Goal: Task Accomplishment & Management: Manage account settings

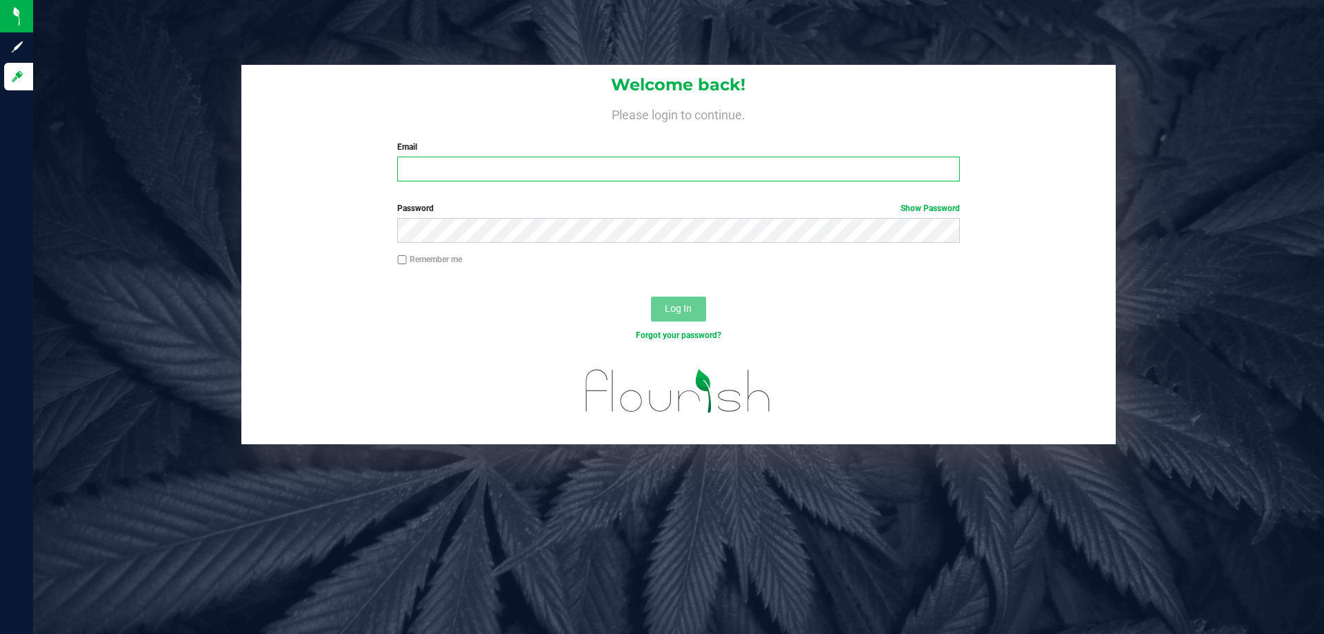
click at [470, 179] on input "Email" at bounding box center [678, 169] width 562 height 25
type input "[EMAIL_ADDRESS][DOMAIN_NAME]"
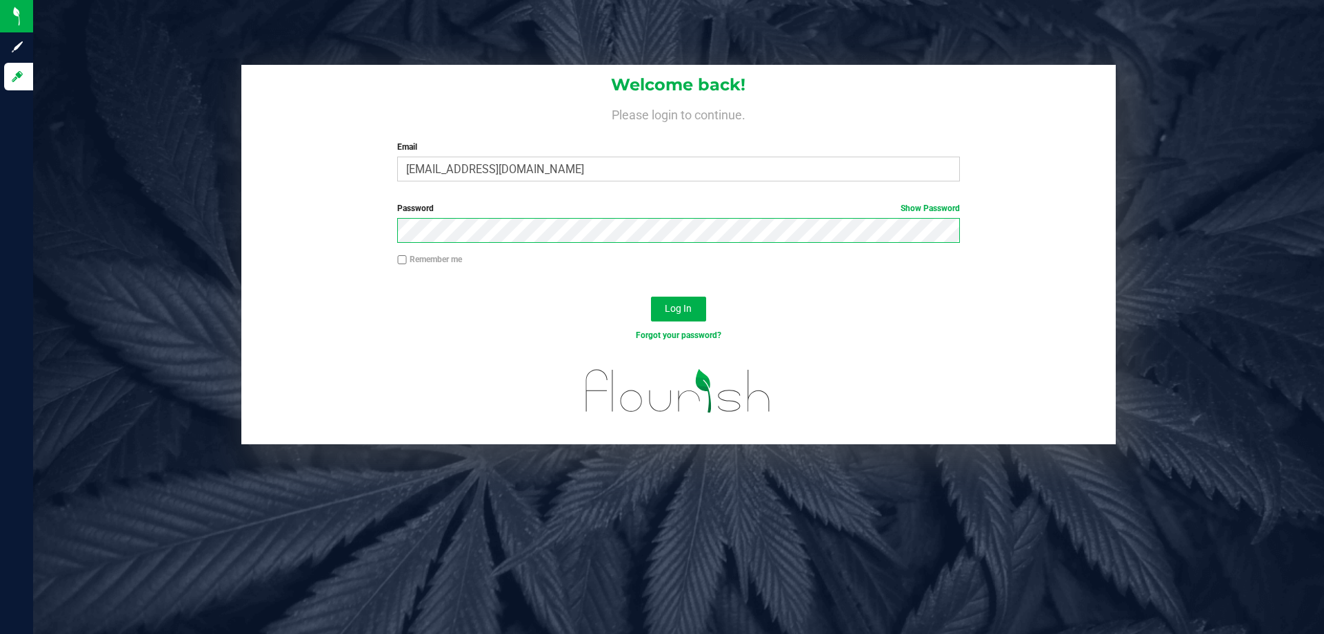
click at [651, 296] on button "Log In" at bounding box center [678, 308] width 55 height 25
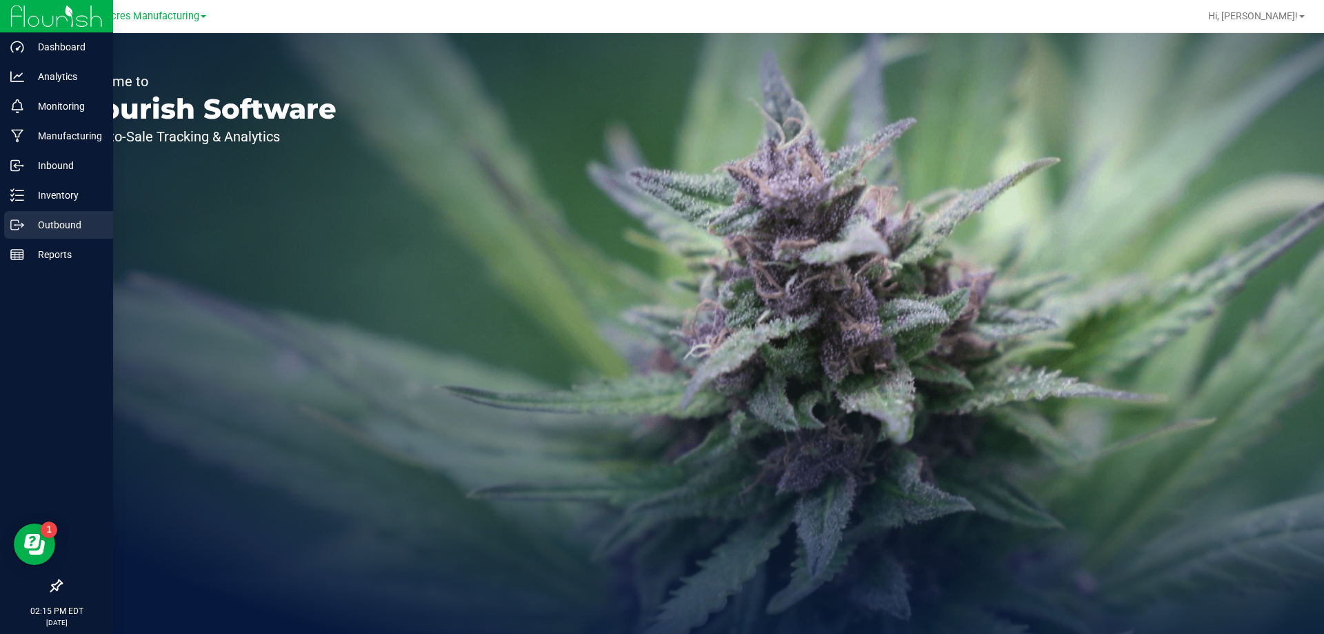
click at [54, 219] on p "Outbound" at bounding box center [65, 225] width 83 height 17
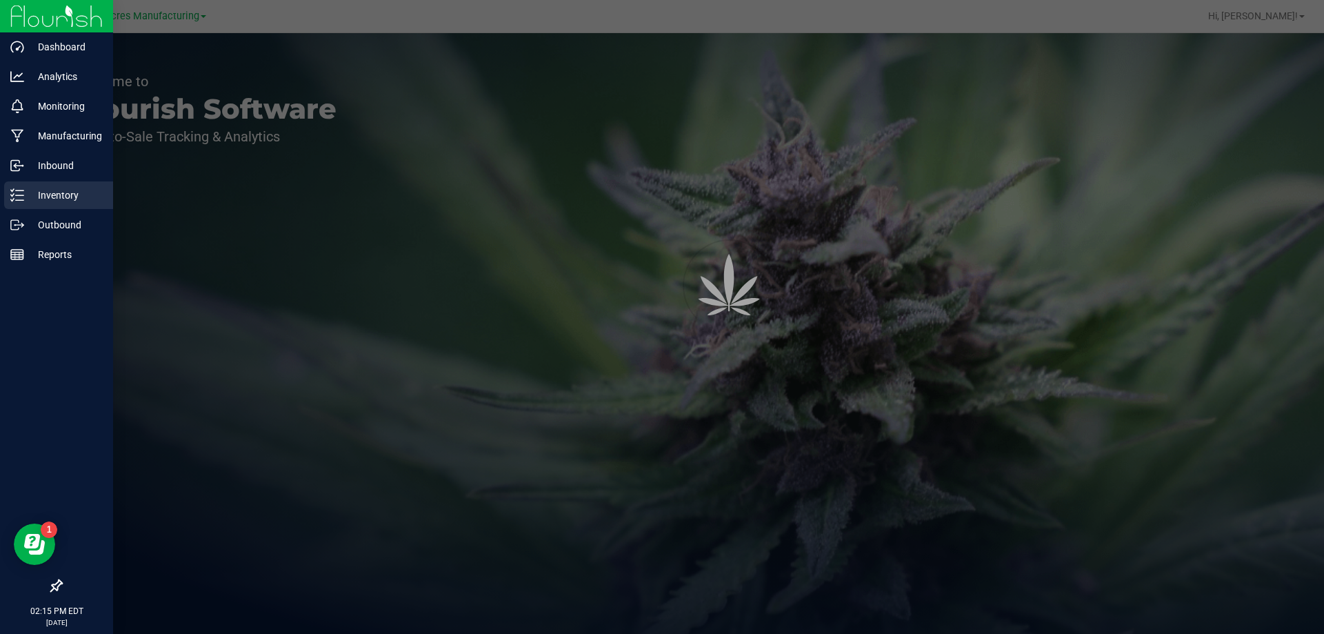
click at [56, 205] on div "Inventory" at bounding box center [58, 195] width 109 height 28
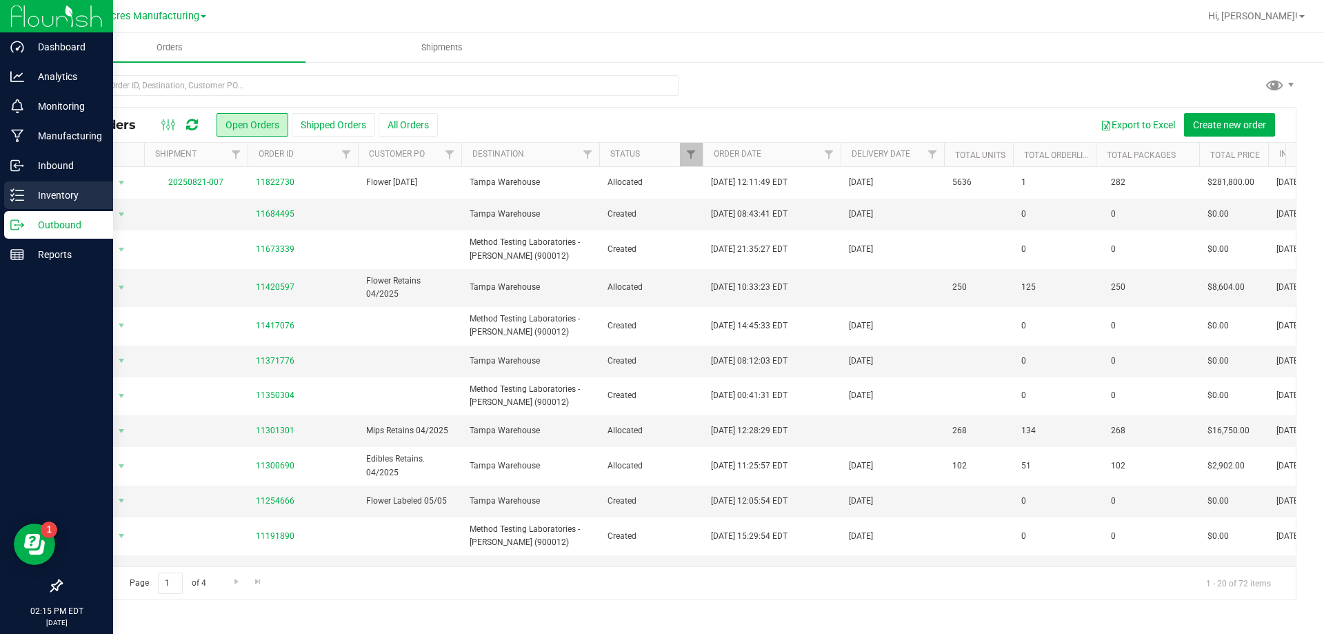
click at [24, 199] on p "Inventory" at bounding box center [65, 195] width 83 height 17
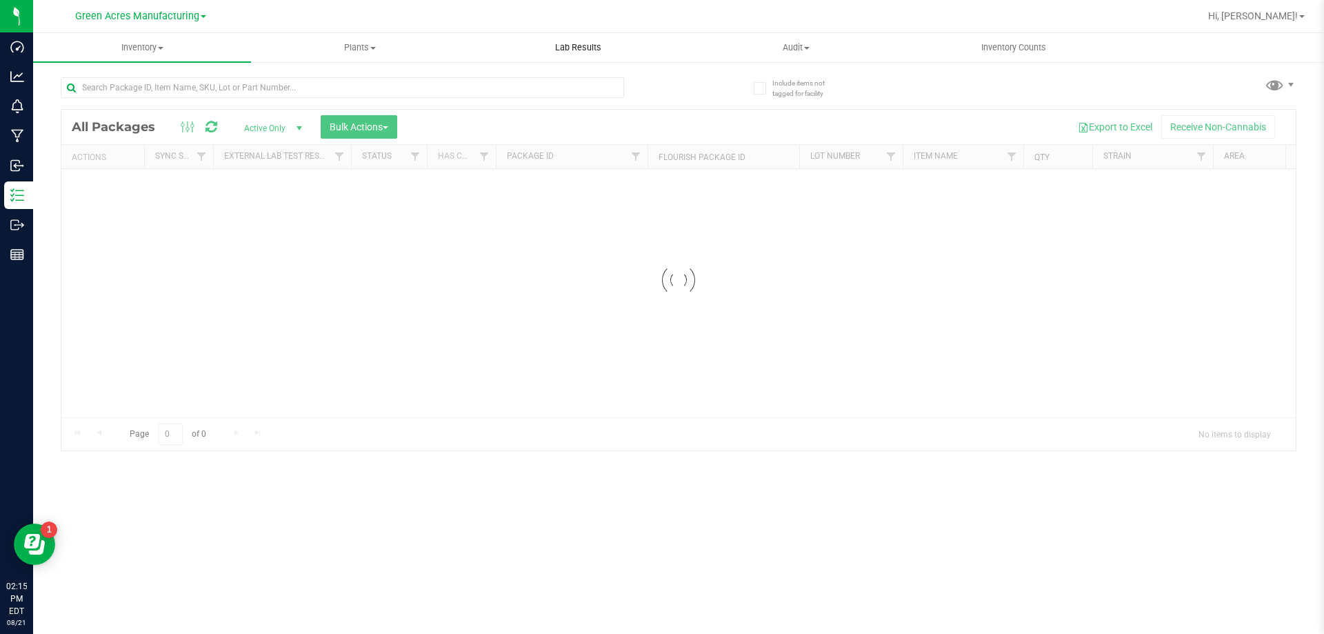
click at [601, 39] on uib-tab-heading "Lab Results" at bounding box center [578, 48] width 217 height 28
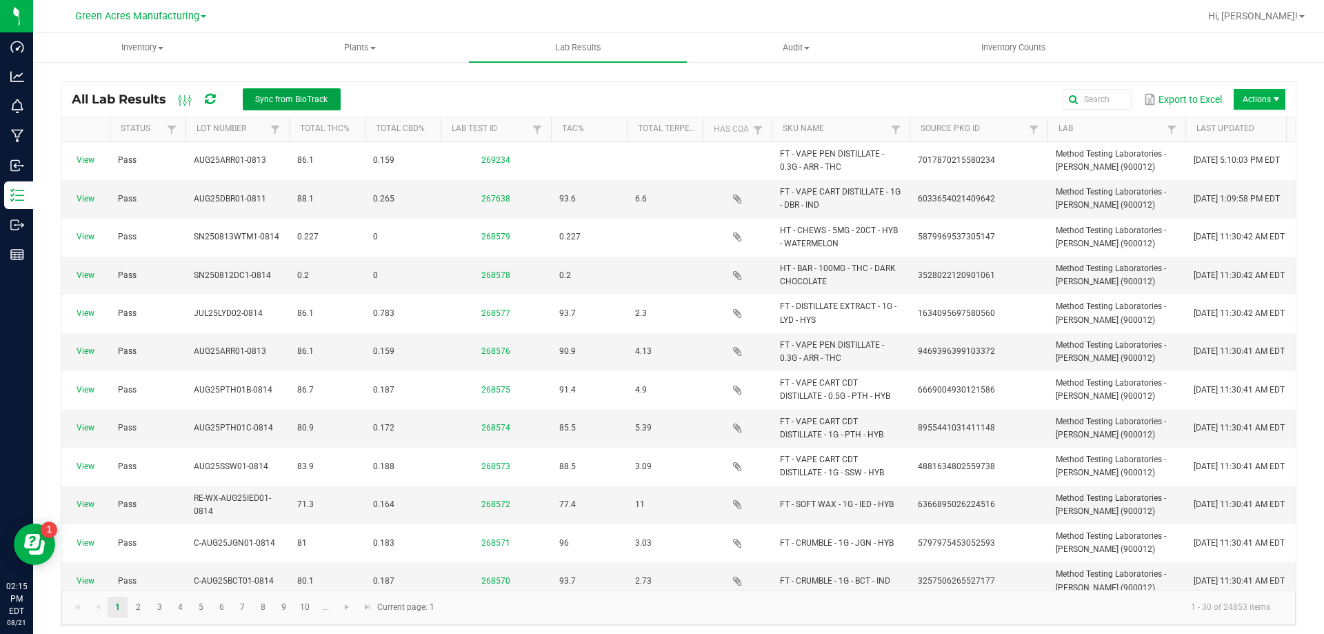
click at [278, 96] on span "Sync from BioTrack" at bounding box center [291, 99] width 72 height 10
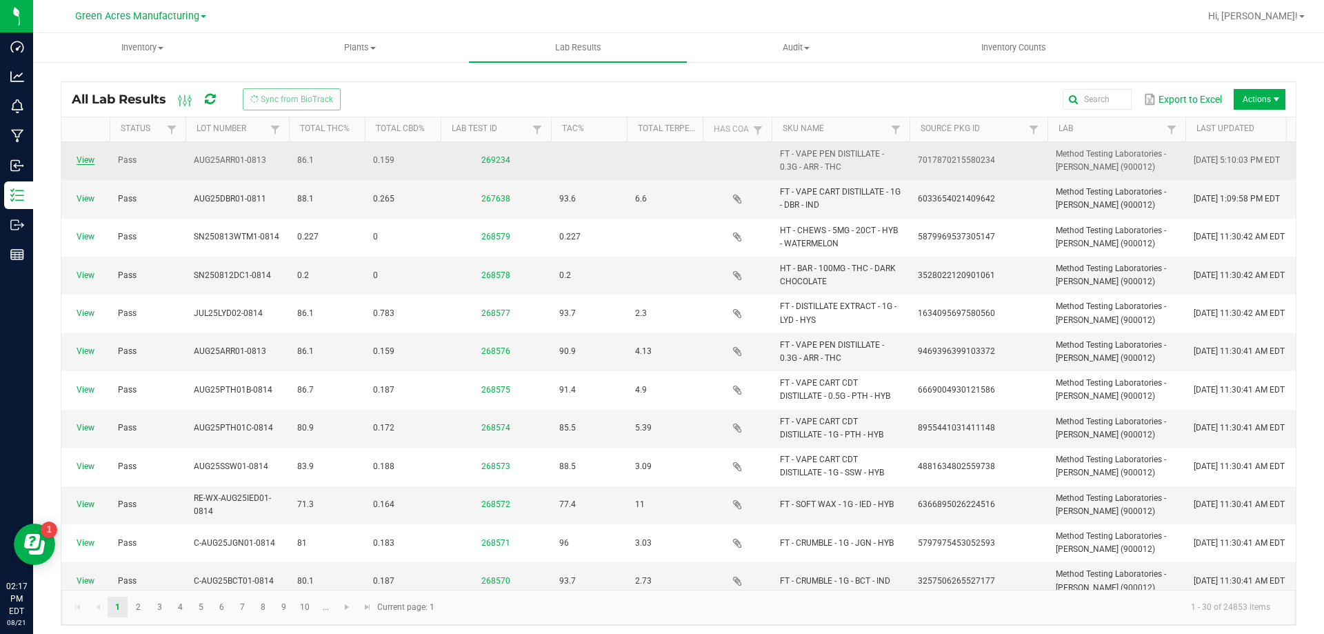
click at [92, 155] on link "View" at bounding box center [86, 160] width 18 height 10
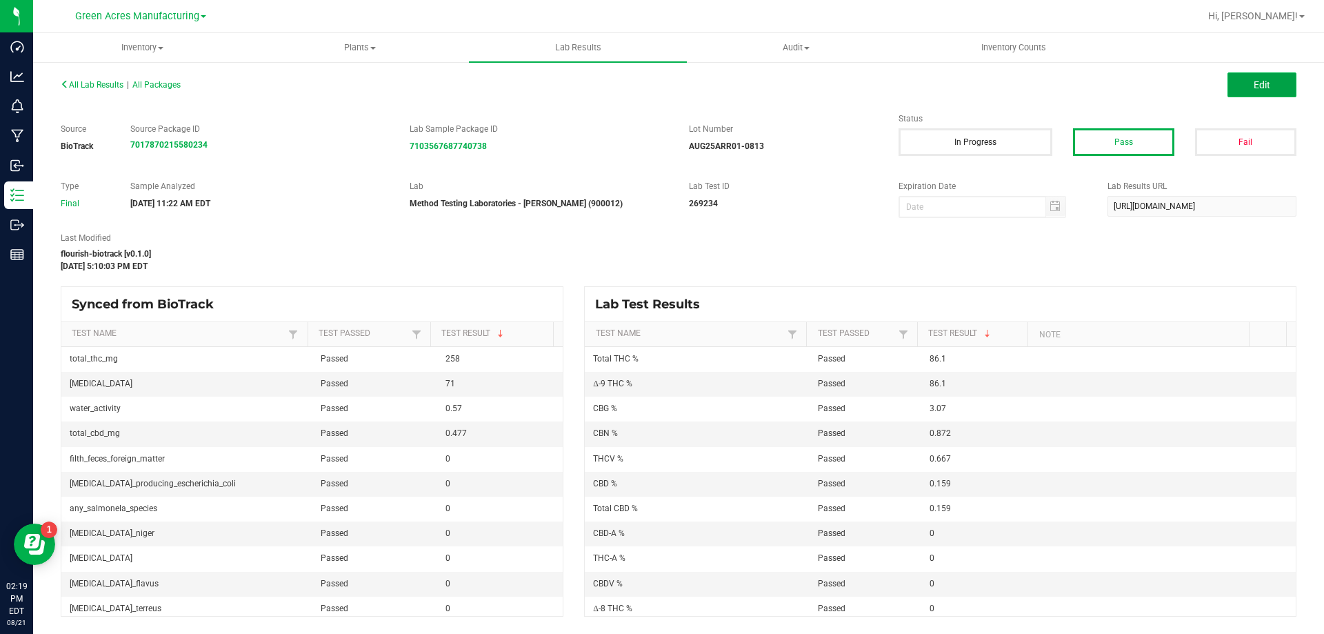
click at [1278, 87] on button "Edit" at bounding box center [1261, 84] width 69 height 25
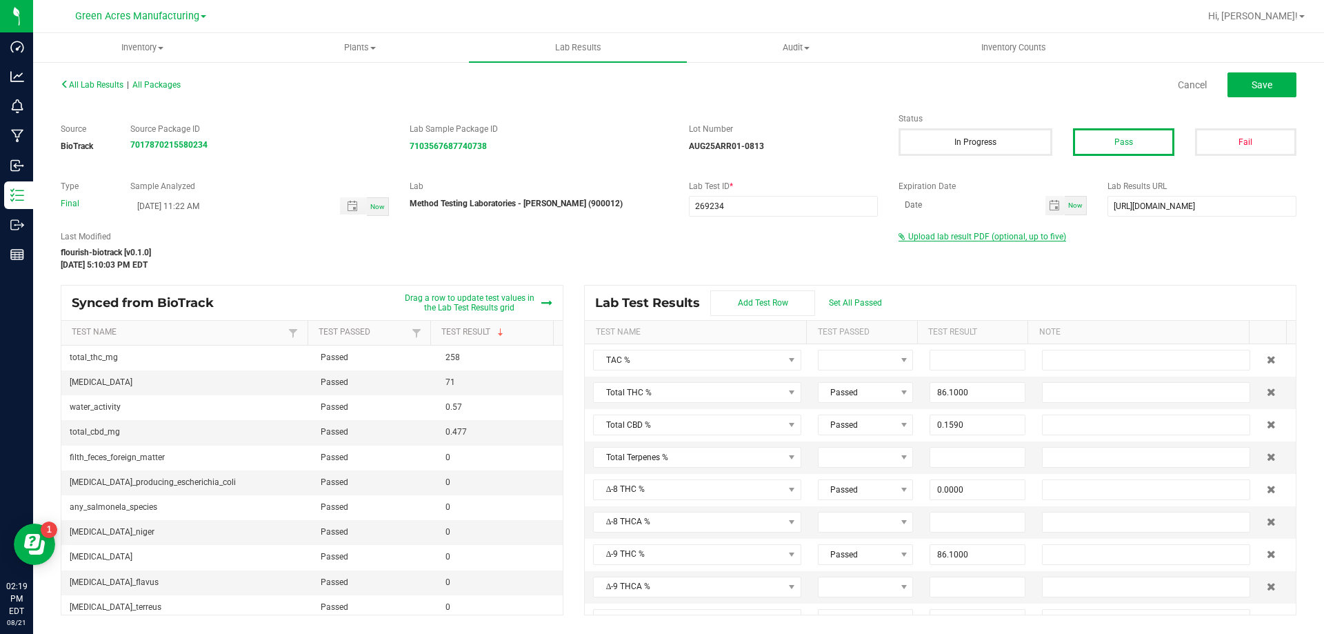
click at [983, 239] on span "Upload lab result PDF (optional, up to five)" at bounding box center [987, 237] width 158 height 10
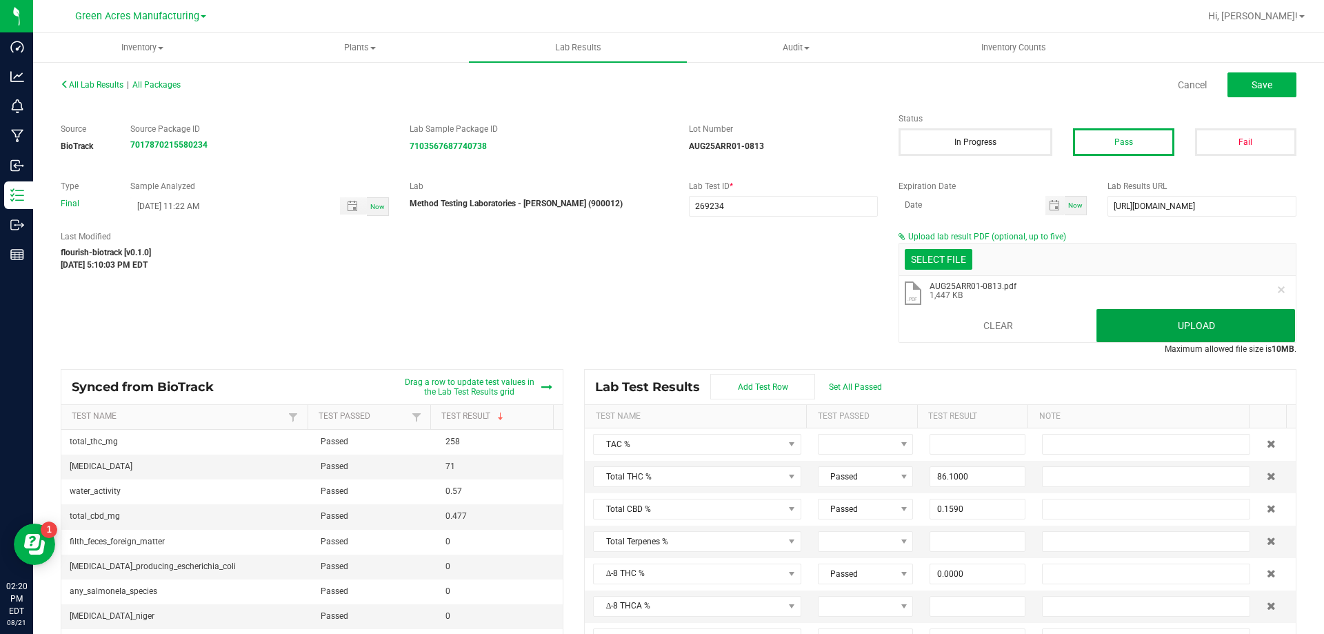
click at [1192, 323] on button "Upload" at bounding box center [1195, 325] width 199 height 33
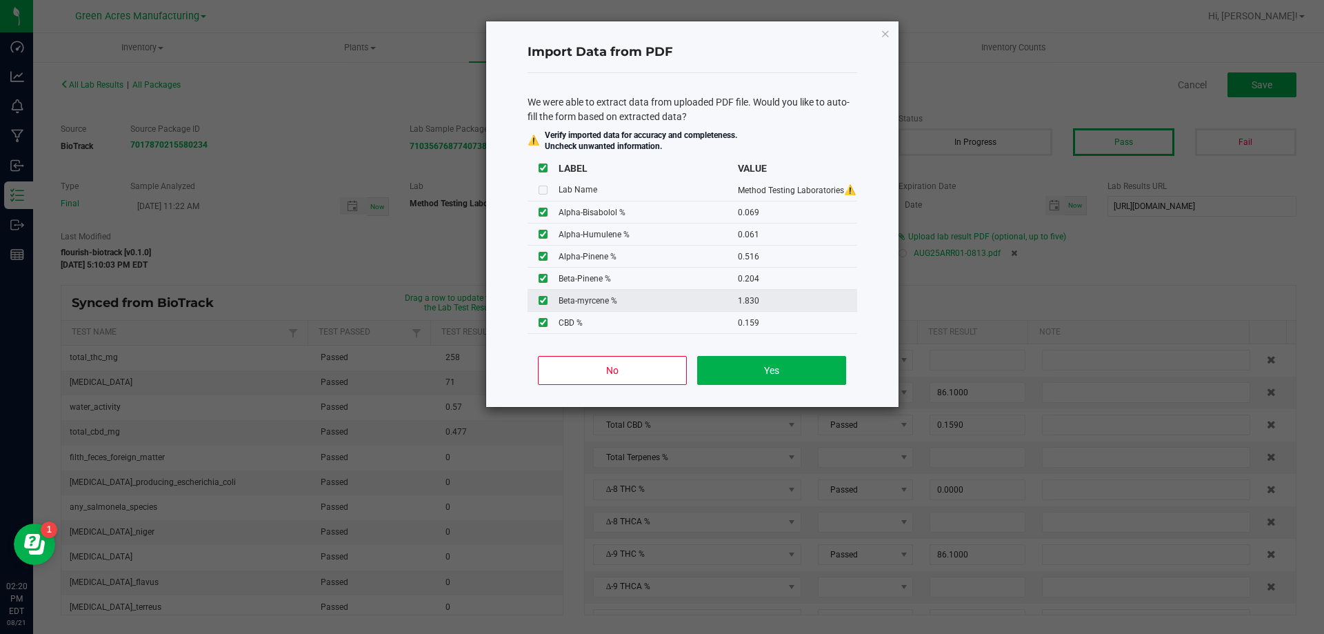
scroll to position [138, 0]
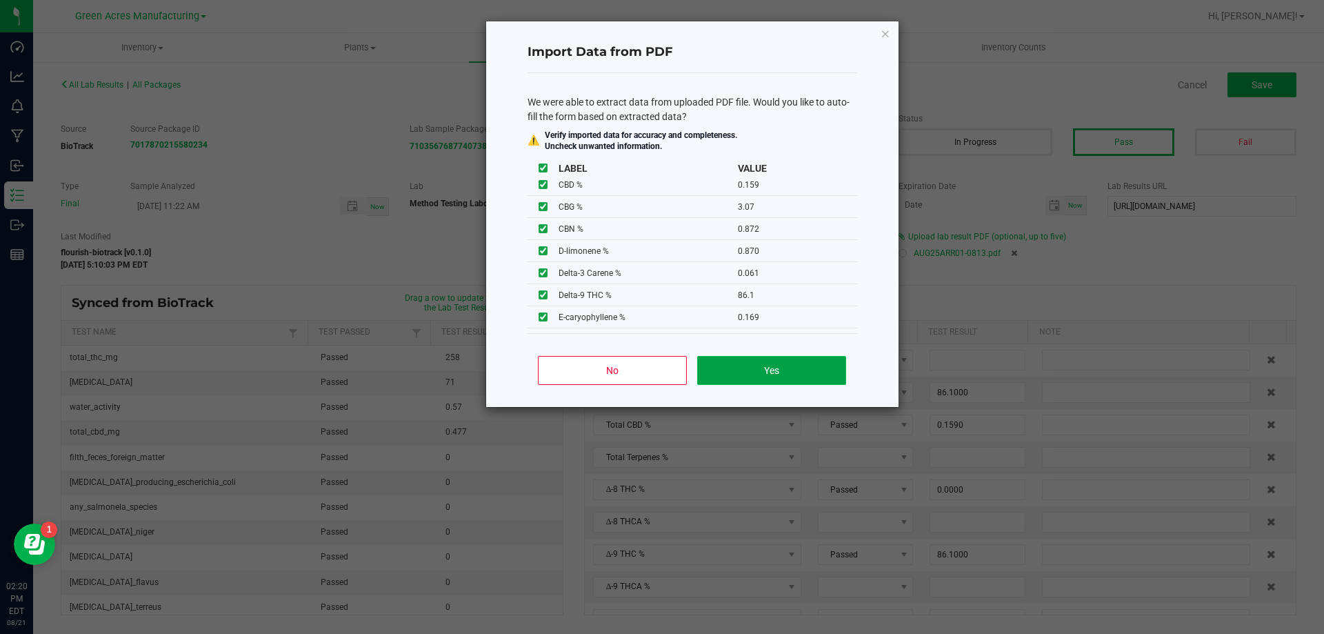
click at [741, 358] on button "Yes" at bounding box center [771, 370] width 148 height 29
type input "0.0690"
type input "0.0610"
type input "0.5160"
type input "0.2040"
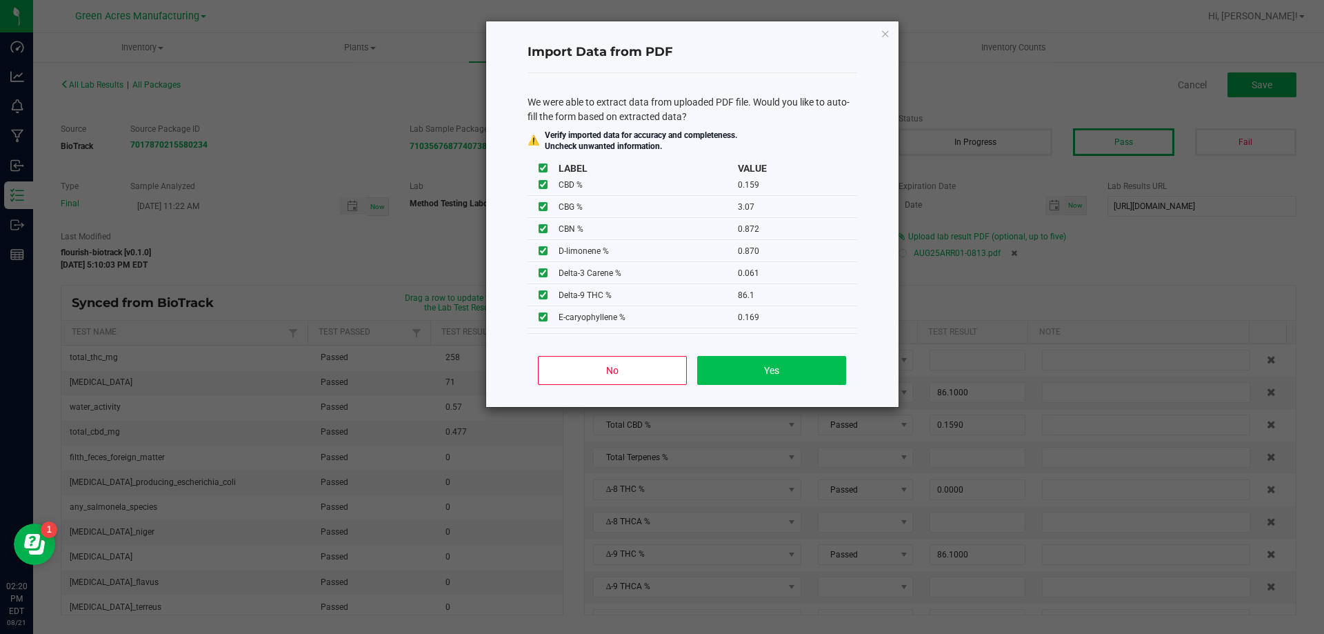
type input "0.0610"
type input "90.9000"
type input "4.1300"
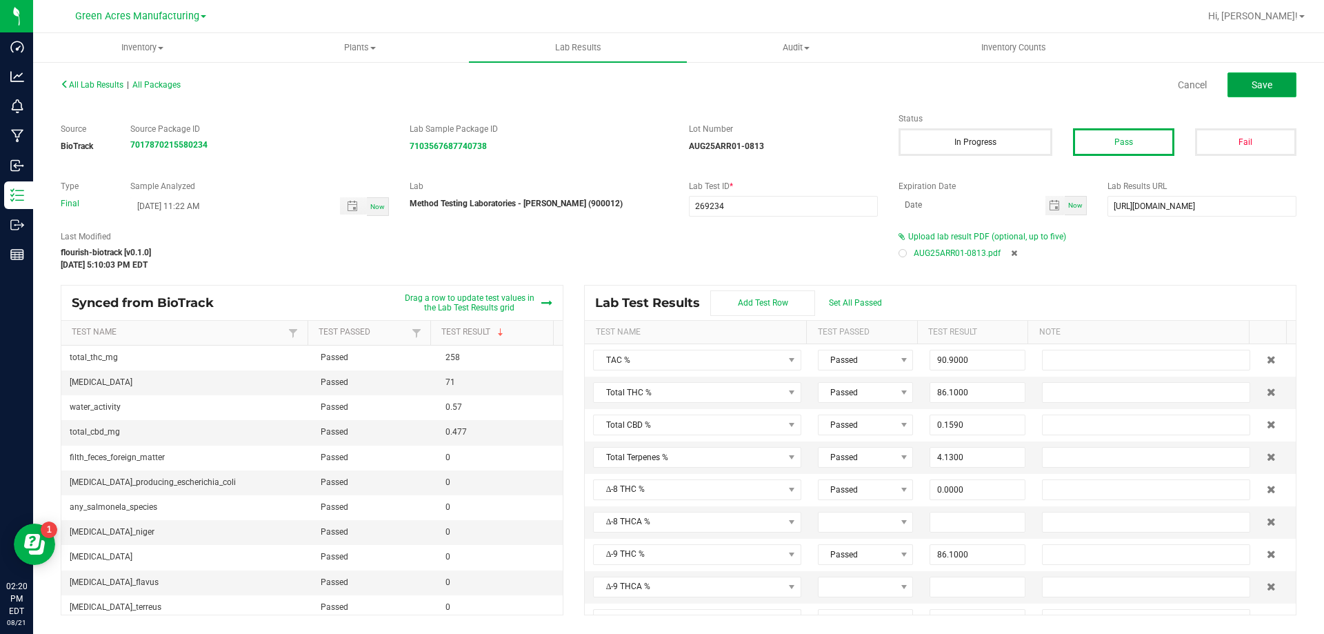
click at [1239, 89] on button "Save" at bounding box center [1261, 84] width 69 height 25
type input "0.0000"
type input "0.8720"
type input "0.0690"
type input "0.0610"
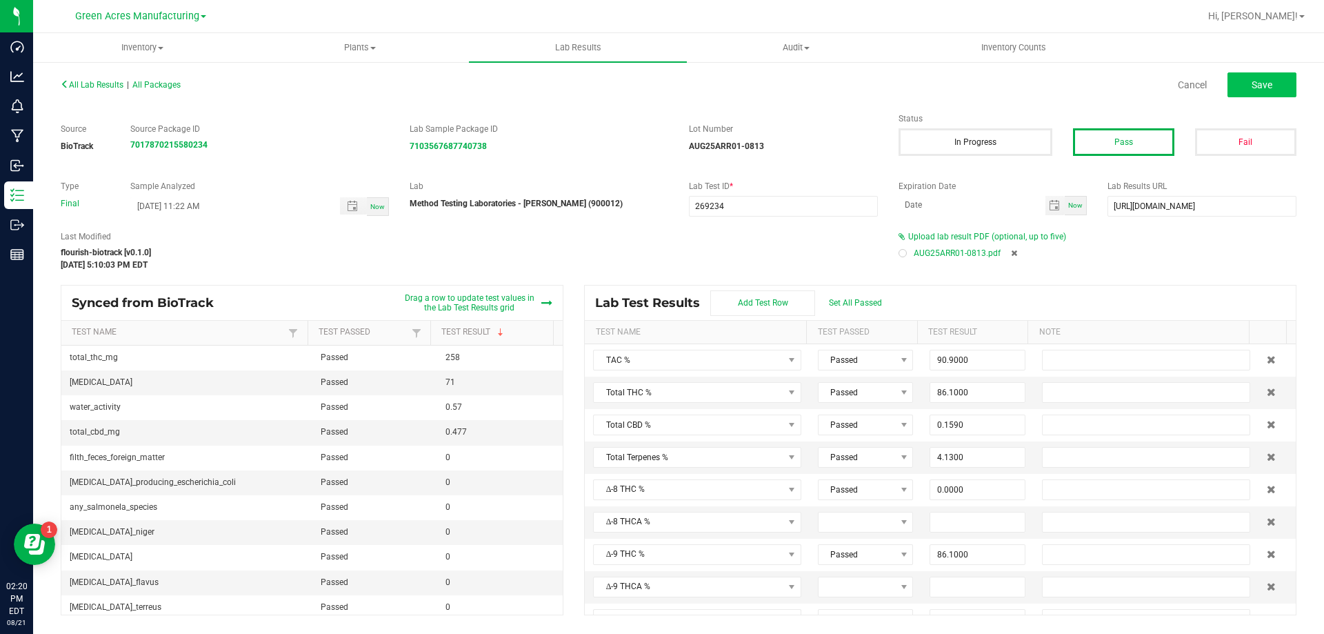
type input "0.5160"
type input "0.2040"
type input "0.0610"
type input "0.0300"
type input "0.1690"
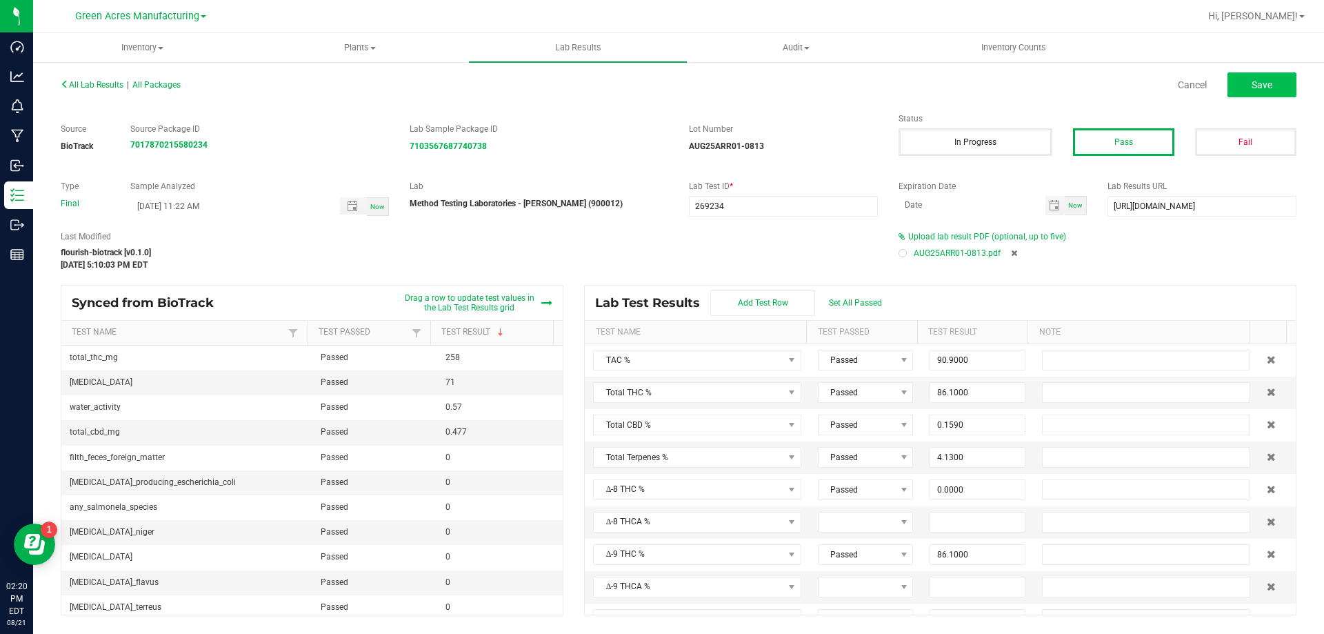
type input "0.2980"
type input "1.8300"
type input "0.8700"
type input "86.1000"
type input "0.0000"
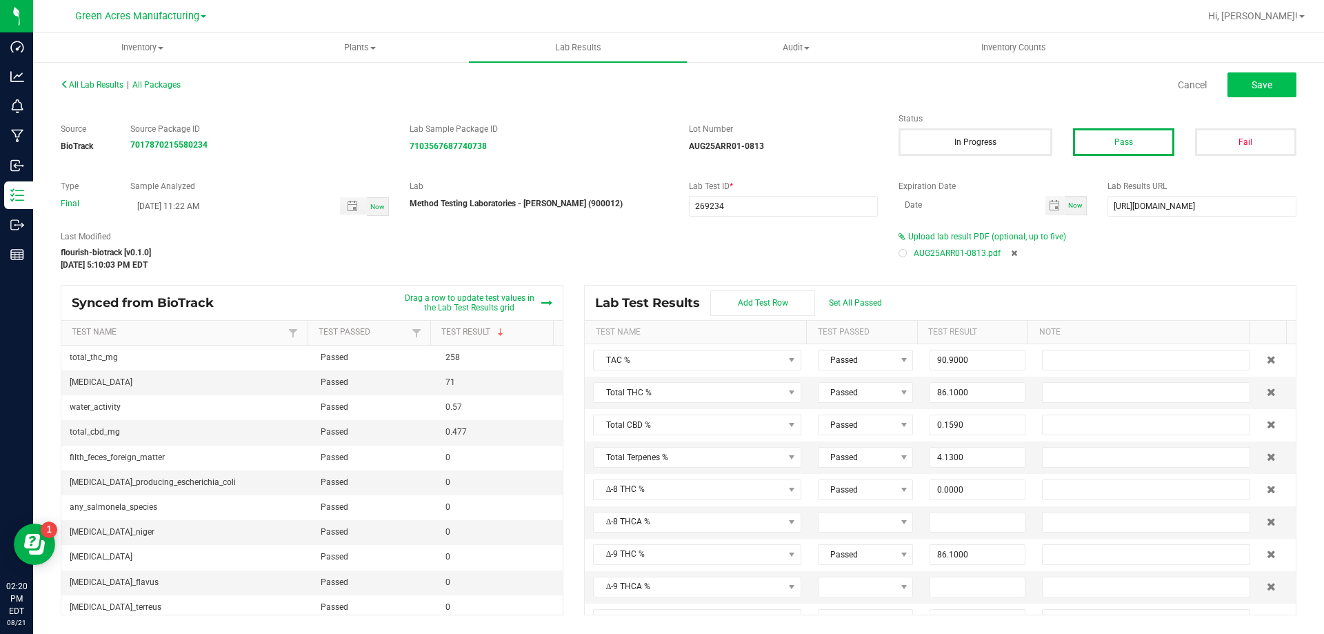
type input "0.6670"
type input "0.0000"
type input "0.1590"
type input "0.0000"
type input "3.0700"
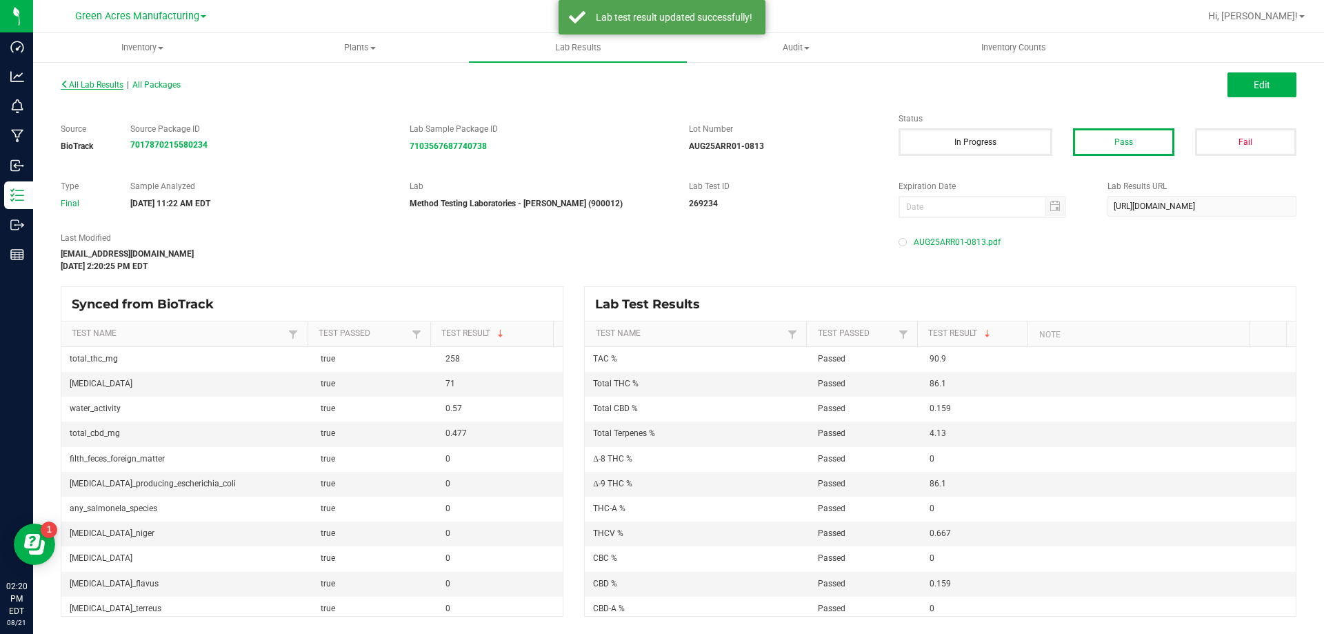
click at [119, 85] on span "All Lab Results" at bounding box center [92, 85] width 63 height 10
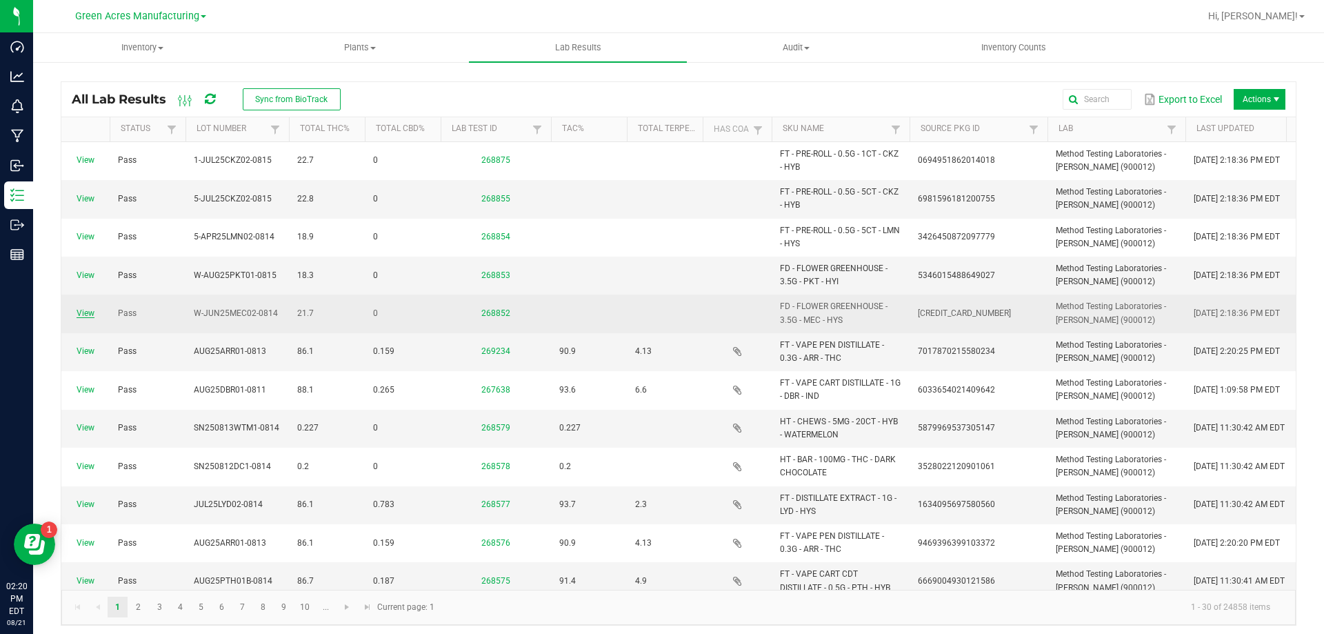
click at [86, 317] on link "View" at bounding box center [86, 313] width 18 height 10
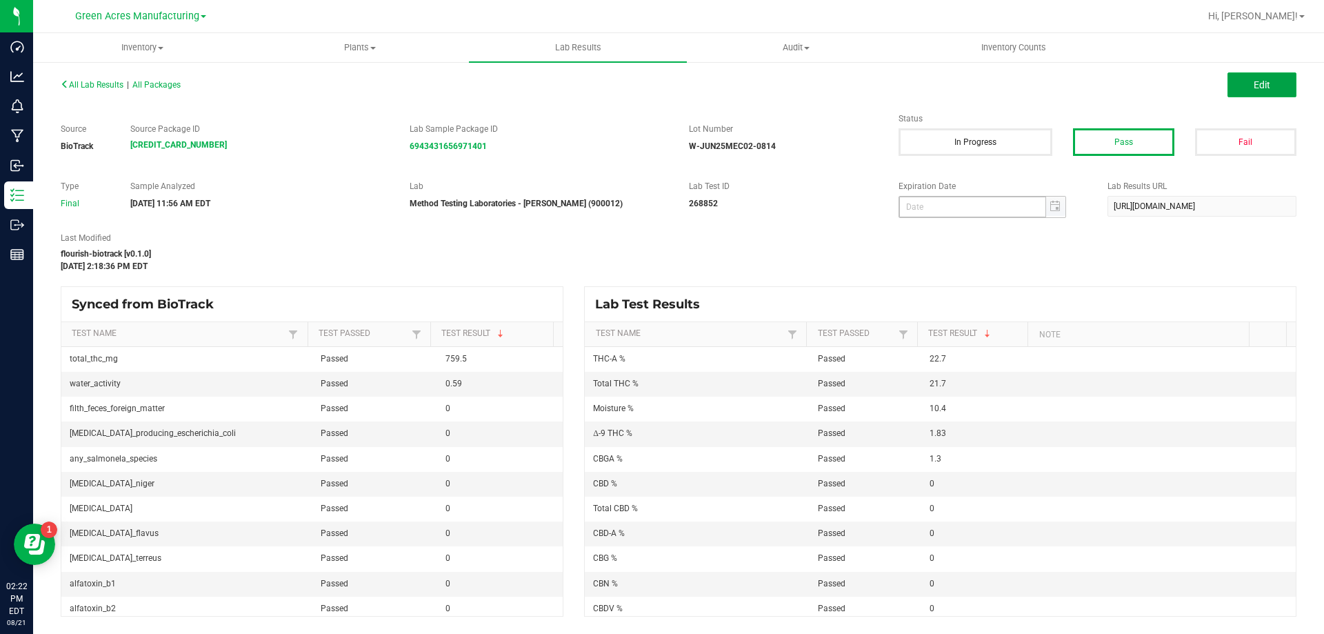
click at [1241, 84] on button "Edit" at bounding box center [1261, 84] width 69 height 25
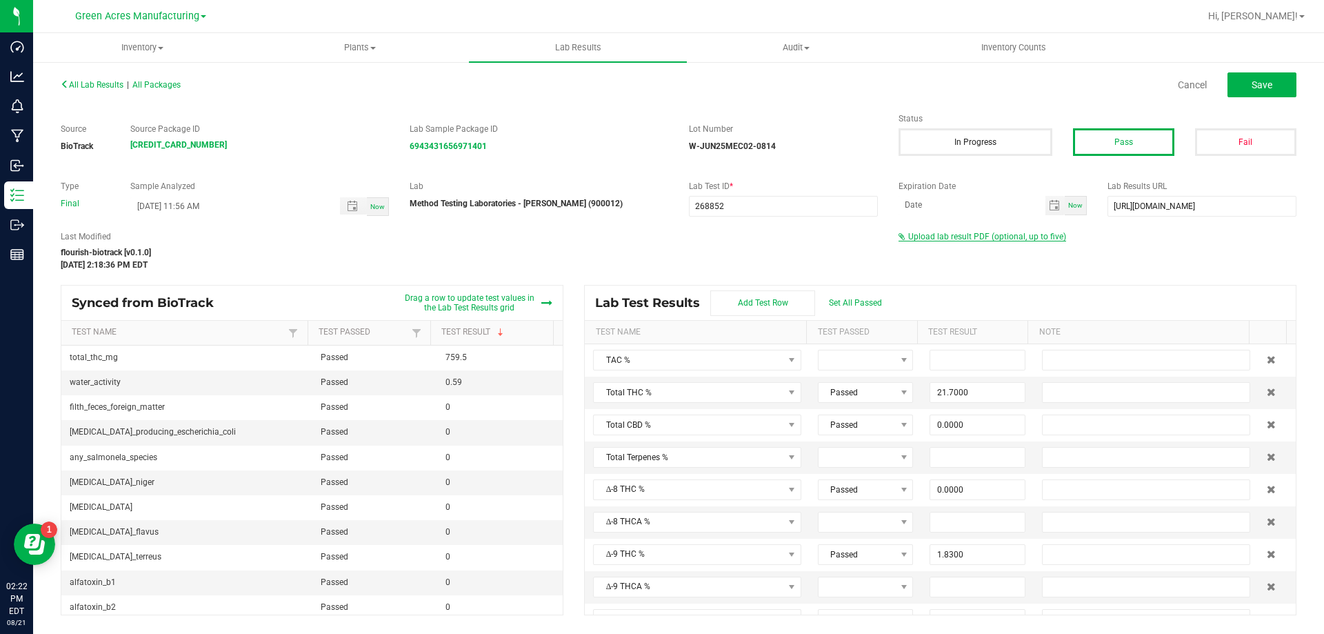
click at [944, 239] on span "Upload lab result PDF (optional, up to five)" at bounding box center [987, 237] width 158 height 10
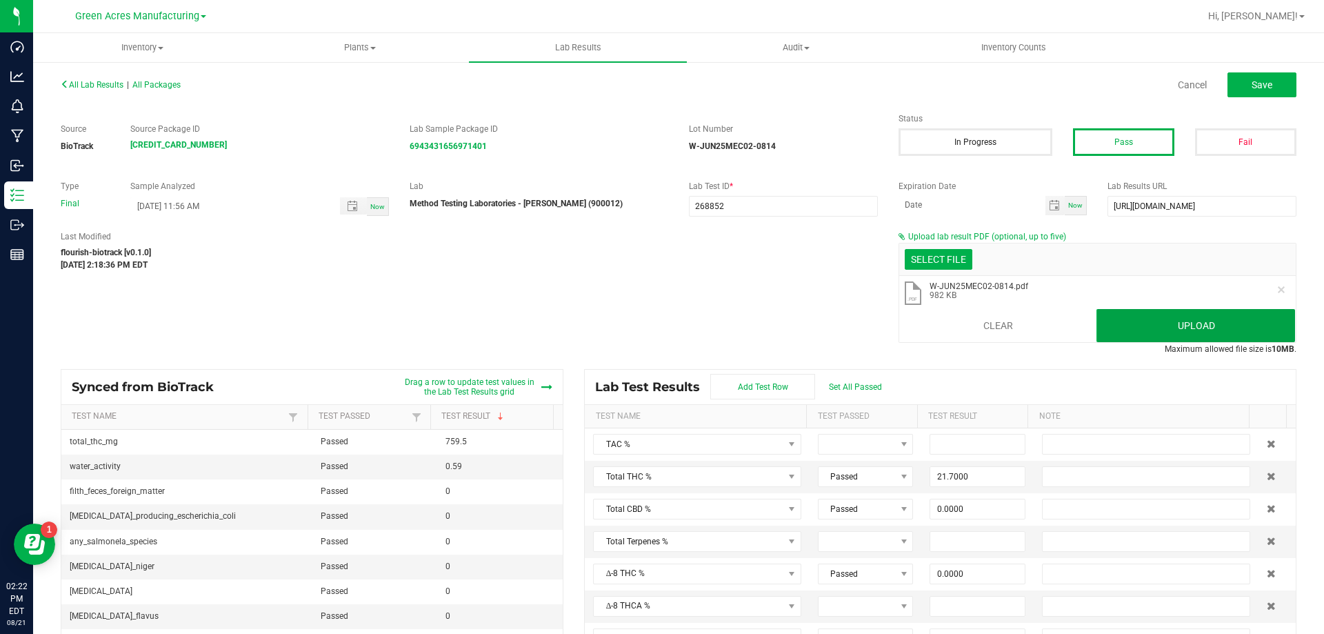
click at [1173, 336] on button "Upload" at bounding box center [1195, 325] width 199 height 33
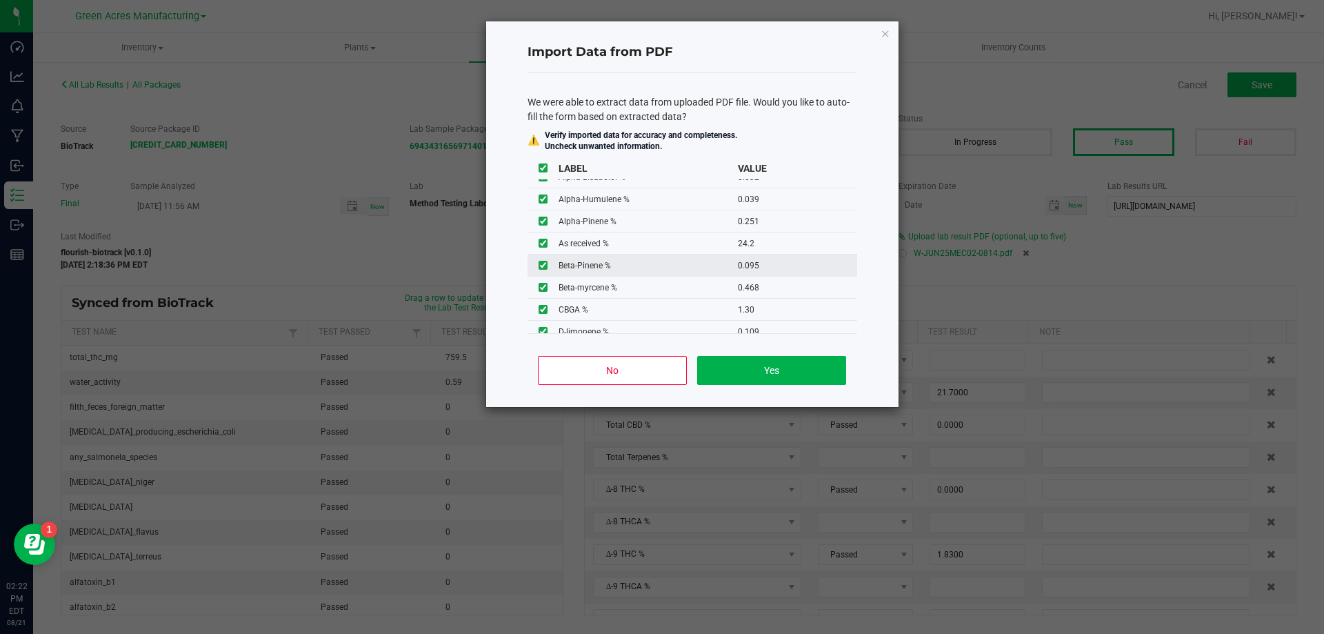
scroll to position [69, 0]
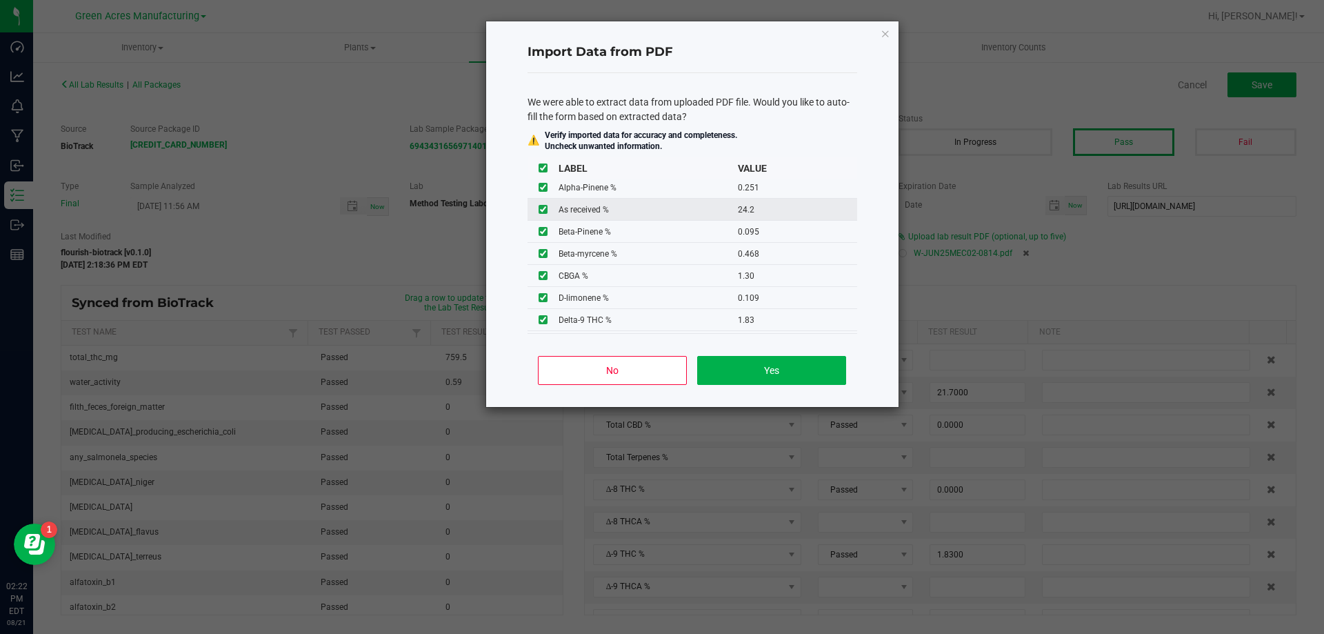
click at [547, 210] on td at bounding box center [542, 210] width 31 height 22
click at [545, 207] on input "checkbox" at bounding box center [542, 209] width 9 height 9
checkbox input "false"
click at [762, 368] on button "Yes" at bounding box center [771, 370] width 148 height 29
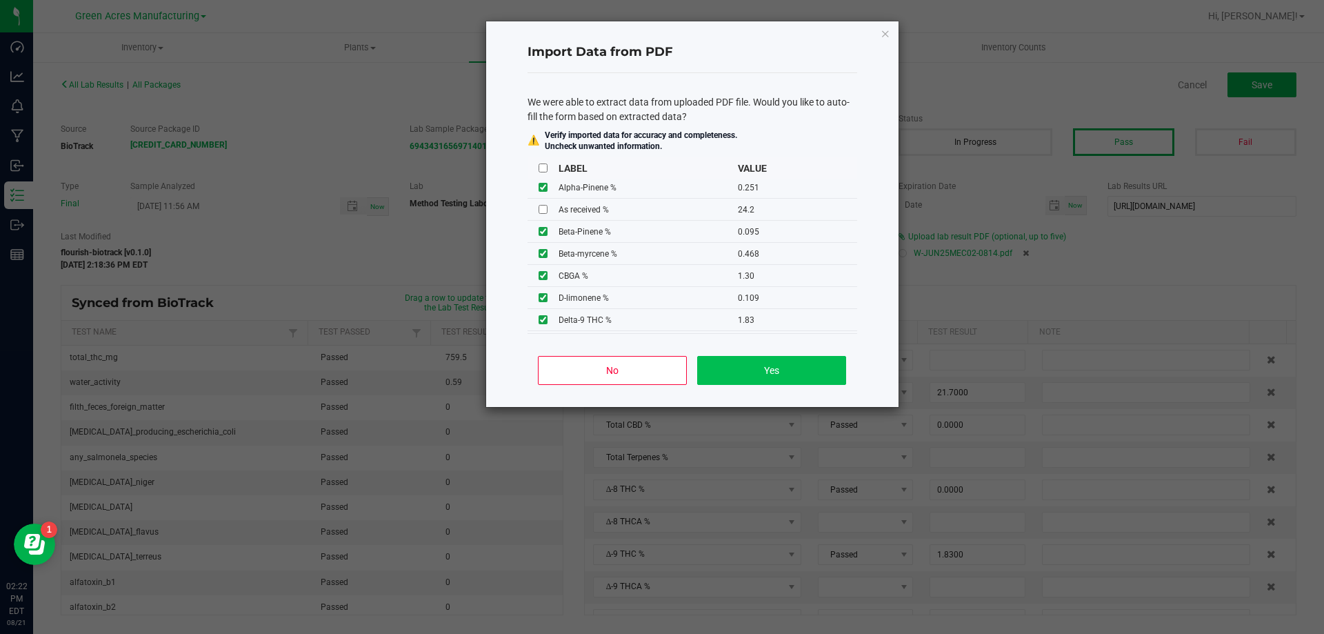
type input "0.0320"
type input "0.0390"
type input "0.2510"
type input "0.0950"
type input "0.0880"
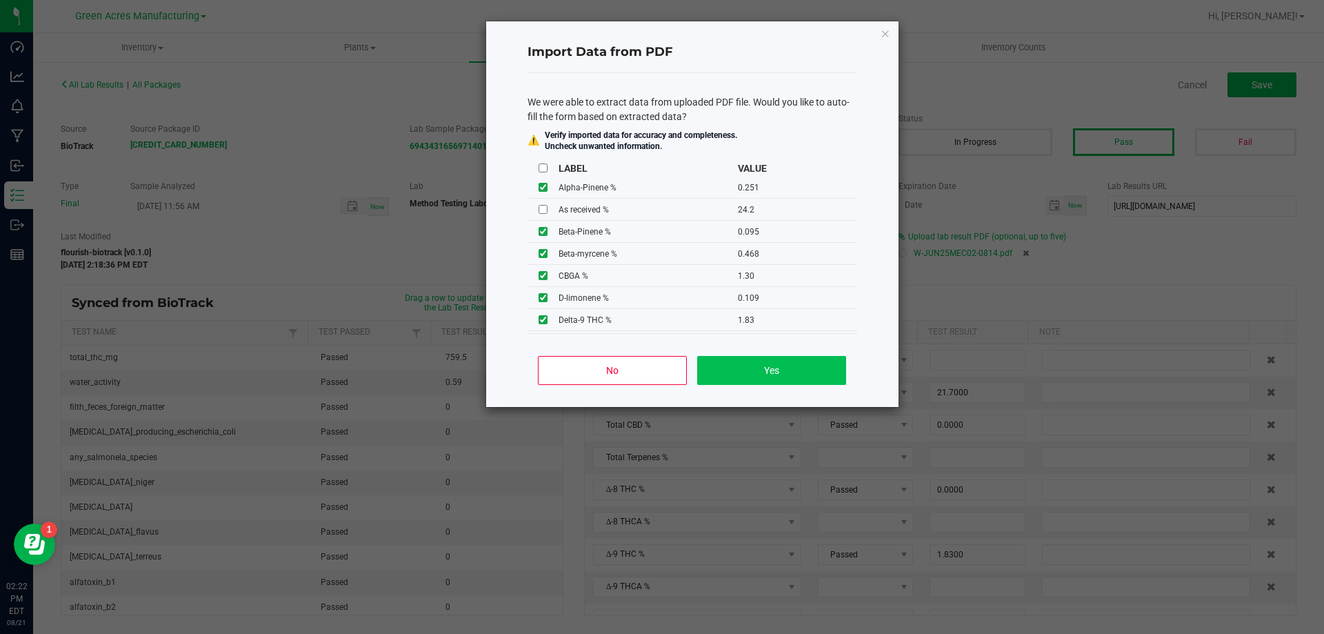
type input "0.0430"
type input "25.8000"
type input "1.3500"
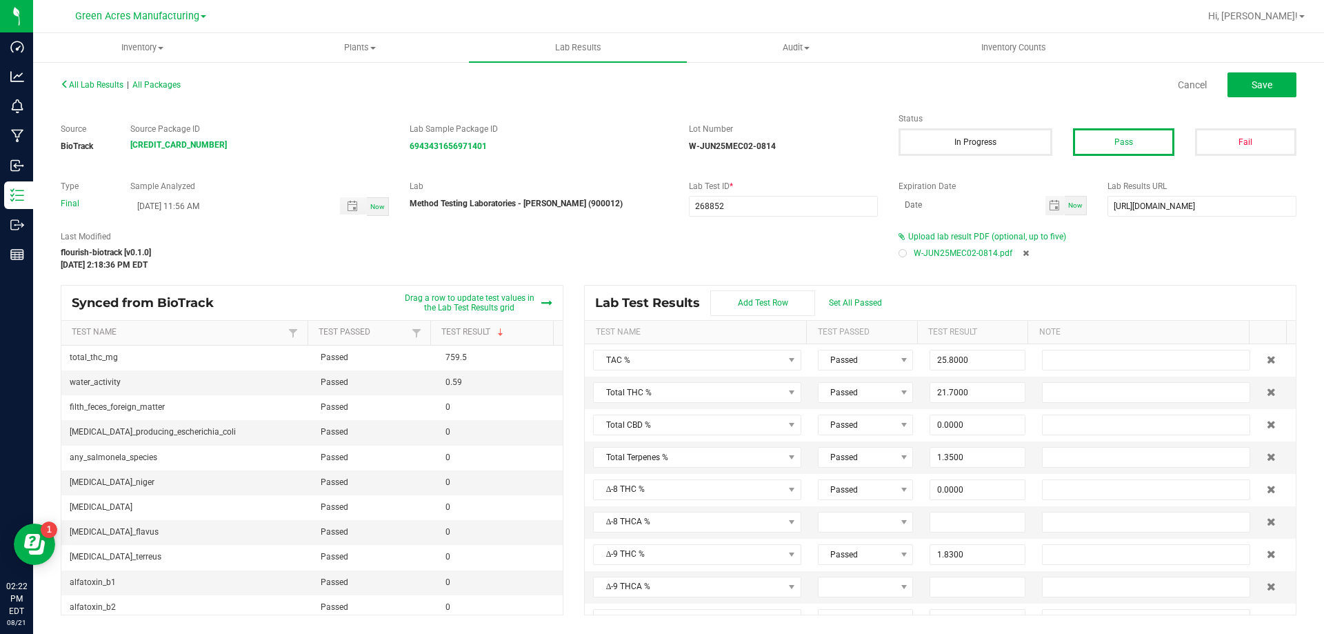
click at [1254, 98] on div "All Lab Results | All Packages Cancel Save" at bounding box center [678, 85] width 1256 height 34
click at [1255, 88] on span "Save" at bounding box center [1261, 84] width 21 height 11
type input "0.0000"
type input "10.4000"
type input "0.0320"
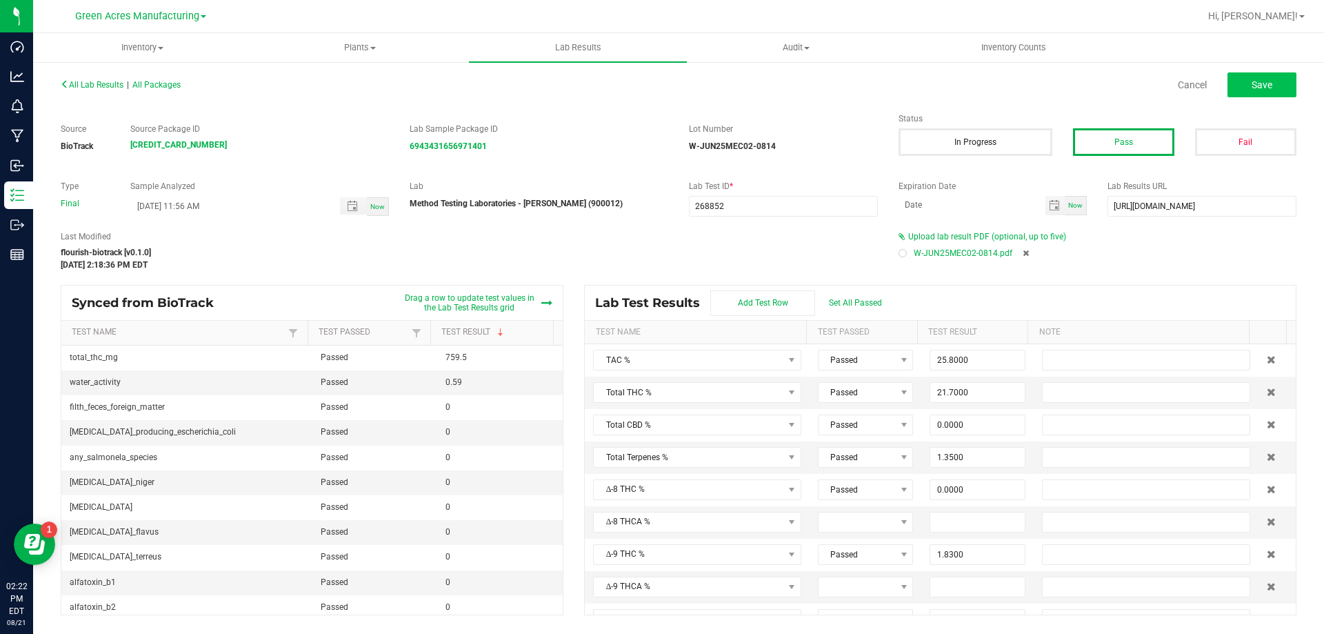
type input "0.0390"
type input "0.2510"
type input "0.0950"
type input "0.0880"
type input "0.0430"
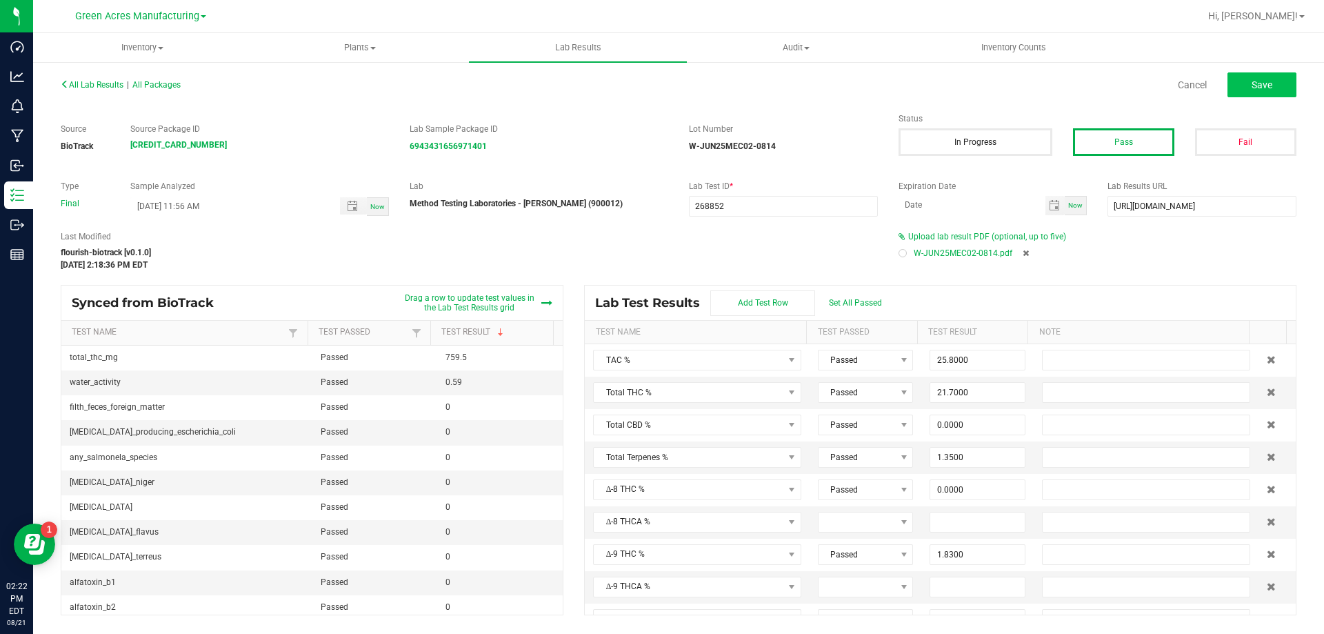
type input "0.1090"
type input "0.0340"
type input "0.4680"
type input "0.1480"
type input "1.8300"
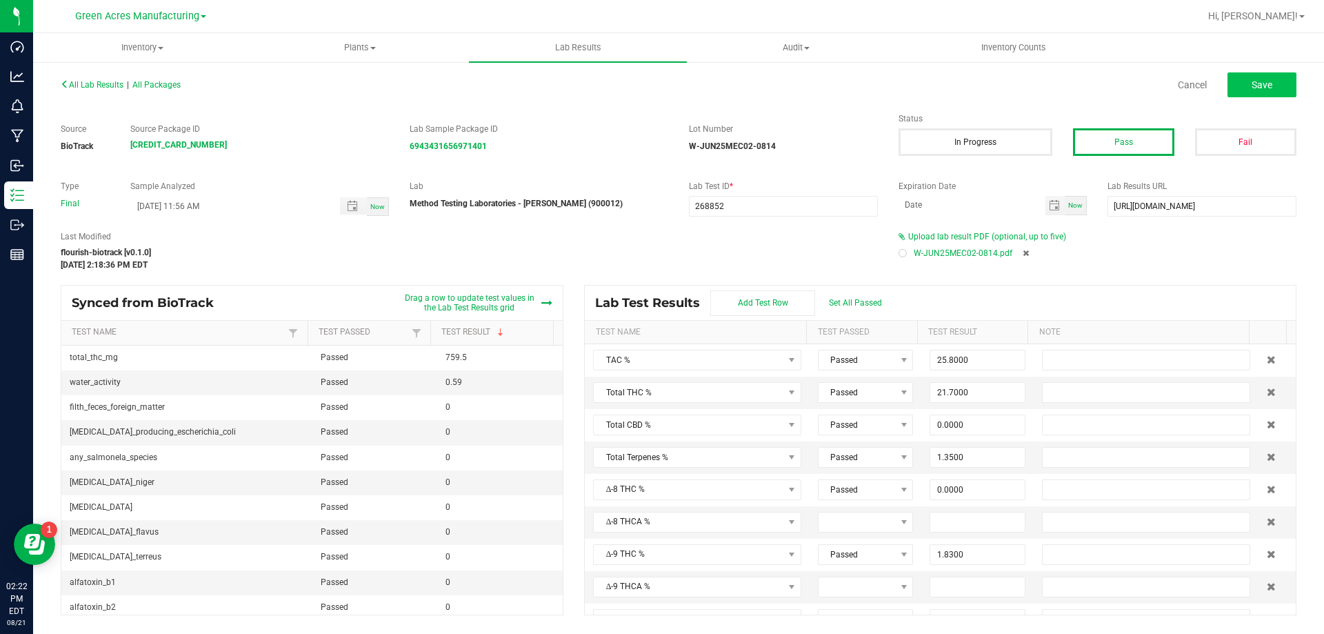
type input "22.7000"
type input "0.0000"
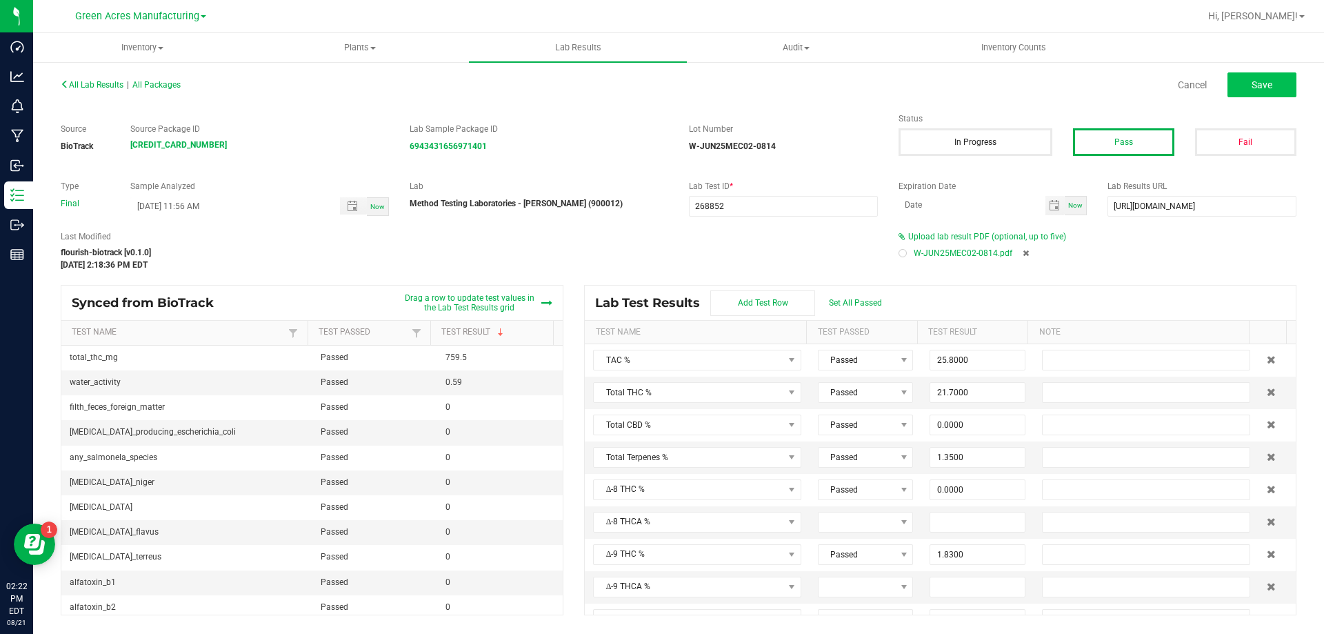
type input "0.0000"
type input "1.3000"
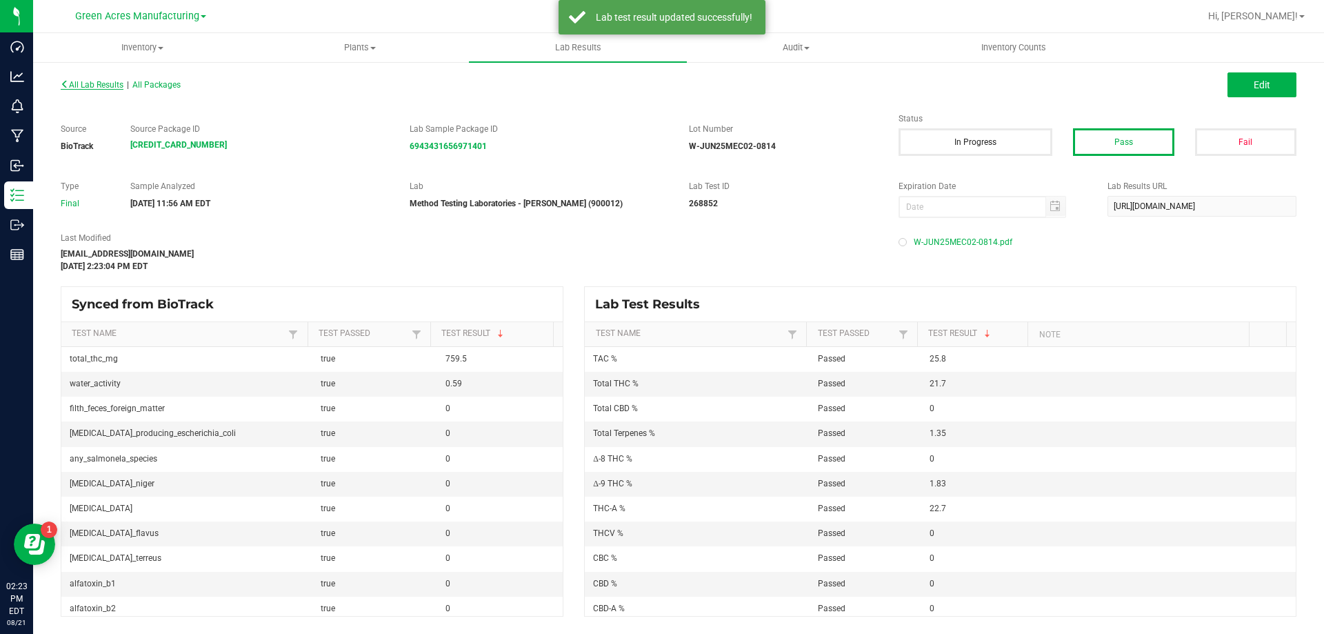
click at [112, 88] on span "All Lab Results" at bounding box center [92, 85] width 63 height 10
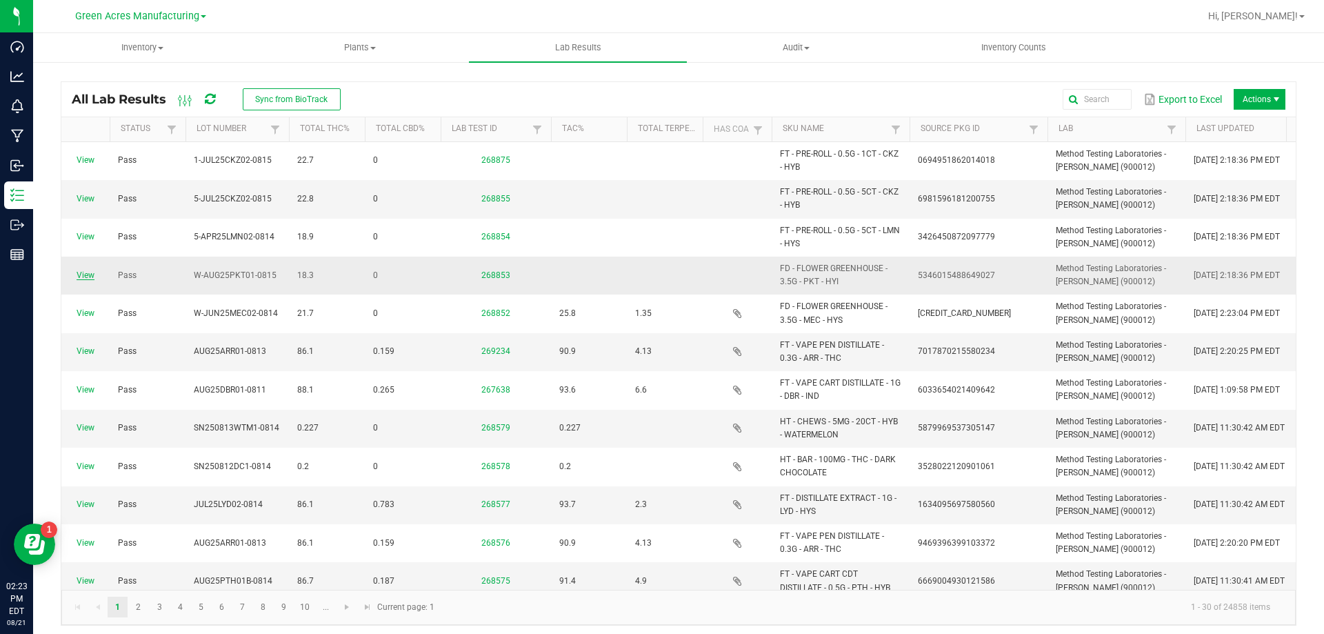
click at [88, 277] on link "View" at bounding box center [86, 275] width 18 height 10
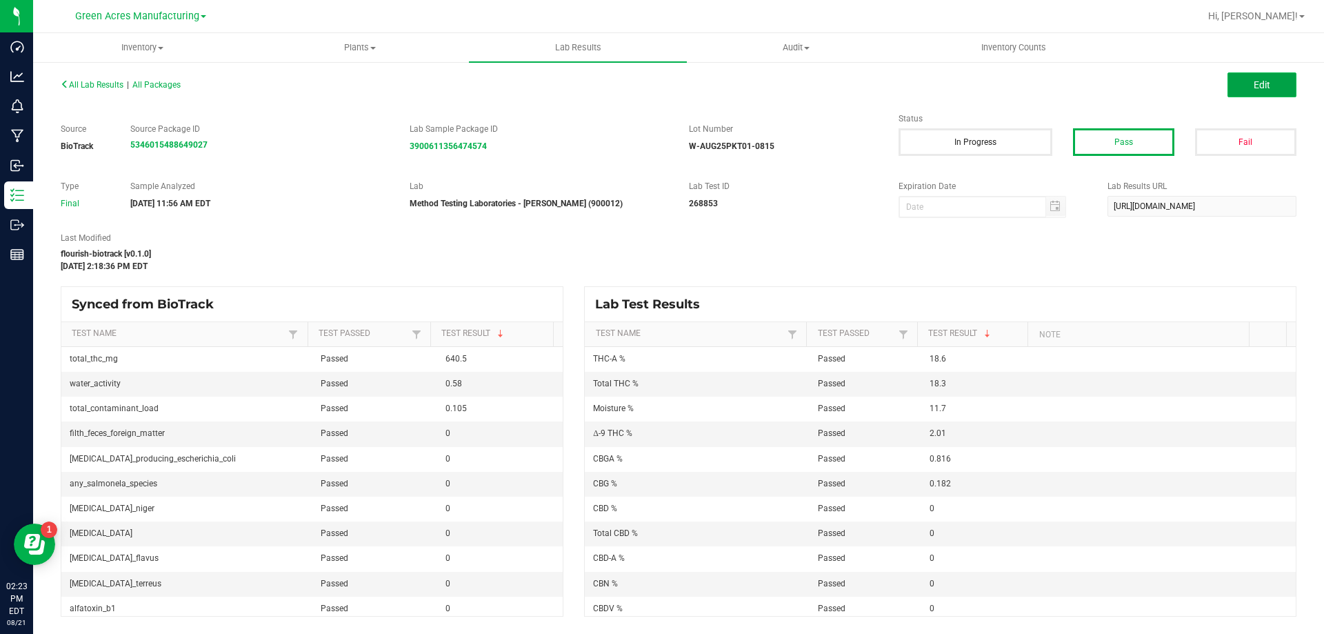
click at [1242, 74] on button "Edit" at bounding box center [1261, 84] width 69 height 25
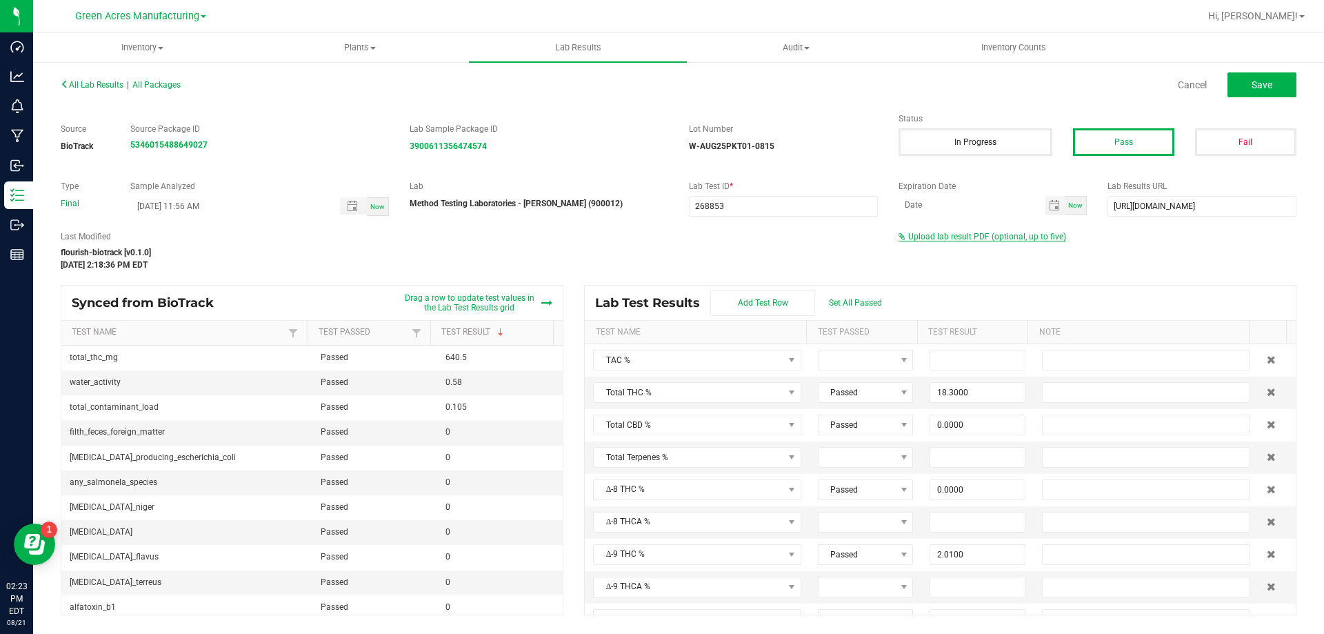
click at [976, 239] on span "Upload lab result PDF (optional, up to five)" at bounding box center [987, 237] width 158 height 10
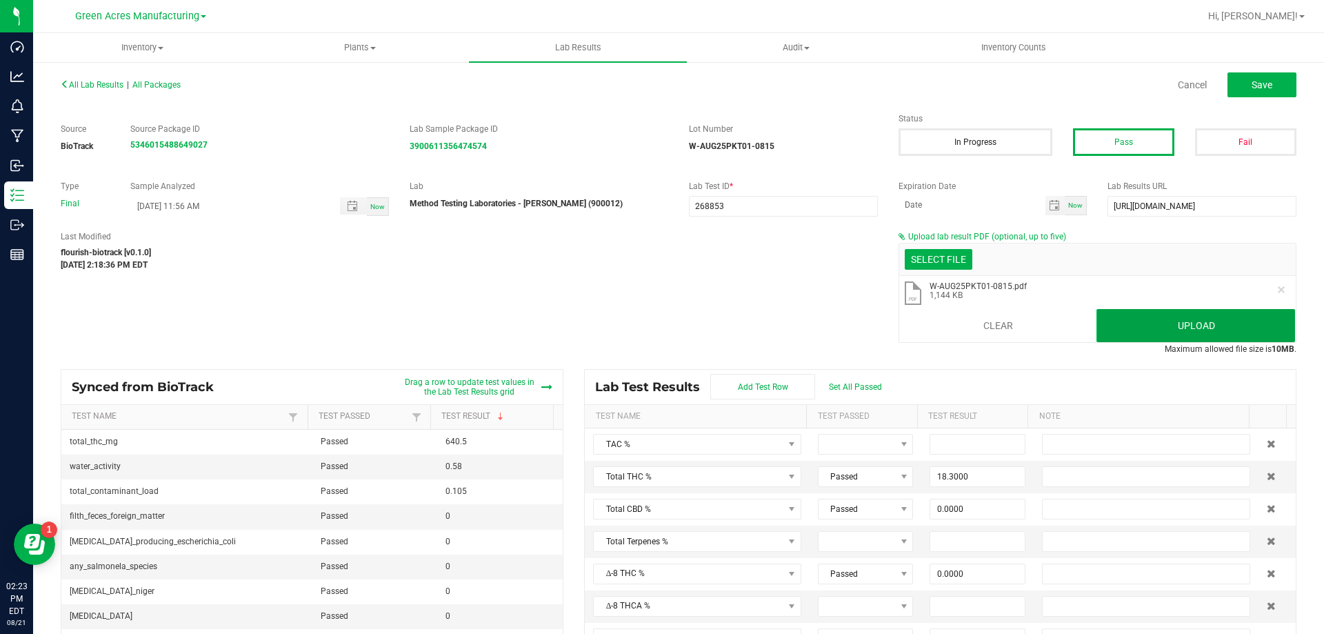
click at [1101, 325] on button "Upload" at bounding box center [1195, 325] width 199 height 33
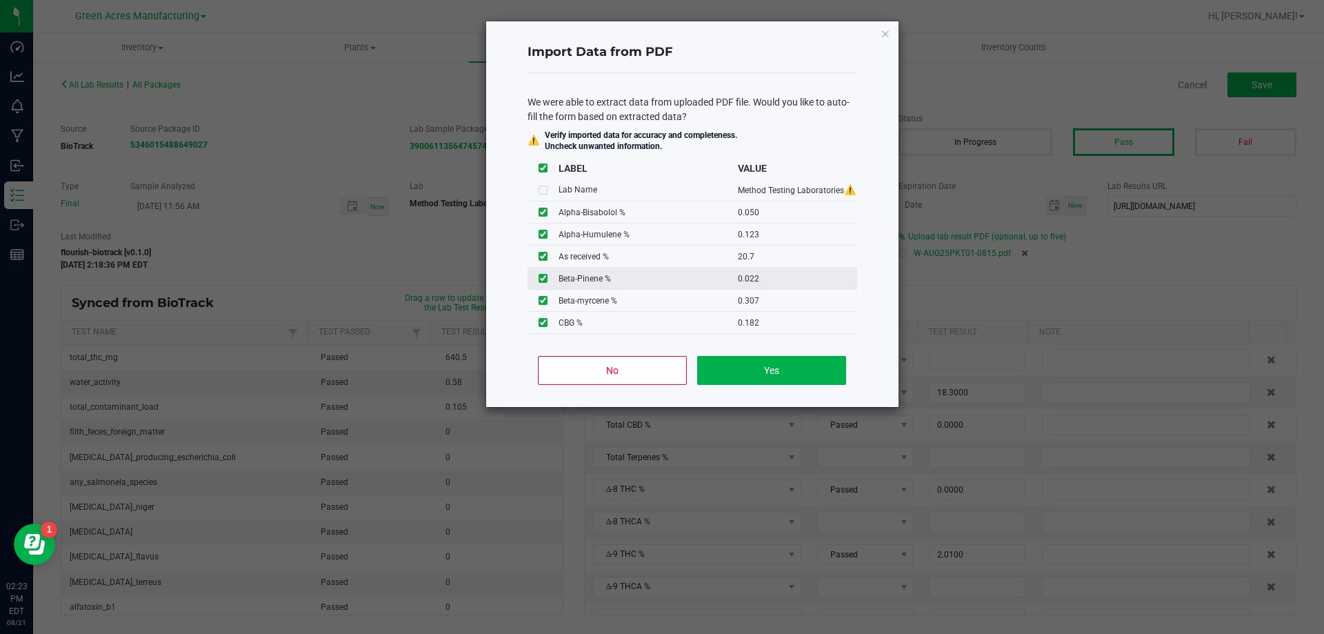
scroll to position [69, 0]
click at [541, 187] on input "checkbox" at bounding box center [542, 187] width 9 height 9
checkbox input "false"
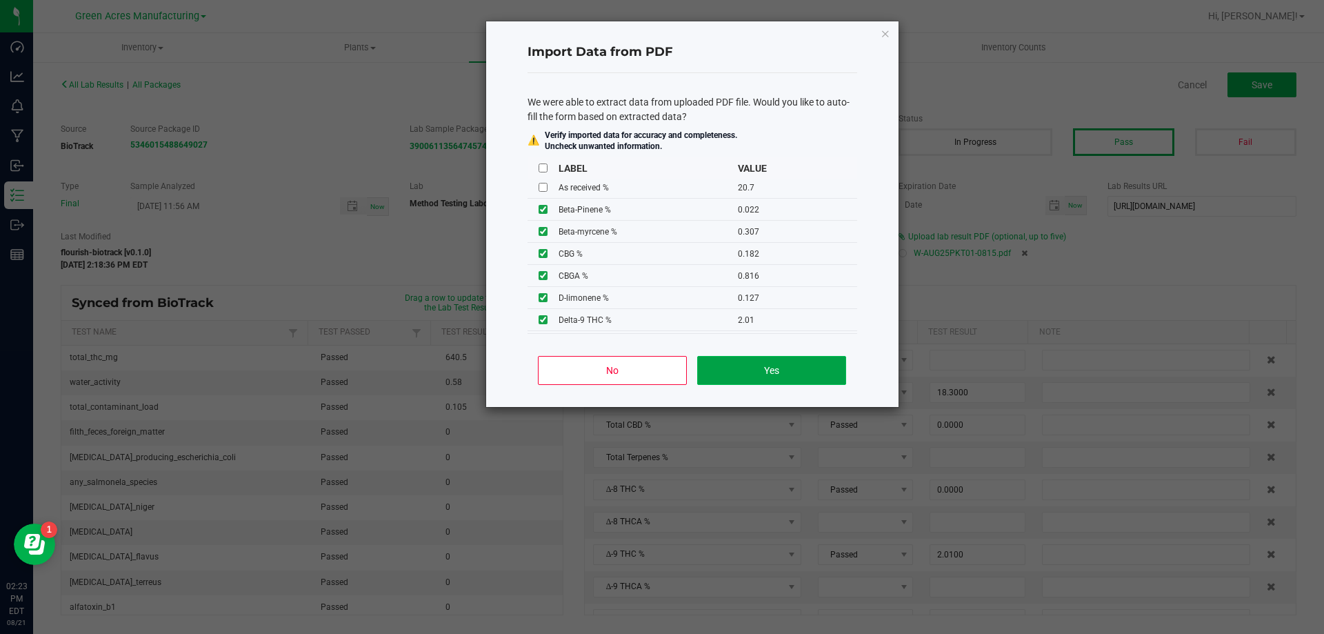
click at [812, 366] on button "Yes" at bounding box center [771, 370] width 148 height 29
type input "0.0500"
type input "0.1230"
type input "0.0220"
type input "0.1570"
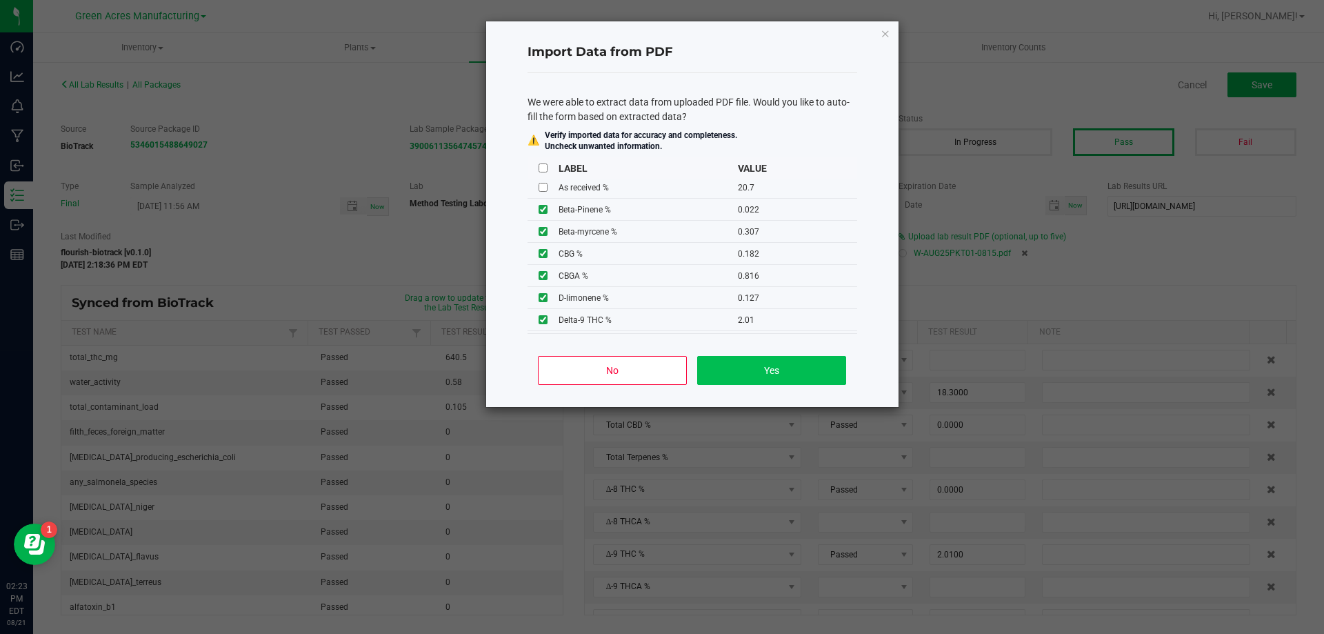
type input "0.0440"
type input "21.6000"
type input "1.3700"
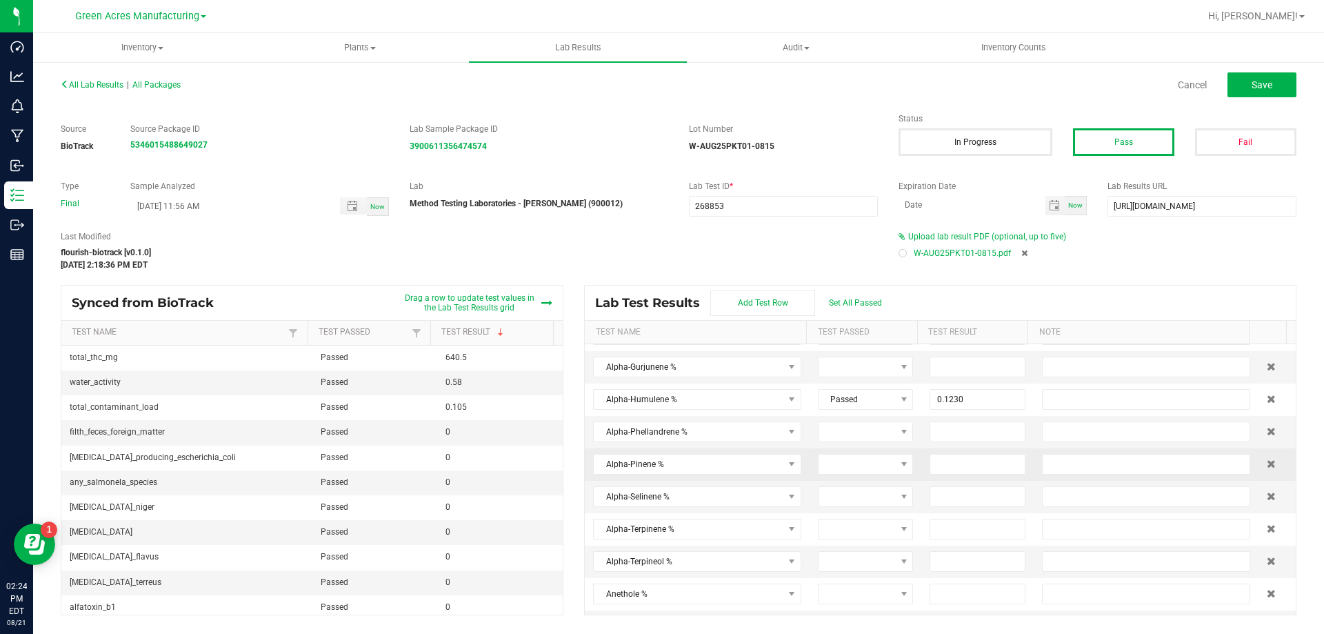
scroll to position [1103, 0]
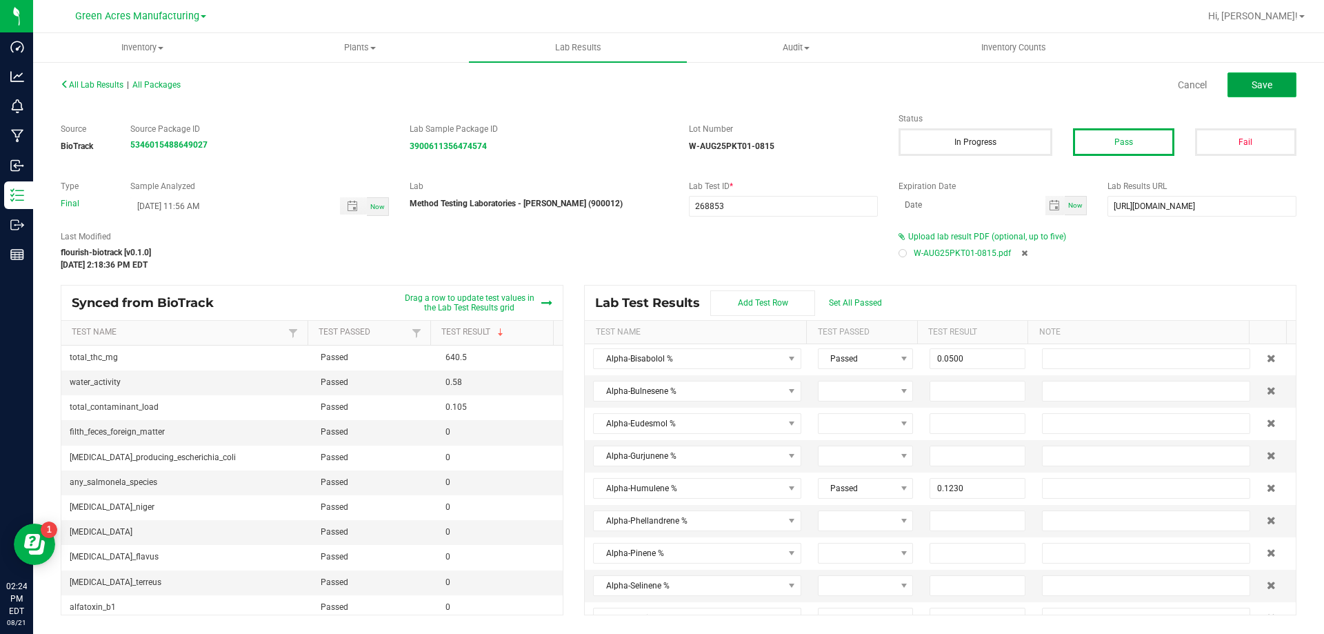
click at [1265, 77] on button "Save" at bounding box center [1261, 84] width 69 height 25
type input "0.0000"
type input "11.7000"
type input "0.0500"
type input "0.1230"
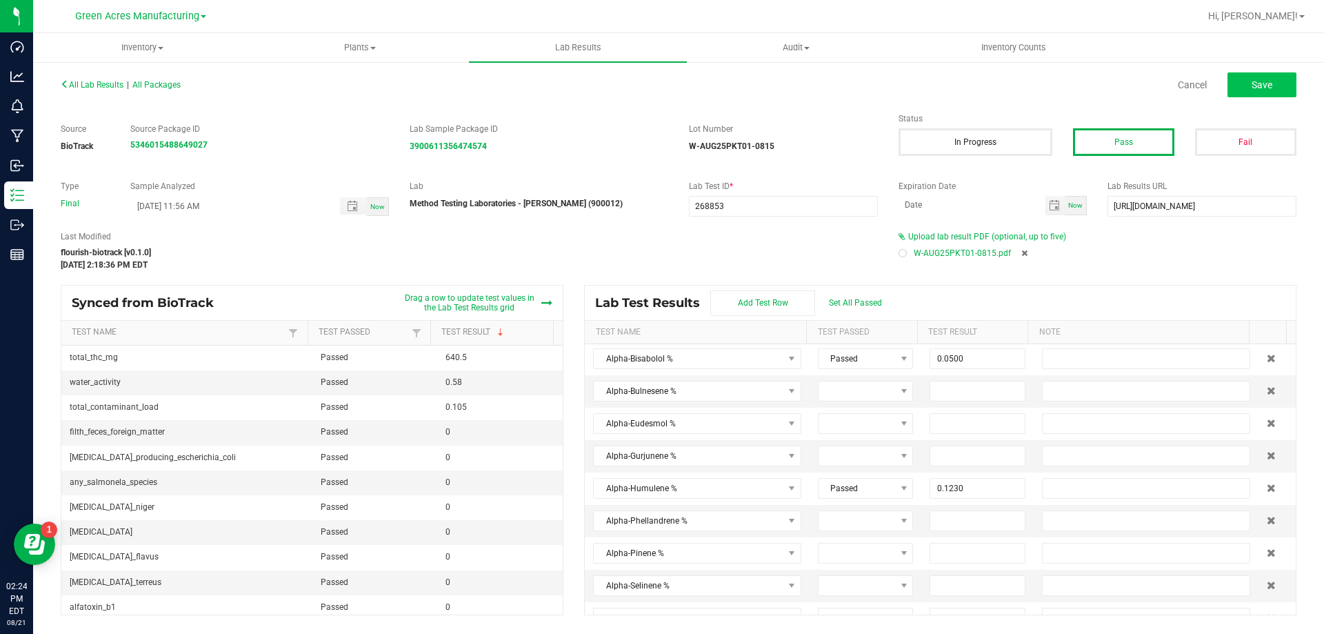
type input "0.0220"
type input "0.1570"
type input "0.0440"
type input "0.4420"
type input "0.0300"
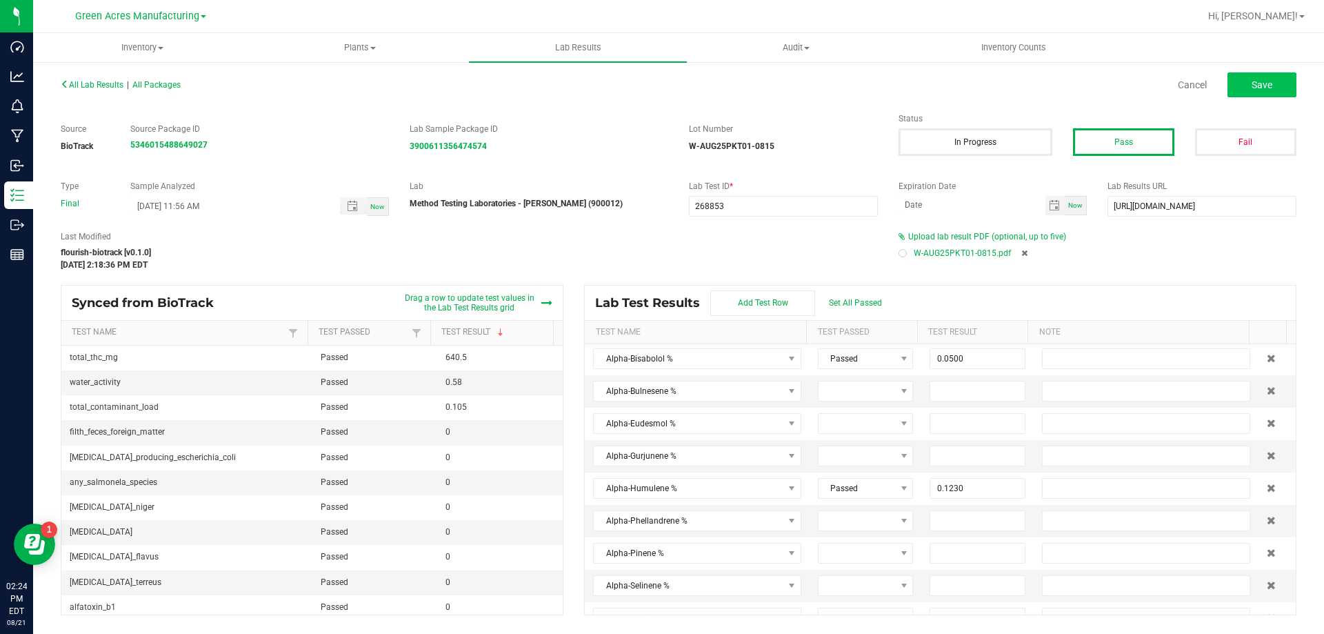
type input "0.3070"
type input "0.1270"
type input "0.0450"
type input "2.0100"
type input "18.6000"
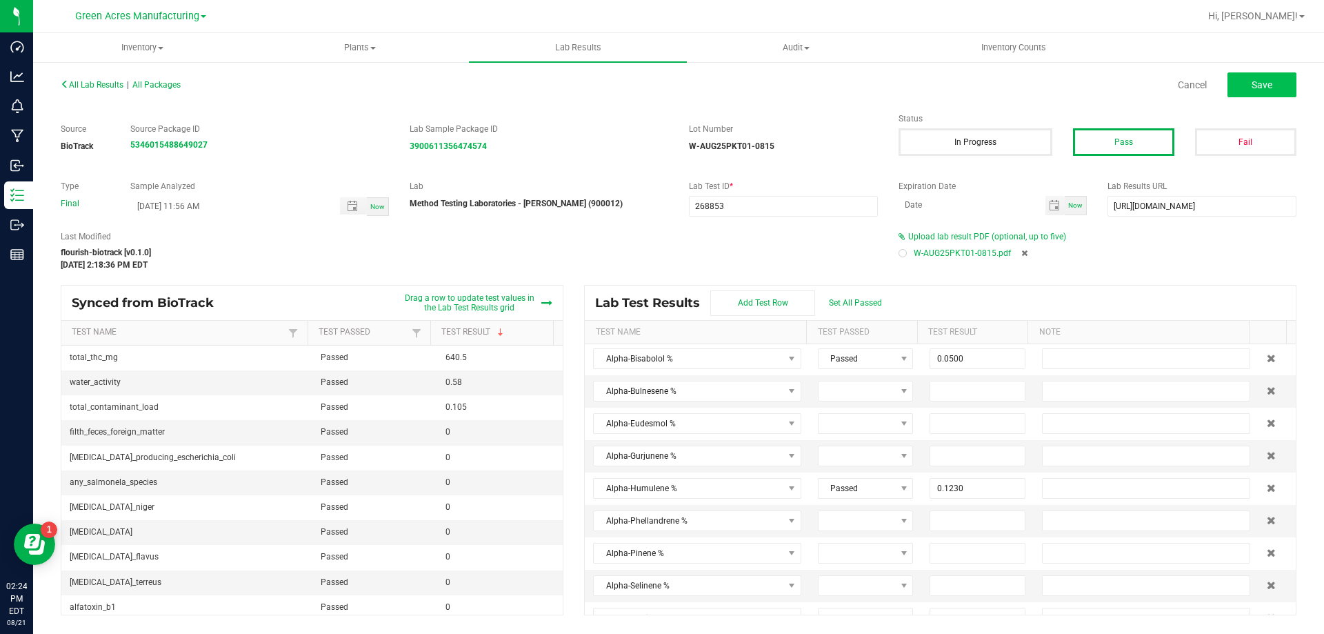
type input "0.0000"
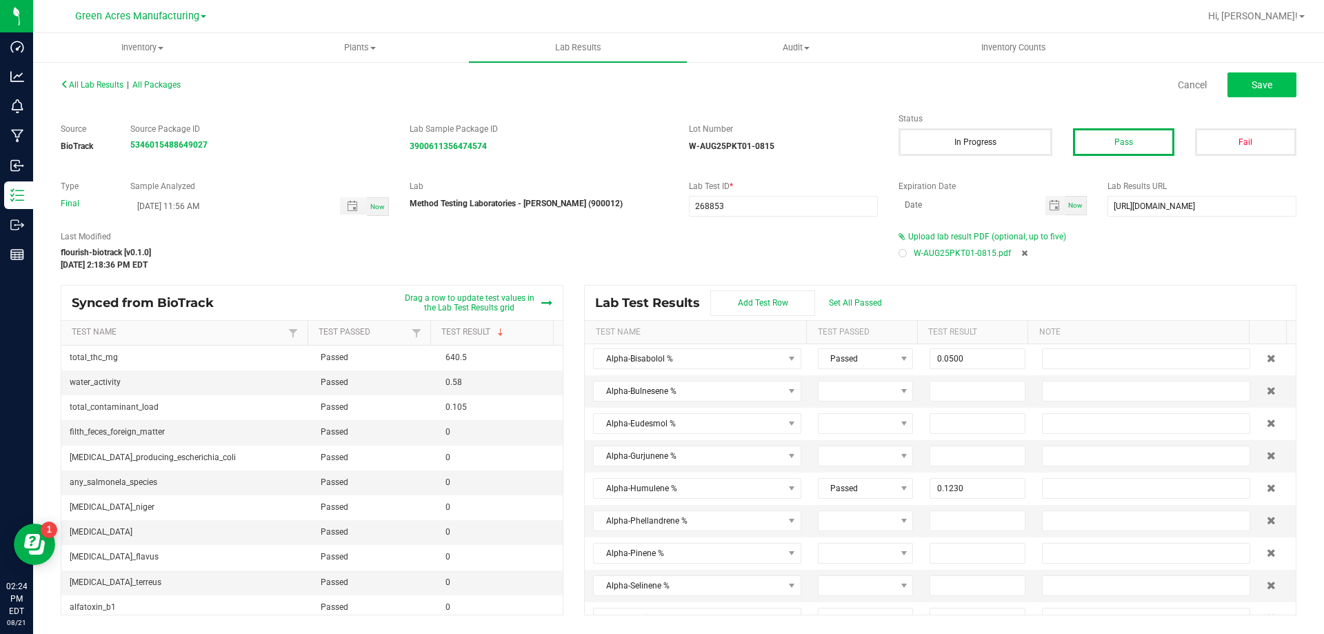
type input "0.1820"
type input "0.8160"
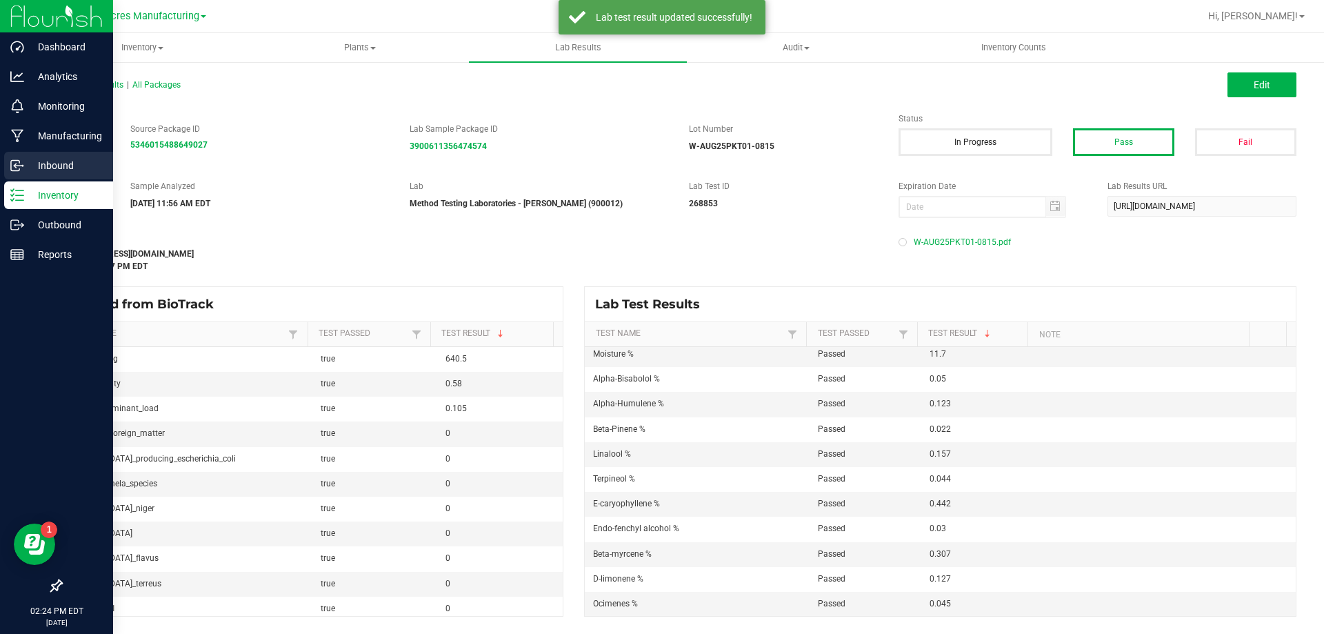
scroll to position [379, 0]
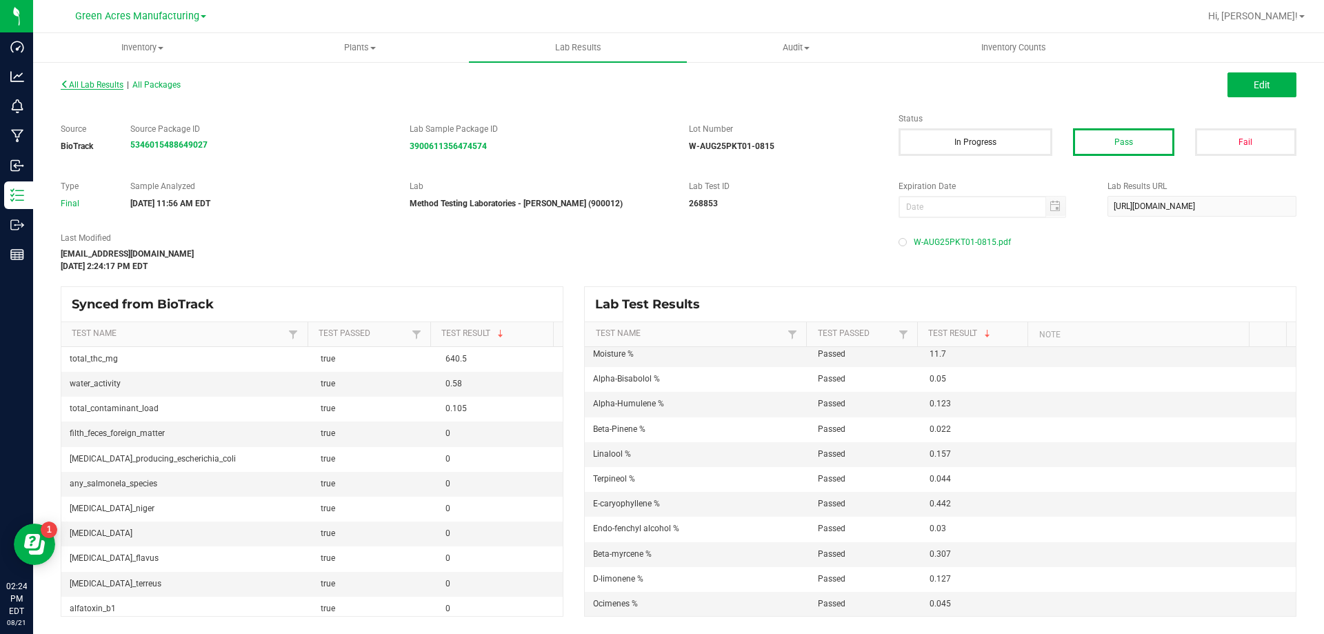
click at [117, 88] on span "All Lab Results" at bounding box center [92, 85] width 63 height 10
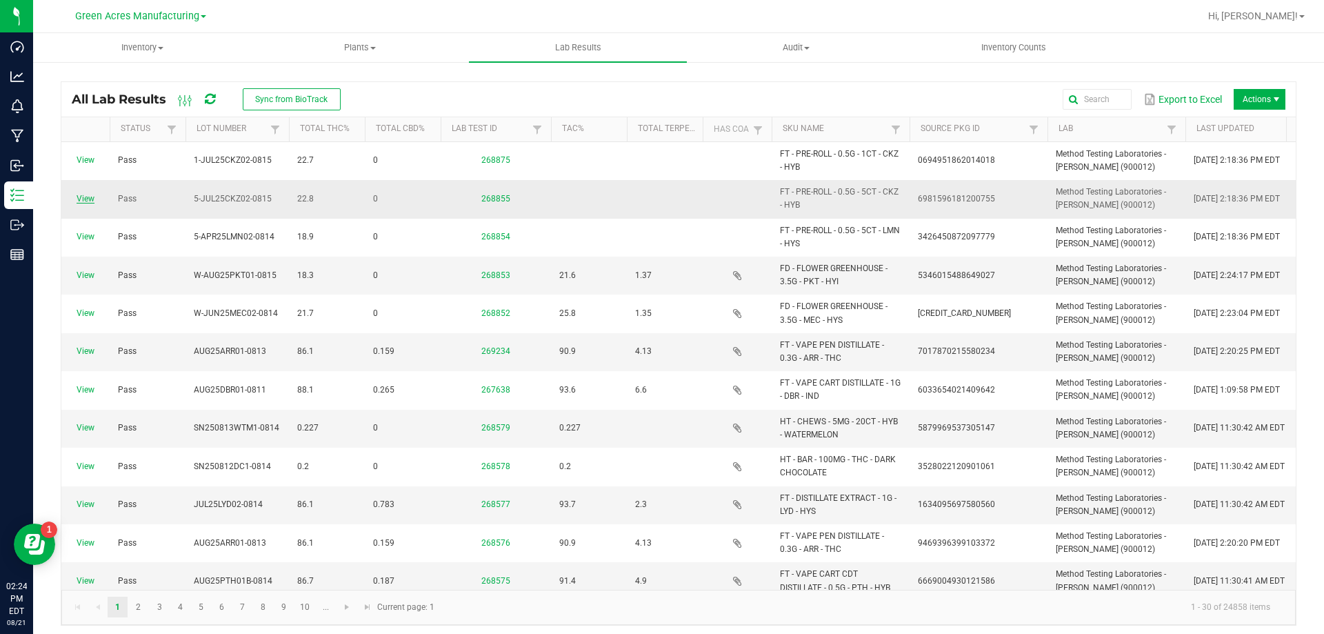
click at [86, 198] on link "View" at bounding box center [86, 199] width 18 height 10
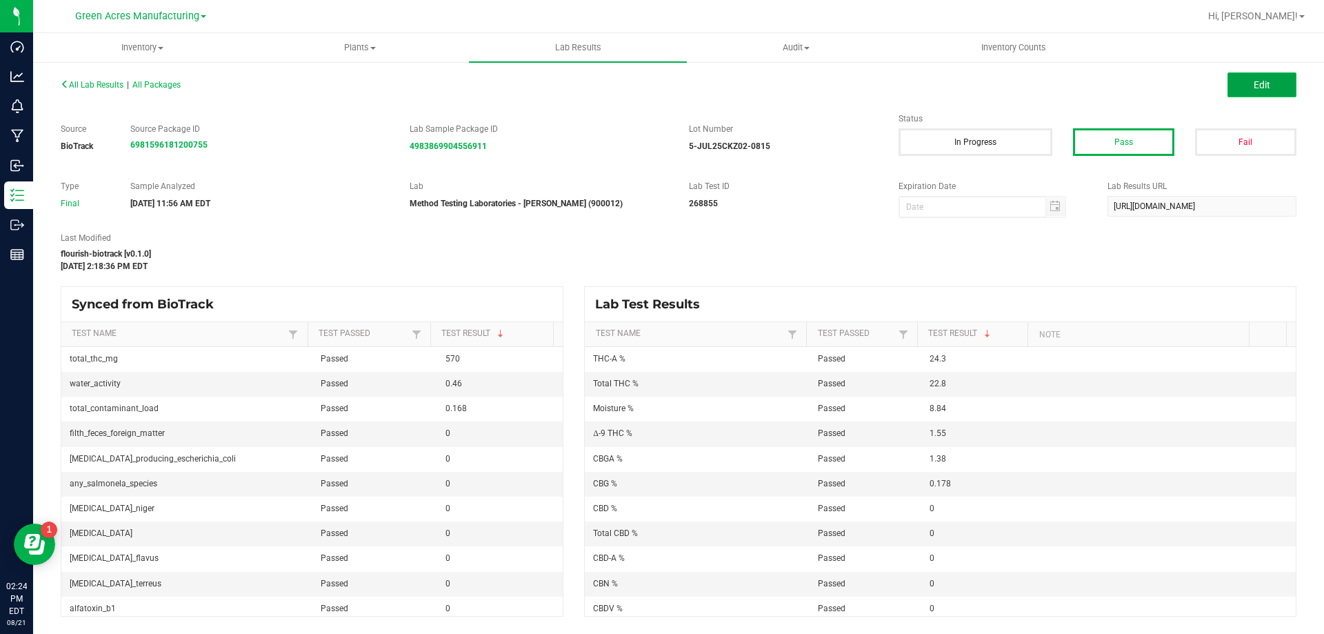
click at [1285, 83] on button "Edit" at bounding box center [1261, 84] width 69 height 25
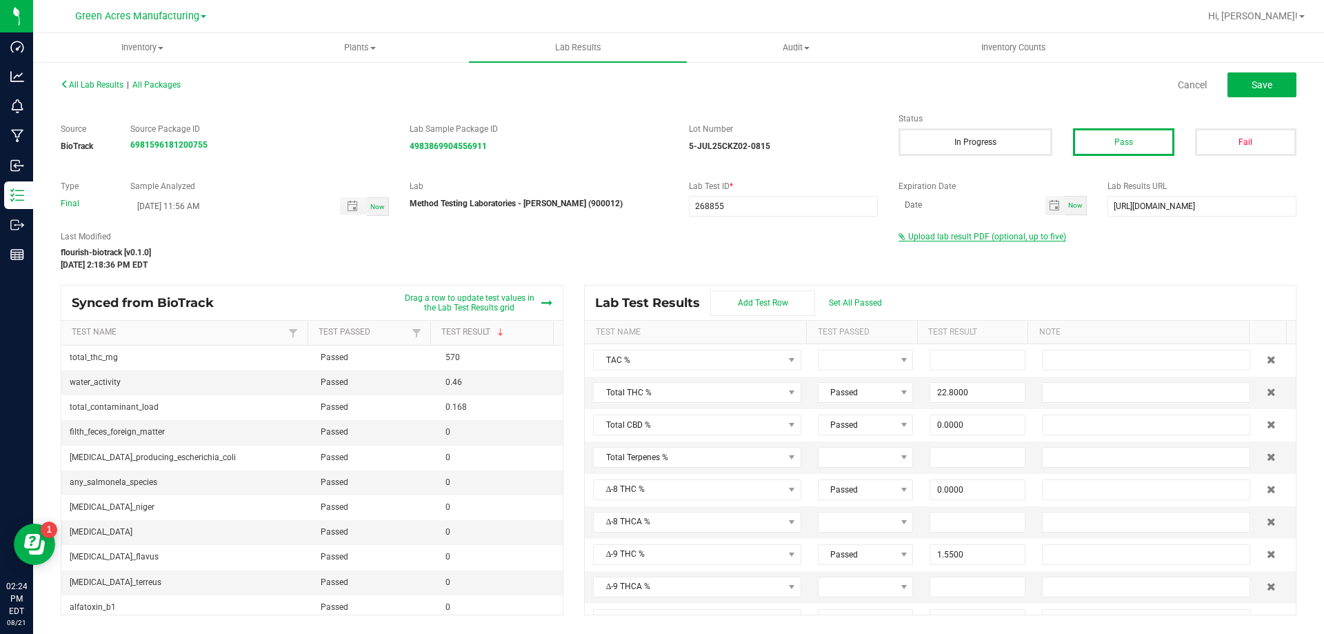
click at [947, 234] on span "Upload lab result PDF (optional, up to five)" at bounding box center [987, 237] width 158 height 10
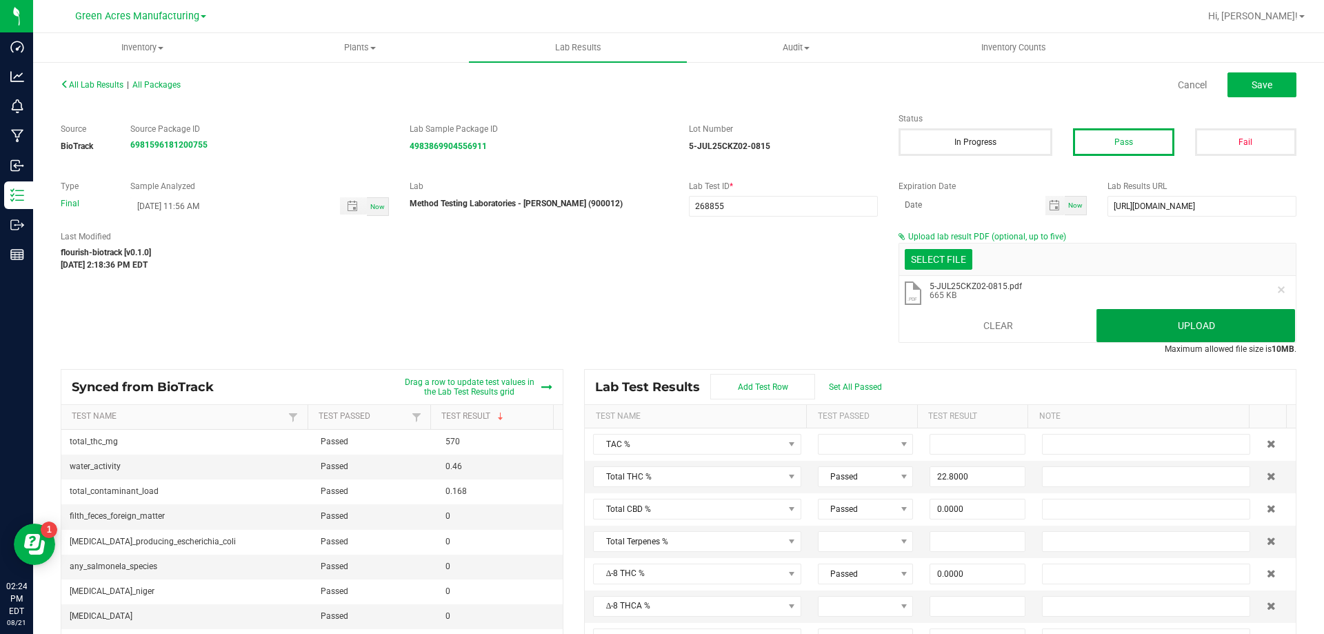
click at [1156, 341] on button "Upload" at bounding box center [1195, 325] width 199 height 33
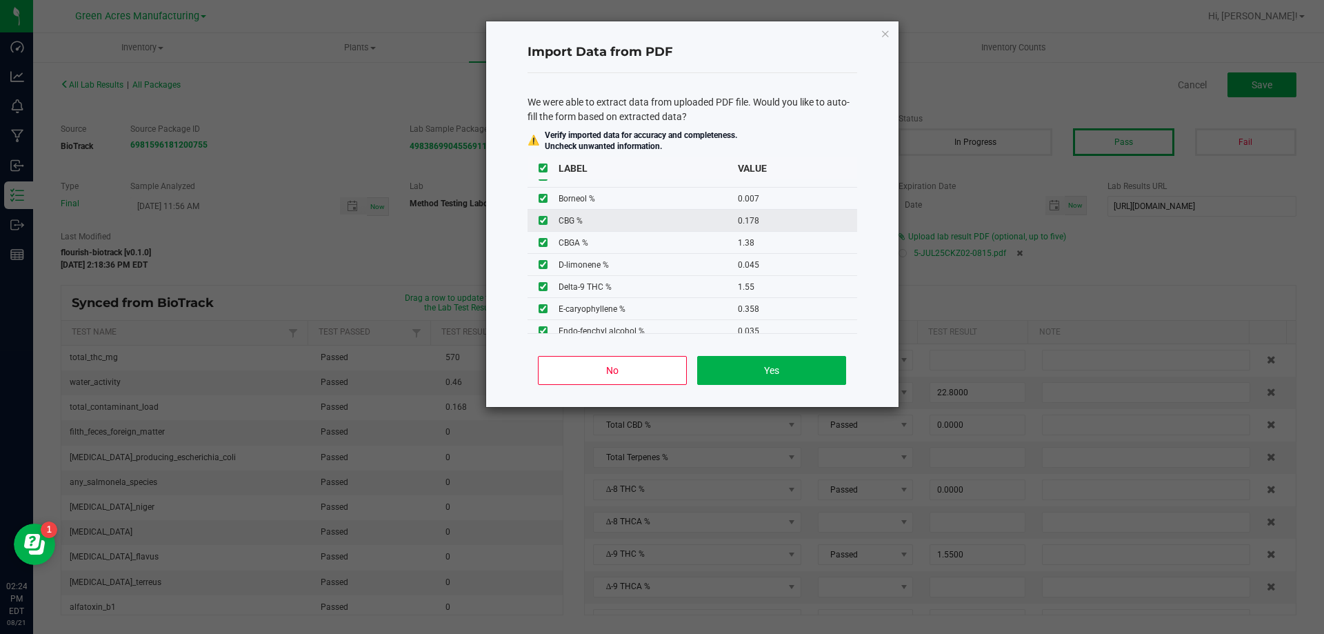
scroll to position [138, 0]
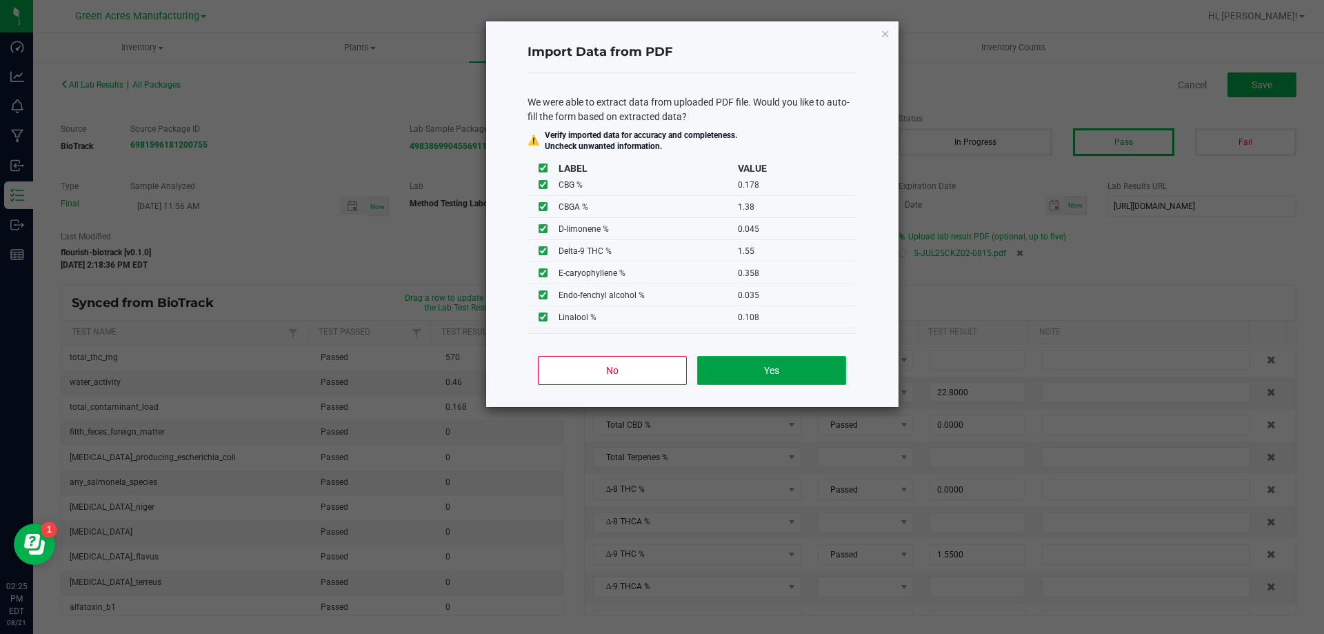
click at [777, 374] on button "Yes" at bounding box center [771, 370] width 148 height 29
type input "0.0660"
type input "0.1180"
type input "0.0100"
type input "0.0070"
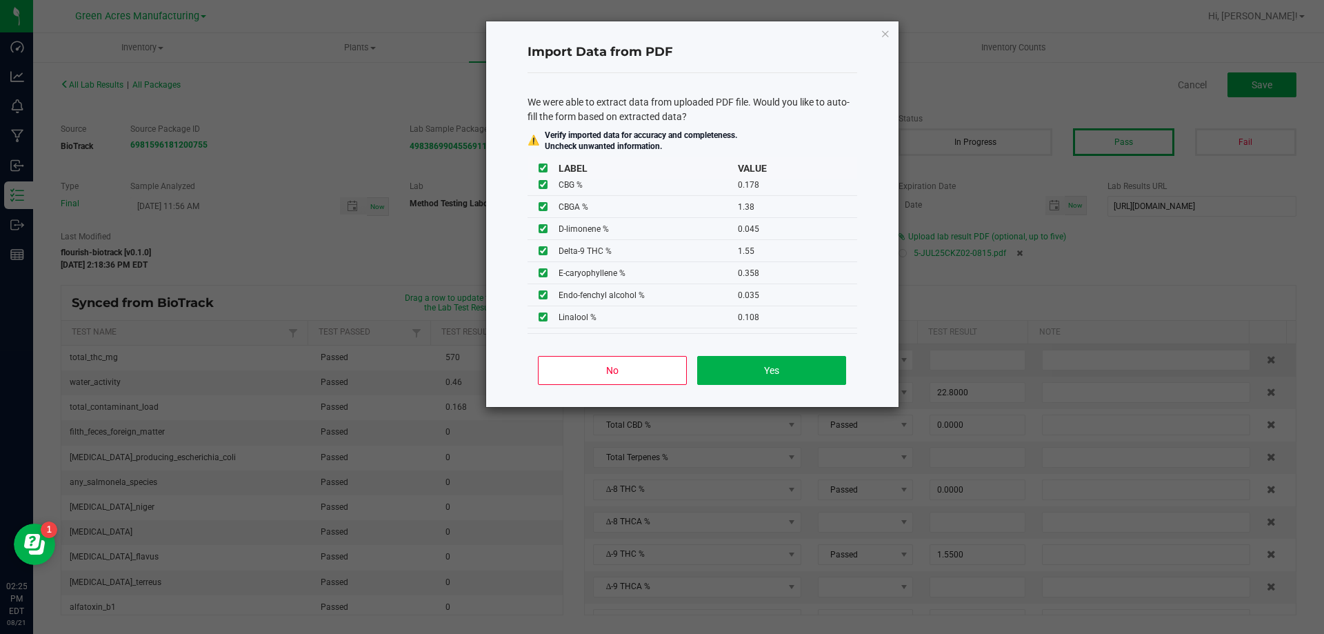
type input "0.1080"
type input "0.0460"
type input "27.4000"
type input "0.8140"
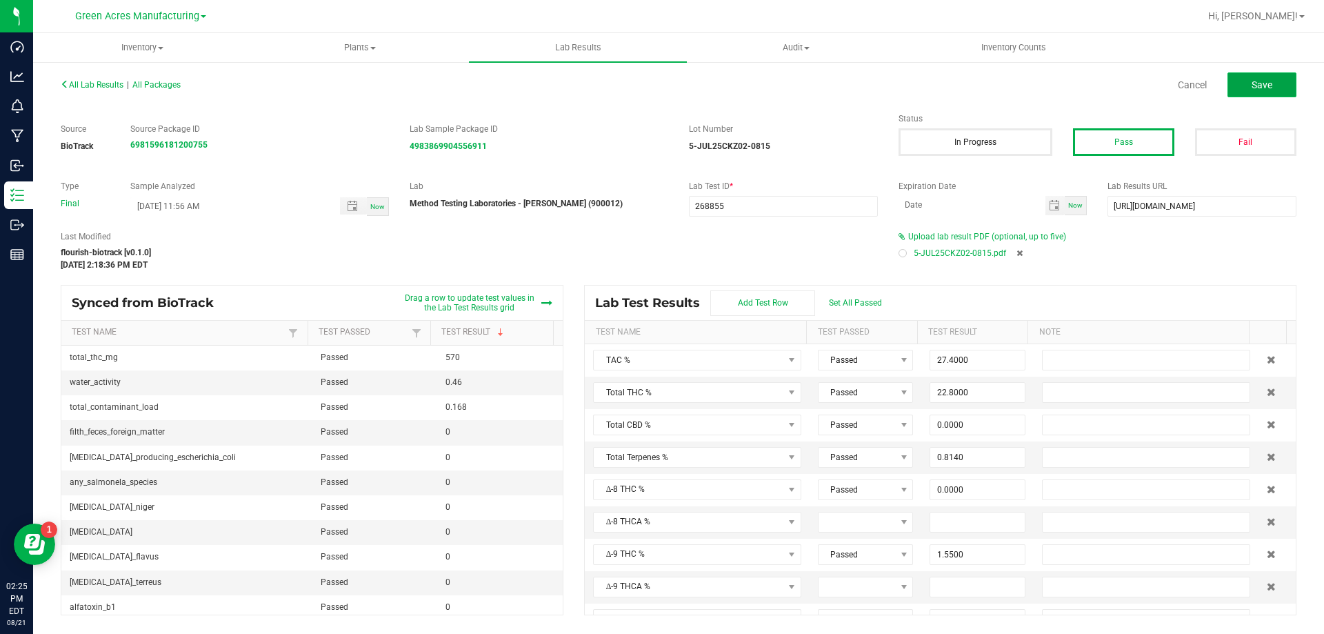
click at [1238, 96] on button "Save" at bounding box center [1261, 84] width 69 height 25
type input "0.0000"
type input "8.8400"
type input "0.0660"
type input "0.1180"
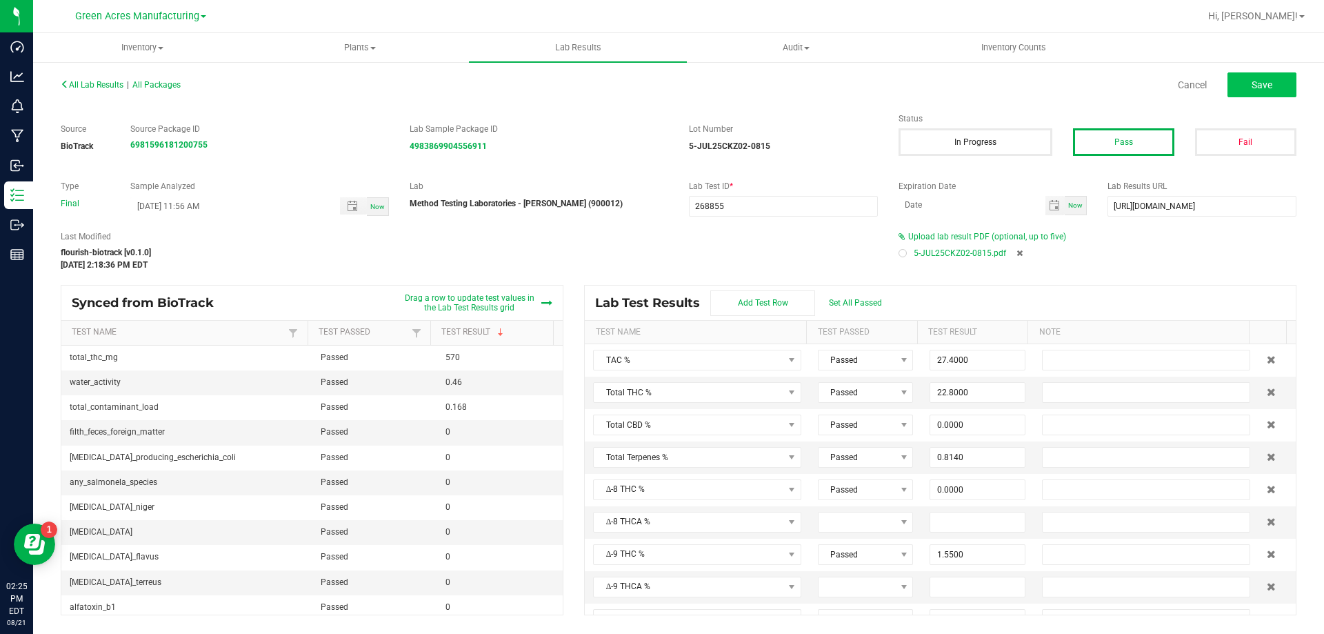
type input "0.0100"
type input "0.0070"
type input "0.1080"
type input "0.0460"
type input "0.0160"
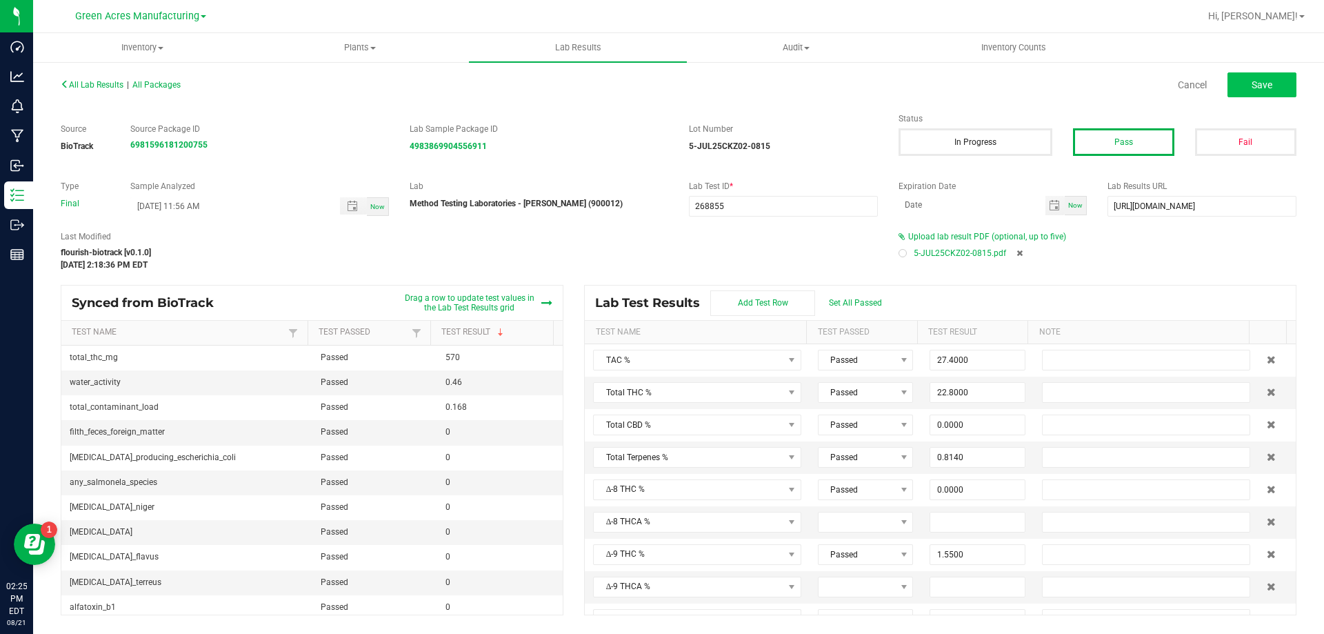
type input "25.0000"
type input "0.0450"
type input "0.0350"
type input "0.3580"
type input "1.5500"
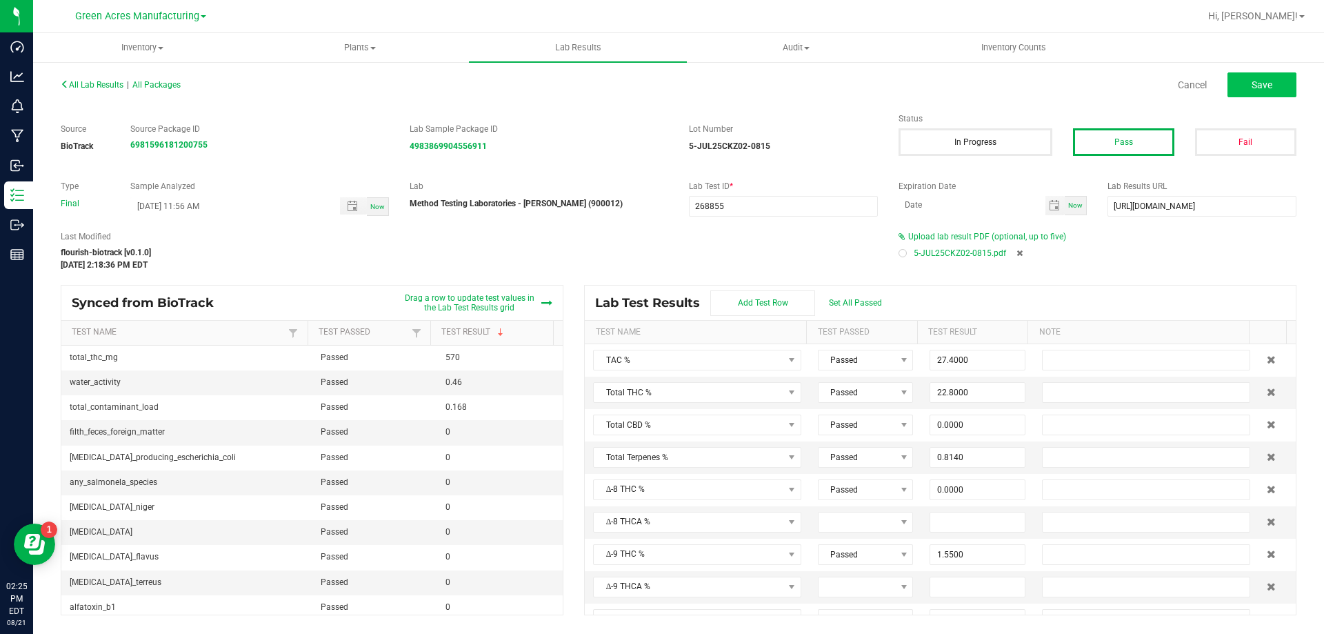
type input "24.3000"
type input "0.0000"
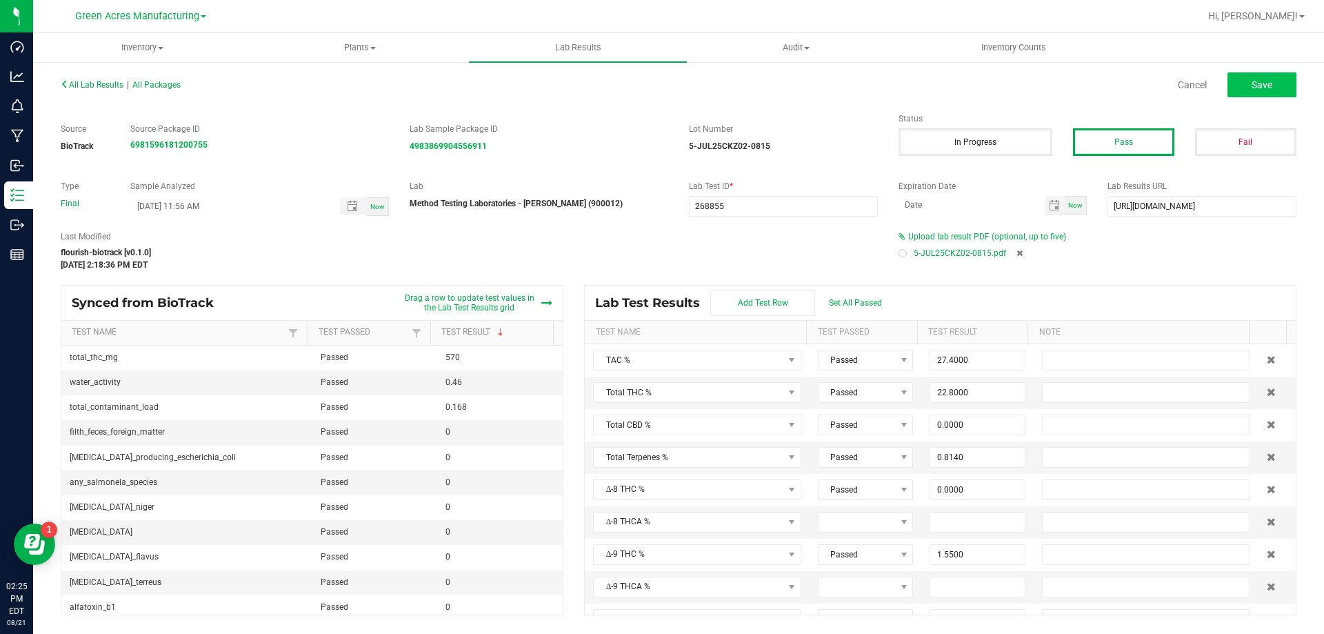
type input "0.0000"
type input "0.1780"
type input "1.3800"
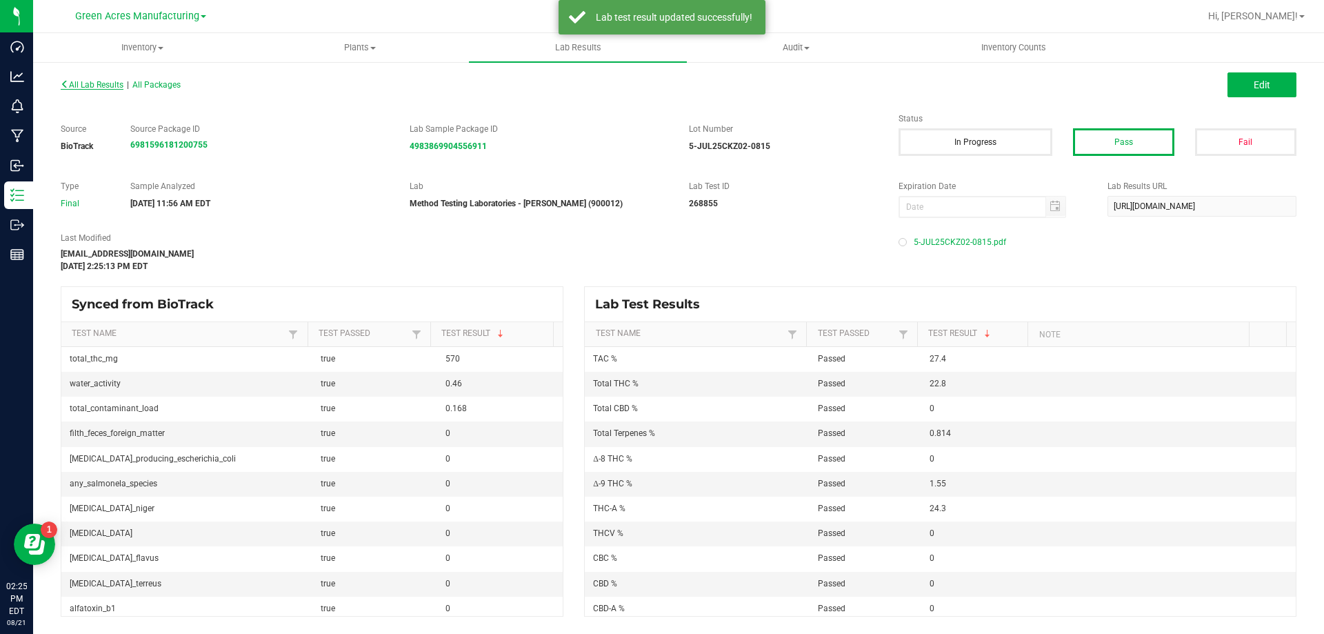
click at [104, 84] on span "All Lab Results" at bounding box center [92, 85] width 63 height 10
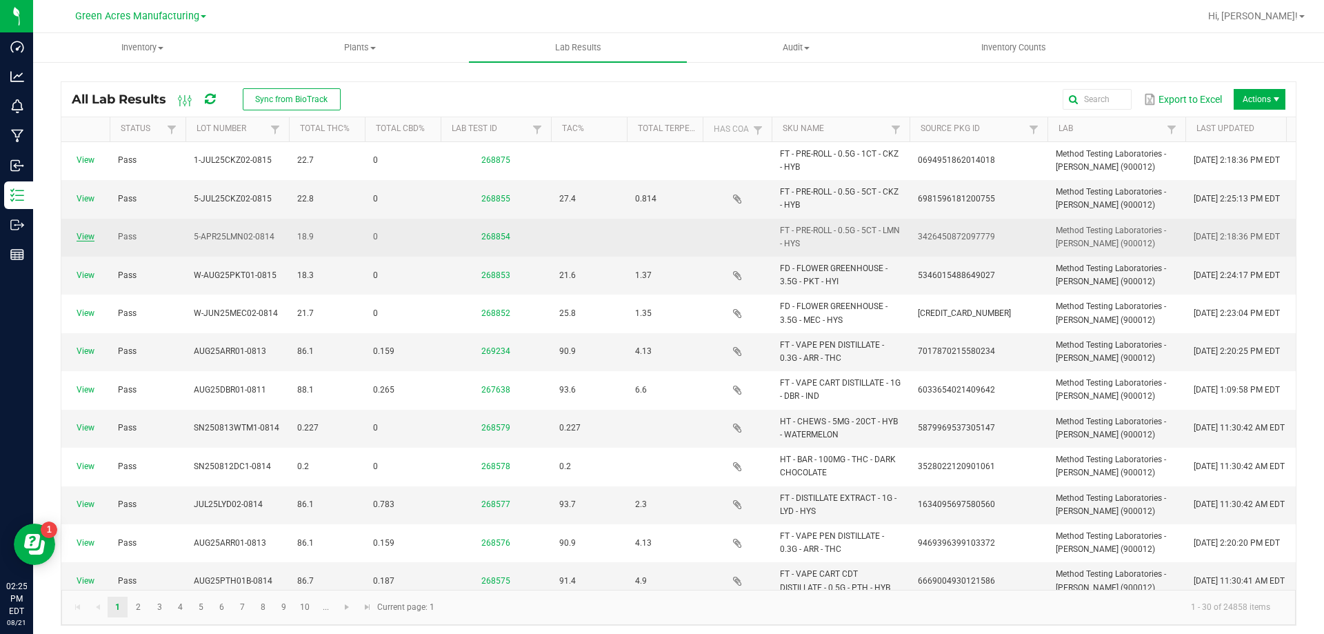
click at [84, 233] on link "View" at bounding box center [86, 237] width 18 height 10
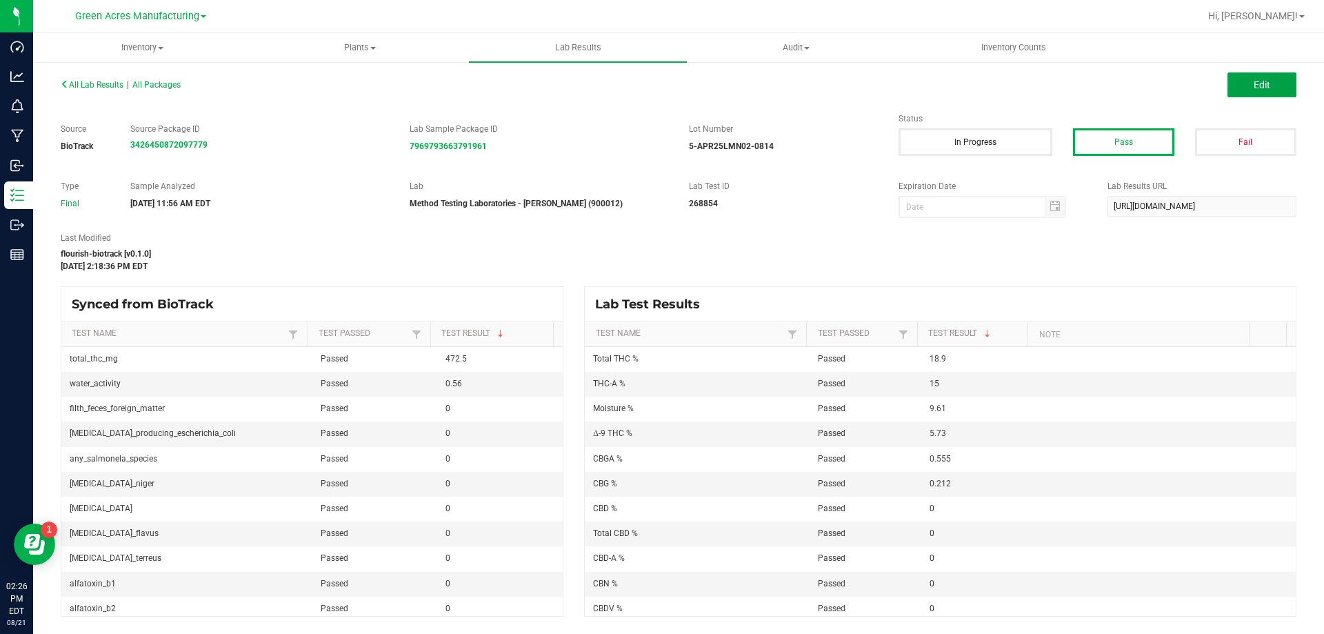
click at [1269, 84] on span "Edit" at bounding box center [1262, 84] width 17 height 11
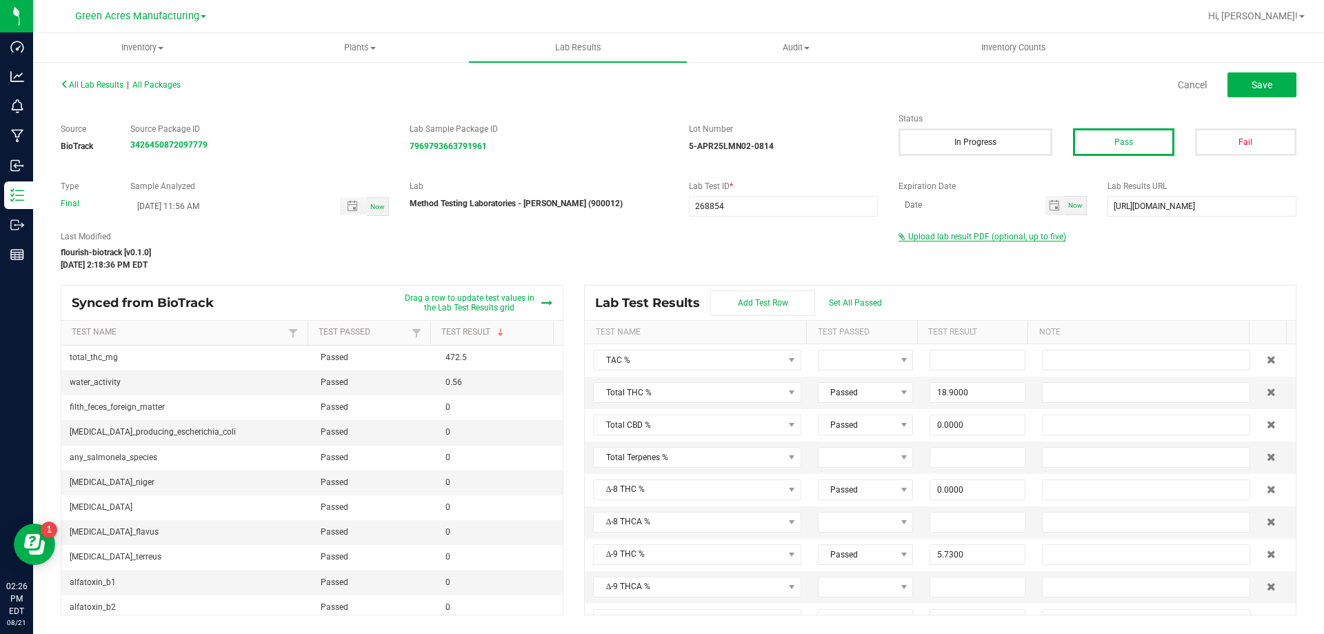
click at [1012, 237] on span "Upload lab result PDF (optional, up to five)" at bounding box center [987, 237] width 158 height 10
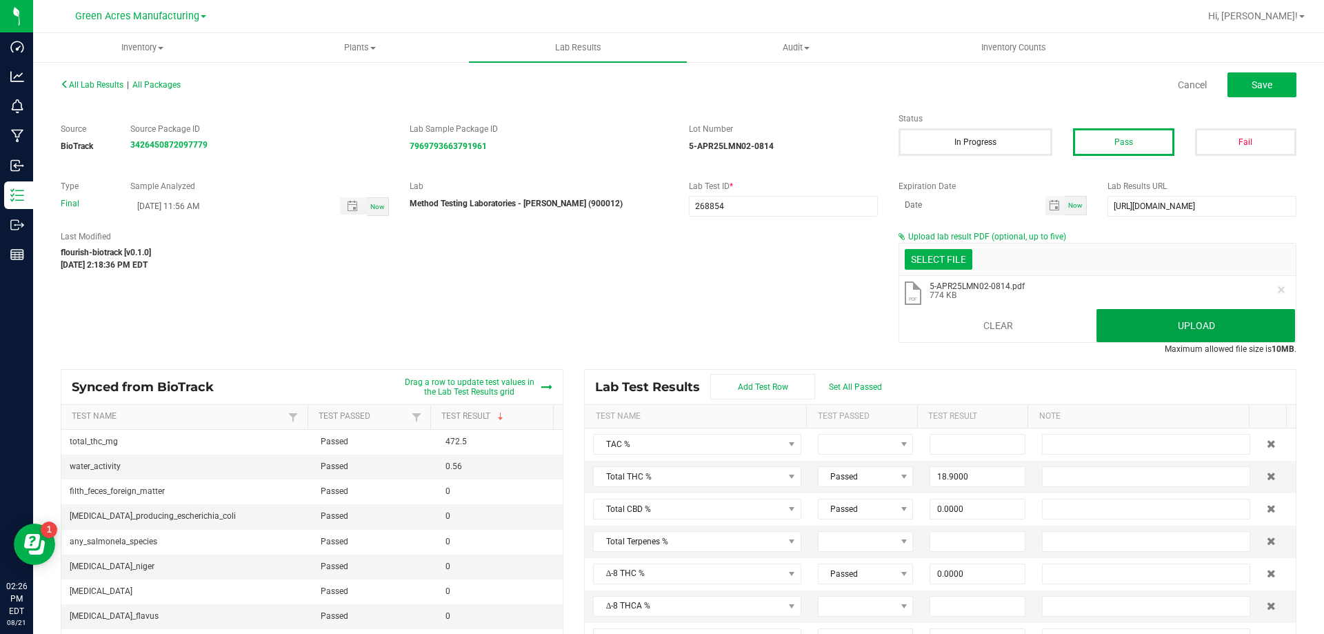
click at [1145, 313] on button "Upload" at bounding box center [1195, 325] width 199 height 33
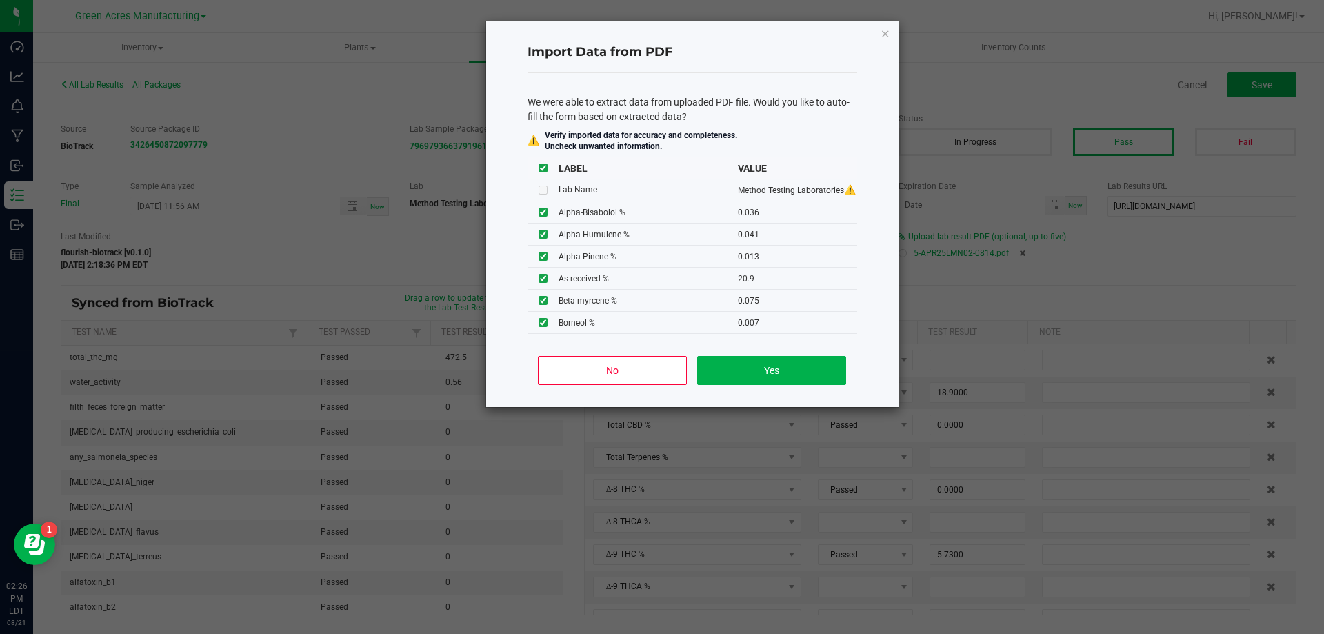
click at [741, 345] on div "No Yes" at bounding box center [692, 376] width 330 height 62
click at [743, 371] on button "Yes" at bounding box center [771, 370] width 148 height 29
type input "0.0360"
type input "0.0410"
type input "0.0130"
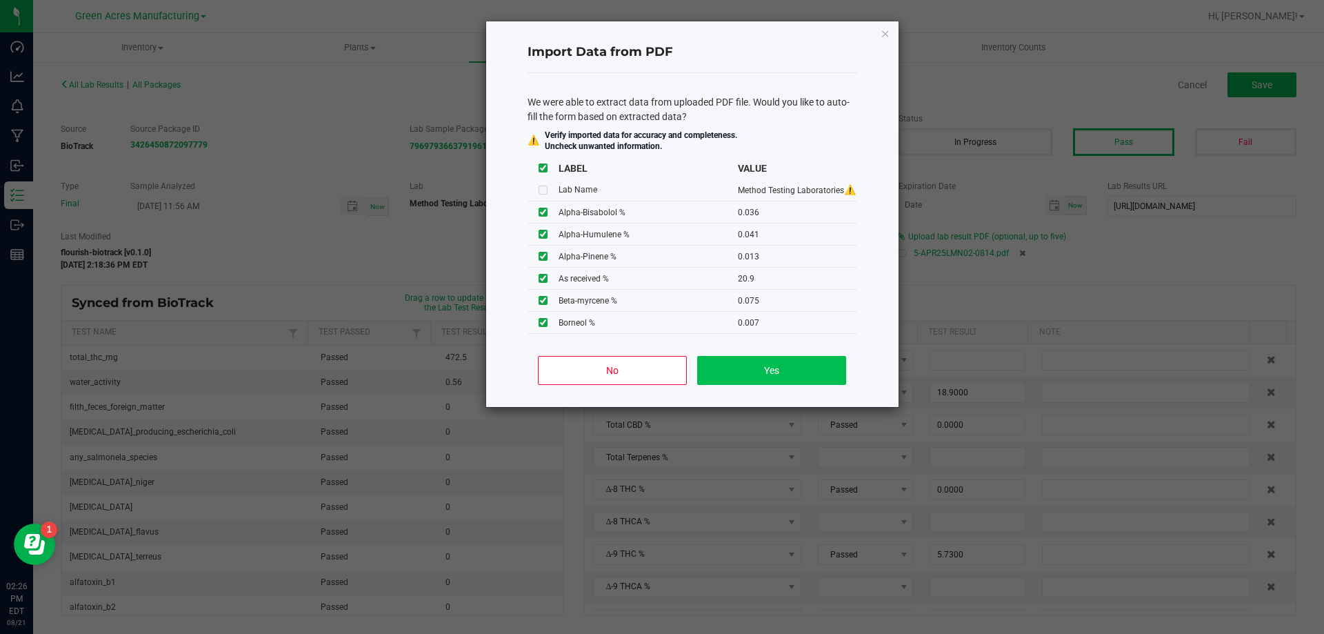
type input "0.0070"
type input "0.1300"
type input "0.0350"
type input "21.5000"
type input "0.5560"
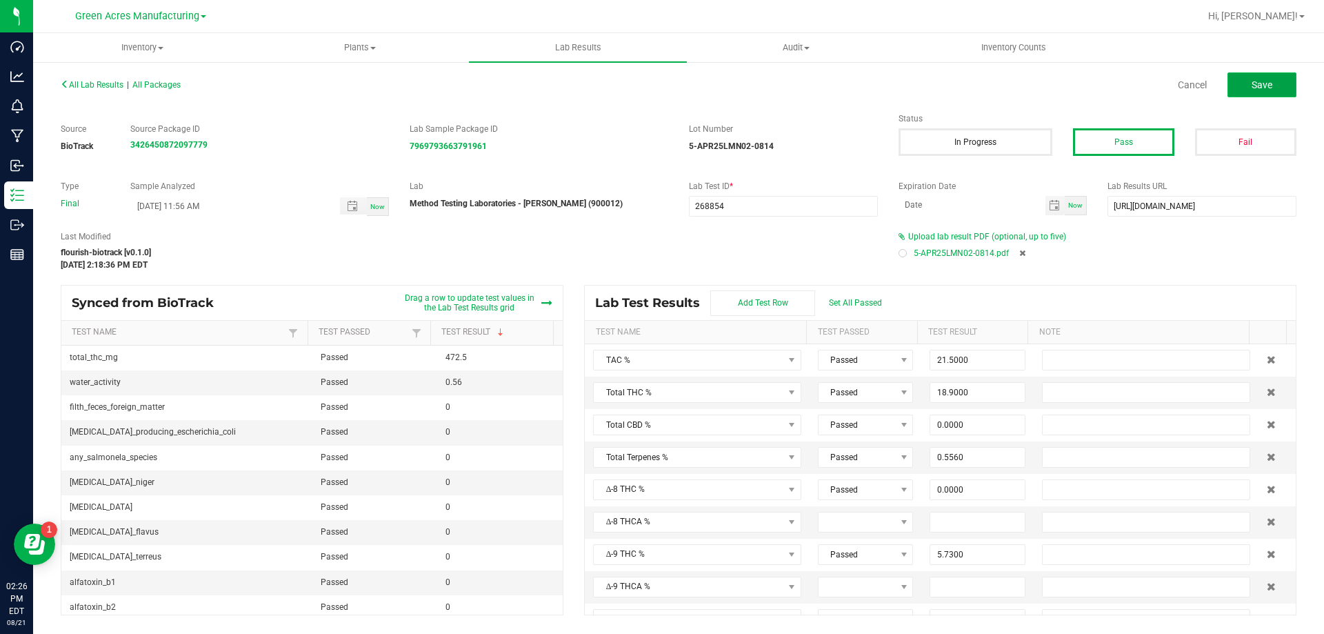
click at [1270, 95] on button "Save" at bounding box center [1261, 84] width 69 height 25
type input "0.0000"
type input "9.6100"
type input "0.0360"
type input "0.0410"
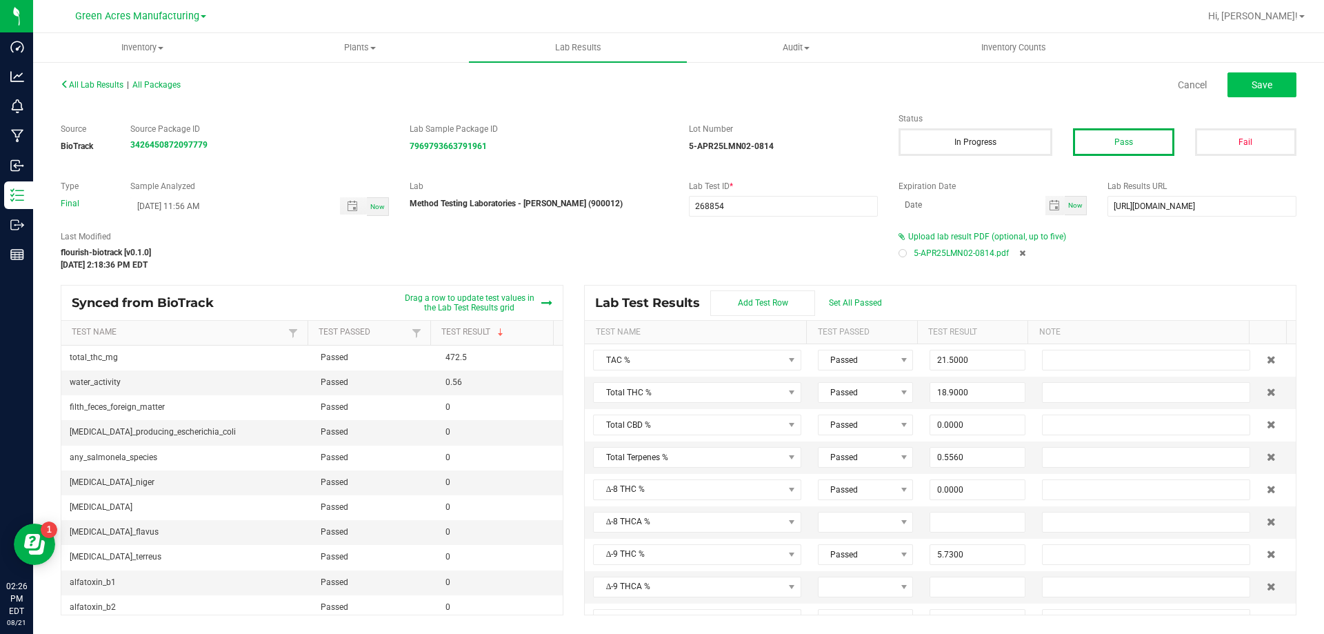
type input "0.0130"
type input "0.0070"
type input "0.1300"
type input "0.0350"
type input "0.0270"
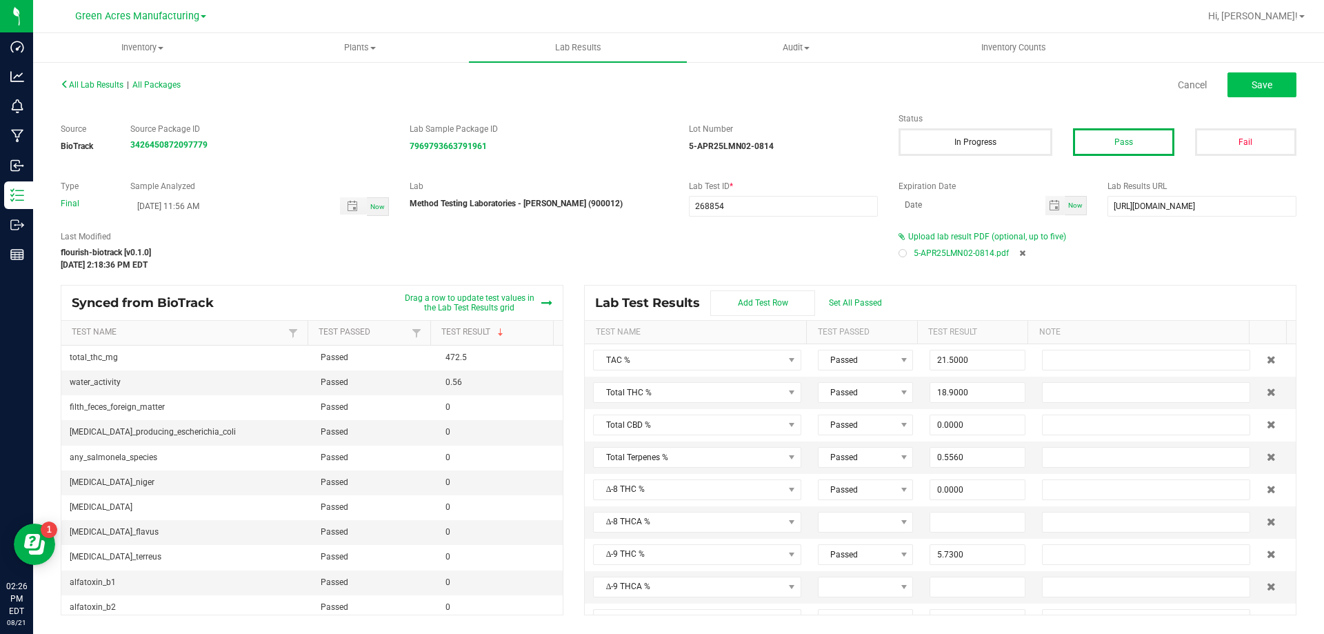
type input "0.1720"
type input "20.9000"
type input "0.0750"
type input "0.0200"
type input "5.7300"
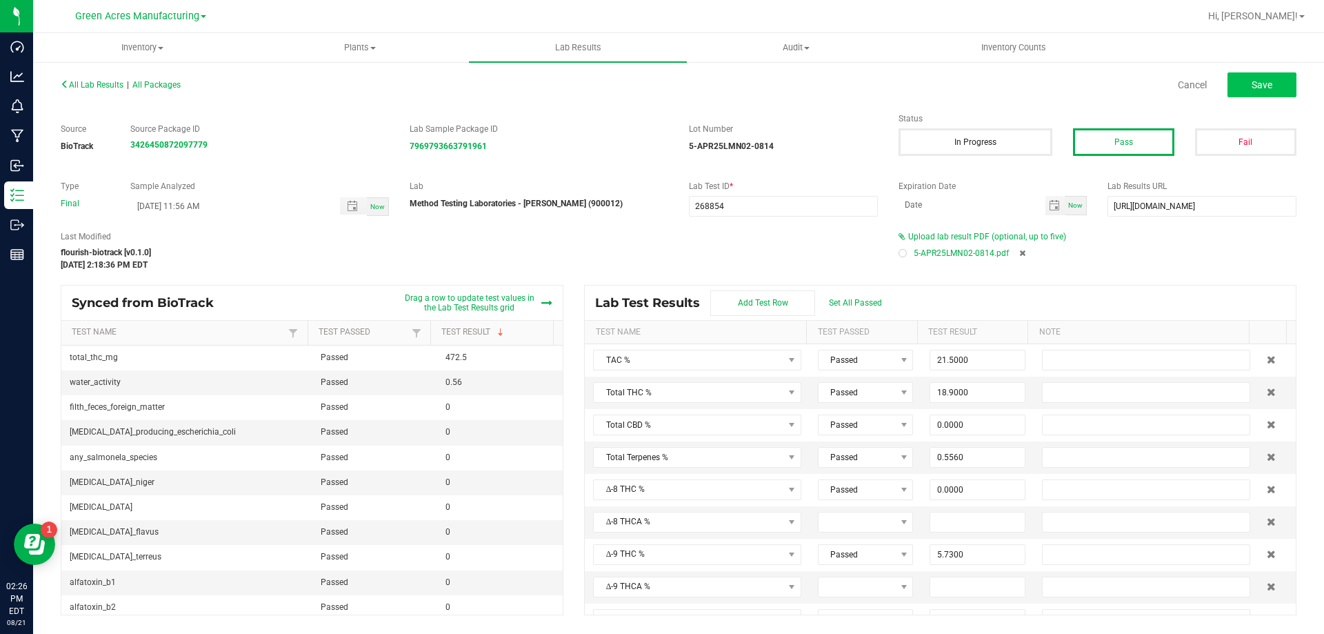
type input "15.0000"
type input "0.0000"
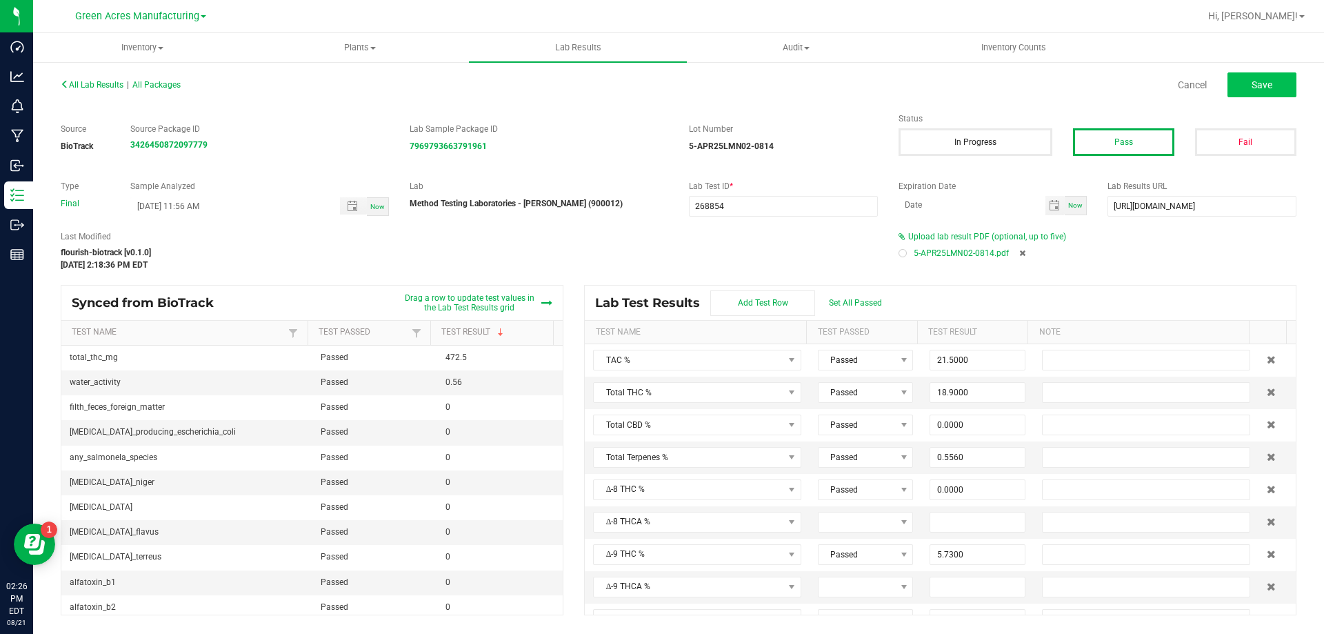
type input "0.0000"
type input "0.2120"
type input "0.5550"
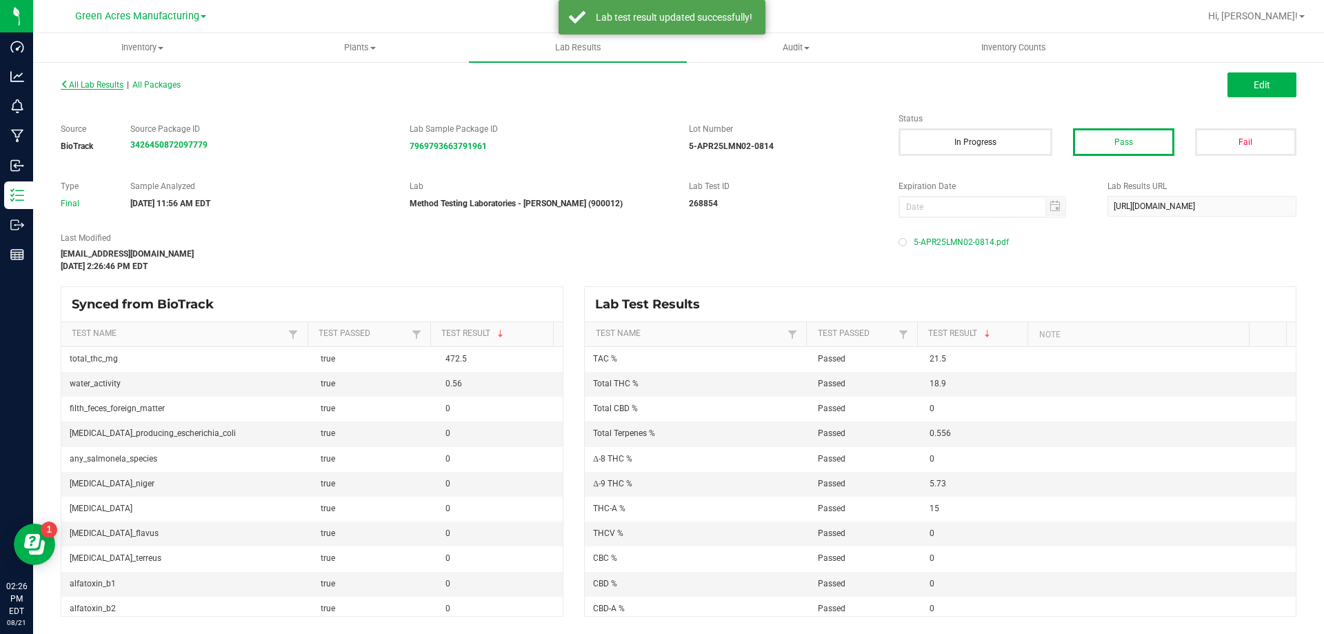
click at [81, 82] on span "All Lab Results" at bounding box center [92, 85] width 63 height 10
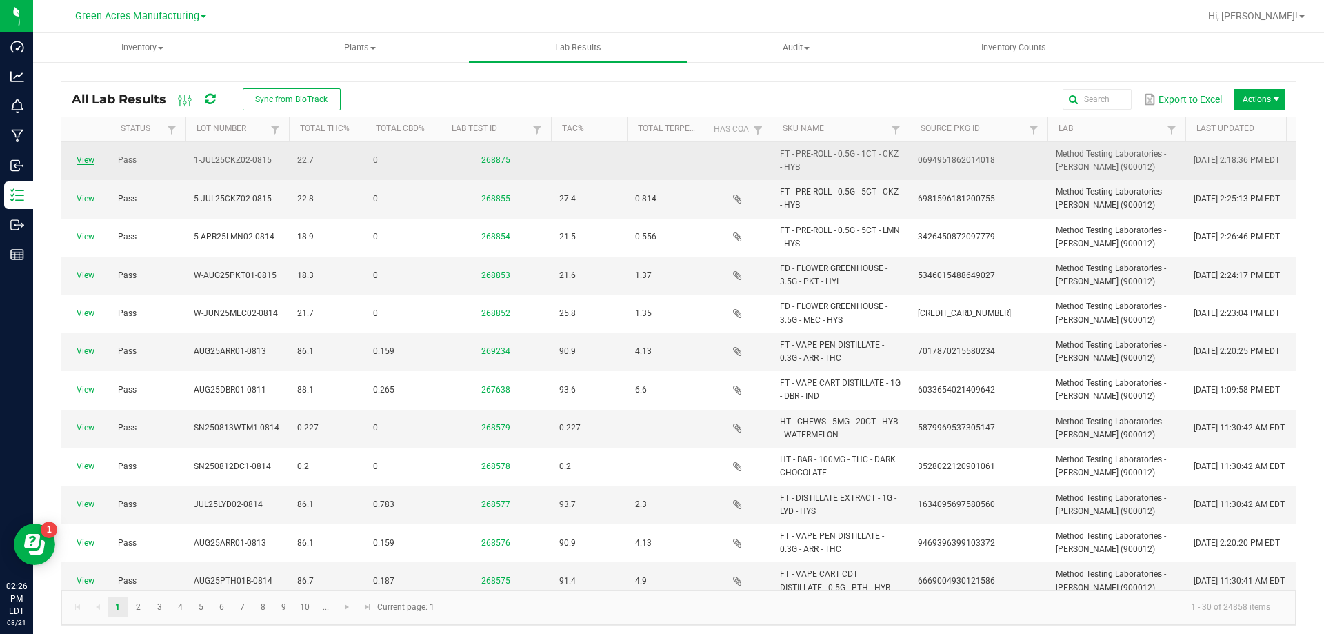
click at [83, 161] on link "View" at bounding box center [86, 160] width 18 height 10
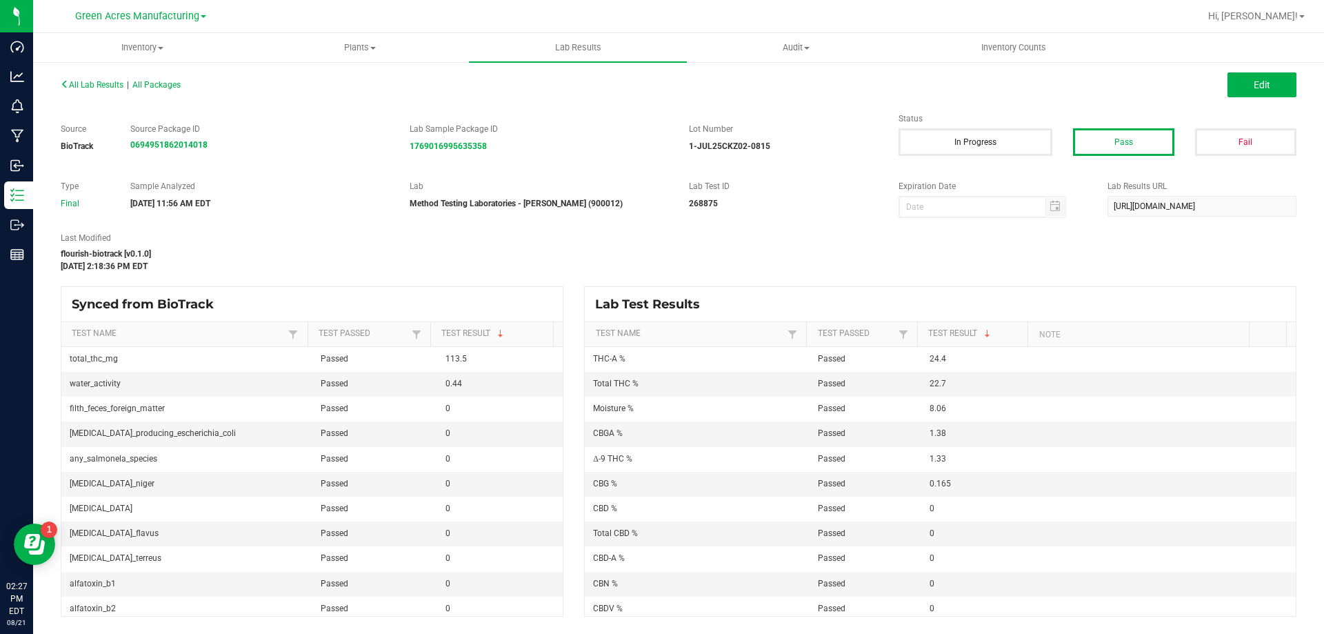
click at [1226, 98] on div "All Lab Results | All Packages Edit" at bounding box center [678, 85] width 1256 height 34
click at [1262, 83] on span "Edit" at bounding box center [1262, 84] width 17 height 11
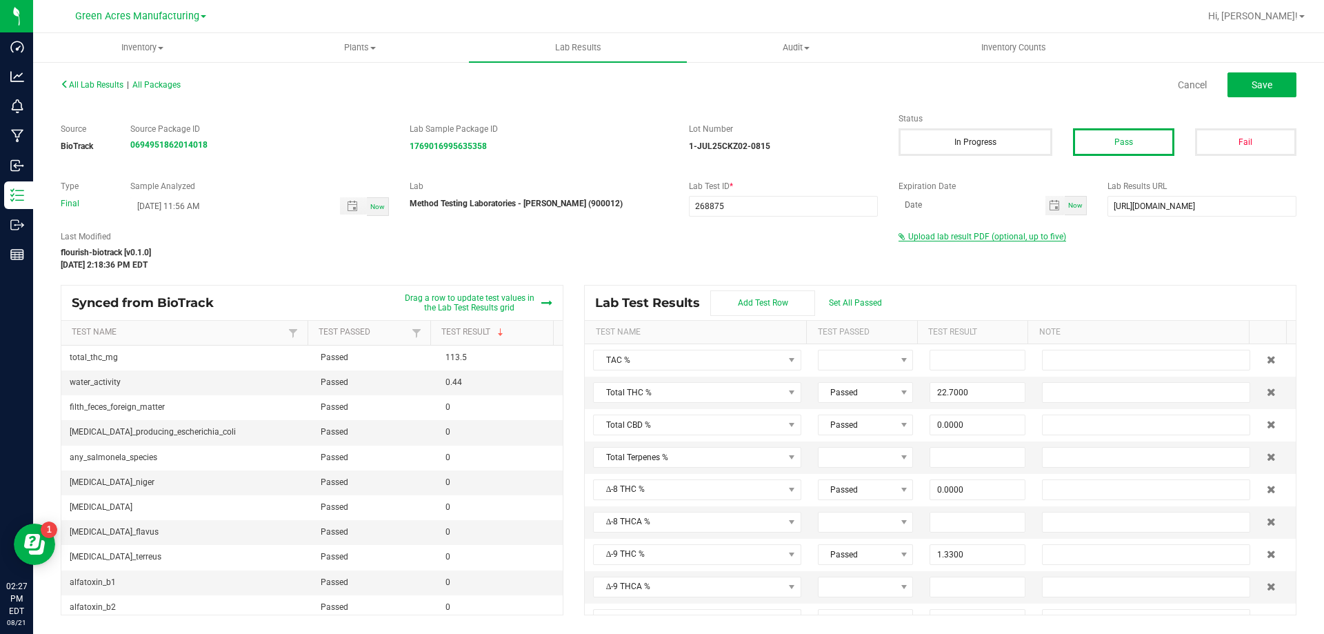
click at [1020, 236] on span "Upload lab result PDF (optional, up to five)" at bounding box center [987, 237] width 158 height 10
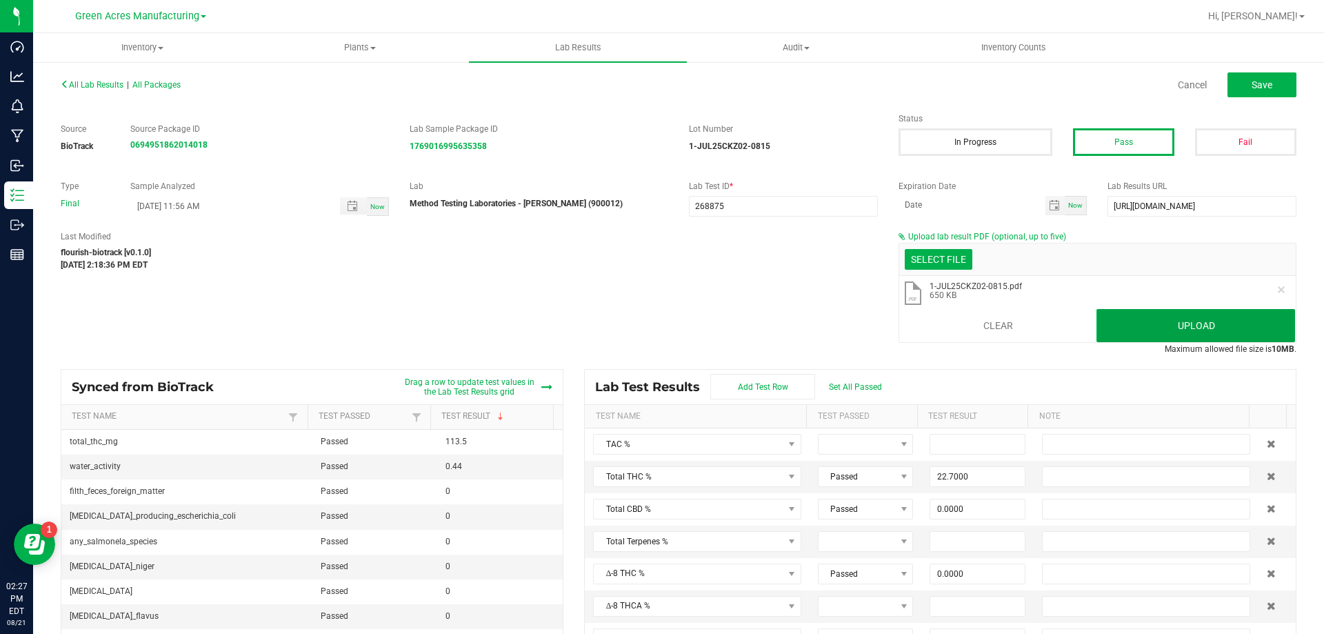
click at [1131, 324] on button "Upload" at bounding box center [1195, 325] width 199 height 33
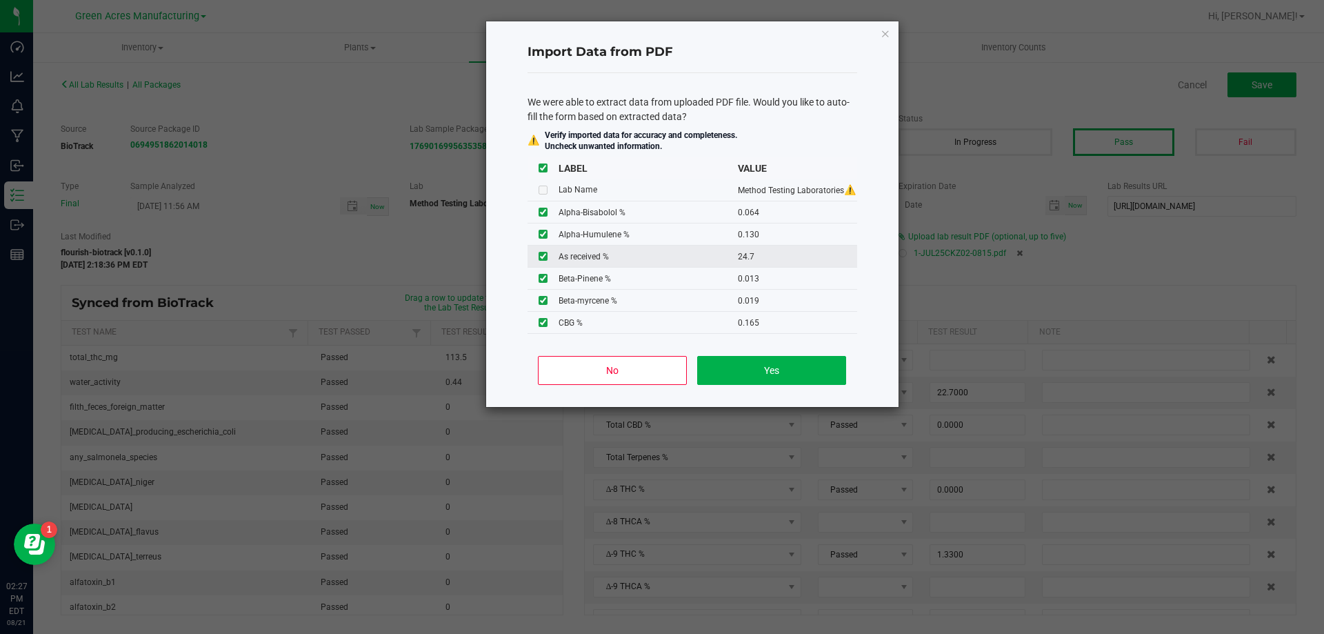
click at [543, 260] on input "checkbox" at bounding box center [542, 256] width 9 height 9
checkbox input "false"
click at [773, 380] on button "Yes" at bounding box center [771, 370] width 148 height 29
type input "0.0640"
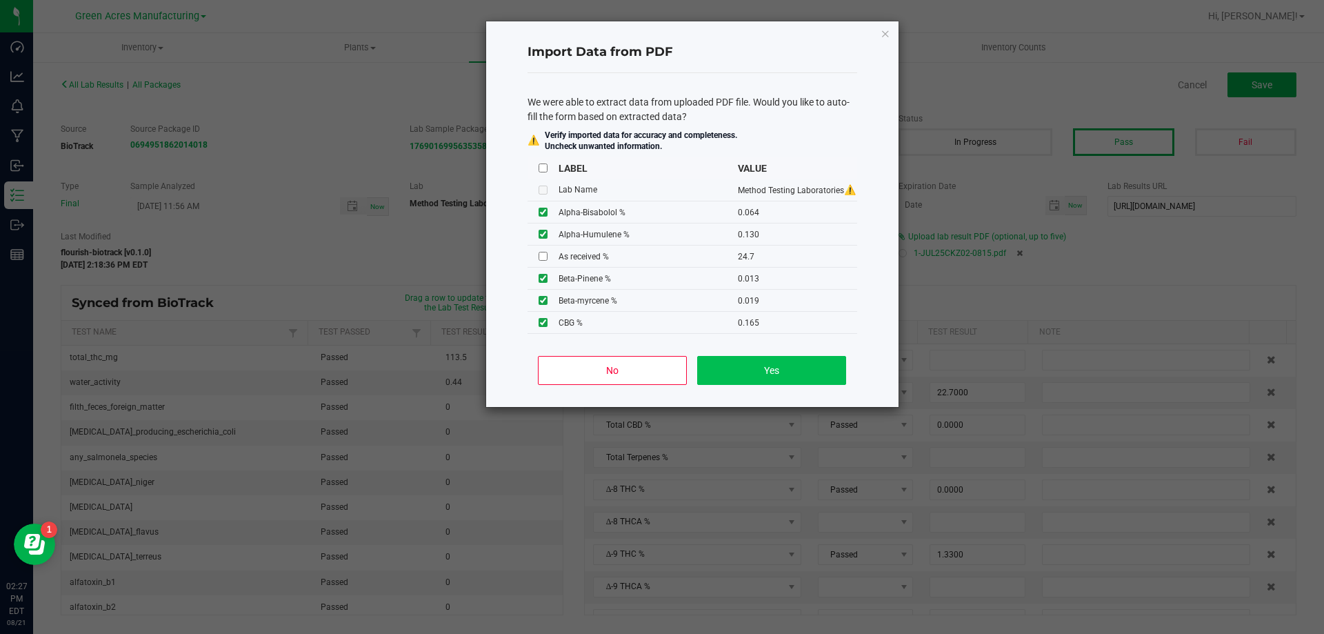
type input "0.1300"
type input "0.0130"
type input "0.1230"
type input "0.0580"
type input "27.3000"
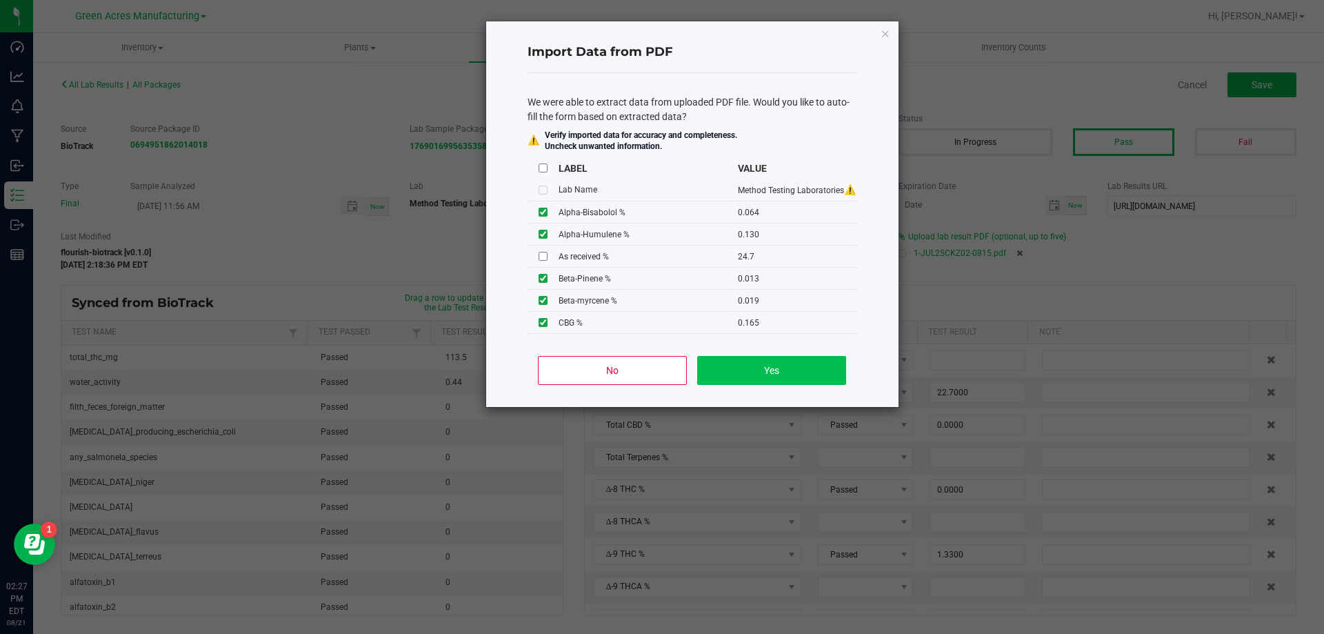
type input "0.9300"
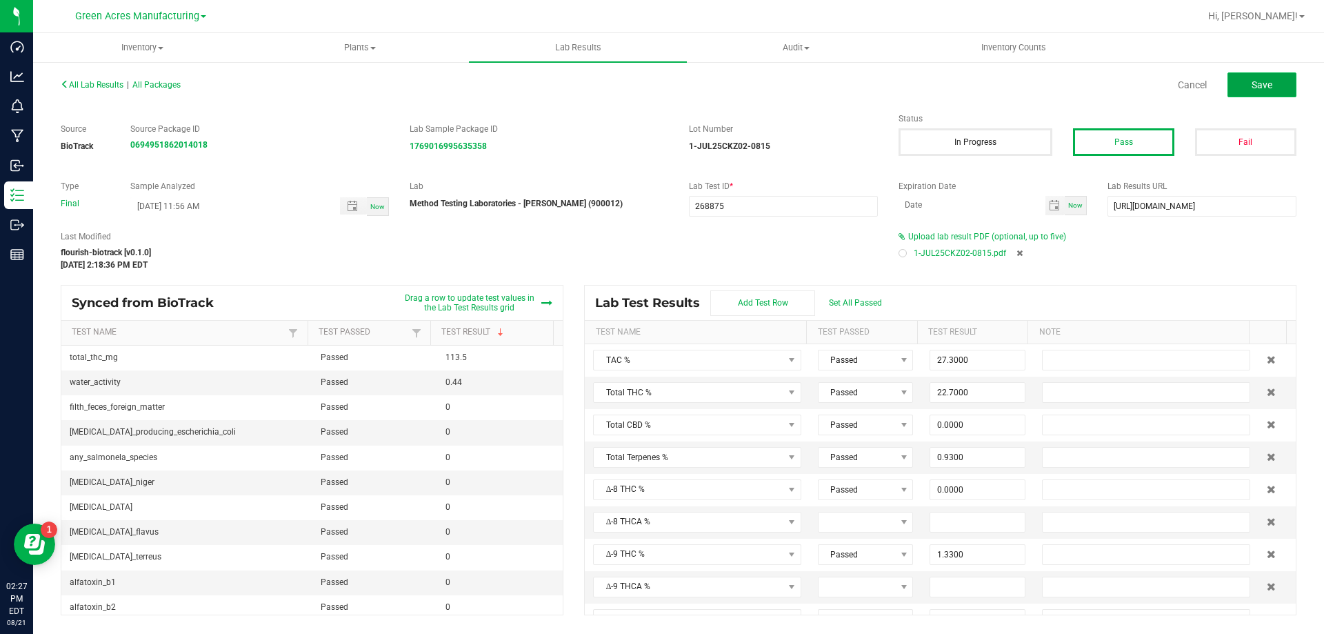
click at [1256, 85] on span "Save" at bounding box center [1261, 84] width 21 height 11
type input "0.0000"
type input "8.0600"
type input "0.0640"
type input "0.1300"
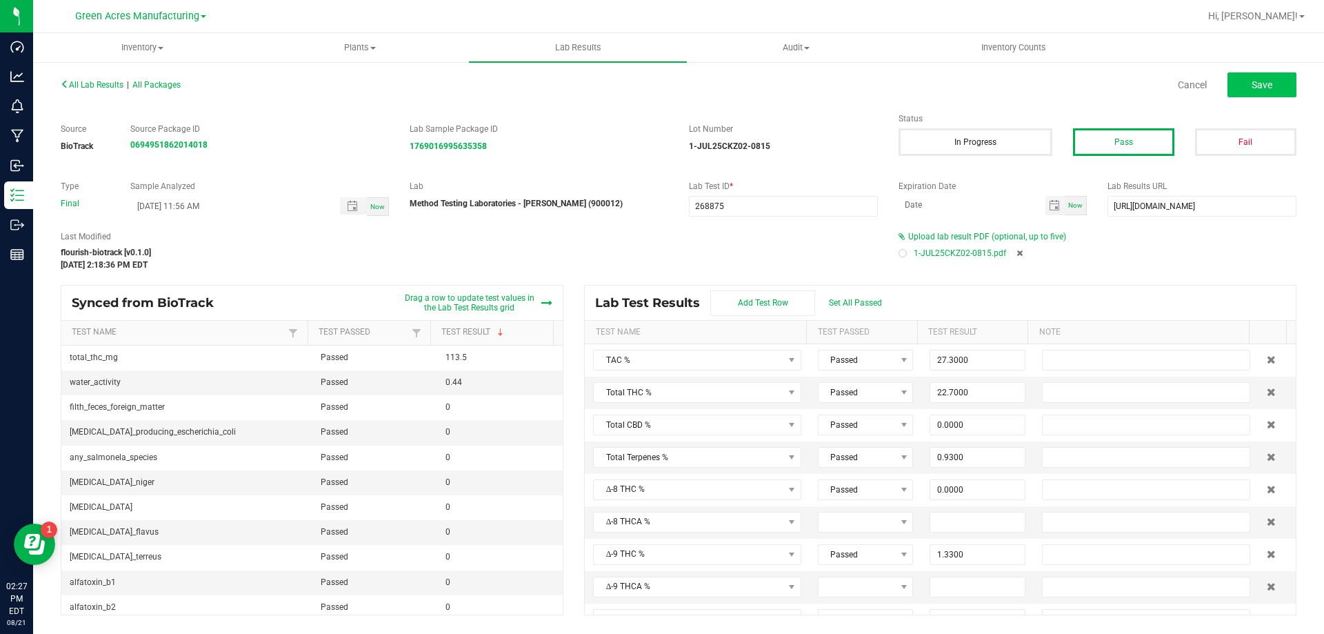
type input "0.0130"
type input "0.1230"
type input "0.0580"
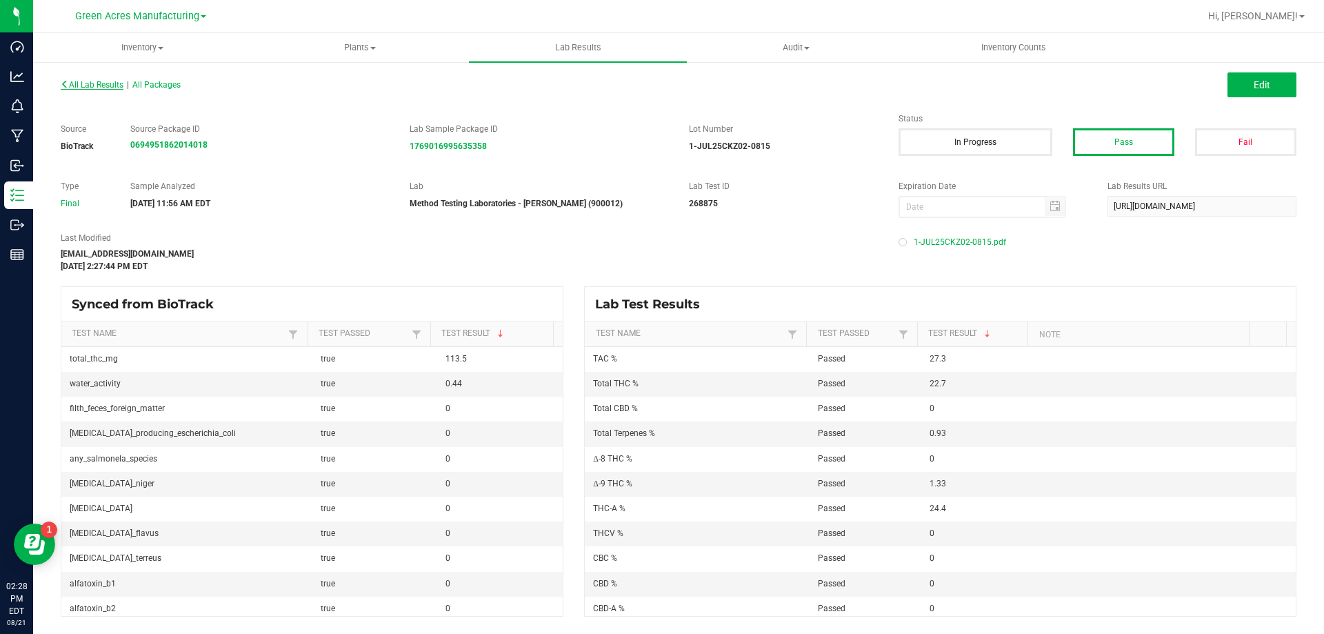
click at [113, 88] on span "All Lab Results" at bounding box center [92, 85] width 63 height 10
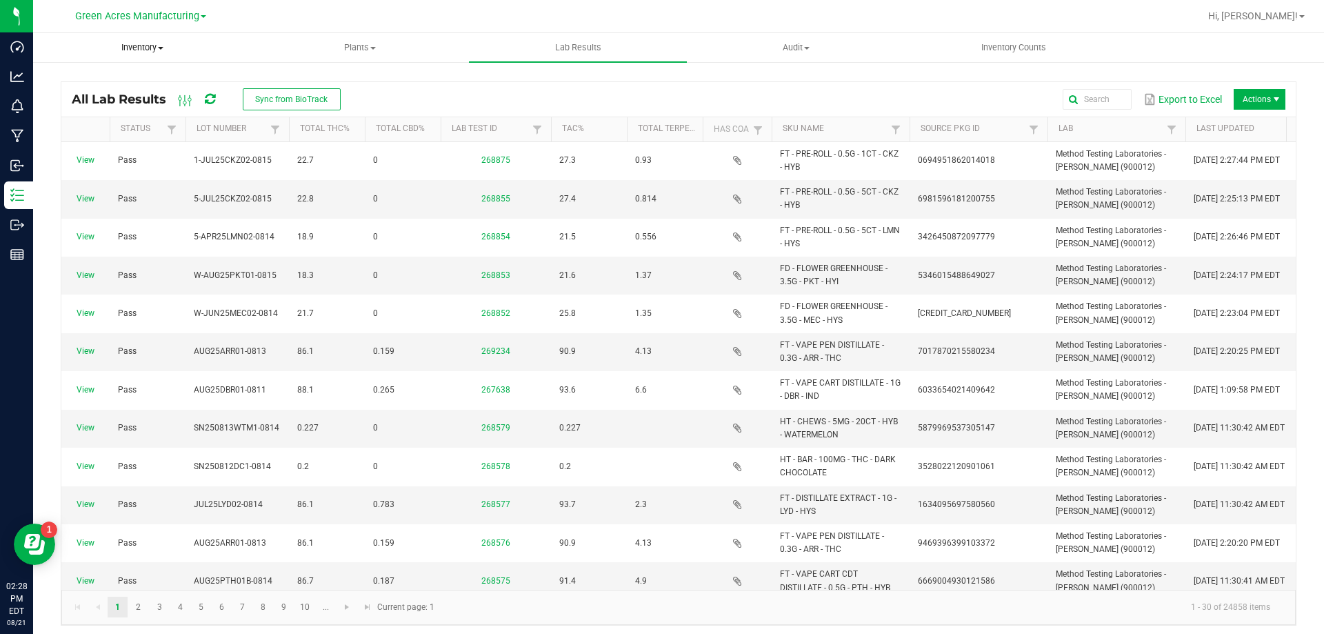
click at [165, 50] on span "Inventory" at bounding box center [142, 47] width 217 height 12
click at [157, 85] on li "All packages" at bounding box center [142, 83] width 218 height 17
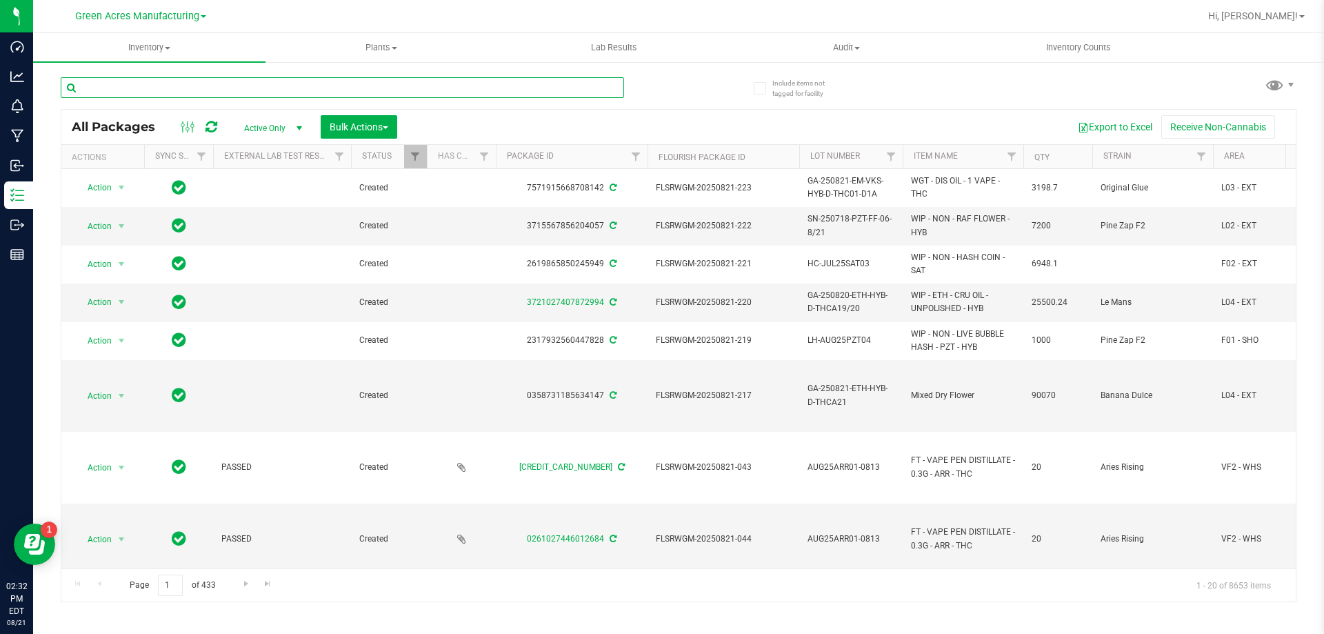
click at [254, 79] on input "text" at bounding box center [342, 87] width 563 height 21
paste input "W-JUN25MEC02-0814"
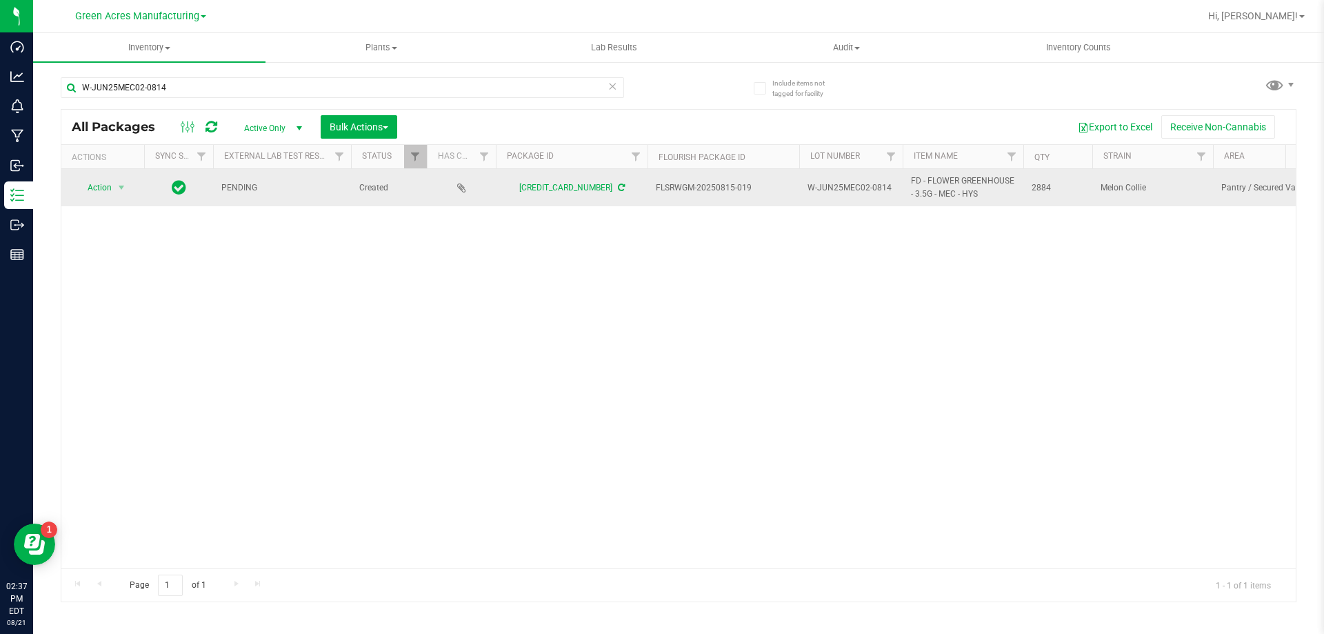
click at [616, 190] on div "4769567230625320" at bounding box center [572, 187] width 156 height 13
click at [618, 185] on icon at bounding box center [621, 187] width 7 height 8
click at [114, 197] on span "select" at bounding box center [121, 187] width 17 height 19
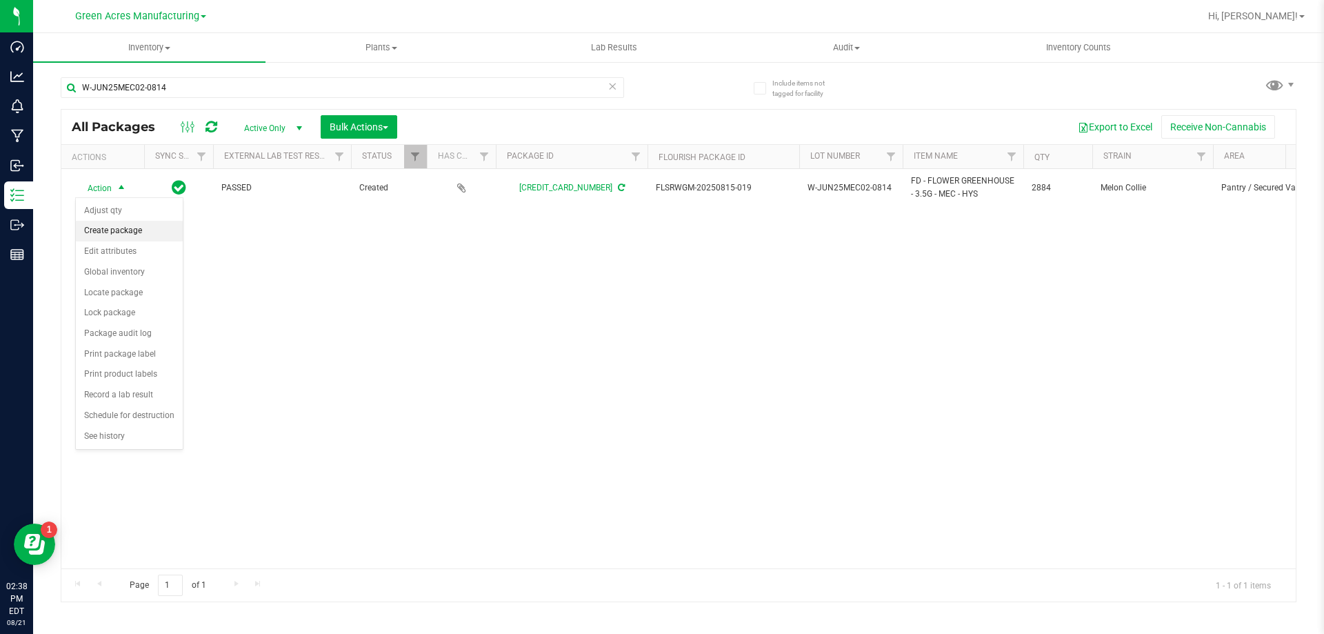
click at [150, 234] on li "Create package" at bounding box center [129, 231] width 107 height 21
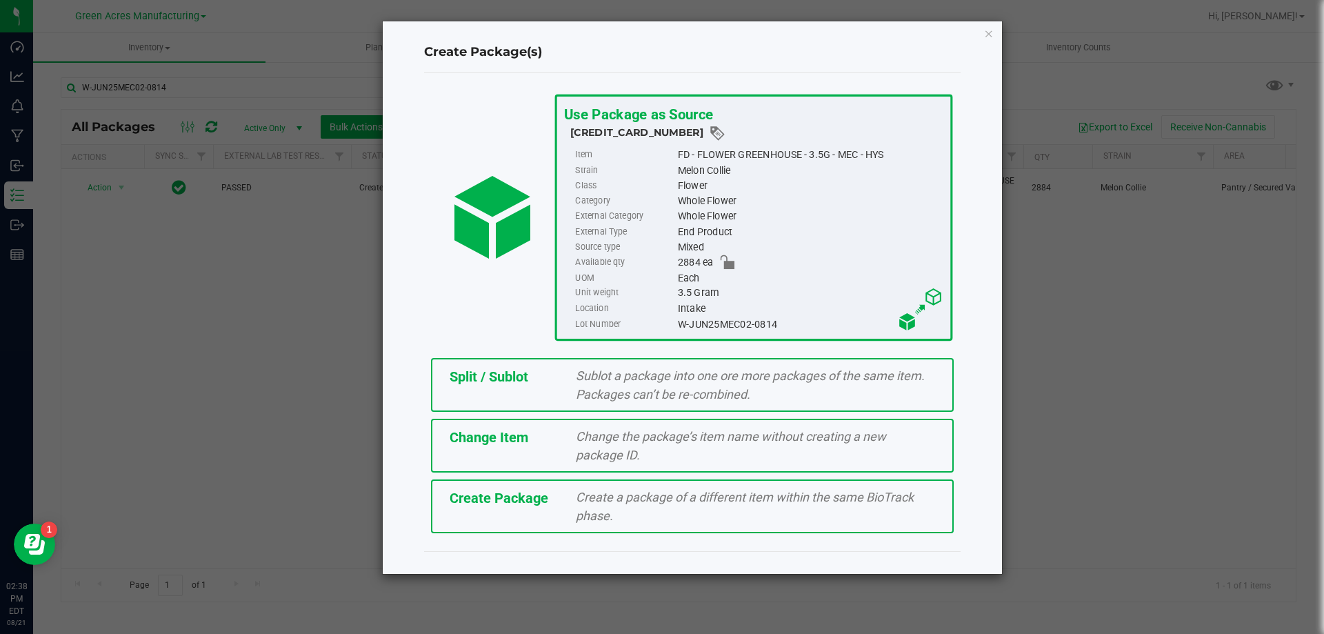
click at [479, 517] on div "Create Package Create a package of a different item within the same BioTrack ph…" at bounding box center [692, 506] width 523 height 54
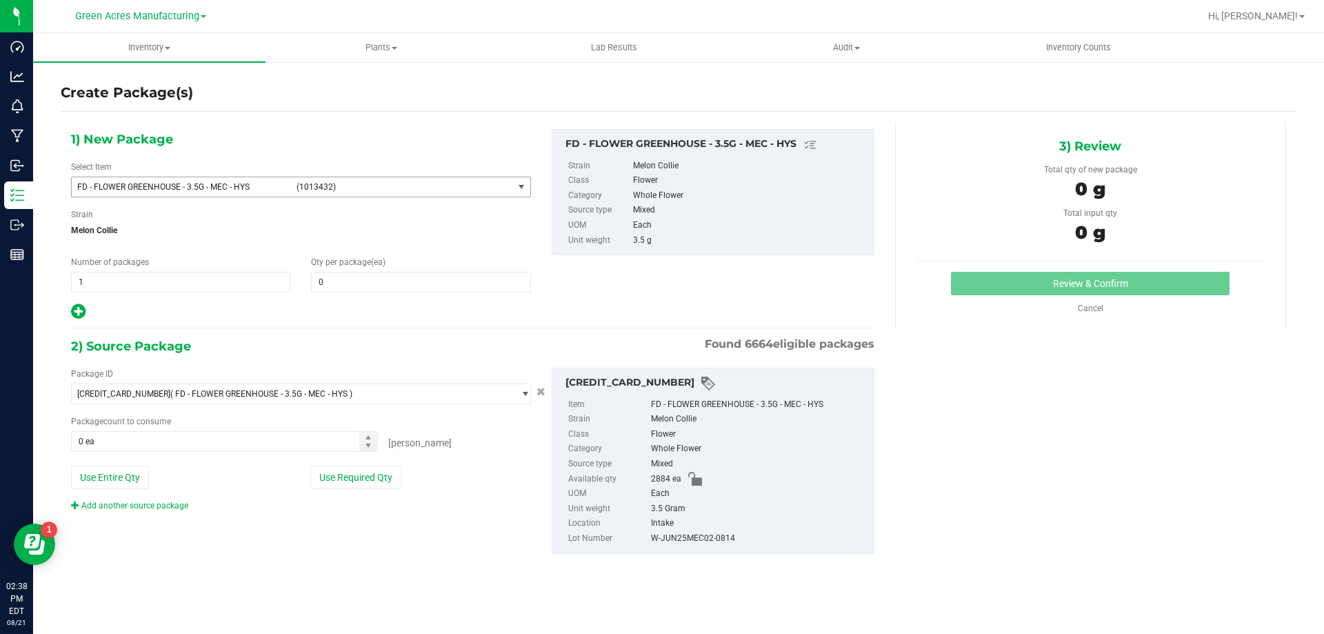
click at [280, 197] on span "FD - FLOWER GREENHOUSE - 3.5G - MEC - HYS (1013432)" at bounding box center [301, 187] width 460 height 21
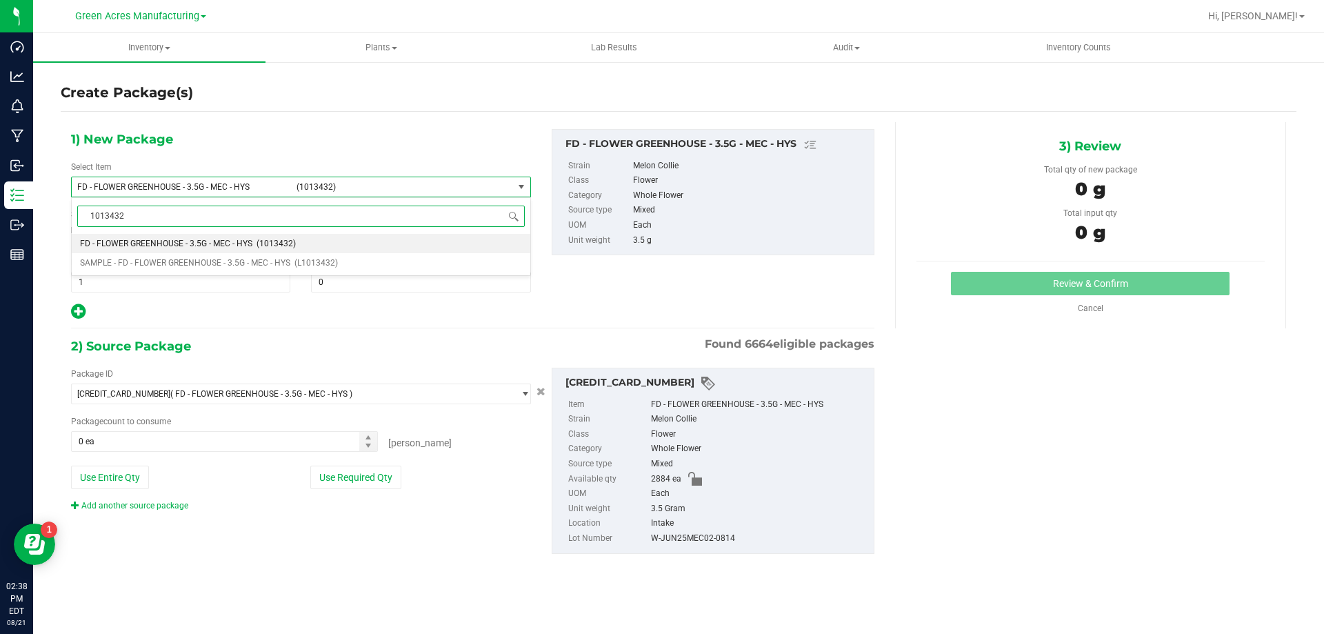
click at [372, 249] on li "FD - FLOWER GREENHOUSE - 3.5G - MEC - HYS (1013432)" at bounding box center [301, 243] width 459 height 19
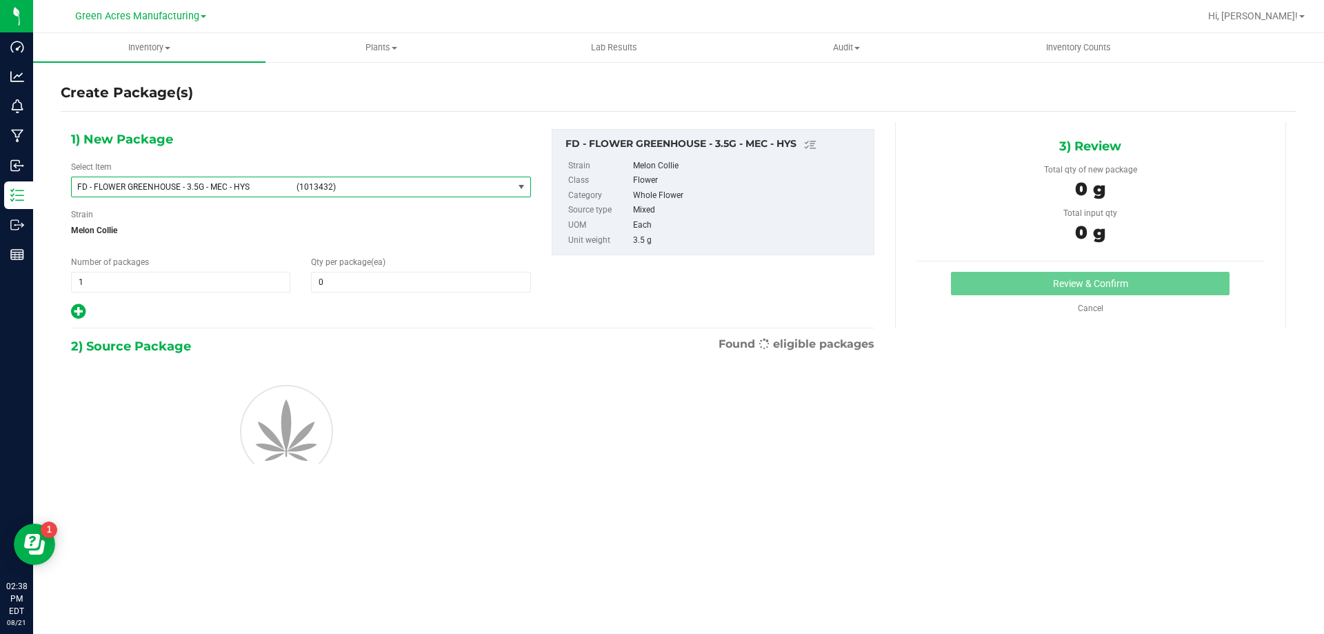
click at [369, 256] on body "Dashboard Analytics Monitoring Manufacturing Inbound Inventory Outbound Reports…" at bounding box center [662, 317] width 1324 height 634
click at [347, 192] on span "FD - FLOWER GREENHOUSE - 3.5G - MEC - HYS (1013432)" at bounding box center [292, 186] width 441 height 19
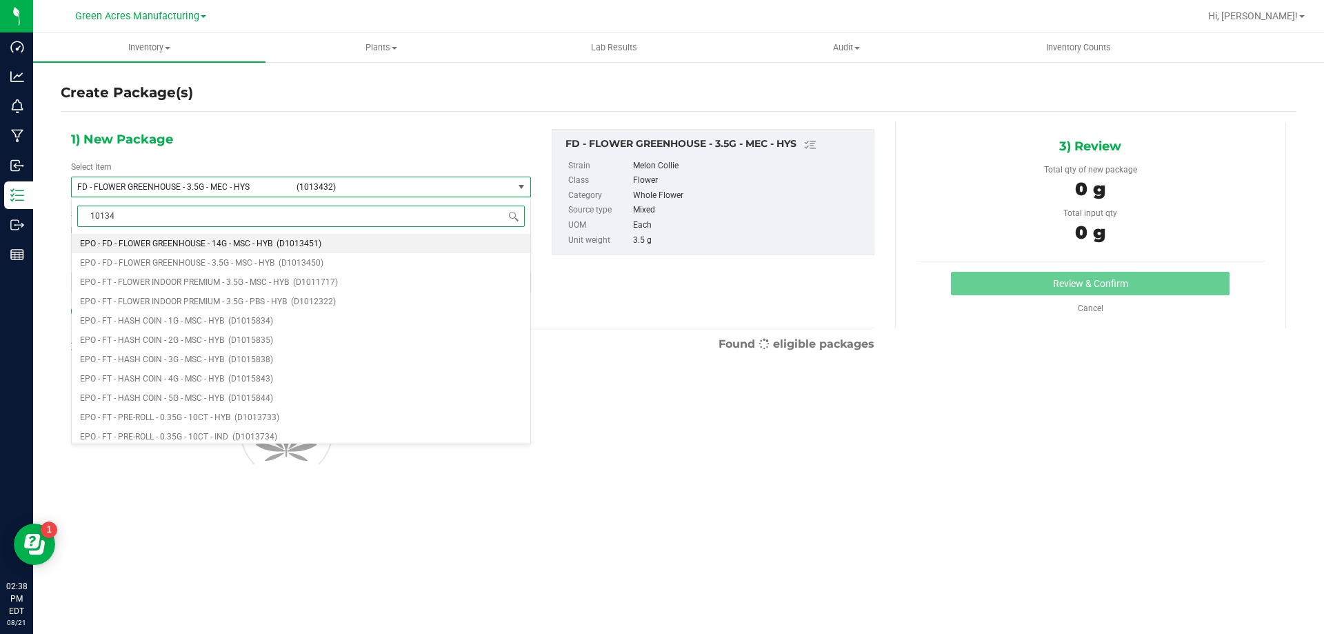
click at [420, 214] on input "10134" at bounding box center [300, 215] width 447 height 21
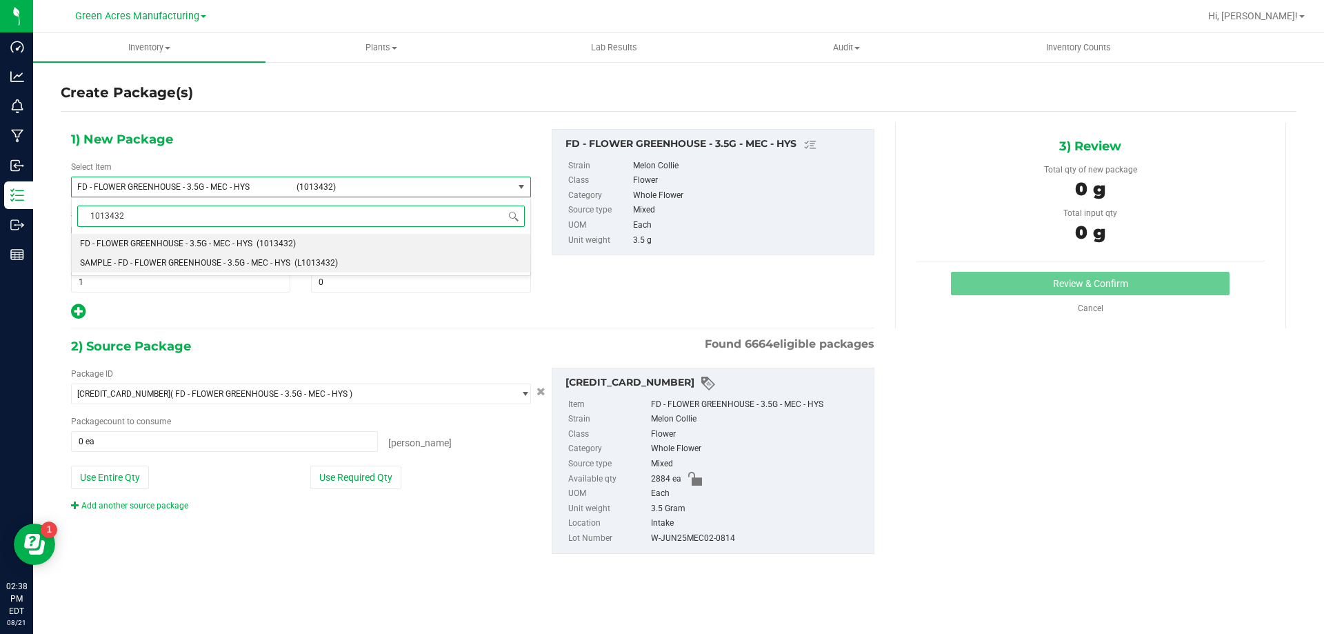
click at [264, 263] on span "SAMPLE - FD - FLOWER GREENHOUSE - 3.5G - MEC - HYS" at bounding box center [185, 263] width 210 height 10
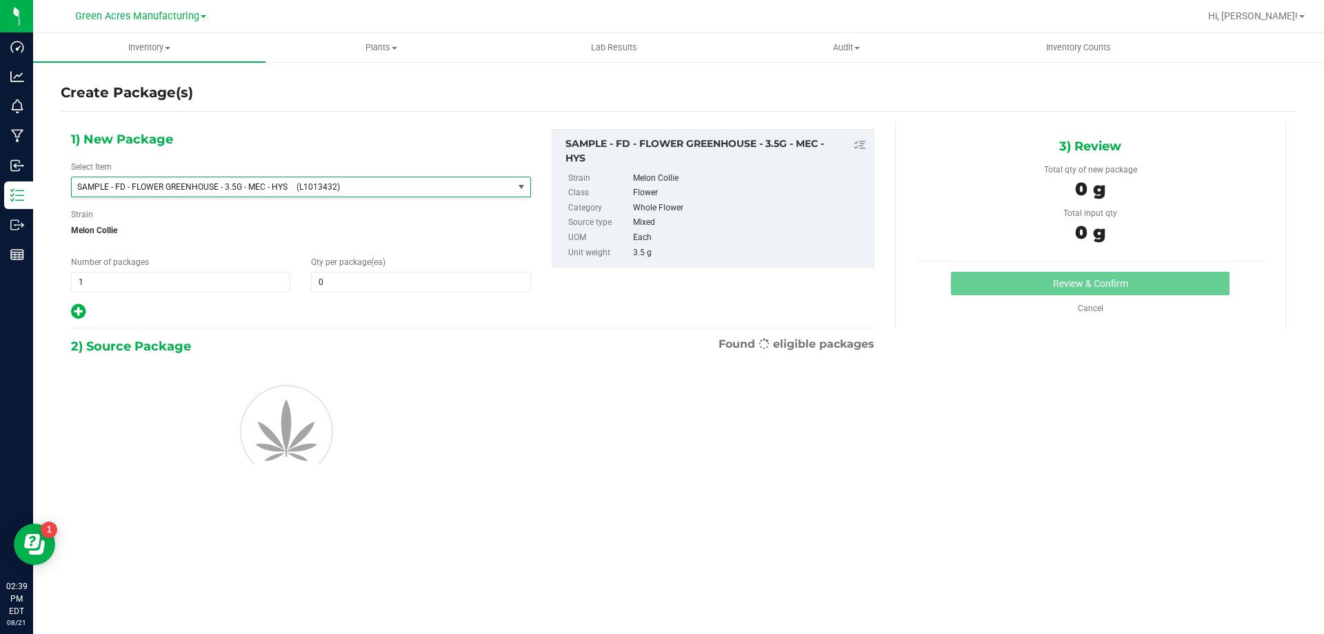
scroll to position [147980, 0]
click at [219, 276] on input "1" at bounding box center [181, 281] width 218 height 19
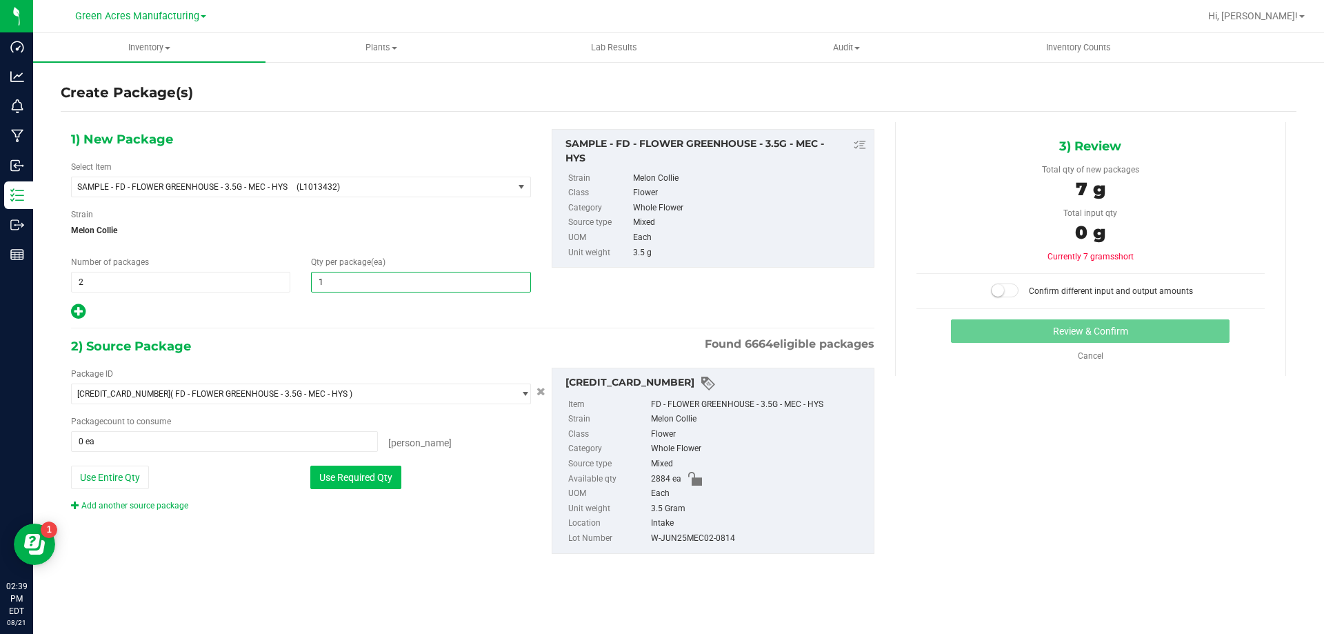
click at [364, 482] on button "Use Required Qty" at bounding box center [355, 476] width 91 height 23
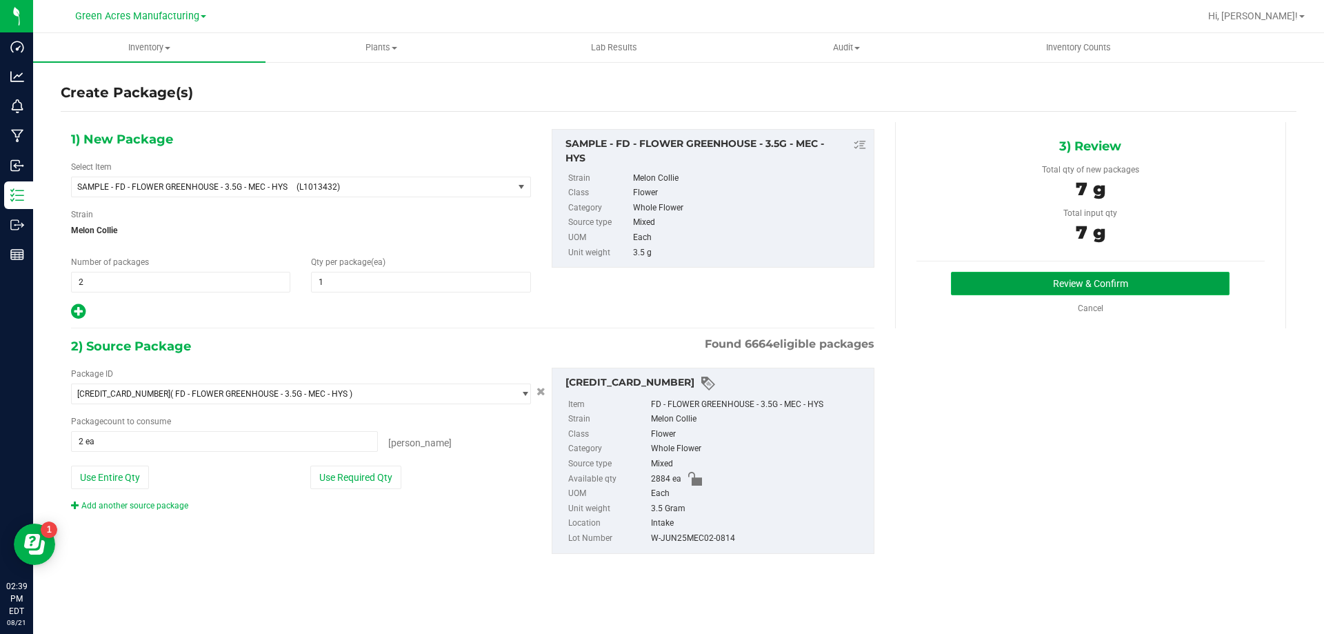
click at [1039, 274] on button "Review & Confirm" at bounding box center [1090, 283] width 279 height 23
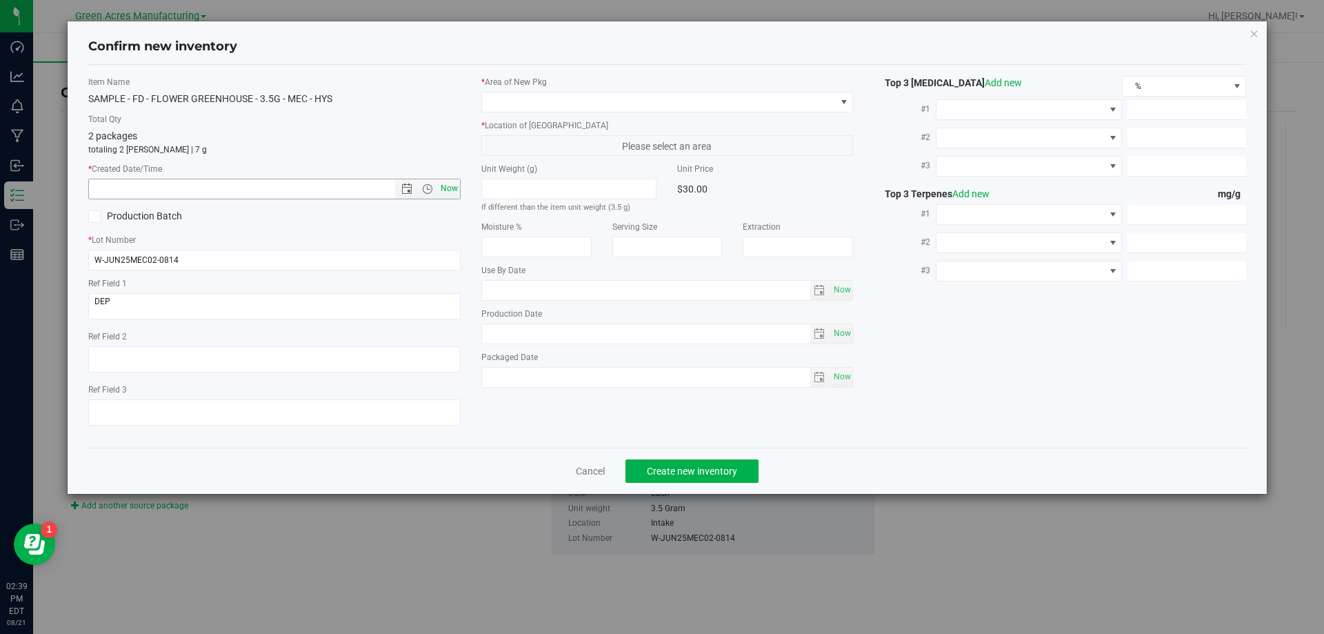
click at [449, 181] on span "Now" at bounding box center [448, 189] width 23 height 20
click at [631, 106] on span at bounding box center [659, 101] width 354 height 19
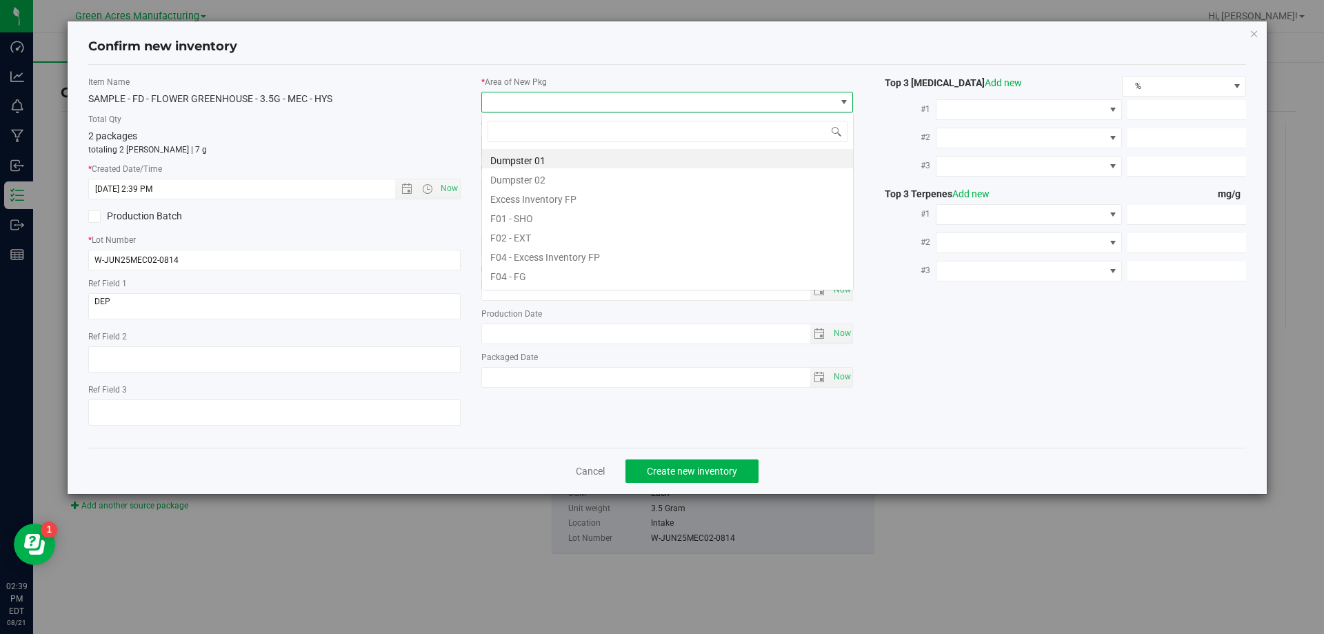
scroll to position [21, 372]
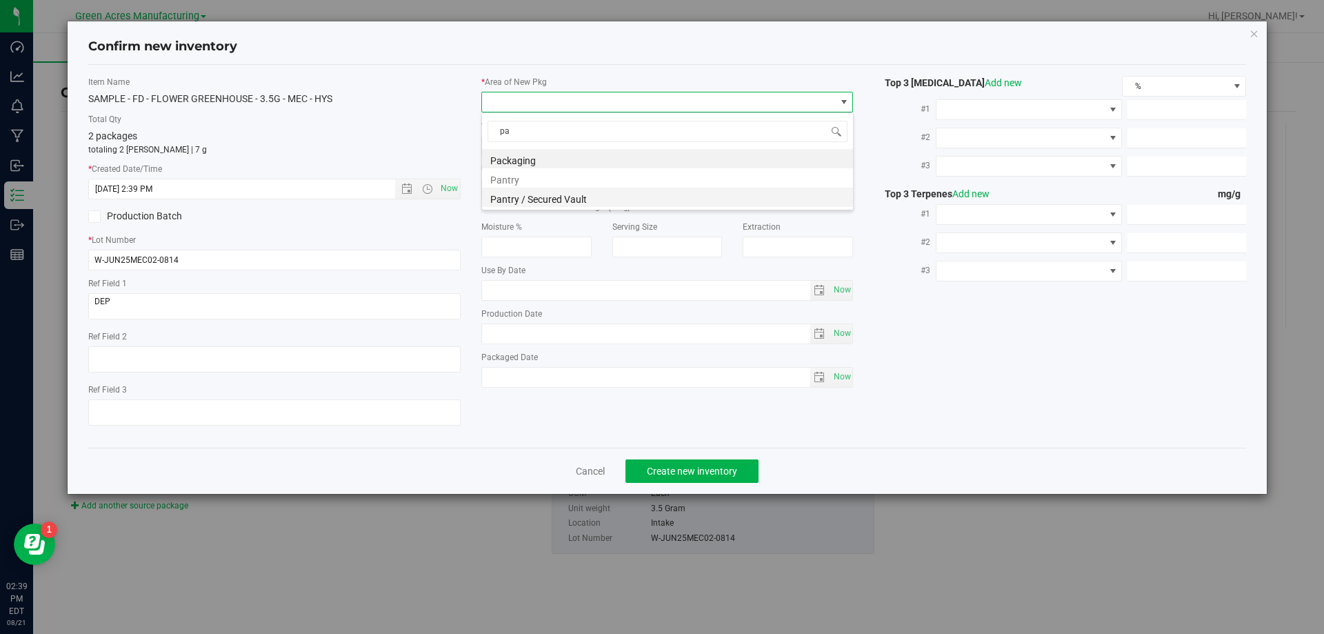
click at [600, 199] on li "Pantry / Secured Vault" at bounding box center [667, 197] width 371 height 19
click at [598, 148] on span "Freezer" at bounding box center [659, 145] width 354 height 19
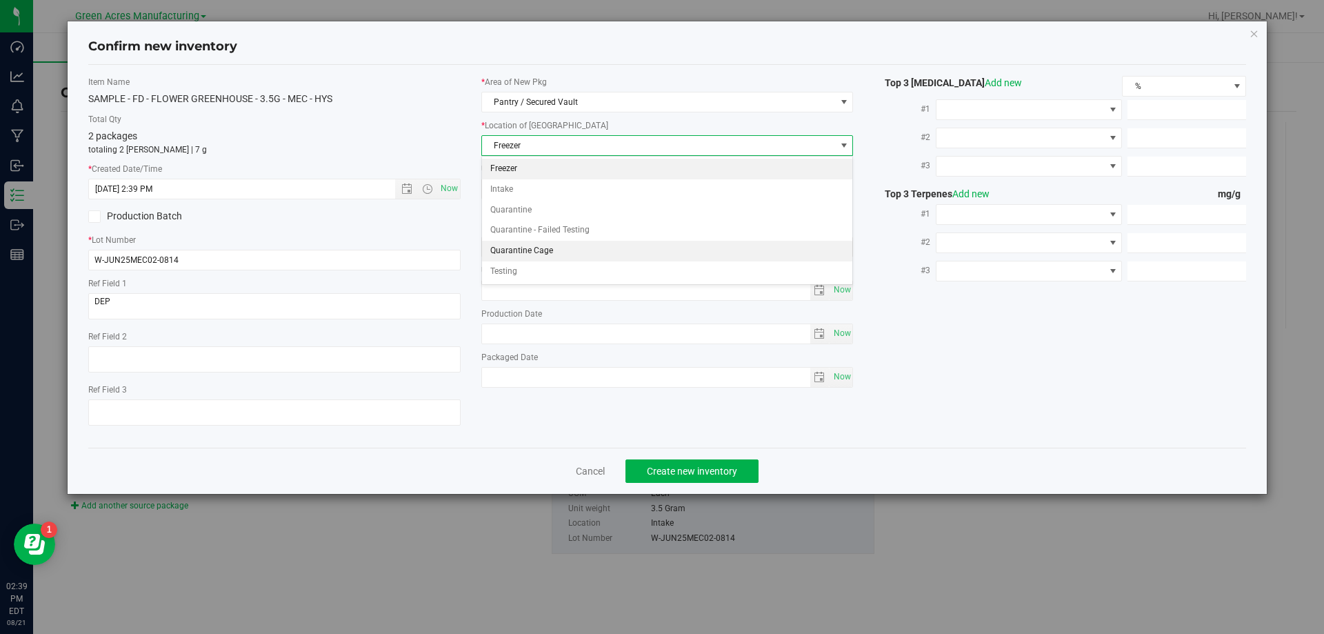
click at [554, 254] on li "Quarantine Cage" at bounding box center [667, 251] width 371 height 21
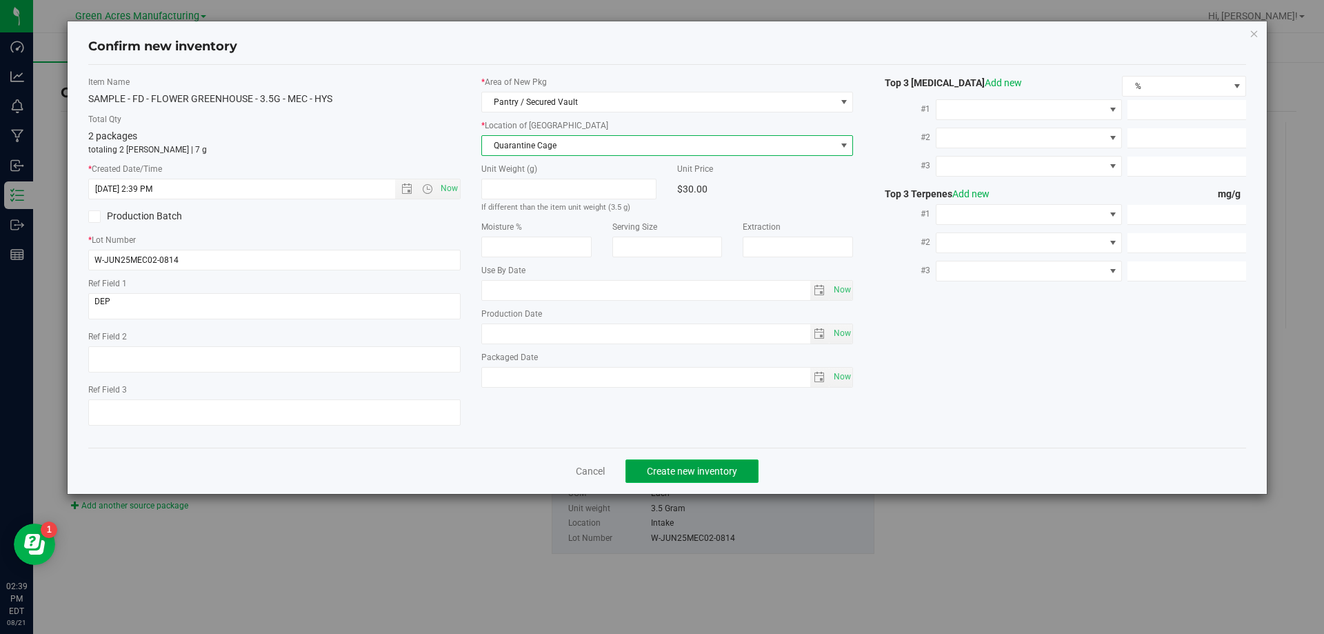
click at [683, 474] on span "Create new inventory" at bounding box center [692, 470] width 90 height 11
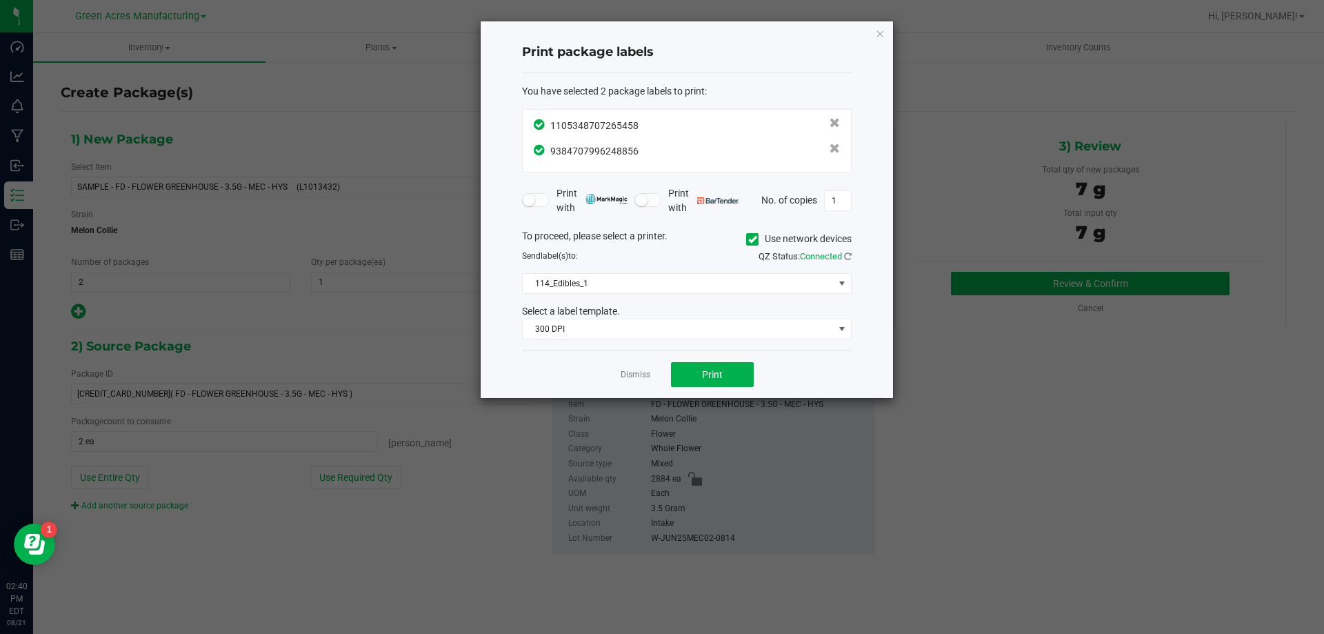
click at [697, 263] on div "QZ Status: Connected" at bounding box center [774, 257] width 175 height 14
click at [697, 279] on span "114_Edibles_1" at bounding box center [678, 283] width 311 height 19
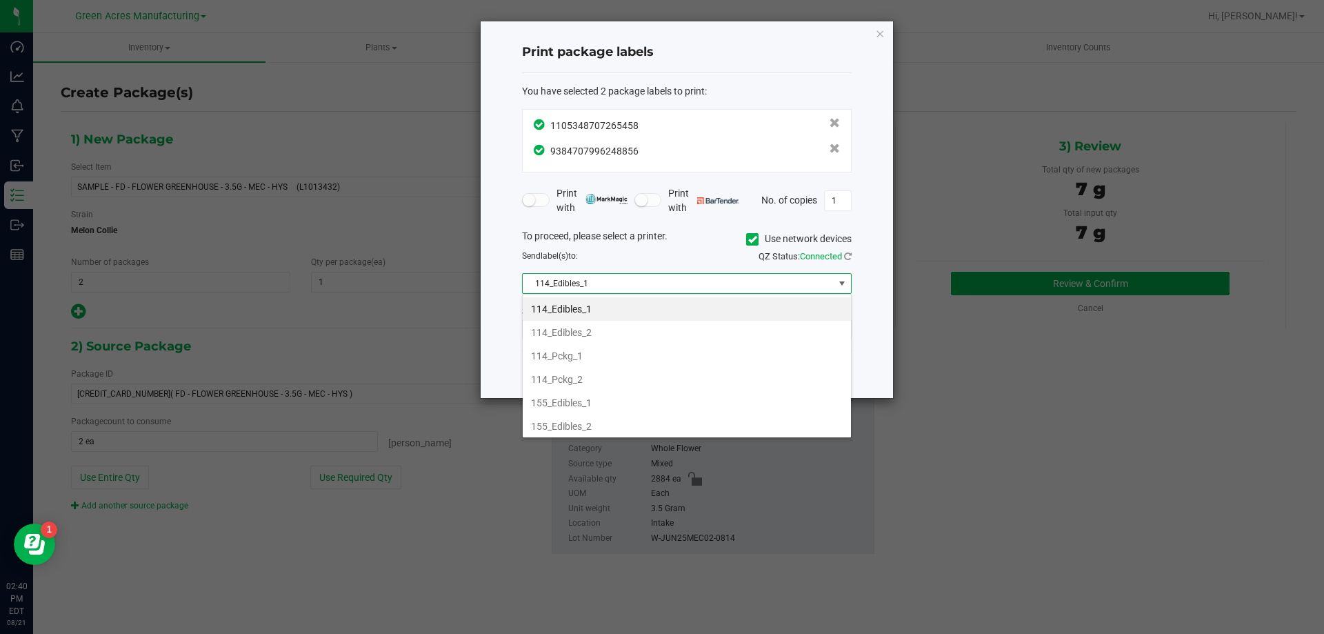
scroll to position [472, 0]
click at [597, 423] on li "Vault-1" at bounding box center [687, 423] width 328 height 23
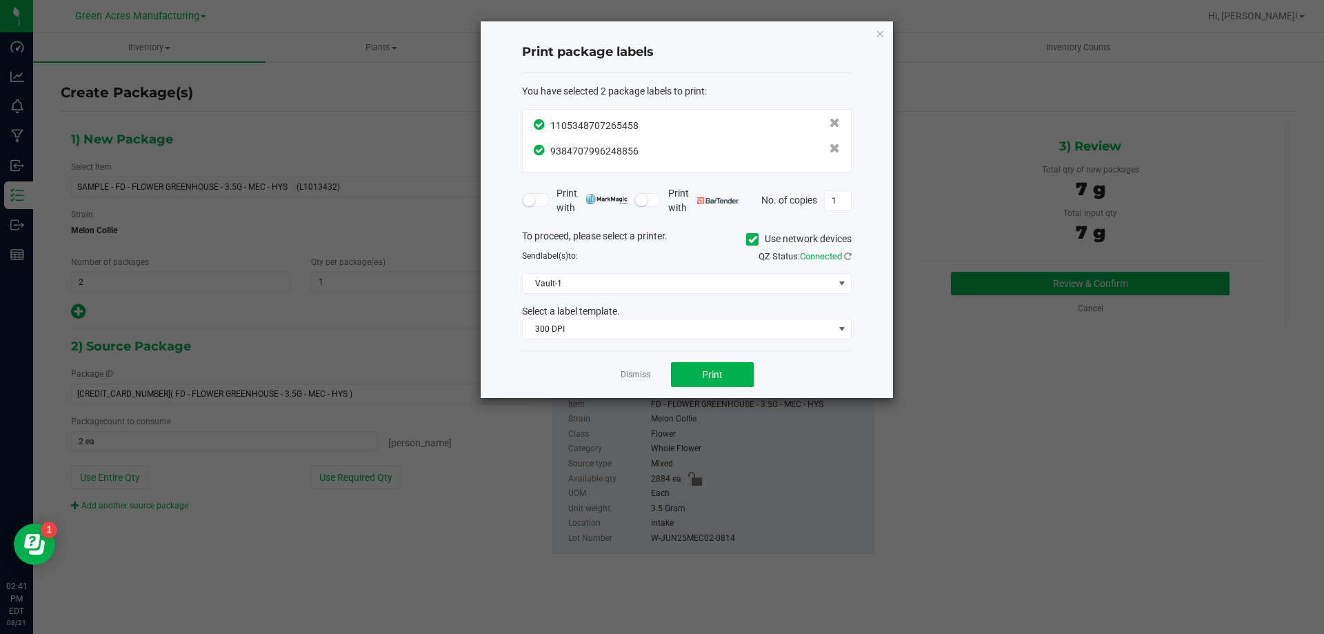
click at [614, 343] on div "You have selected 2 package labels to print : 1105348707265458 9384707996248856…" at bounding box center [687, 212] width 330 height 278
click at [620, 334] on span "300 DPI" at bounding box center [678, 328] width 311 height 19
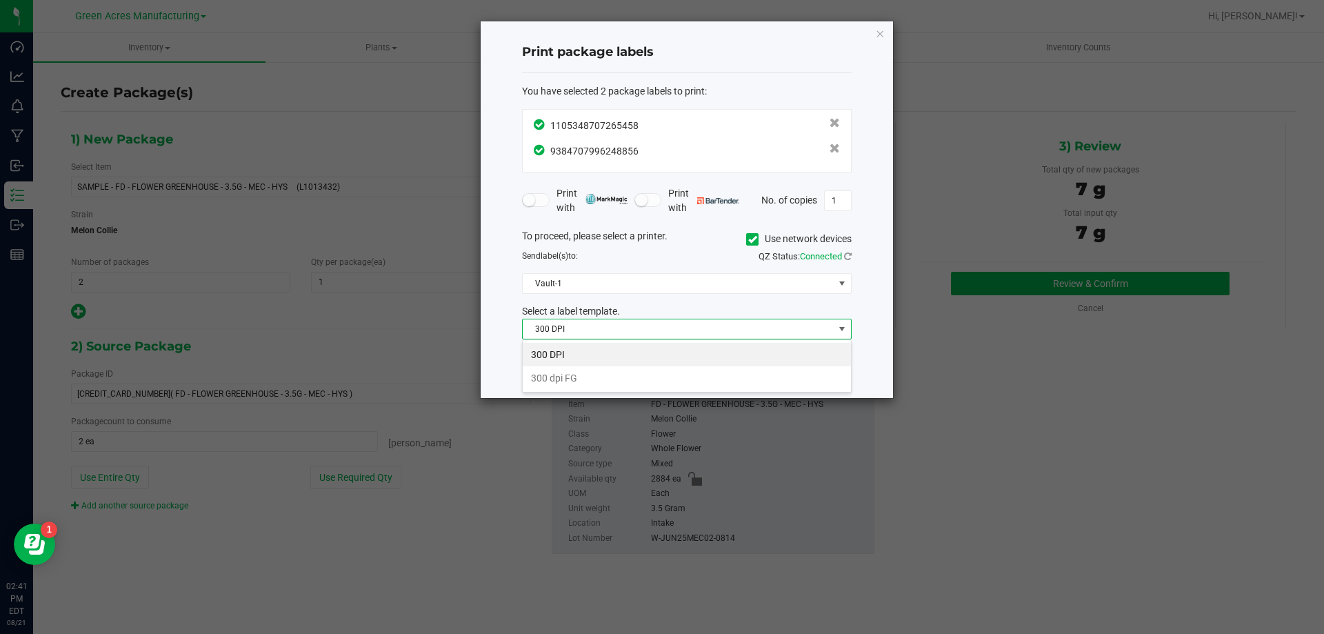
scroll to position [21, 330]
click at [594, 381] on li "300 dpi FG" at bounding box center [687, 377] width 328 height 23
click at [701, 366] on button "Print" at bounding box center [712, 374] width 83 height 25
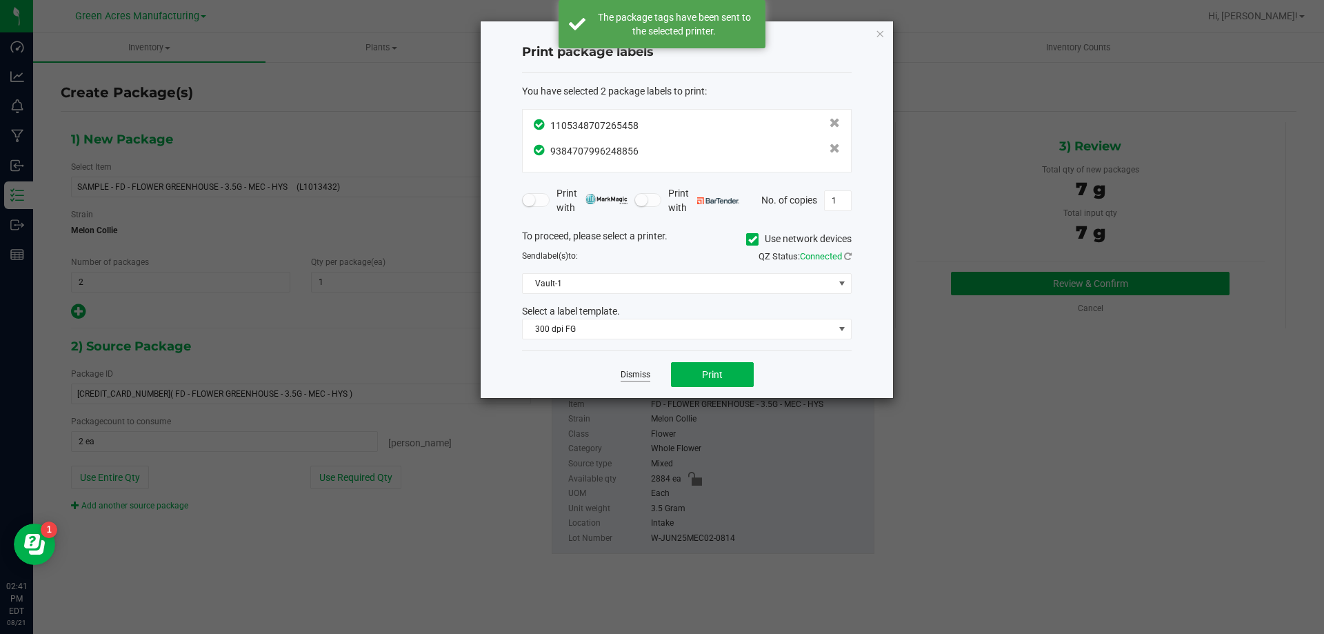
click at [634, 380] on link "Dismiss" at bounding box center [636, 375] width 30 height 12
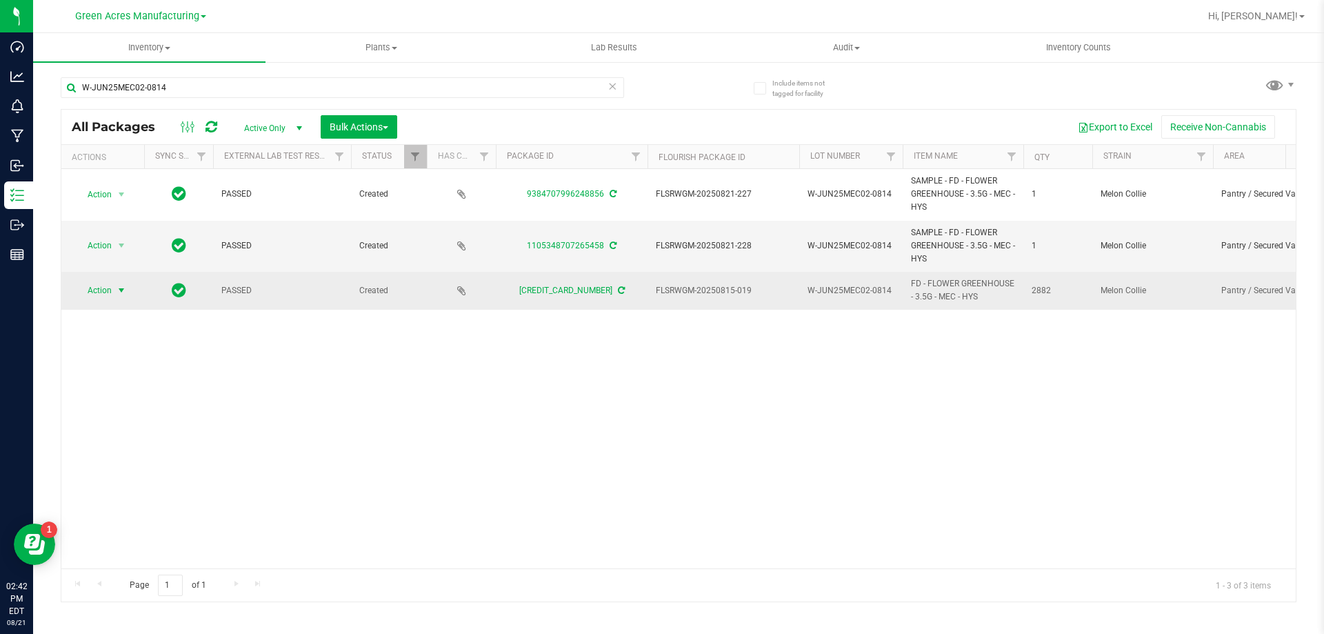
click at [117, 288] on span "select" at bounding box center [121, 290] width 11 height 11
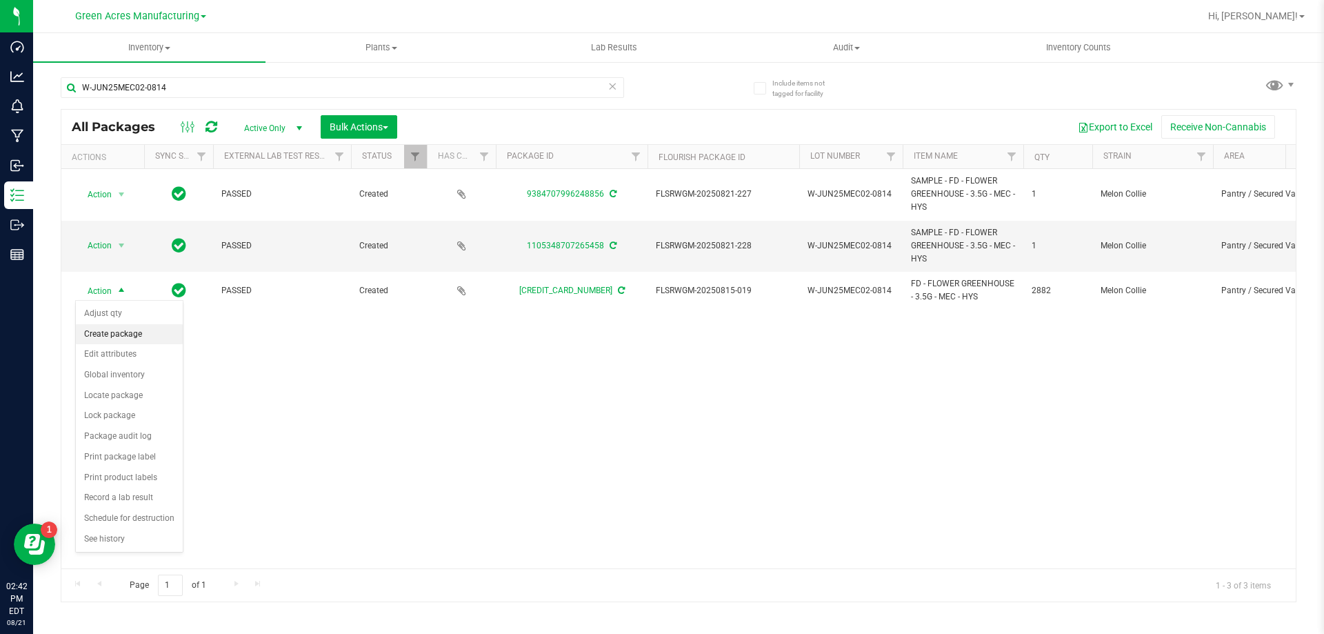
click at [123, 332] on li "Create package" at bounding box center [129, 334] width 107 height 21
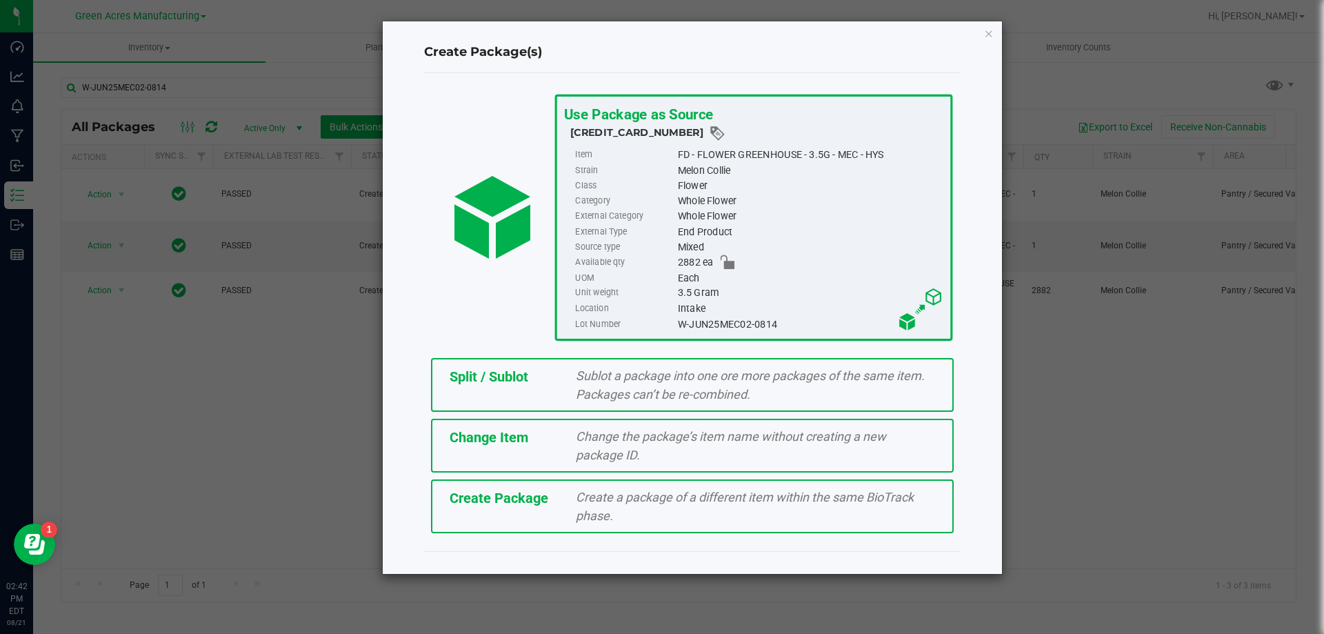
click at [522, 379] on span "Split / Sublot" at bounding box center [489, 376] width 79 height 17
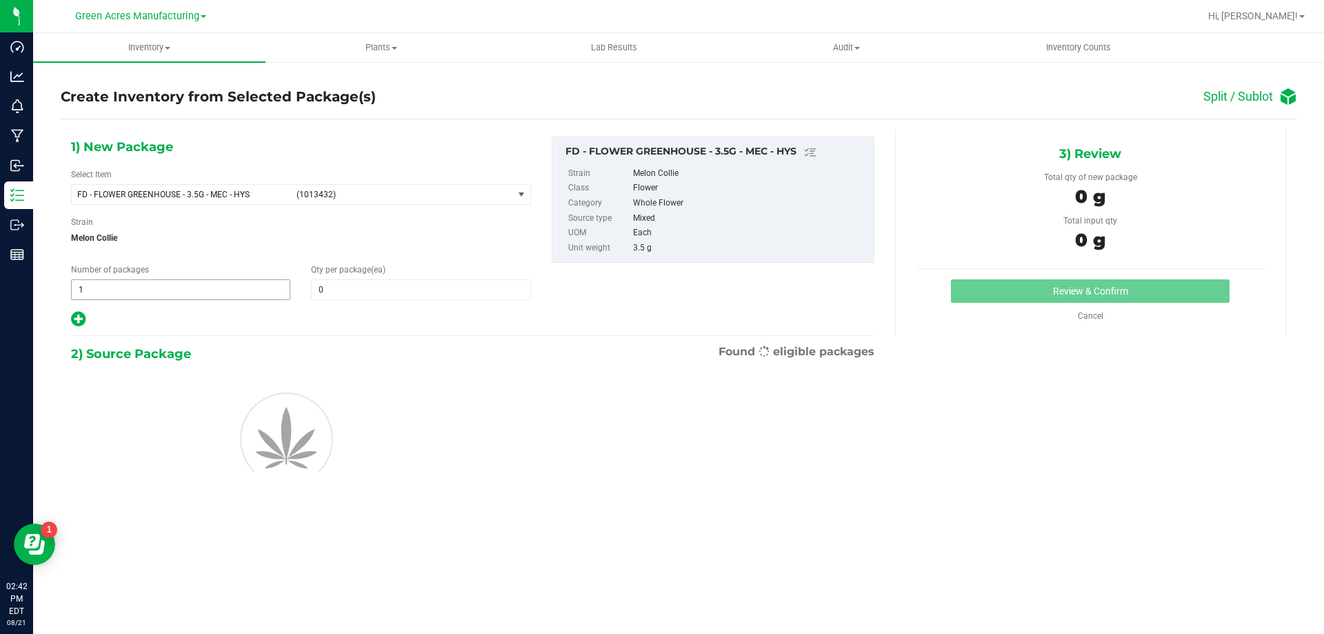
click at [256, 294] on span "1 1" at bounding box center [180, 289] width 219 height 21
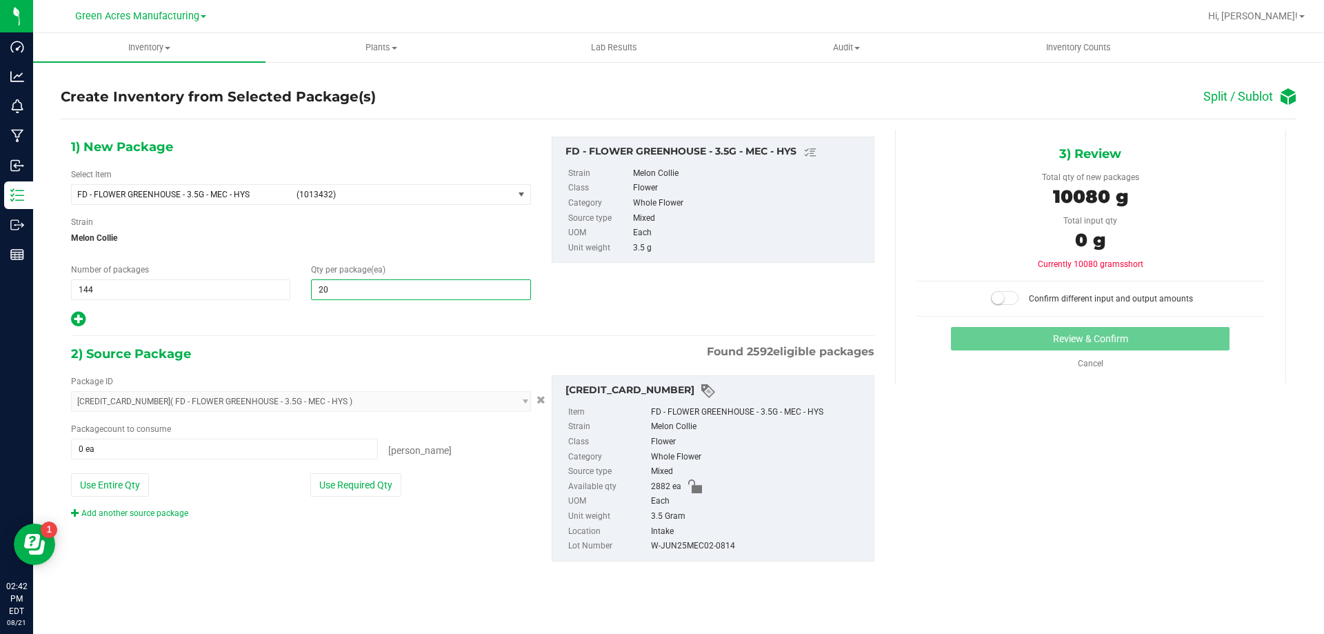
click at [83, 319] on icon at bounding box center [78, 318] width 14 height 17
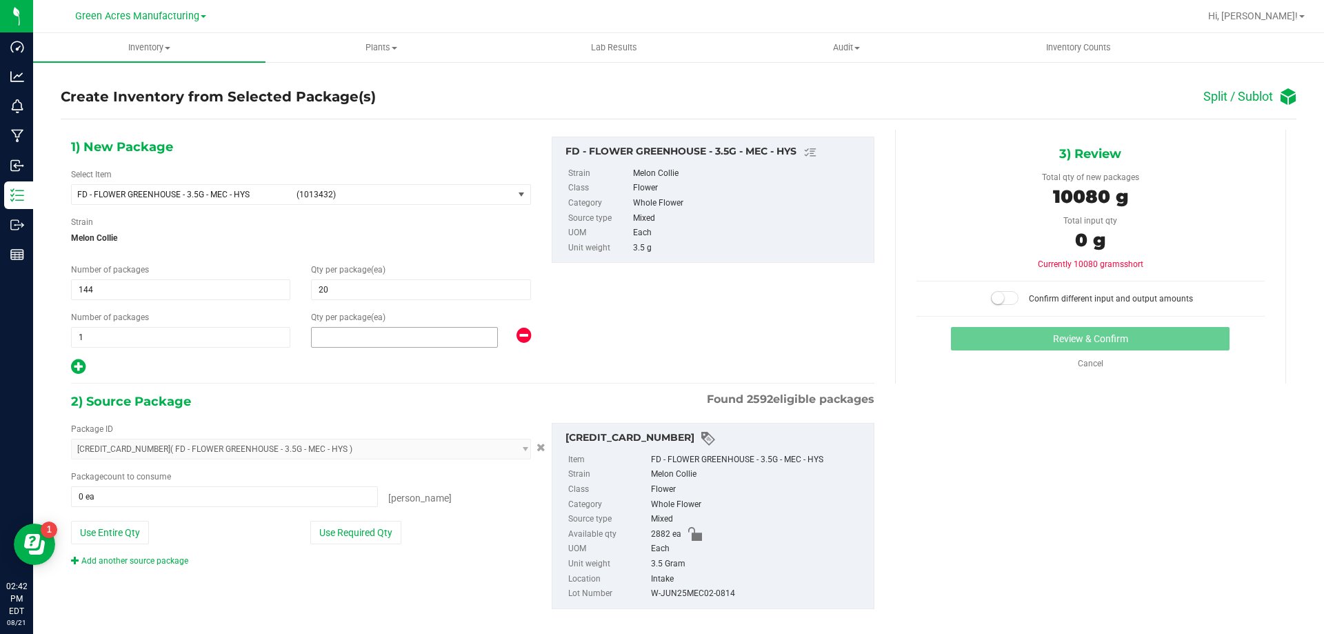
click at [348, 334] on span at bounding box center [404, 337] width 187 height 21
click at [380, 533] on button "Use Required Qty" at bounding box center [355, 532] width 91 height 23
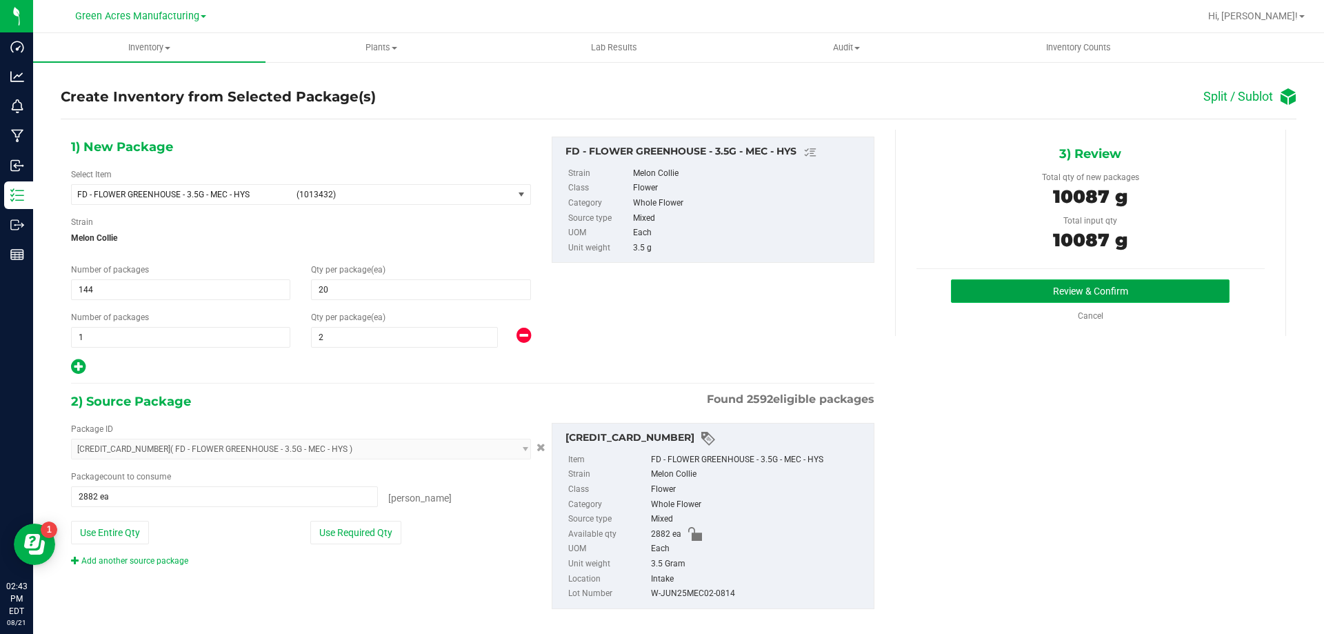
click at [964, 300] on button "Review & Confirm" at bounding box center [1090, 290] width 279 height 23
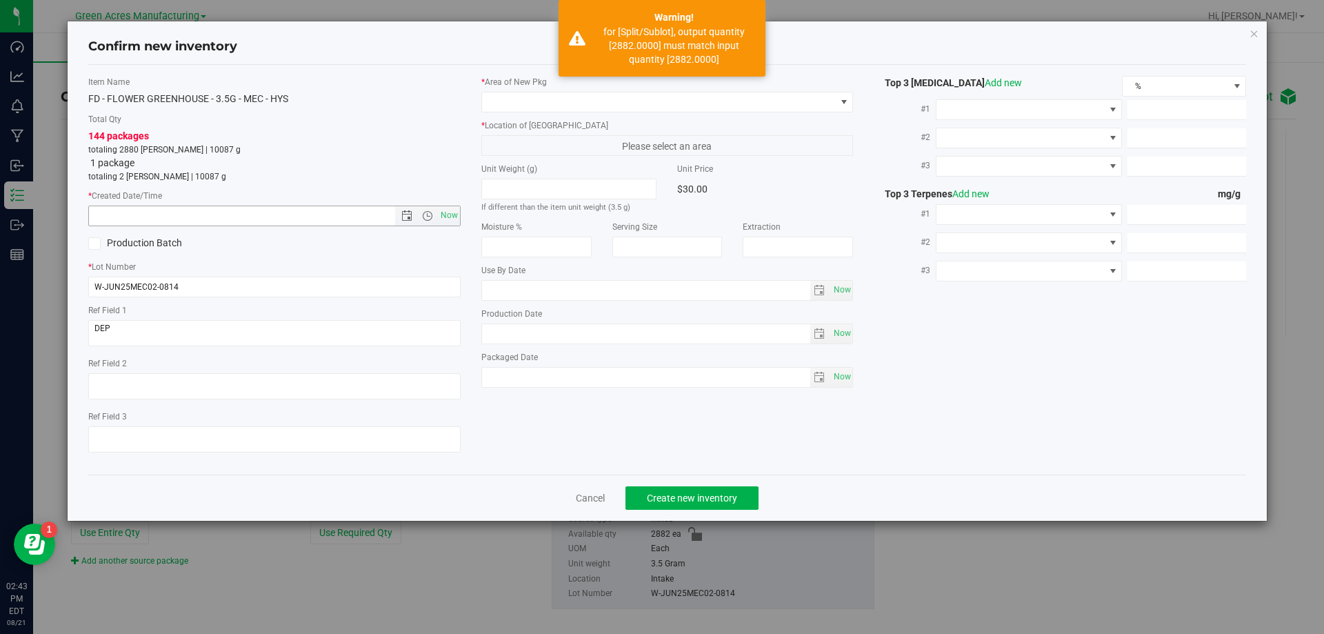
click at [452, 205] on span "Now" at bounding box center [274, 215] width 372 height 21
click at [455, 217] on span "Now" at bounding box center [448, 215] width 23 height 20
click at [615, 105] on span at bounding box center [659, 101] width 354 height 19
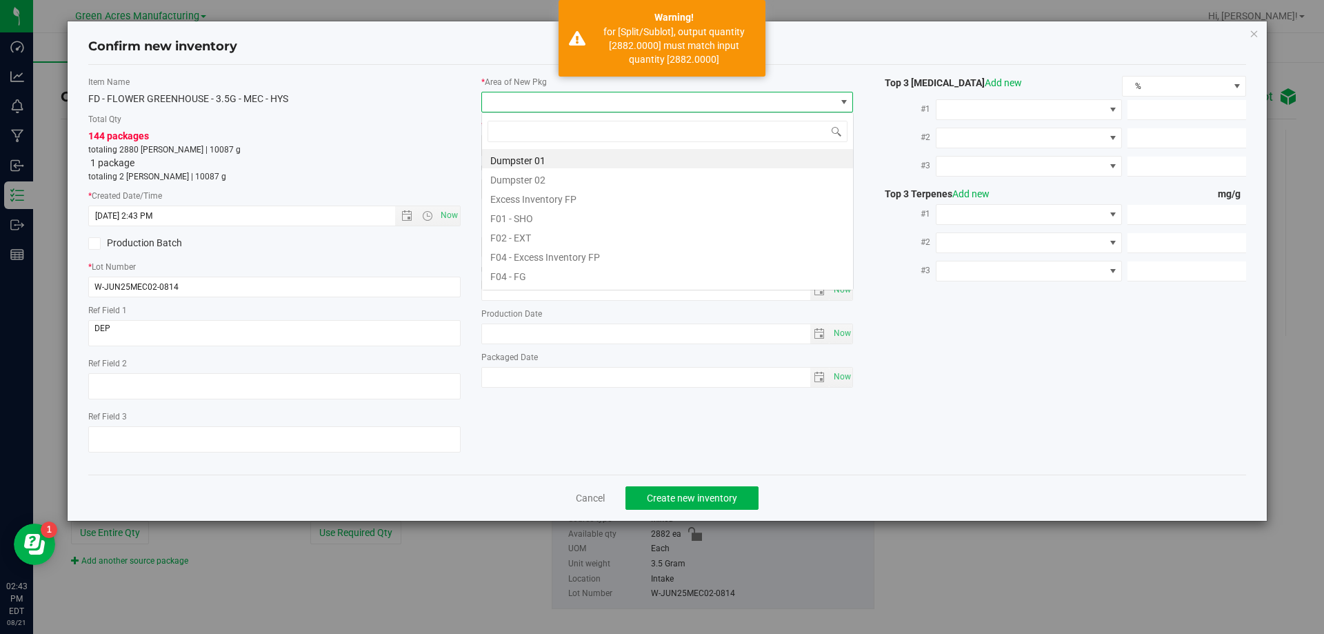
scroll to position [21, 372]
click at [566, 252] on li "VF2 - WHS" at bounding box center [667, 254] width 371 height 19
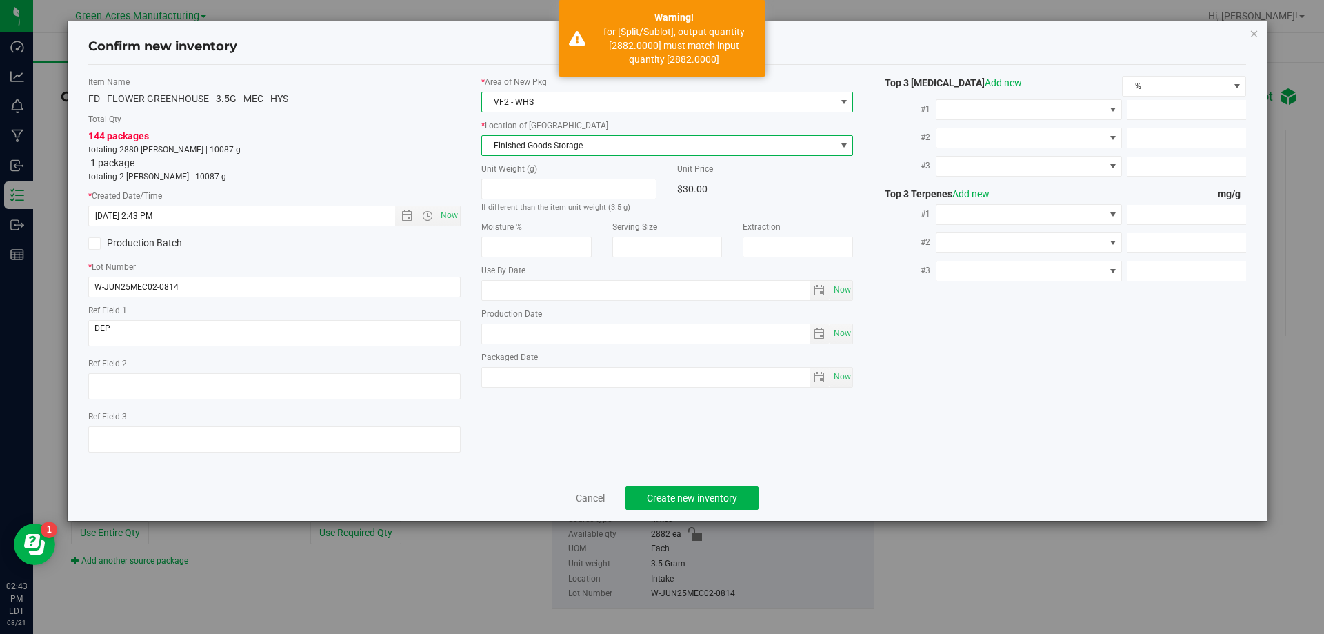
click at [598, 143] on span "Finished Goods Storage" at bounding box center [659, 145] width 354 height 19
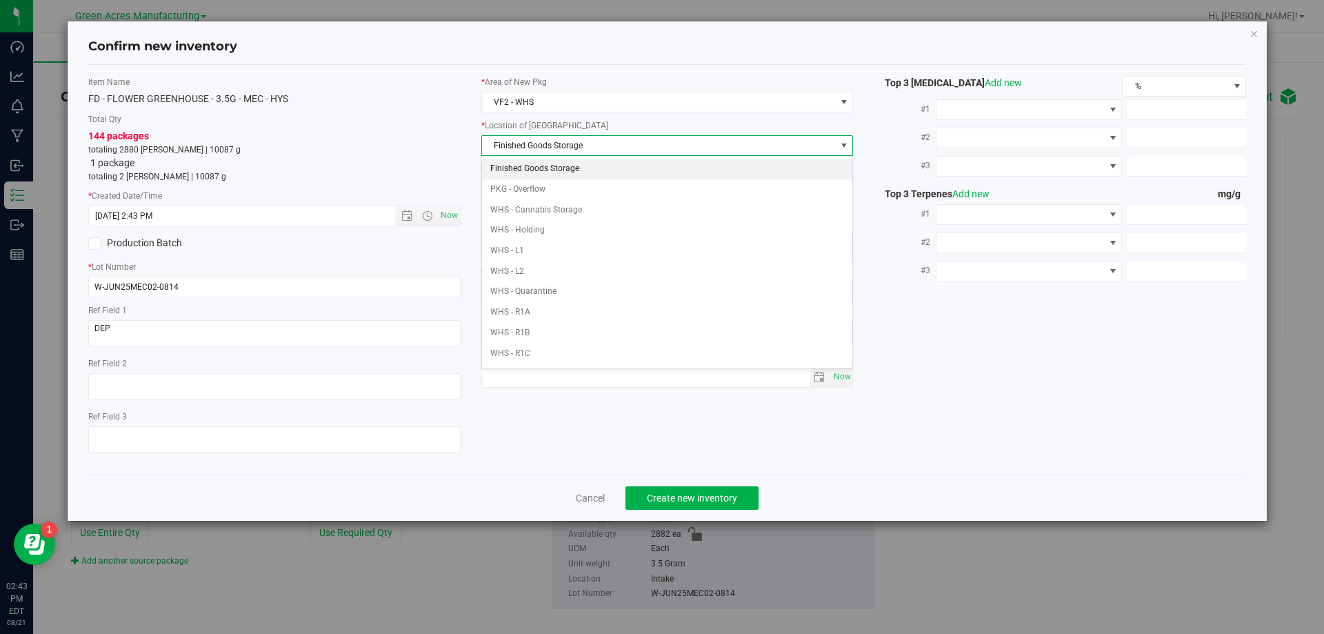
click at [602, 166] on li "Finished Goods Storage" at bounding box center [667, 169] width 371 height 21
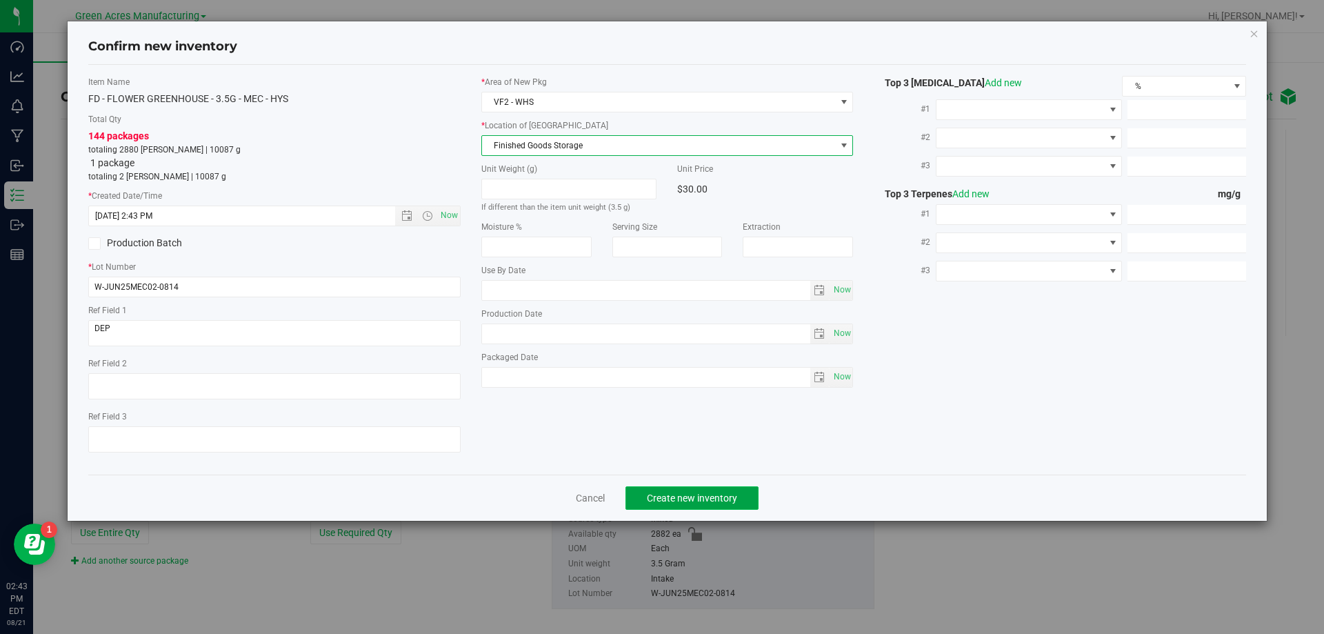
click at [666, 498] on span "Create new inventory" at bounding box center [692, 497] width 90 height 11
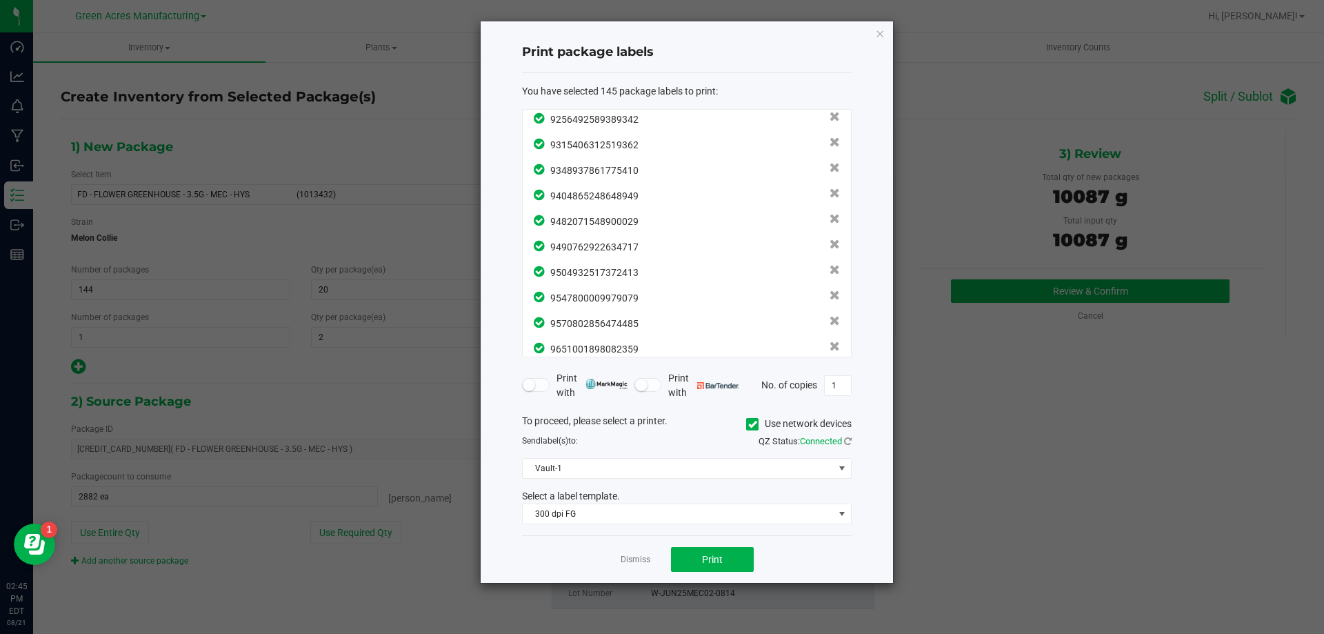
scroll to position [3463, 0]
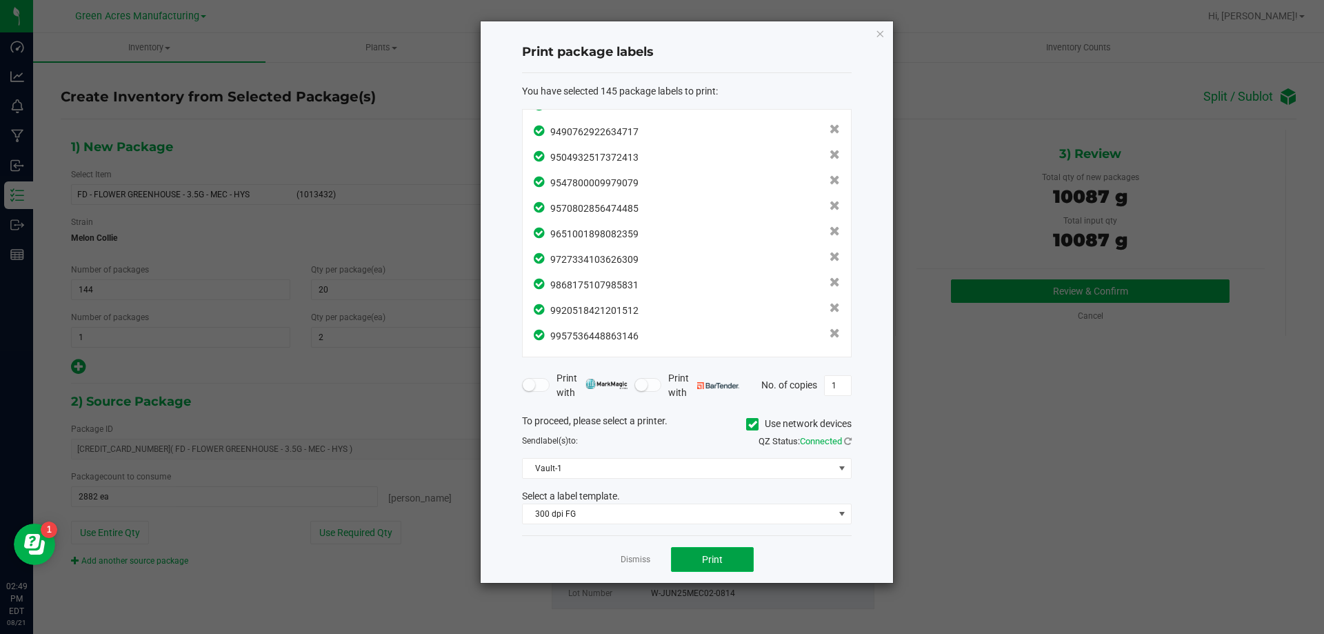
click at [711, 555] on span "Print" at bounding box center [712, 559] width 21 height 11
click at [636, 556] on link "Dismiss" at bounding box center [636, 560] width 30 height 12
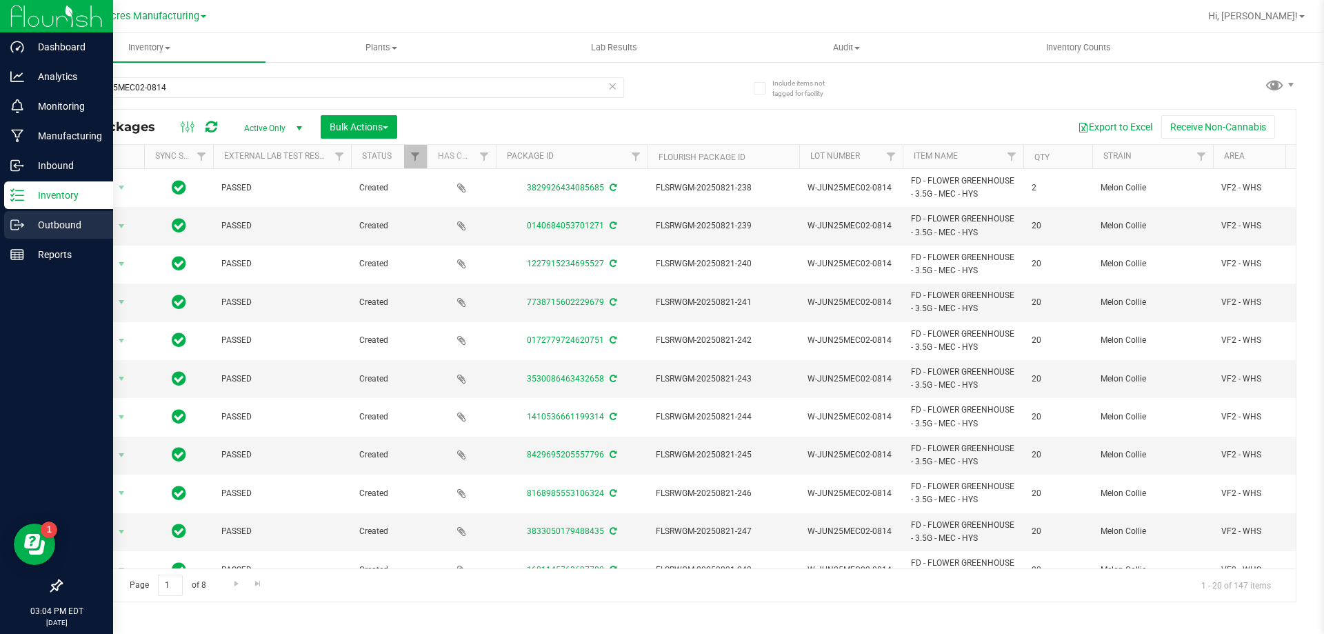
click at [24, 216] on div "Outbound" at bounding box center [58, 225] width 109 height 28
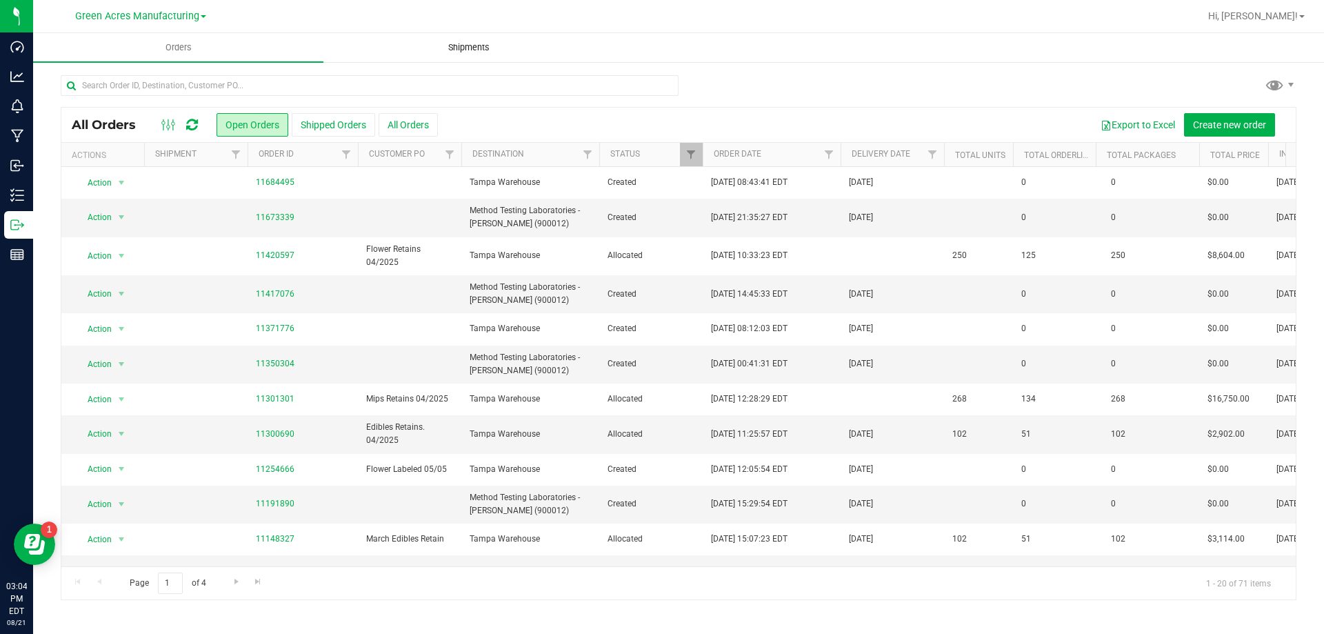
click at [464, 35] on uib-tab-heading "Shipments" at bounding box center [468, 48] width 289 height 28
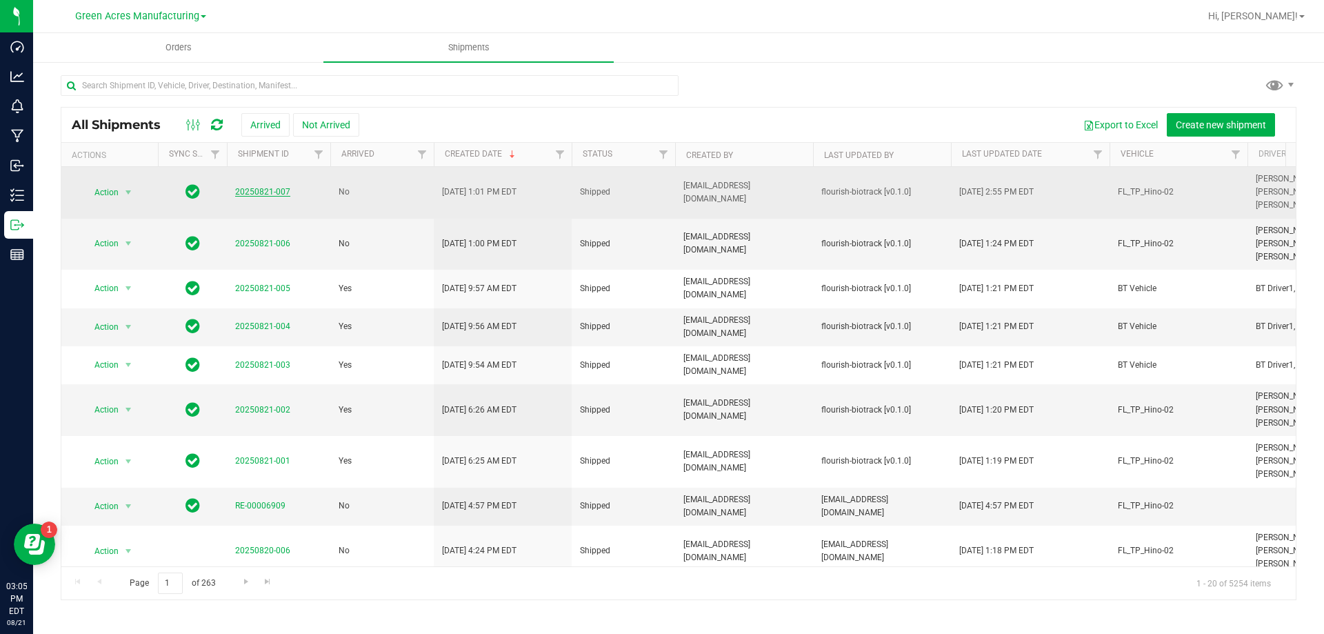
click at [283, 190] on link "20250821-007" at bounding box center [262, 192] width 55 height 10
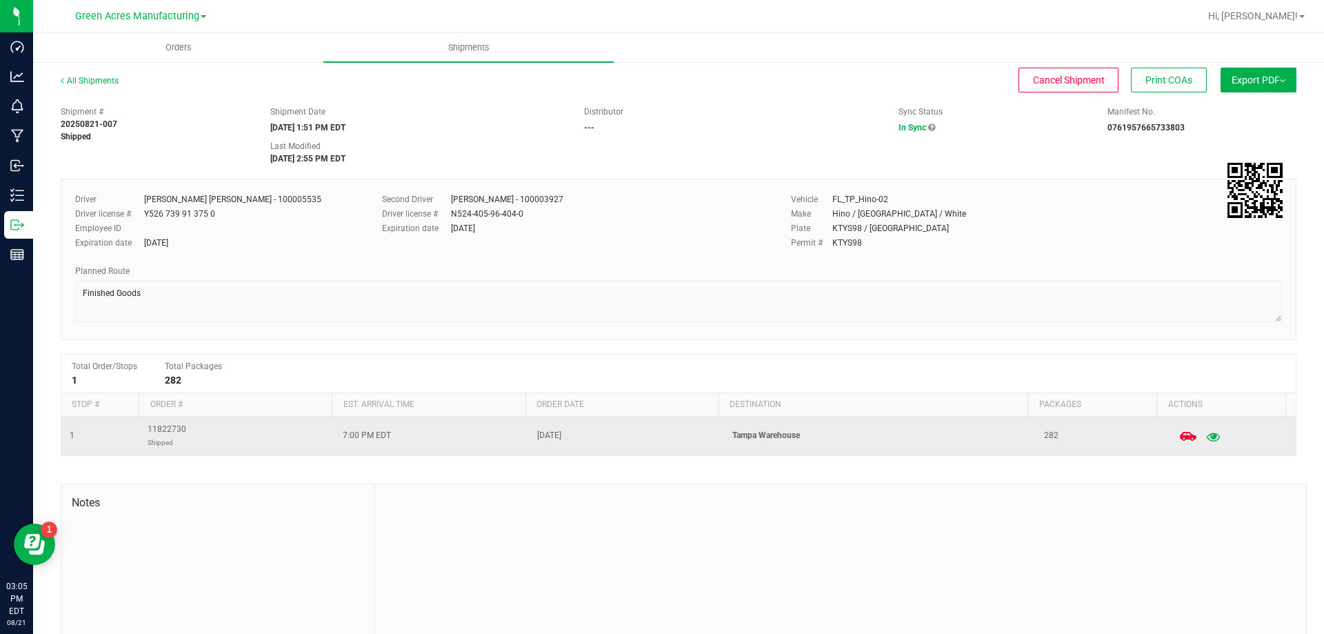
click at [1207, 439] on icon "button" at bounding box center [1213, 436] width 13 height 10
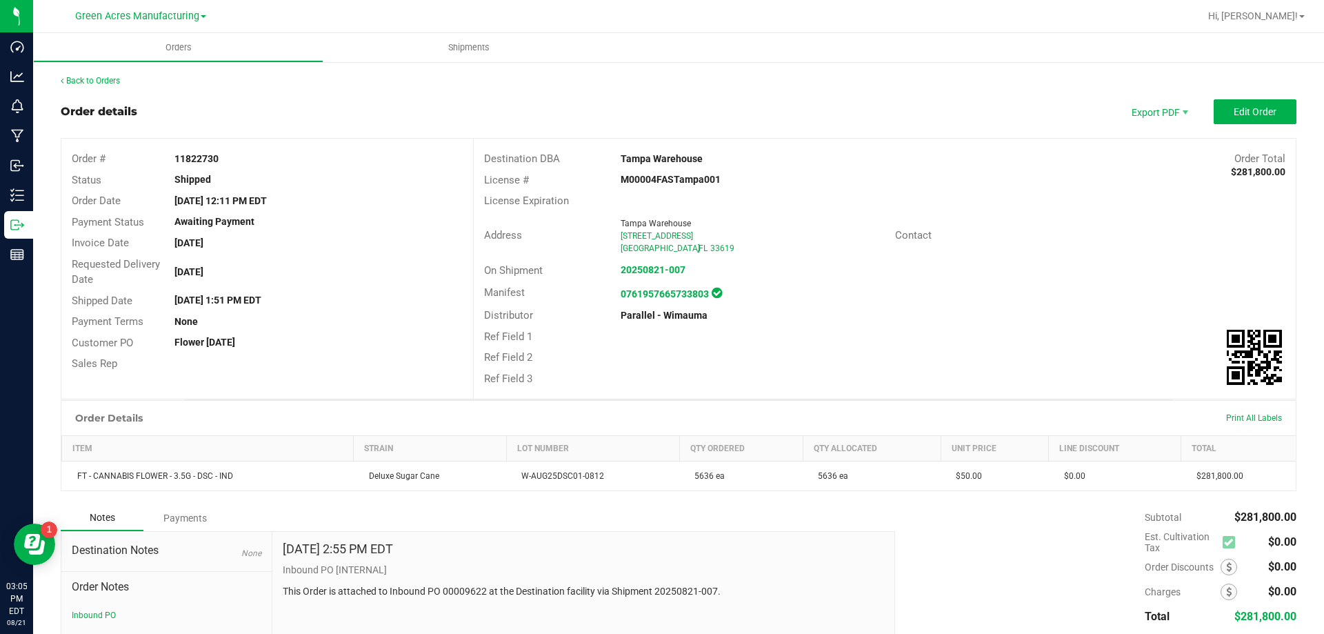
click at [97, 72] on div "Back to Orders Order details Export PDF Edit Order Order # 11822730 Status Ship…" at bounding box center [678, 396] width 1291 height 670
click at [99, 81] on link "Back to Orders" at bounding box center [90, 81] width 59 height 10
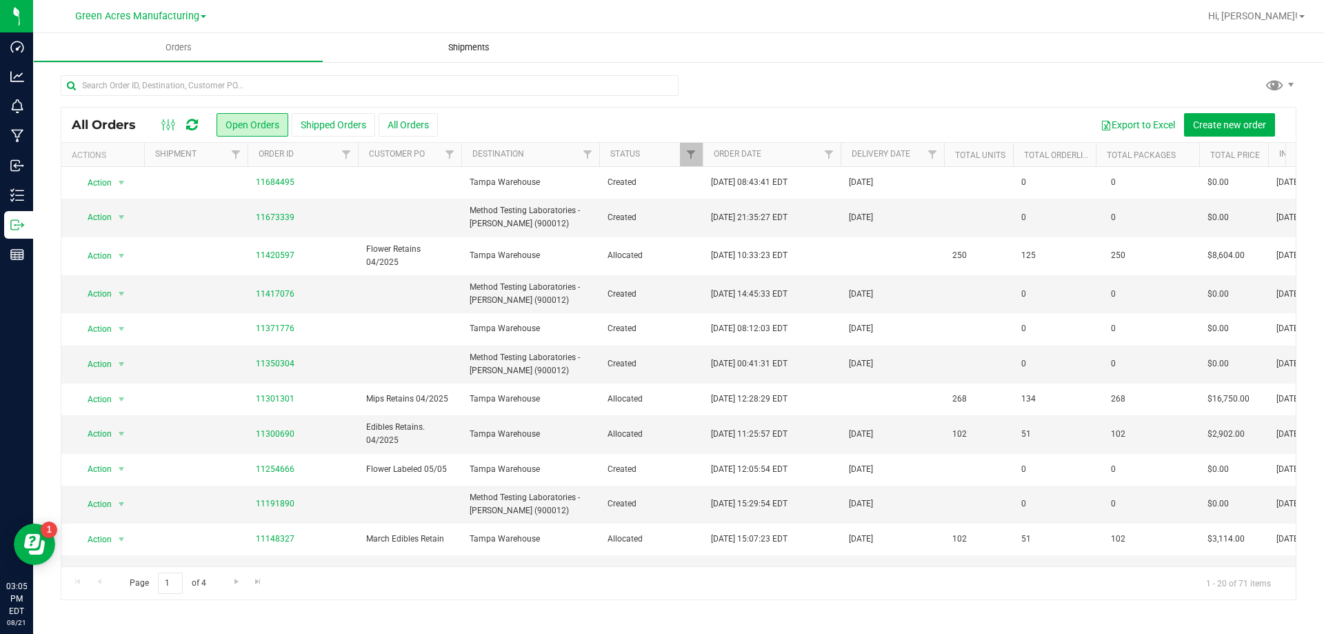
click at [493, 45] on span "Shipments" at bounding box center [469, 47] width 79 height 12
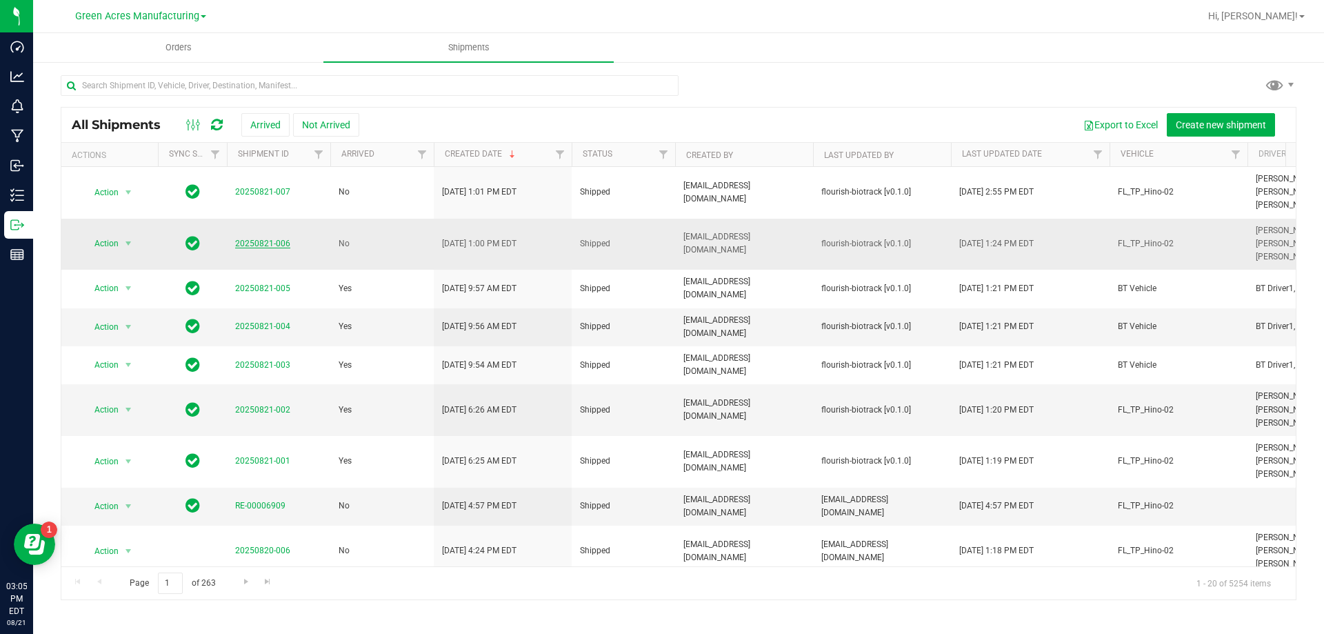
click at [266, 245] on link "20250821-006" at bounding box center [262, 244] width 55 height 10
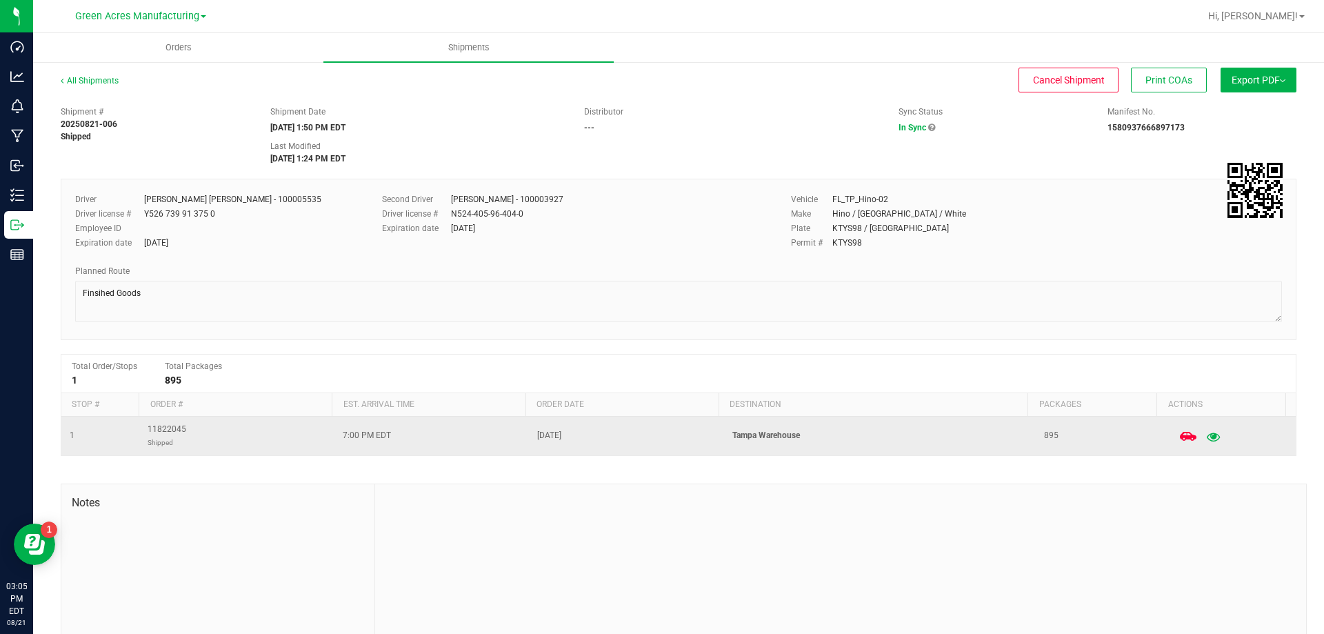
click at [1207, 436] on icon "button" at bounding box center [1213, 436] width 13 height 10
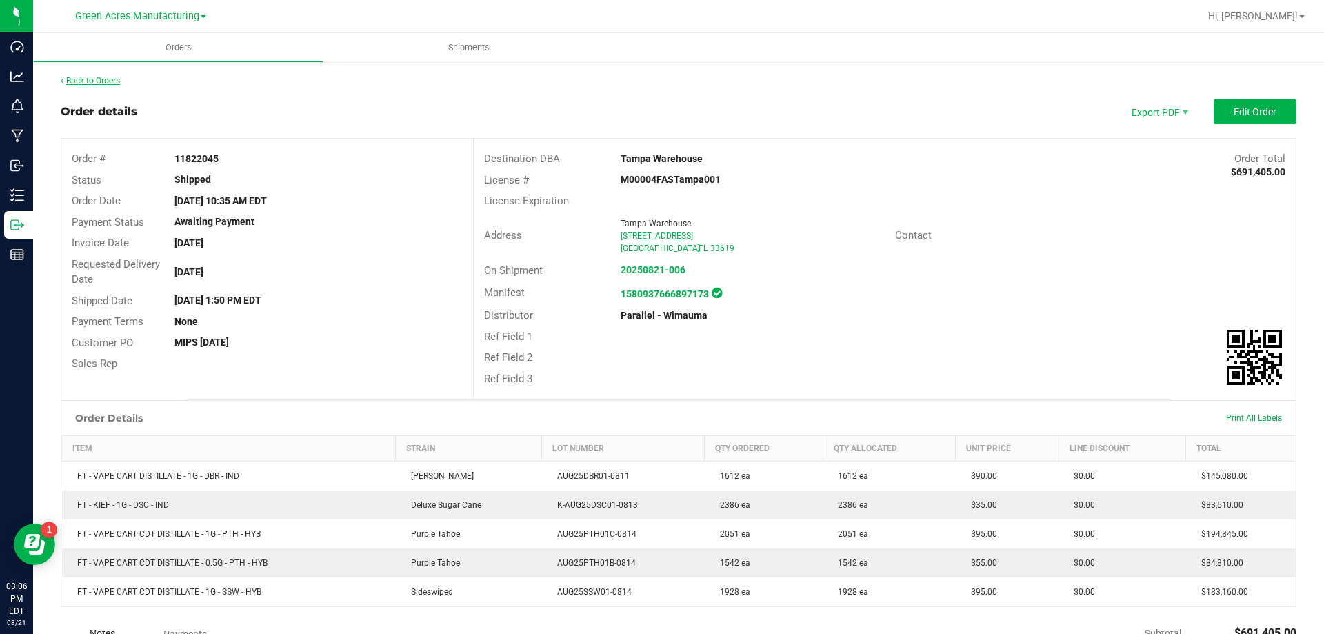
click at [108, 83] on link "Back to Orders" at bounding box center [90, 81] width 59 height 10
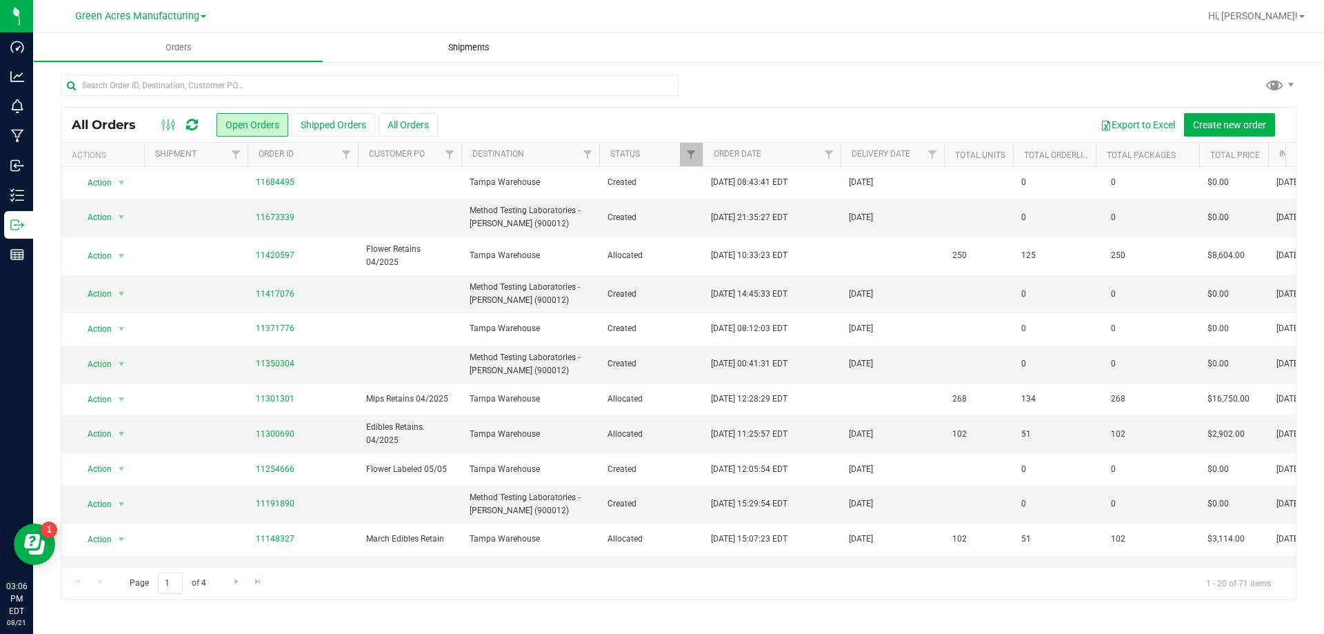
click at [435, 52] on span "Shipments" at bounding box center [469, 47] width 79 height 12
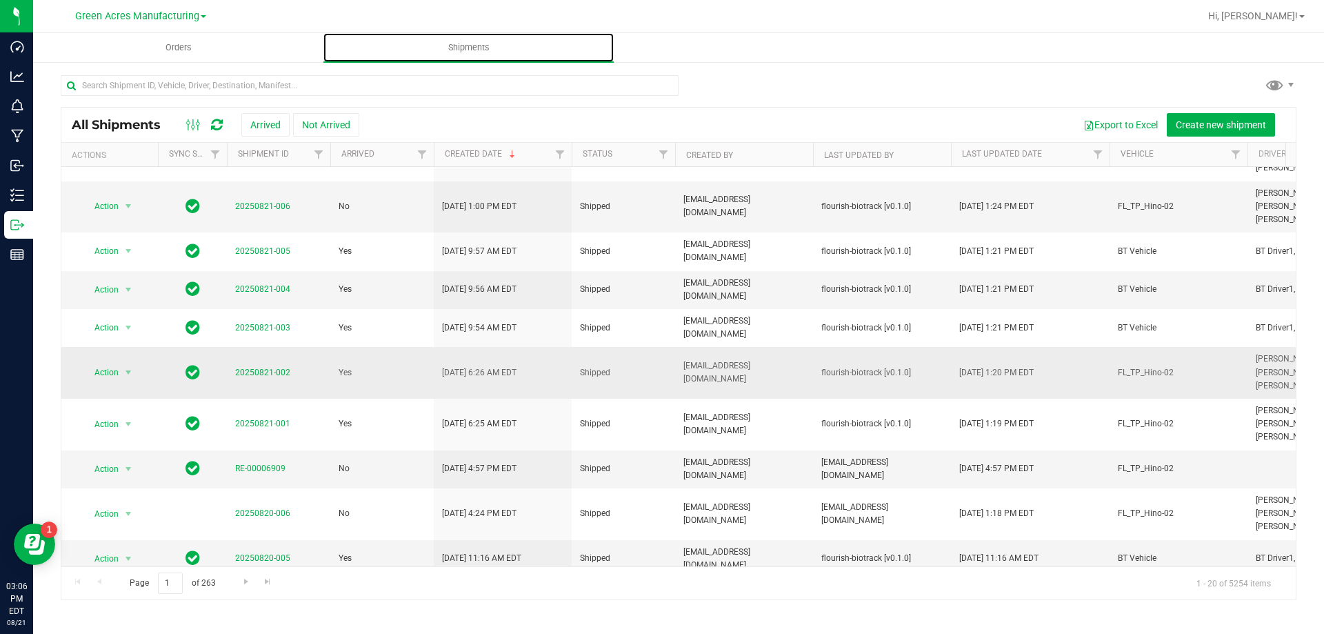
scroll to position [69, 0]
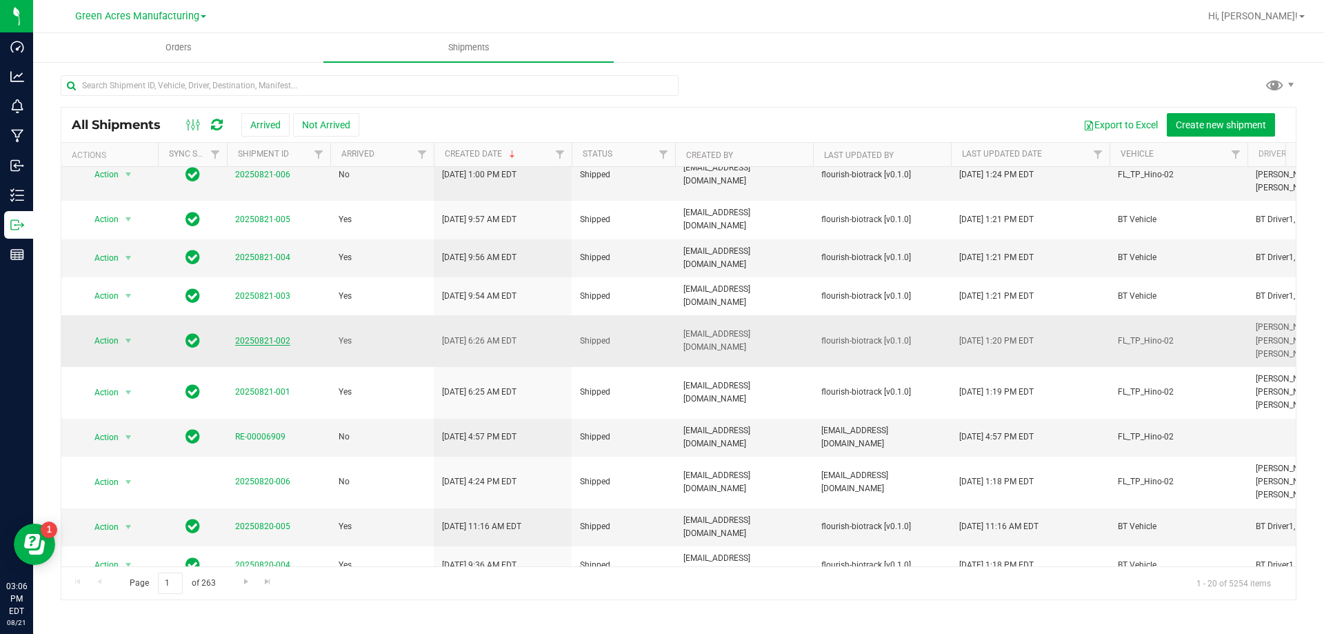
click at [288, 339] on link "20250821-002" at bounding box center [262, 341] width 55 height 10
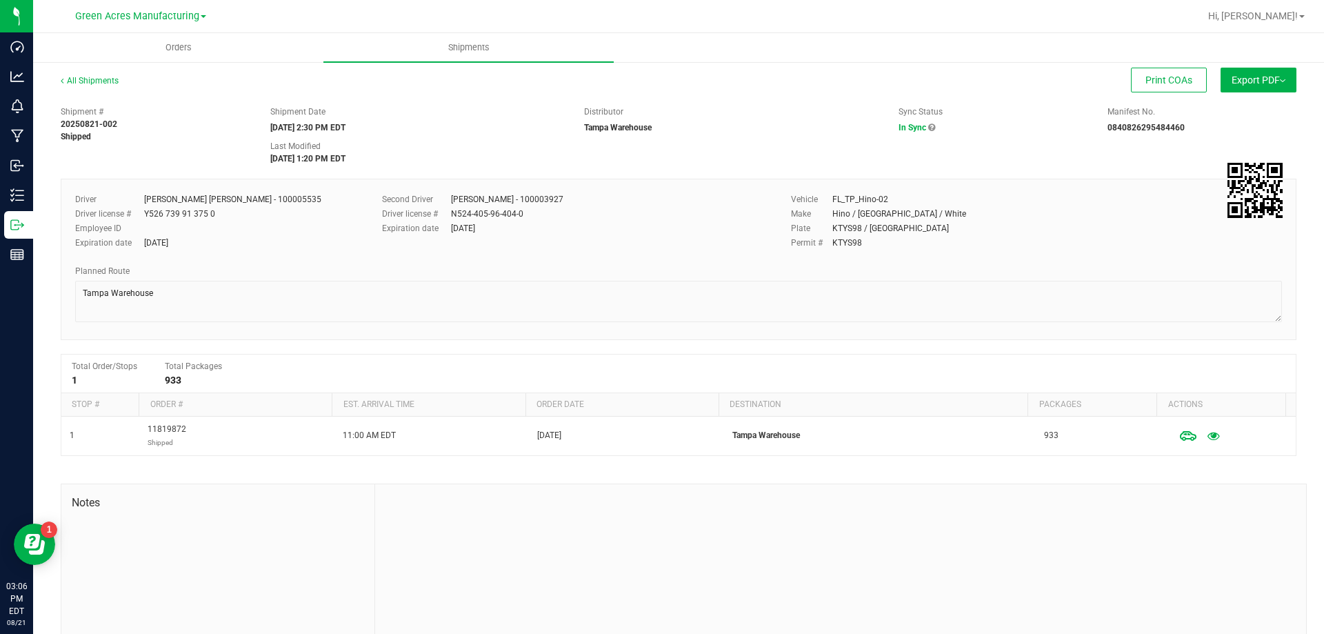
scroll to position [50, 0]
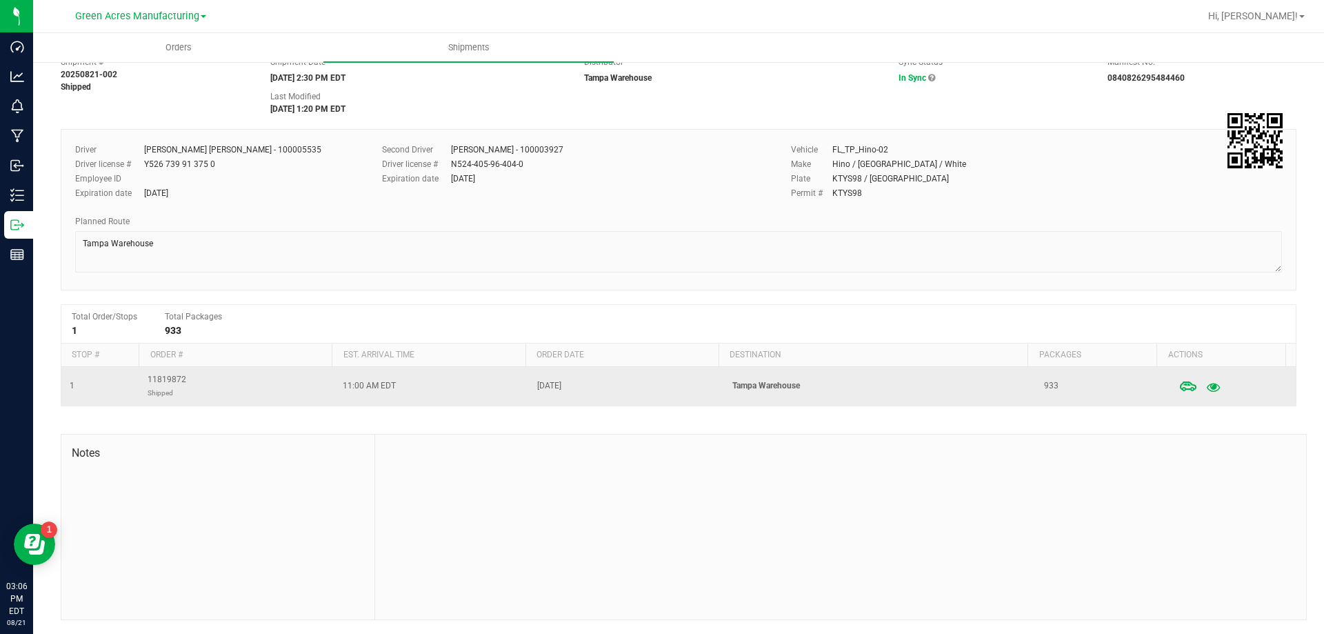
click at [1200, 387] on button "button" at bounding box center [1212, 386] width 25 height 30
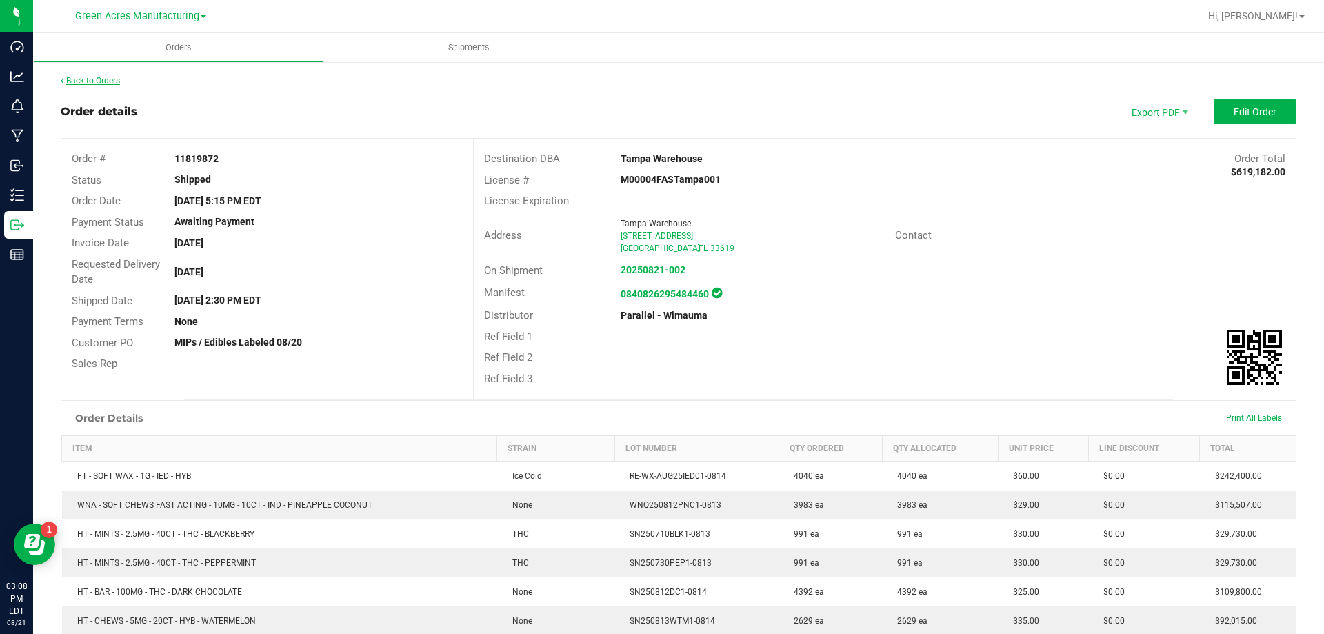
click at [79, 79] on link "Back to Orders" at bounding box center [90, 81] width 59 height 10
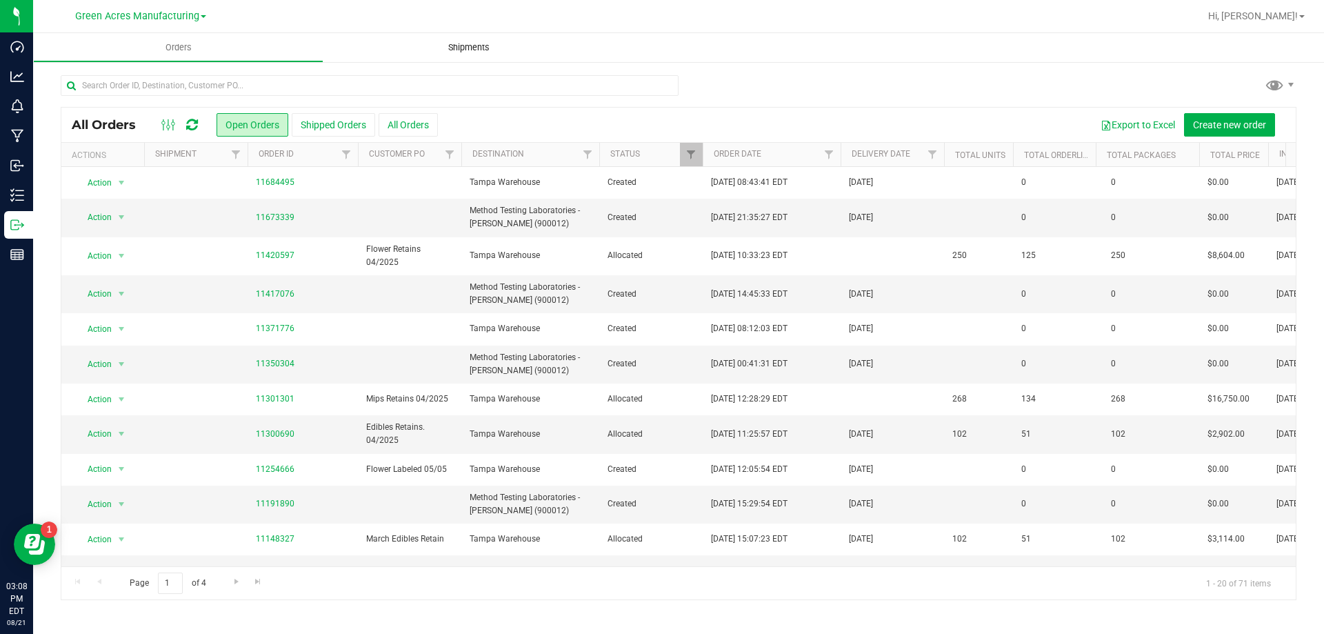
click at [461, 51] on span "Shipments" at bounding box center [469, 47] width 79 height 12
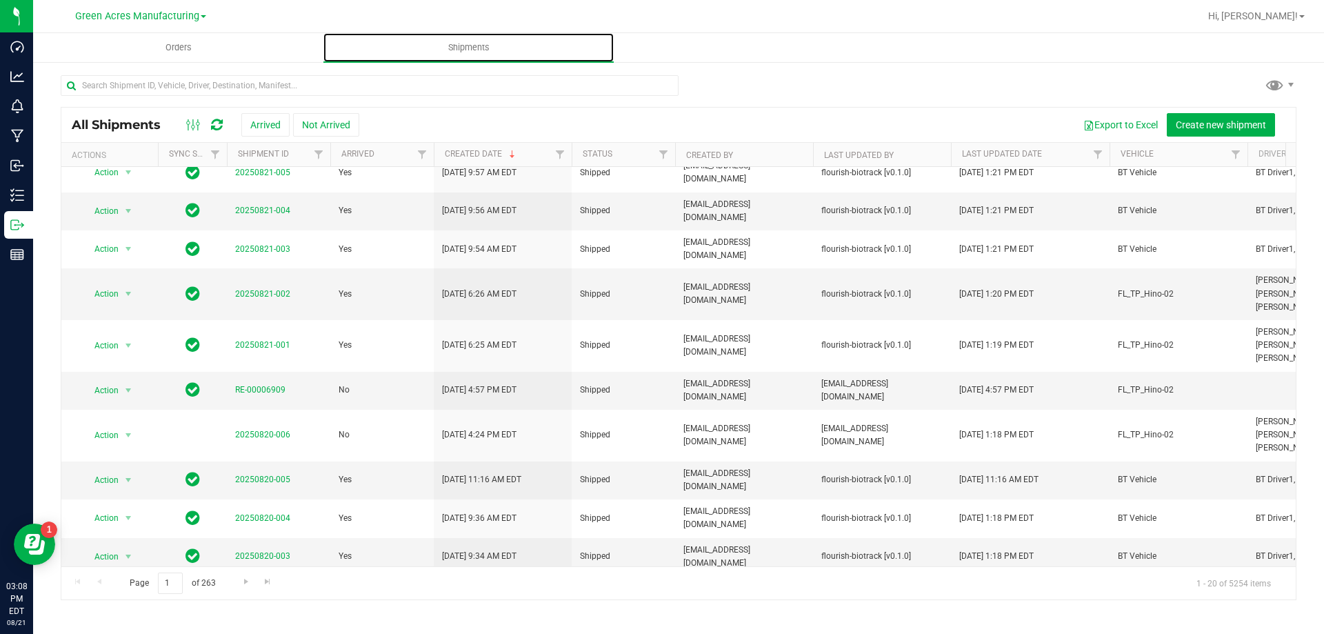
scroll to position [138, 0]
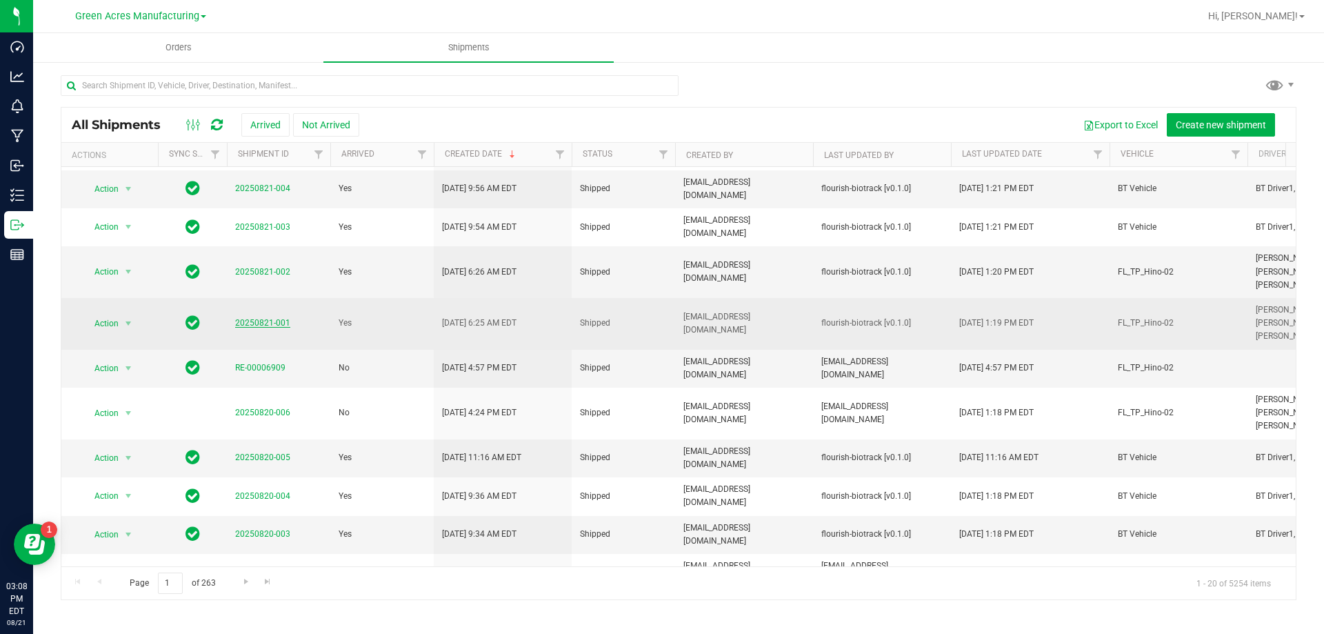
click at [267, 325] on link "20250821-001" at bounding box center [262, 323] width 55 height 10
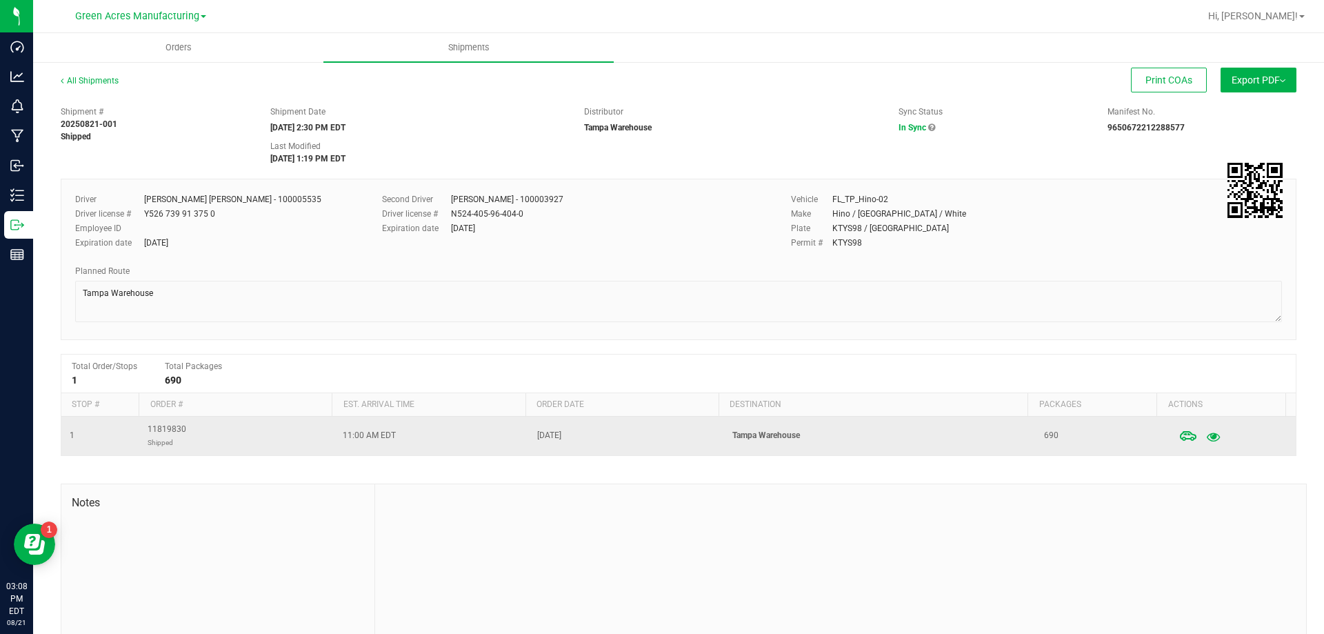
click at [1207, 436] on icon "button" at bounding box center [1213, 436] width 13 height 10
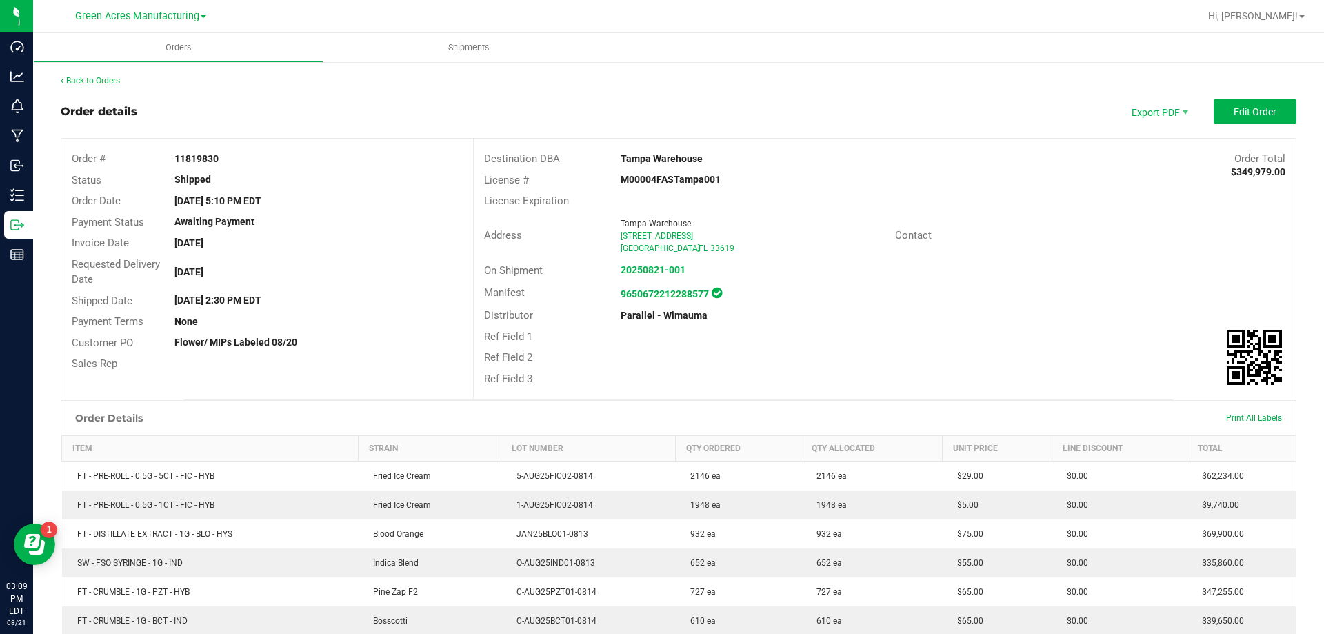
click at [114, 85] on div "Back to Orders" at bounding box center [679, 80] width 1236 height 12
click at [113, 85] on div "Back to Orders" at bounding box center [679, 80] width 1236 height 12
click at [119, 81] on link "Back to Orders" at bounding box center [90, 81] width 59 height 10
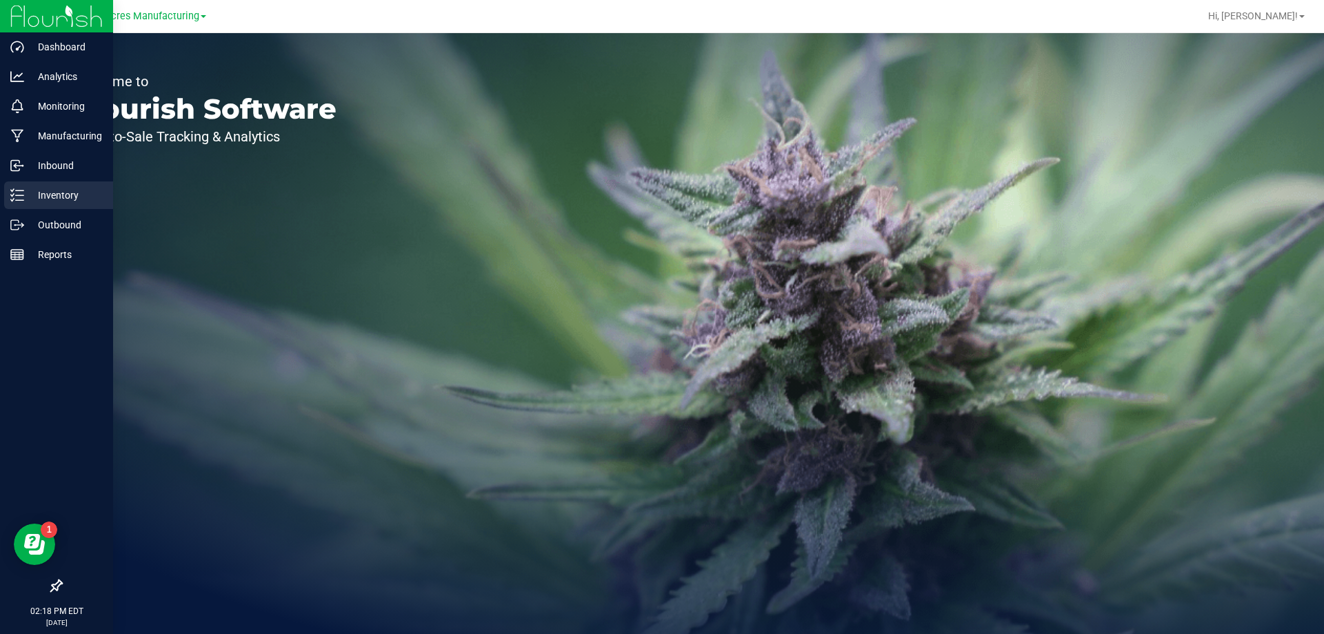
click at [11, 198] on icon at bounding box center [17, 195] width 14 height 14
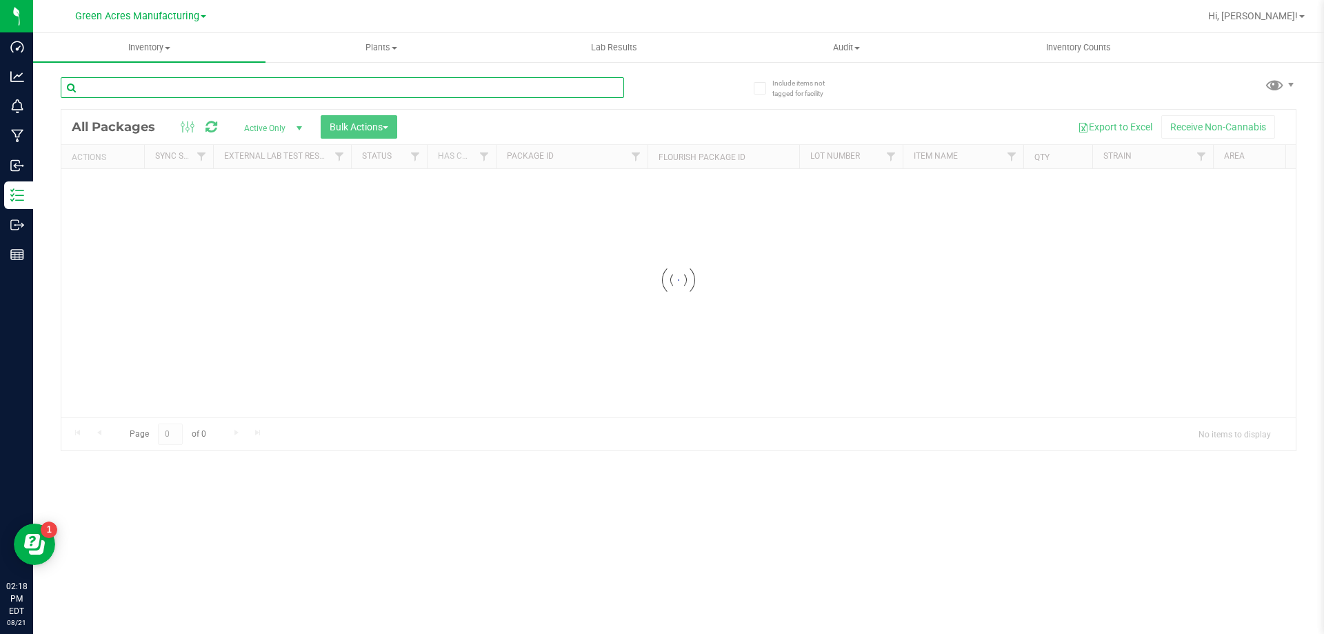
click at [332, 93] on input "text" at bounding box center [342, 87] width 563 height 21
paste input "AUG25ARR01-0813"
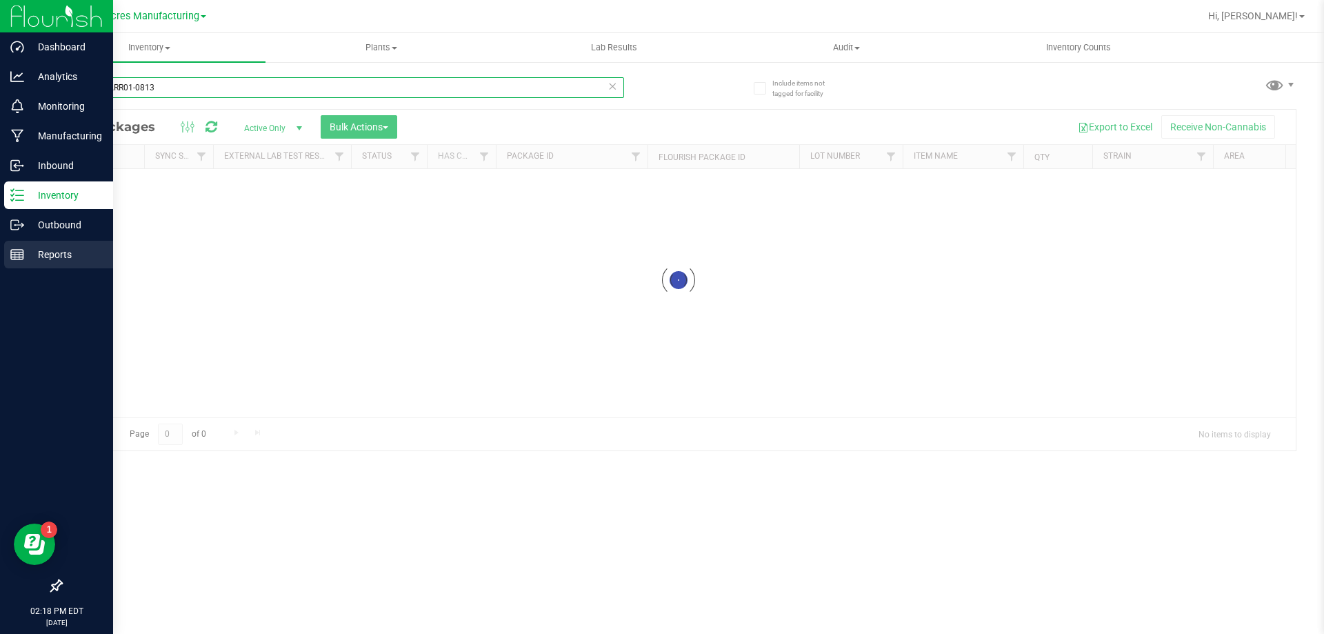
type input "AUG25ARR01-0813"
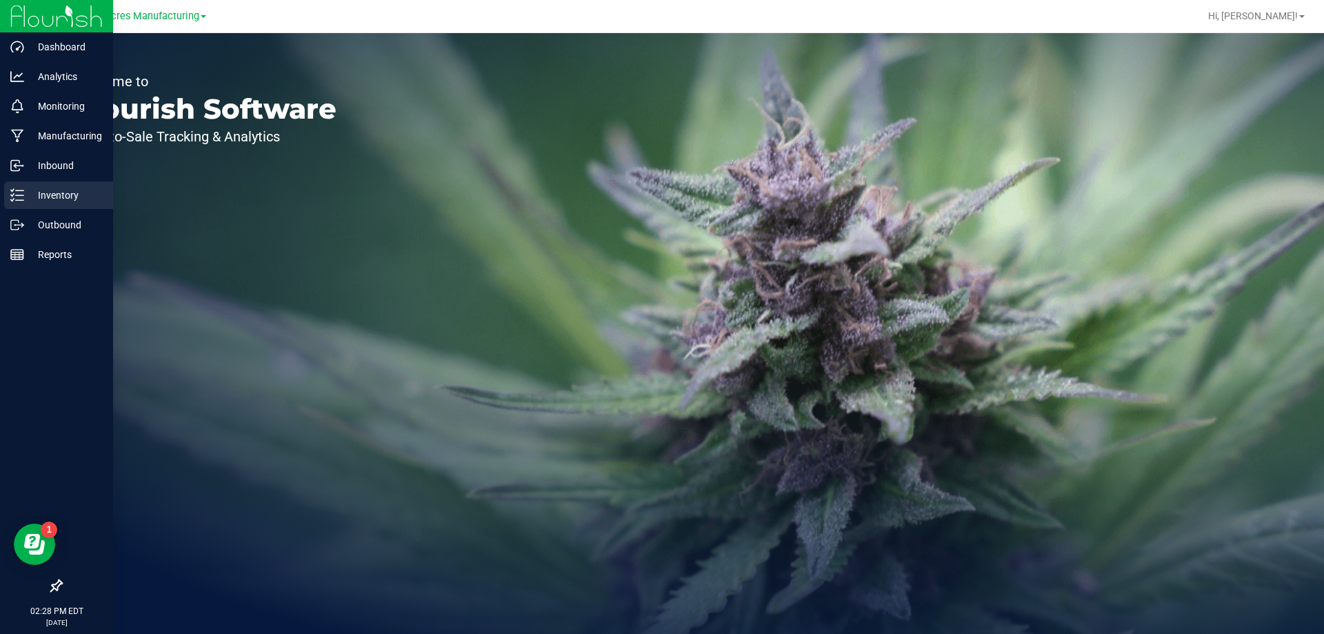
click at [9, 196] on div "Inventory" at bounding box center [58, 195] width 109 height 28
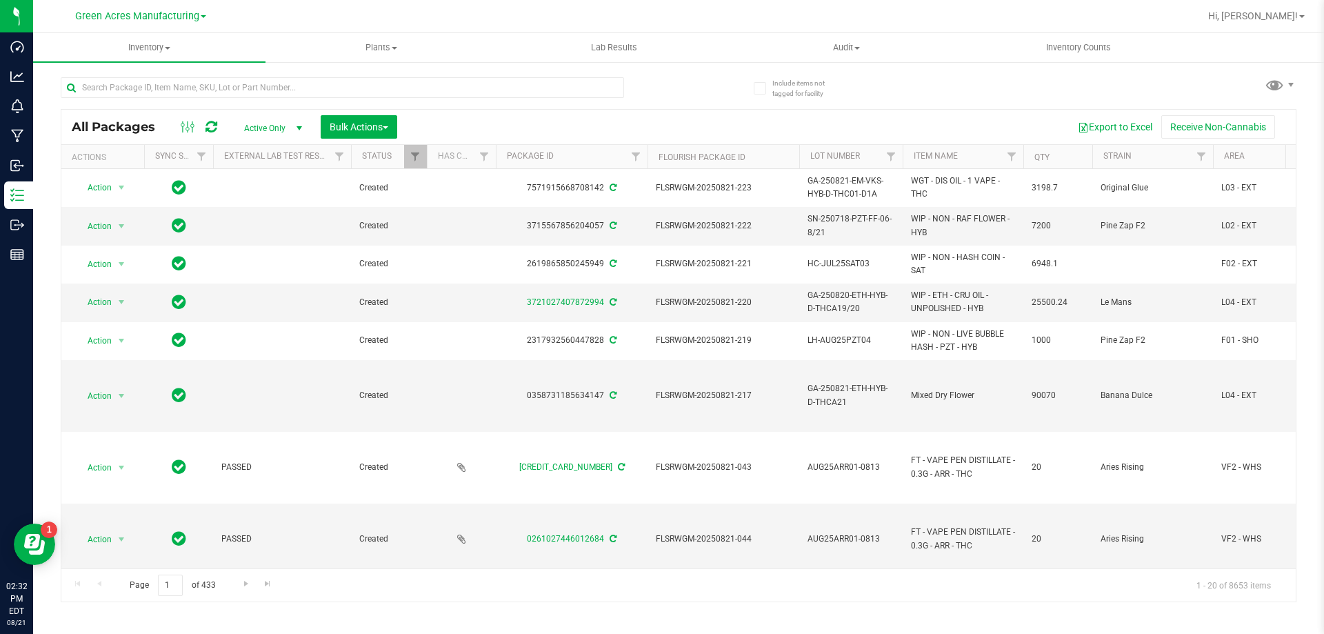
click at [517, 101] on div at bounding box center [342, 93] width 563 height 32
click at [517, 94] on input "text" at bounding box center [342, 87] width 563 height 21
paste input "1-JUL25CKZ02-0815"
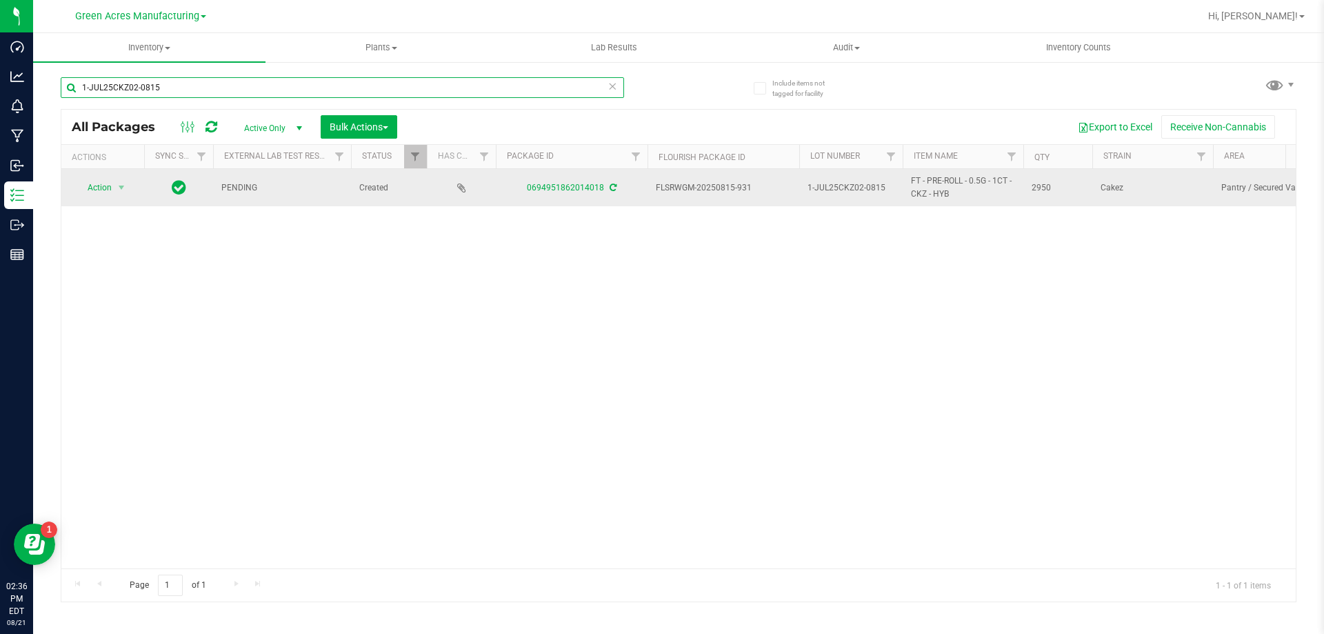
type input "1-JUL25CKZ02-0815"
click at [610, 189] on icon at bounding box center [613, 187] width 7 height 8
click at [110, 192] on span "Action" at bounding box center [93, 187] width 37 height 19
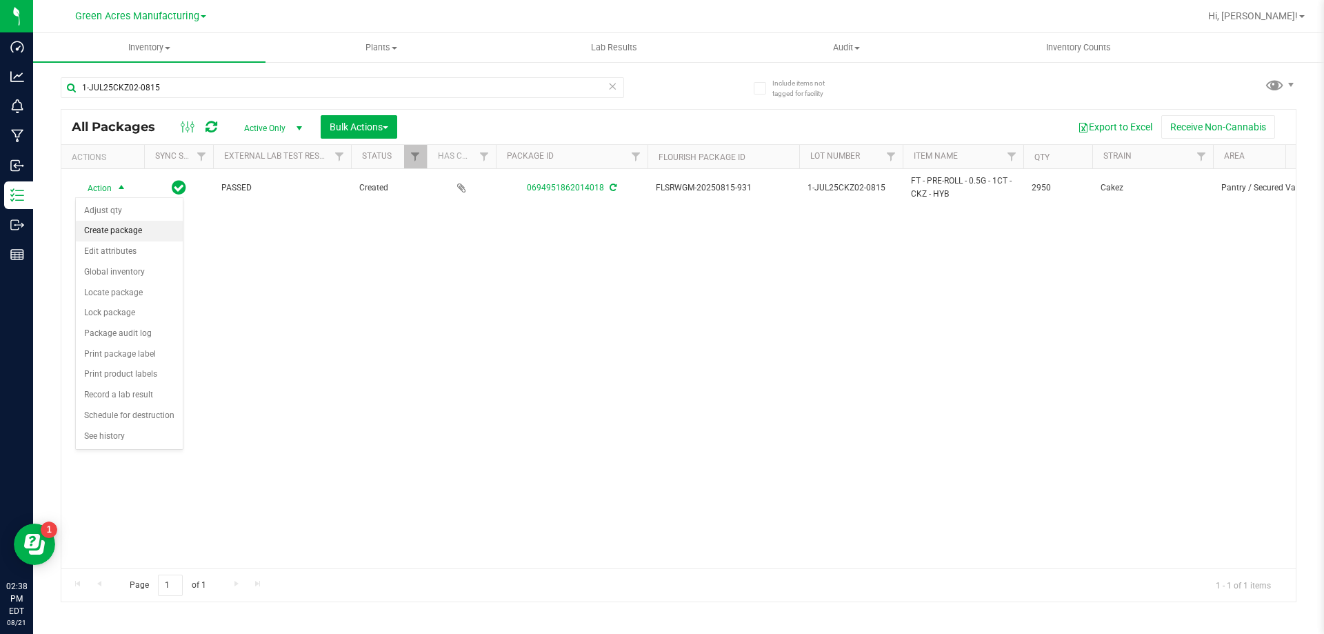
click at [119, 232] on li "Create package" at bounding box center [129, 231] width 107 height 21
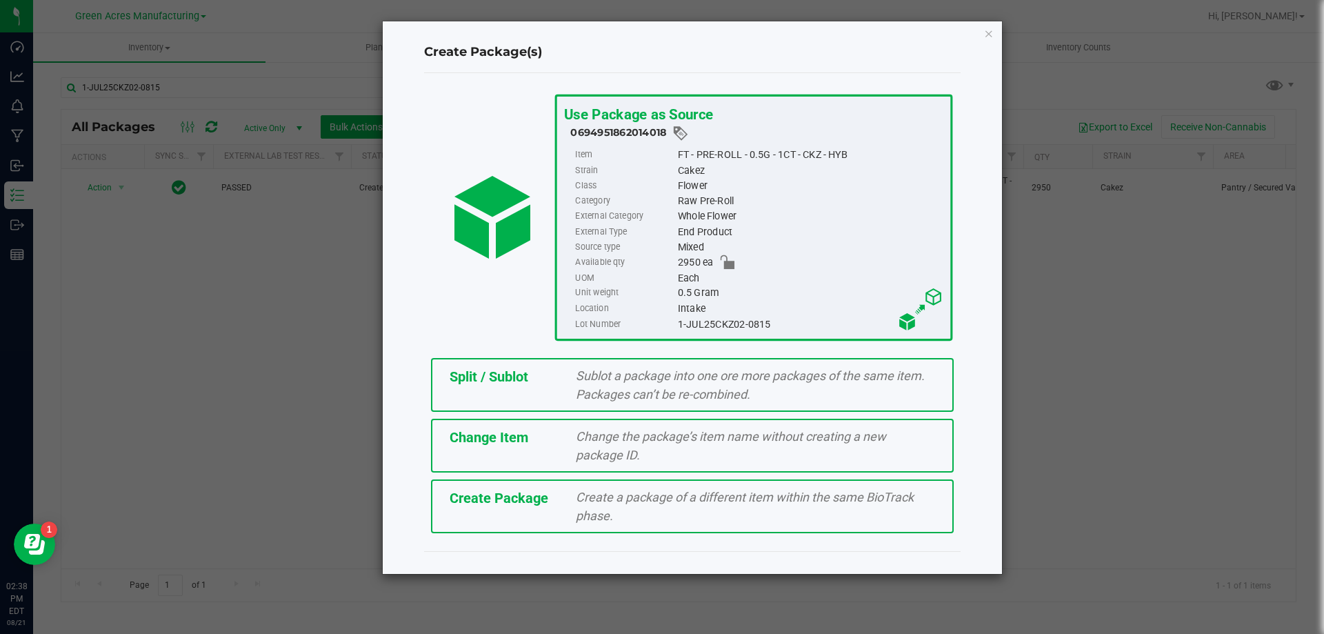
click at [465, 501] on span "Create Package" at bounding box center [499, 498] width 99 height 17
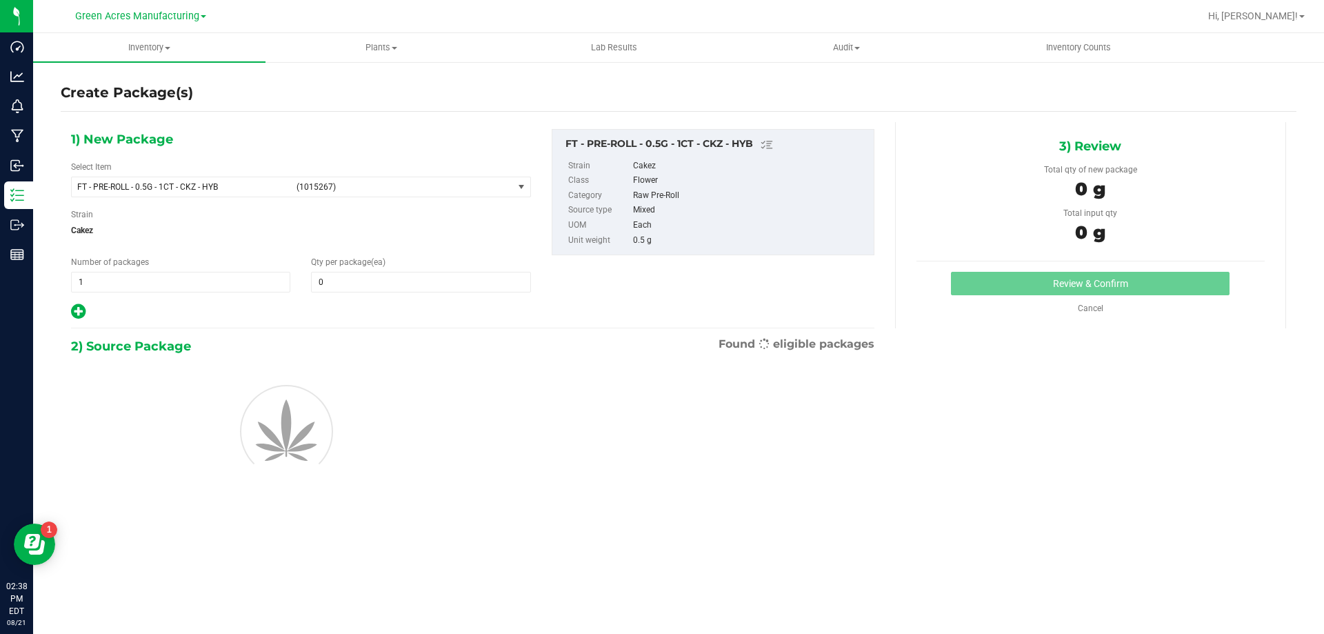
type input "0"
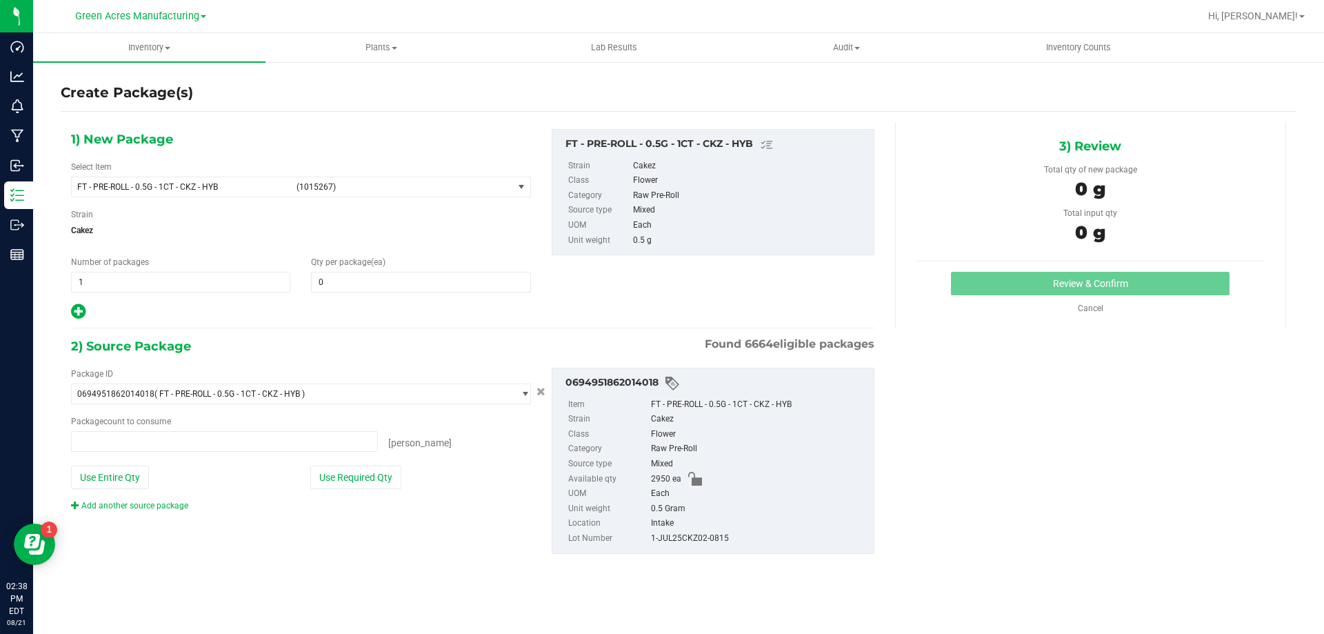
type input "0 ea"
click at [422, 185] on span "(1015267)" at bounding box center [401, 187] width 211 height 10
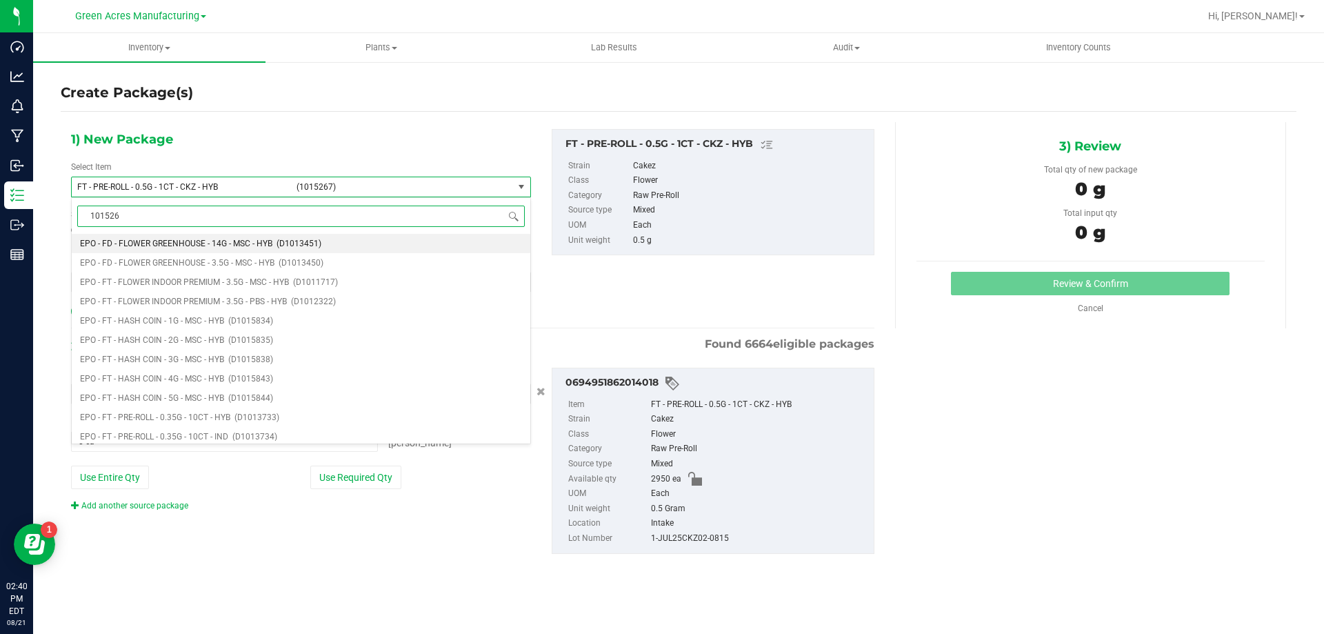
type input "1015267"
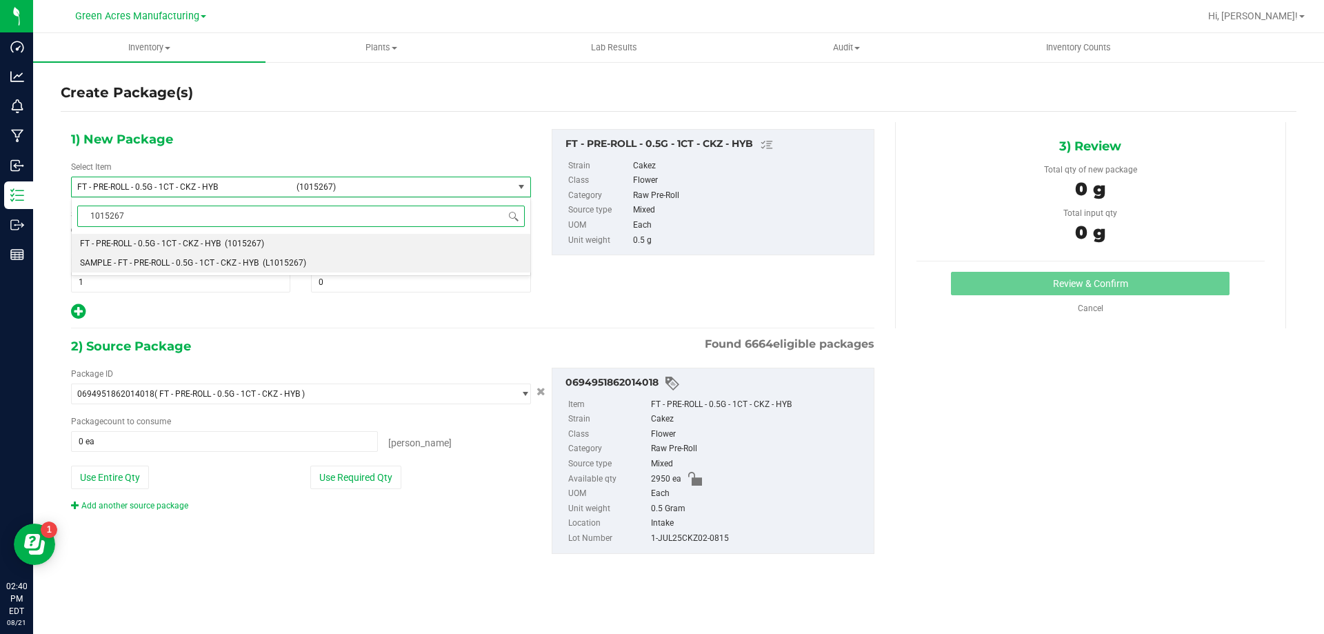
click at [264, 256] on li "SAMPLE - FT - PRE-ROLL - 0.5G - 1CT - CKZ - HYB (L1015267)" at bounding box center [301, 262] width 459 height 19
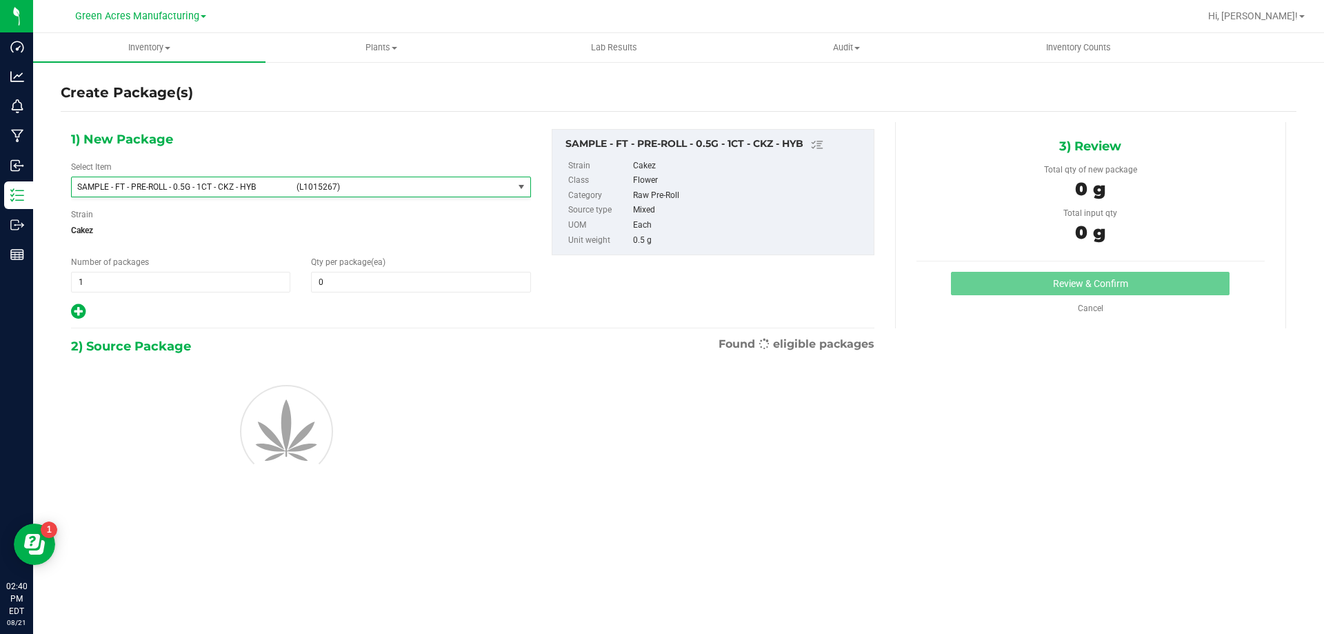
type input "0"
click at [262, 284] on span "1 1" at bounding box center [180, 282] width 219 height 21
type input "2"
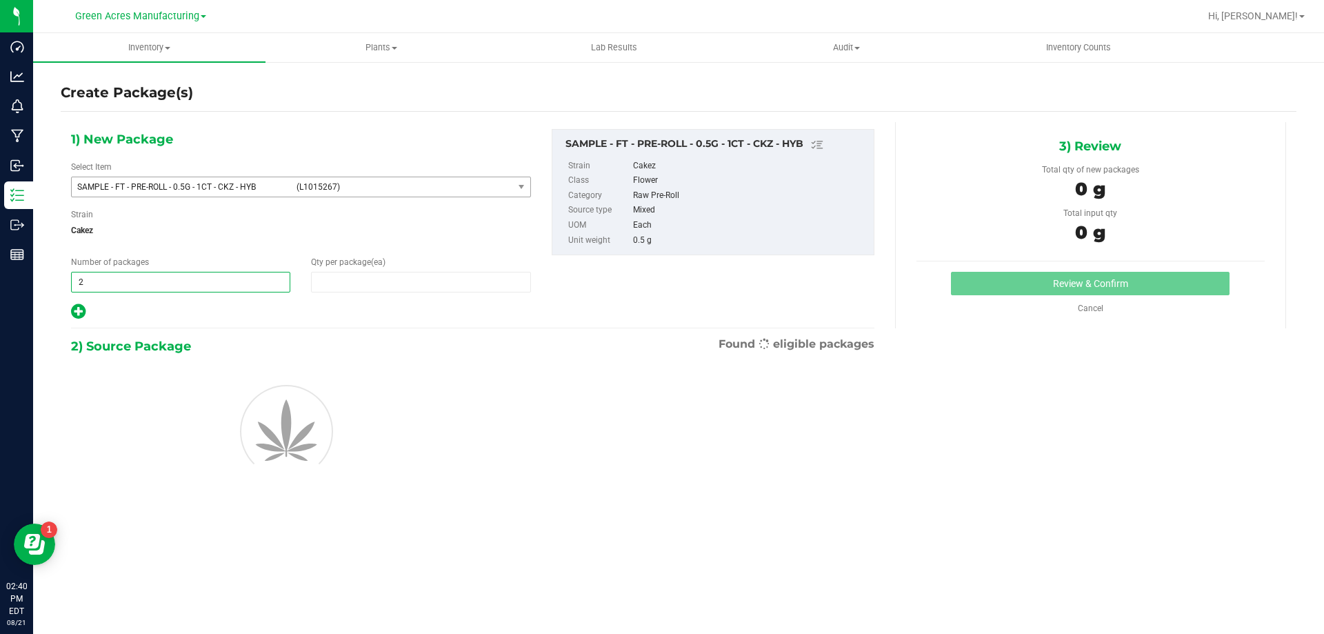
type input "1"
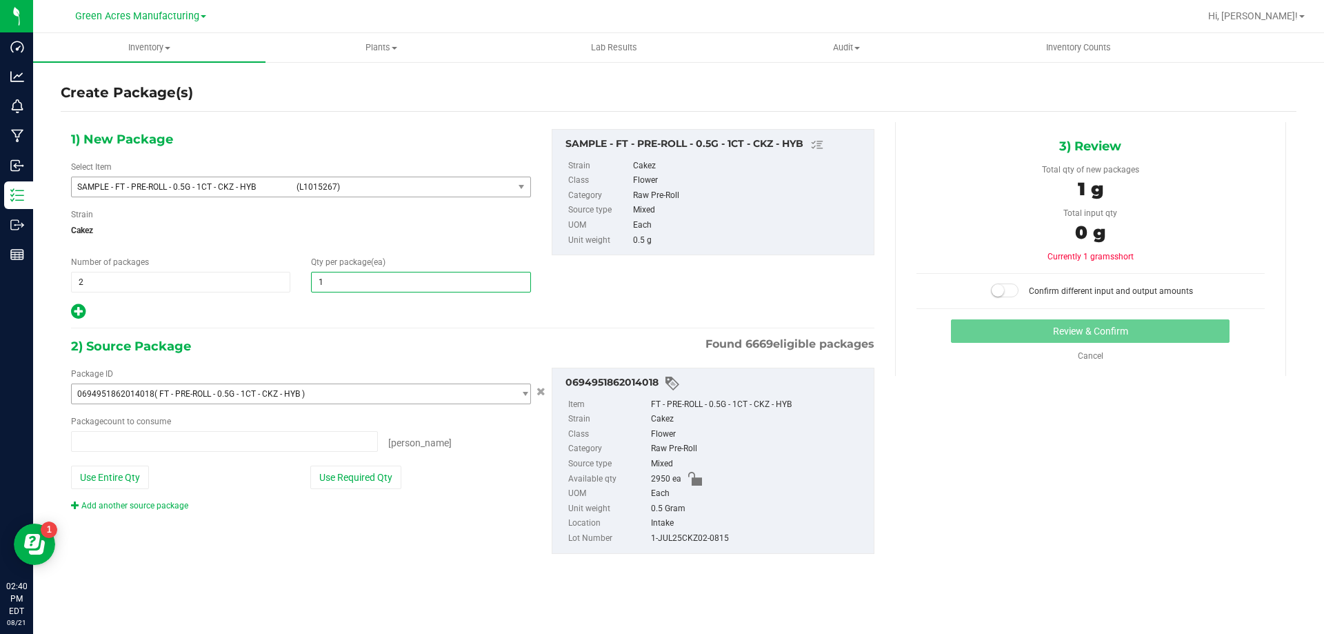
type input "0 ea"
type input "1"
click at [365, 478] on button "Use Required Qty" at bounding box center [355, 476] width 91 height 23
type input "2 ea"
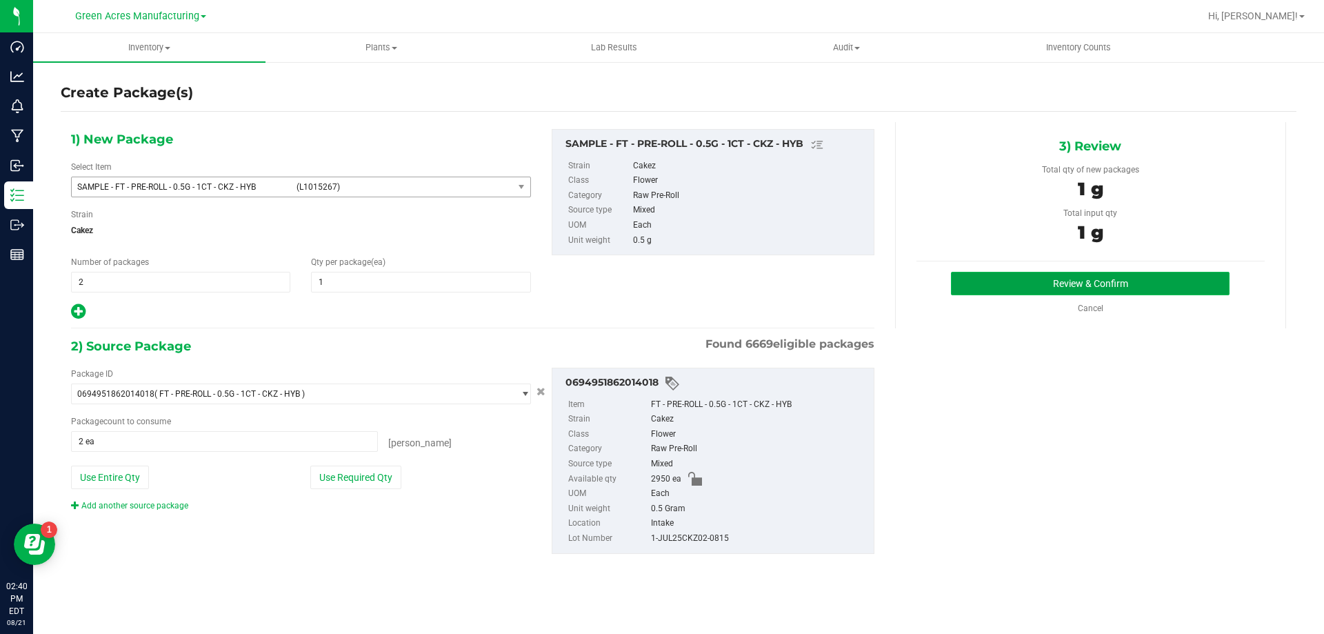
click at [1011, 283] on button "Review & Confirm" at bounding box center [1090, 283] width 279 height 23
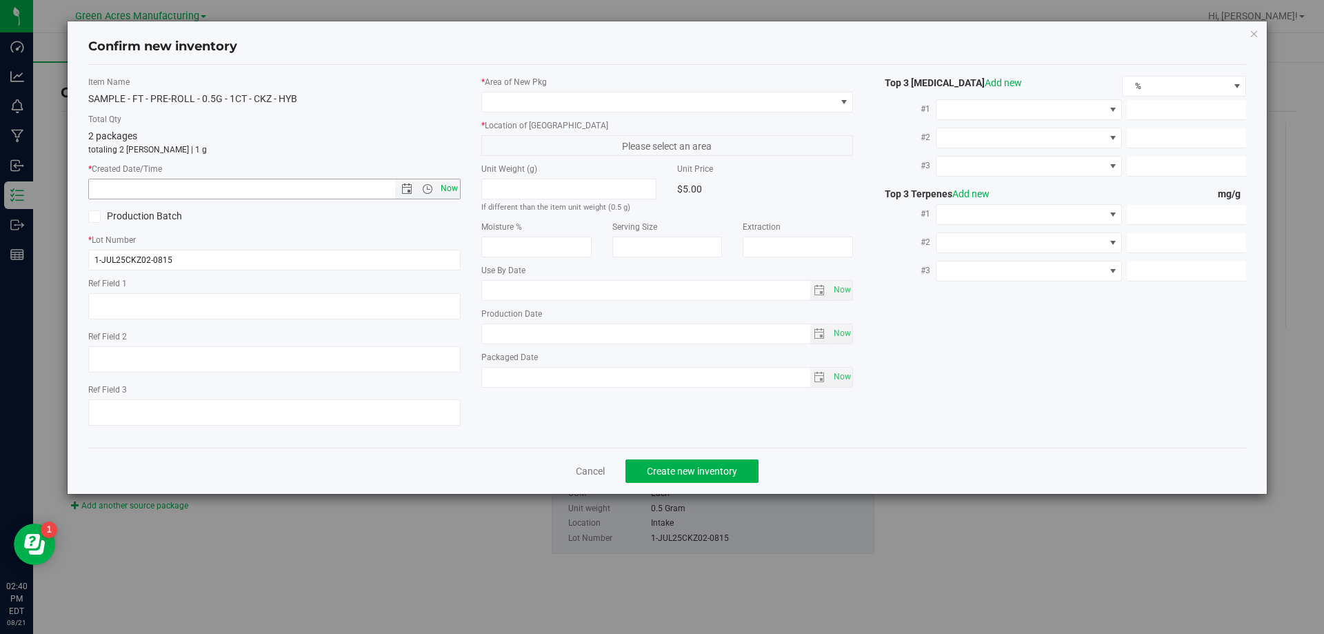
click at [459, 192] on span "Now" at bounding box center [448, 189] width 23 height 20
type input "8/21/2025 2:40 PM"
click at [510, 124] on label "* Location of New Pkg" at bounding box center [667, 125] width 372 height 12
click at [523, 110] on span at bounding box center [659, 101] width 354 height 19
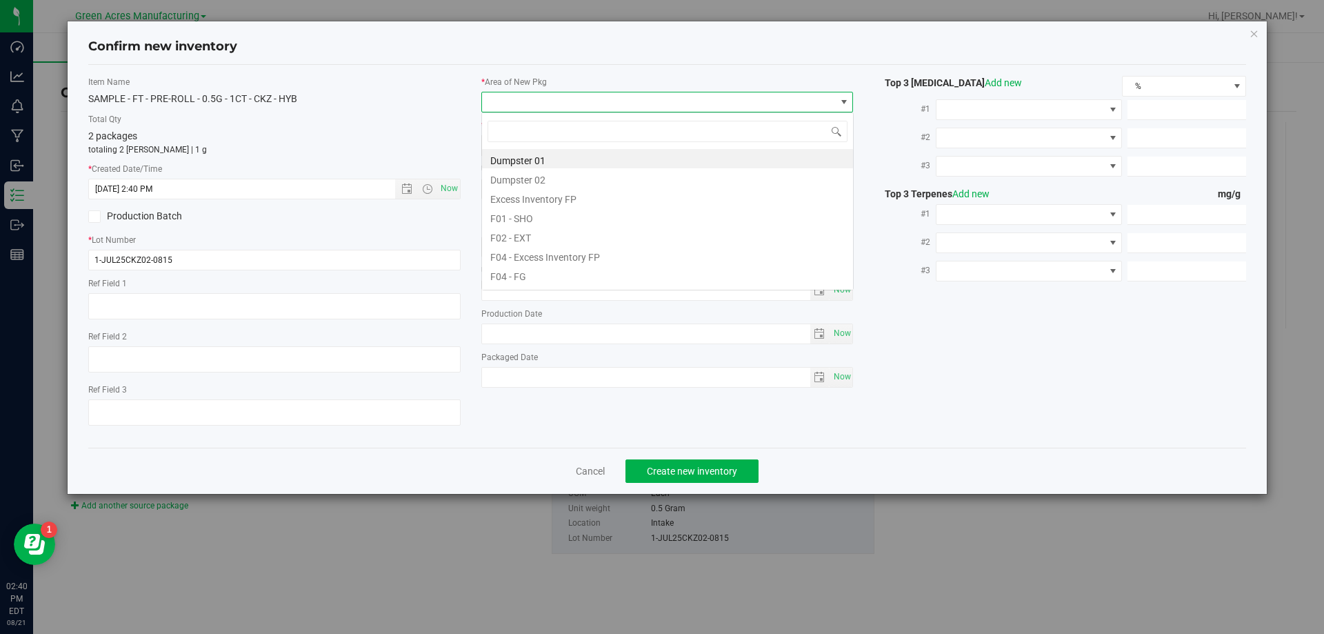
scroll to position [21, 372]
type input "pa"
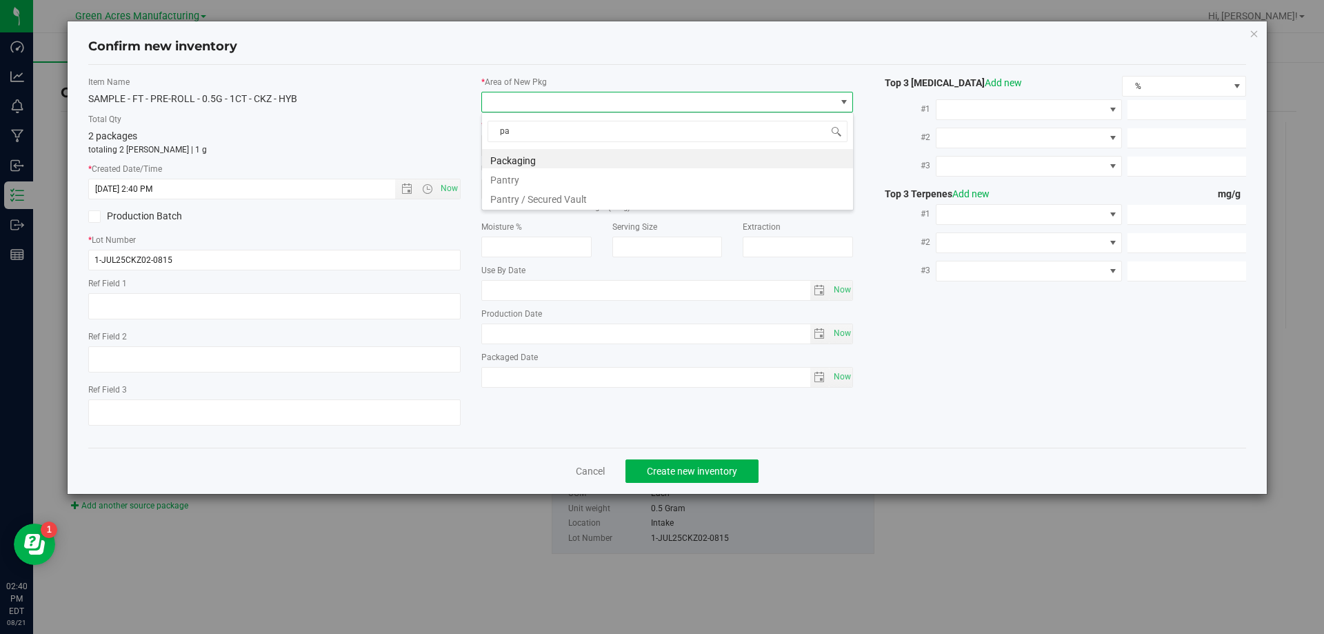
click at [573, 210] on div "pa Packaging Pantry Pantry / Secured Vault" at bounding box center [667, 161] width 372 height 98
click at [590, 200] on li "Pantry / Secured Vault" at bounding box center [667, 197] width 371 height 19
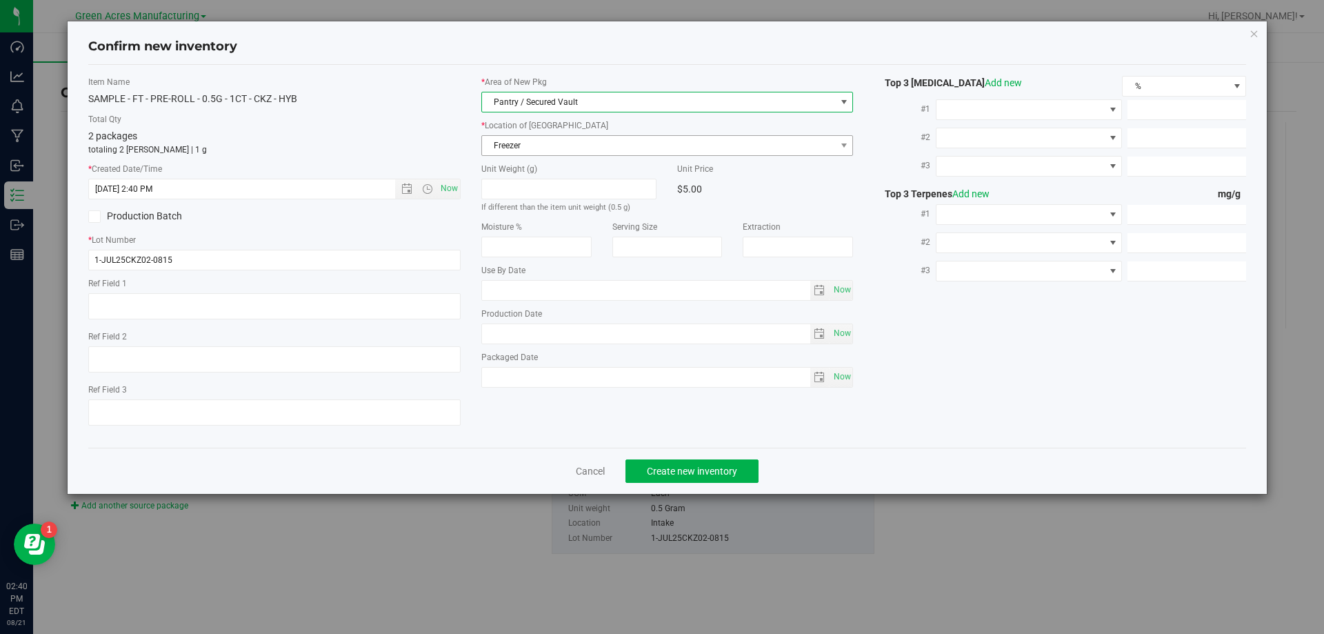
click at [605, 152] on span "Freezer" at bounding box center [659, 145] width 354 height 19
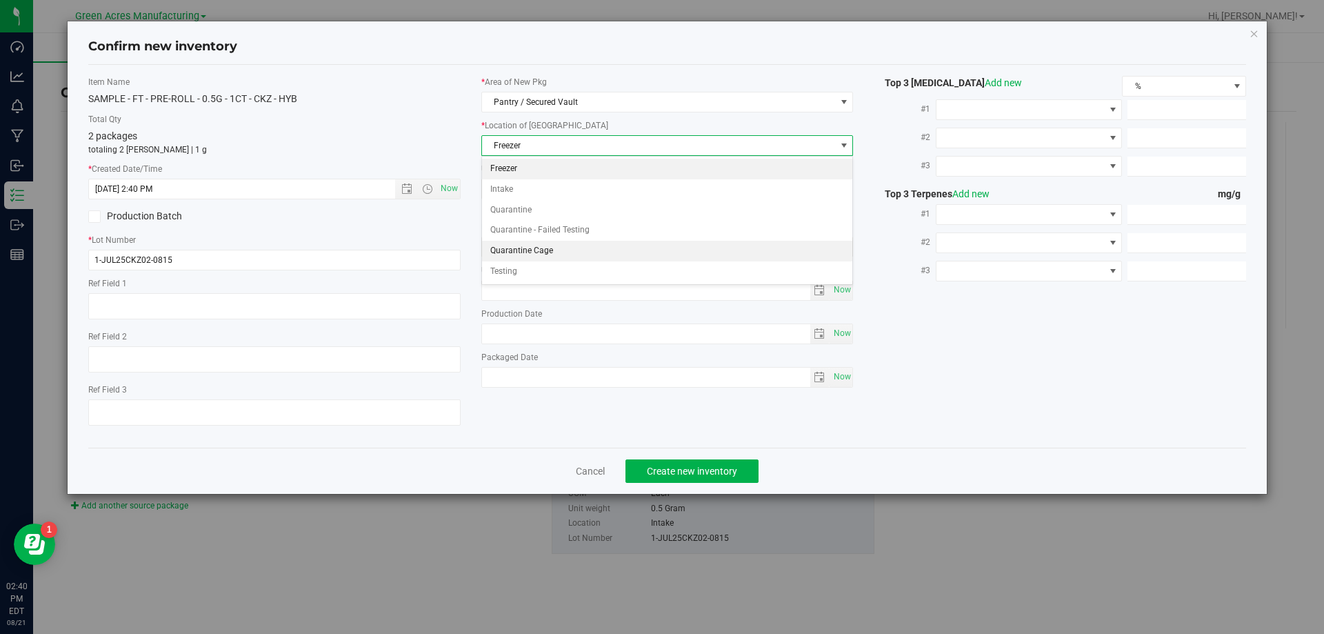
click at [550, 250] on li "Quarantine Cage" at bounding box center [667, 251] width 371 height 21
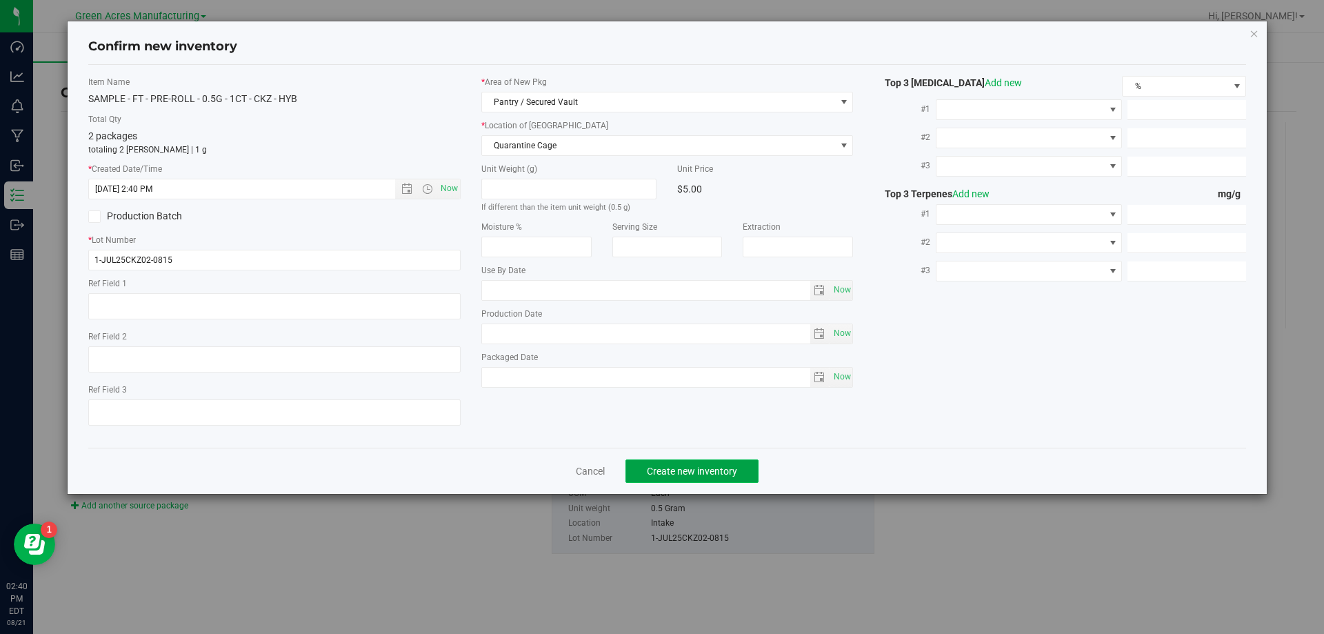
click at [718, 480] on button "Create new inventory" at bounding box center [691, 470] width 133 height 23
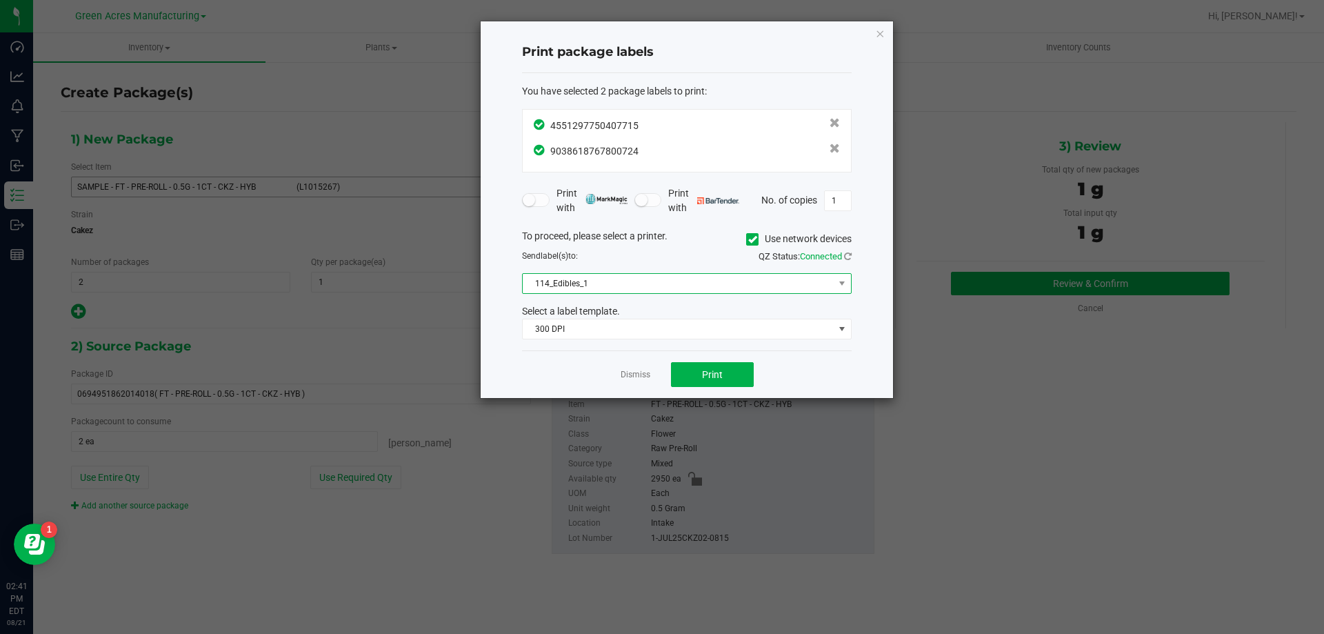
click at [595, 281] on span "114_Edibles_1" at bounding box center [678, 283] width 311 height 19
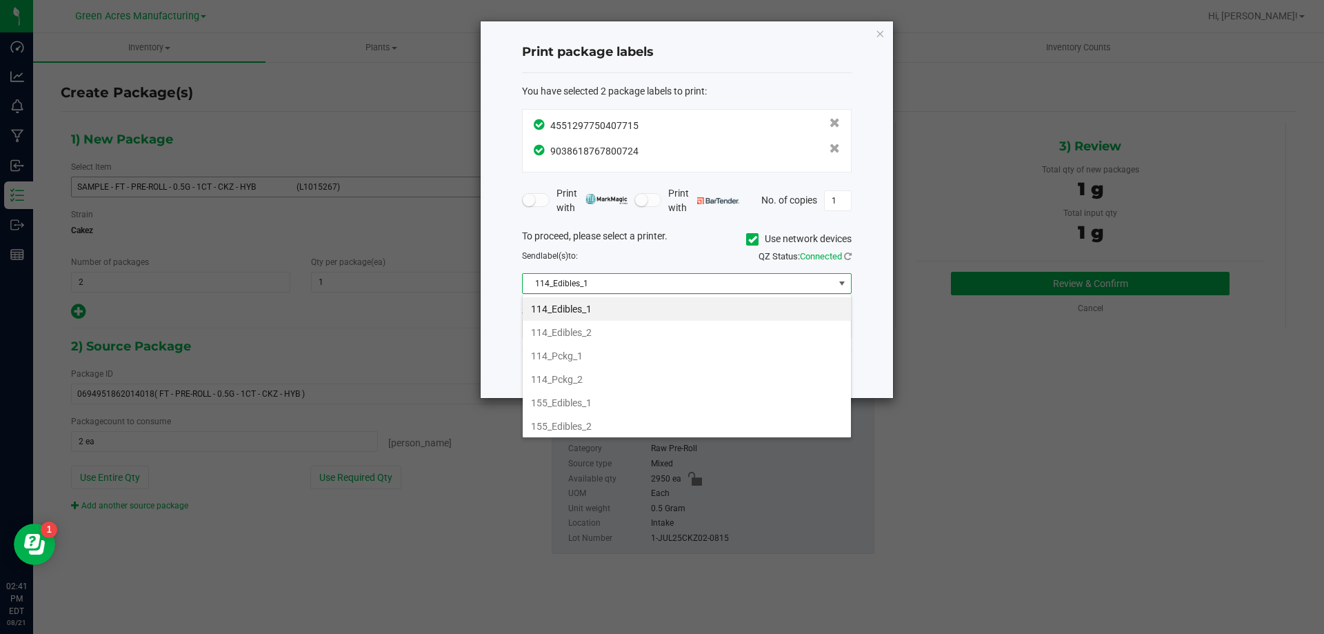
scroll to position [472, 0]
click at [594, 416] on li "Vault-1" at bounding box center [687, 423] width 328 height 23
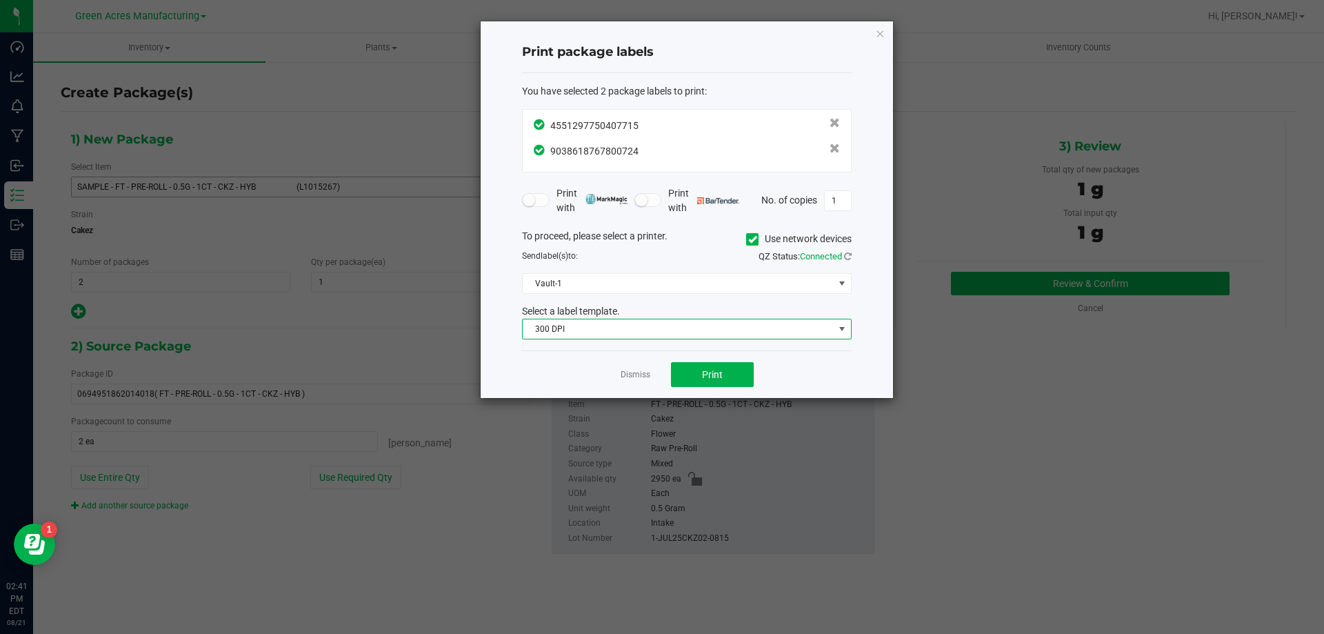
click at [637, 334] on span "300 DPI" at bounding box center [678, 328] width 311 height 19
click at [623, 386] on li "300 dpi FG" at bounding box center [687, 377] width 328 height 23
click at [718, 370] on span "Print" at bounding box center [712, 374] width 21 height 11
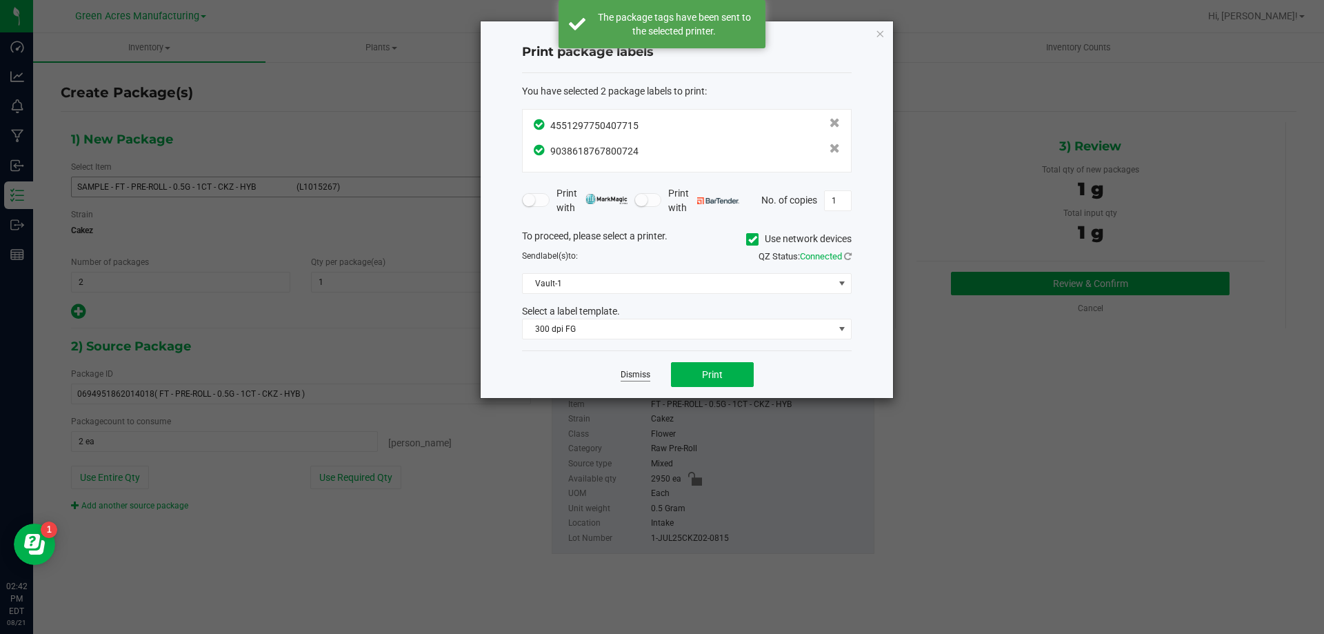
click at [648, 372] on link "Dismiss" at bounding box center [636, 375] width 30 height 12
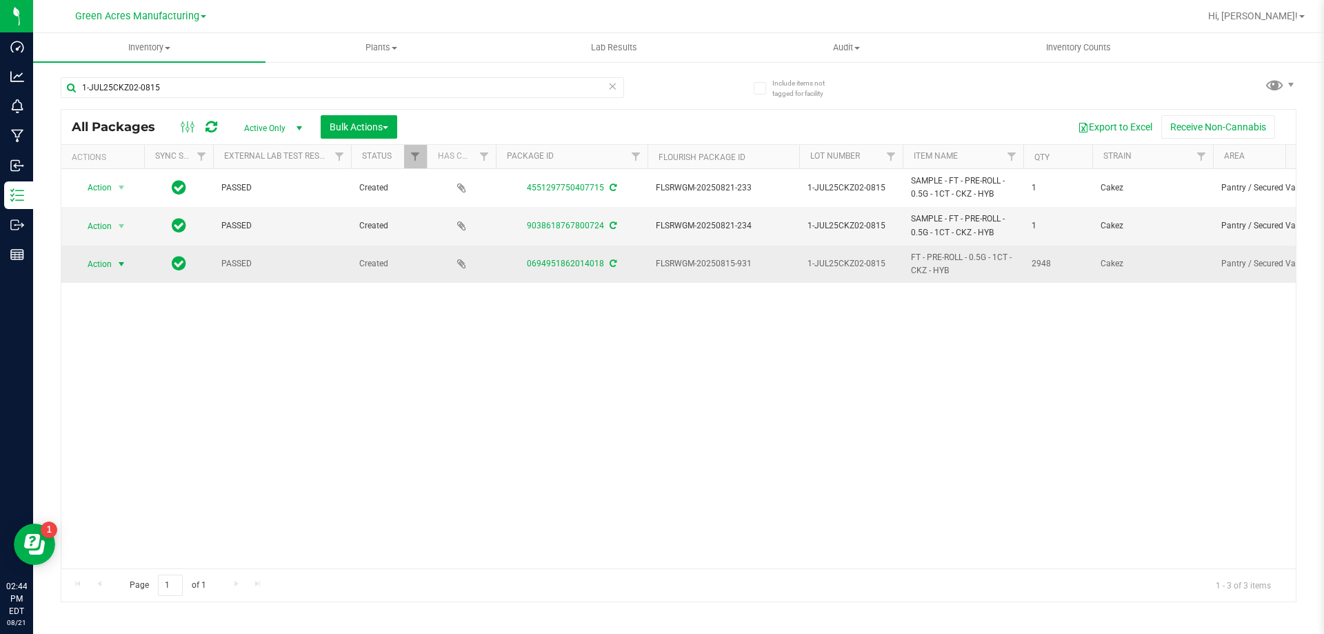
click at [103, 267] on span "Action" at bounding box center [93, 263] width 37 height 19
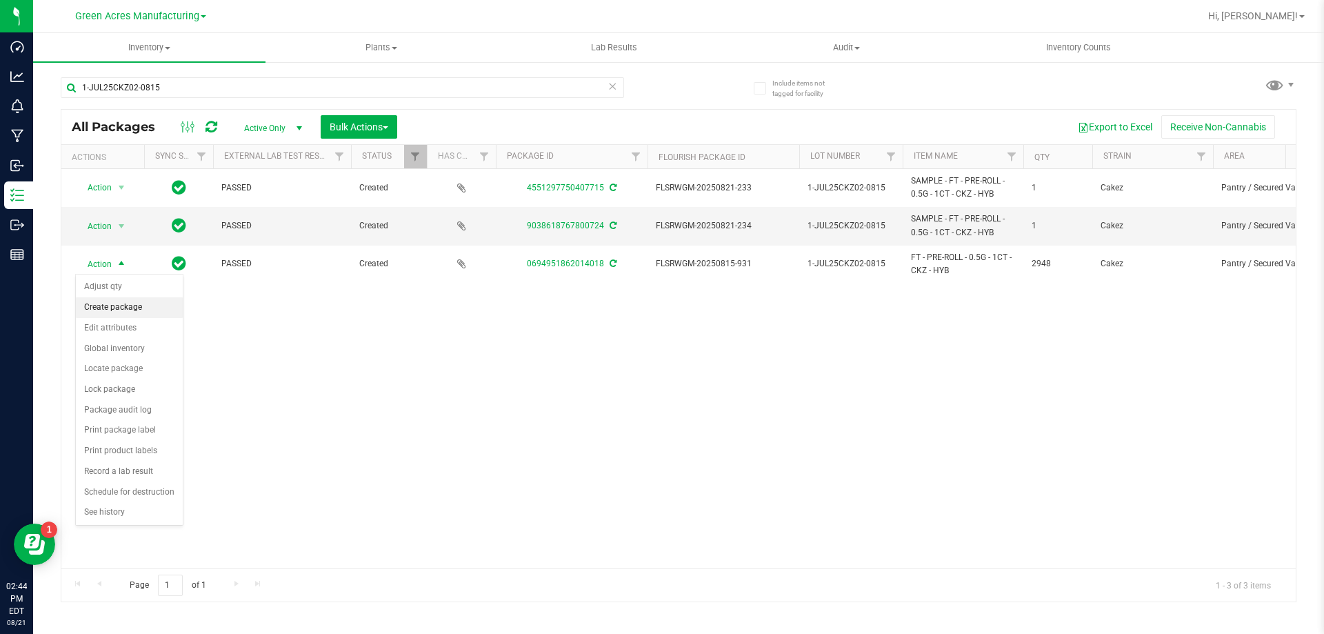
click at [124, 307] on li "Create package" at bounding box center [129, 307] width 107 height 21
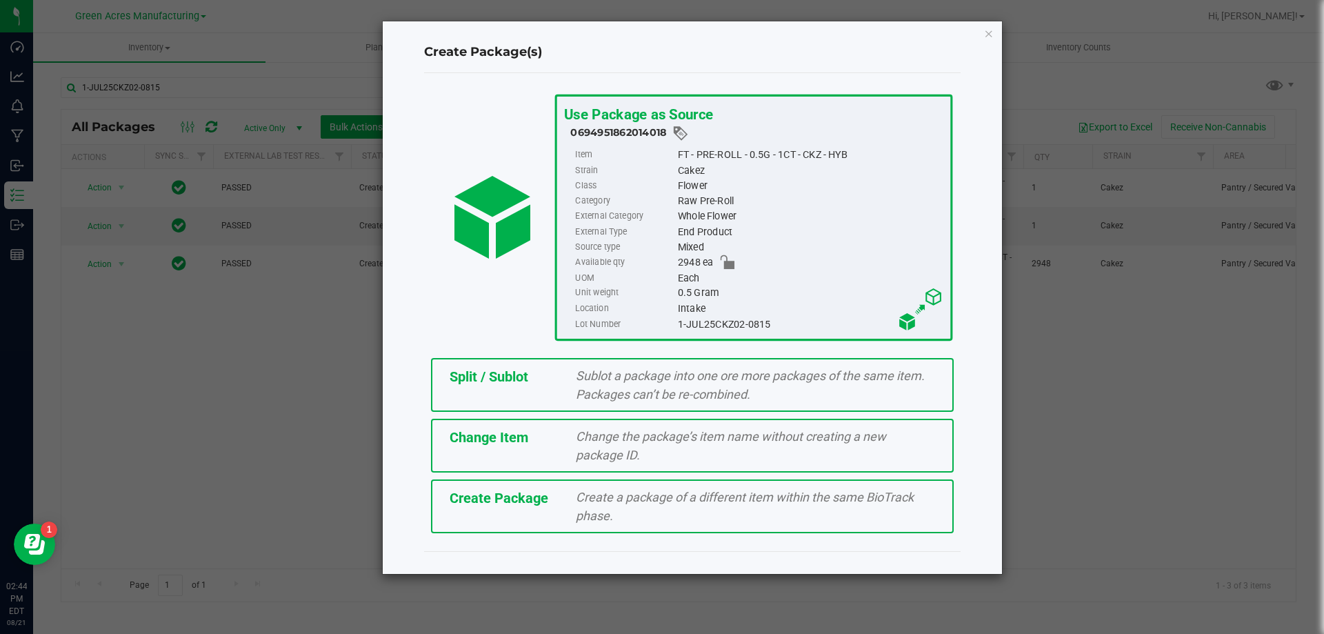
click at [575, 384] on div "Sublot a package into one ore more packages of the same item. Packages can’t be…" at bounding box center [755, 384] width 380 height 37
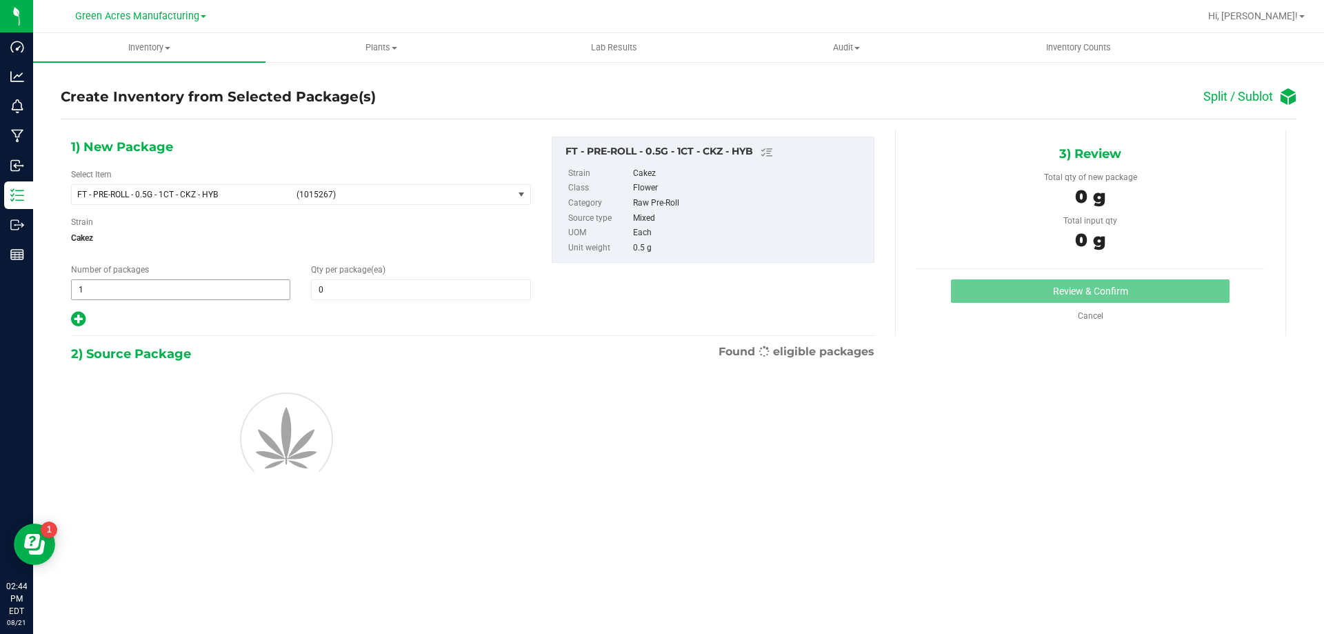
click at [179, 283] on span "1 1" at bounding box center [180, 289] width 219 height 21
type input "117"
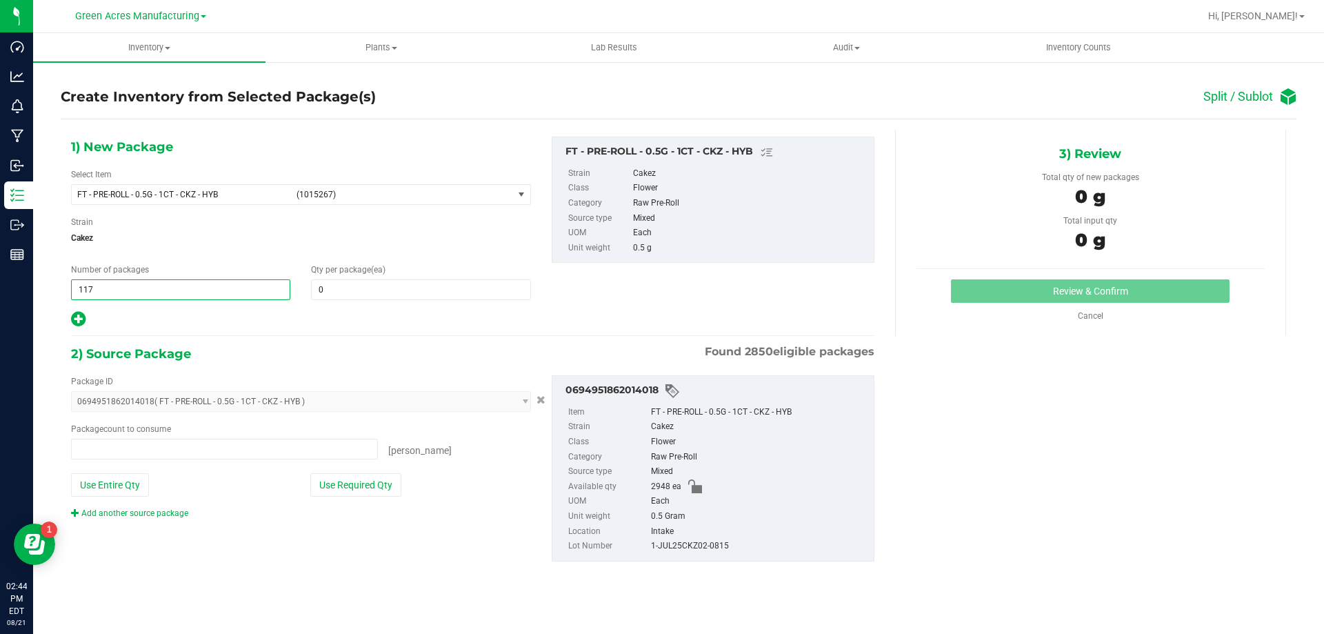
type input "117"
type input "0 ea"
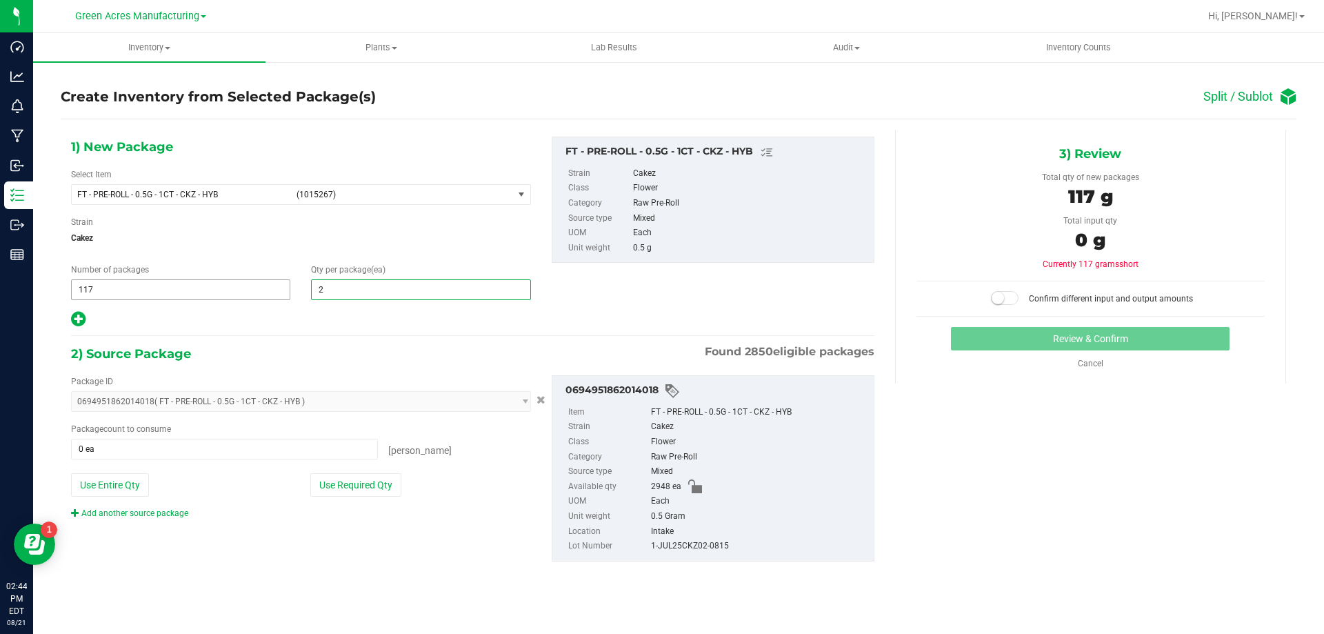
type input "25"
click at [81, 314] on icon at bounding box center [78, 318] width 14 height 17
type input "25"
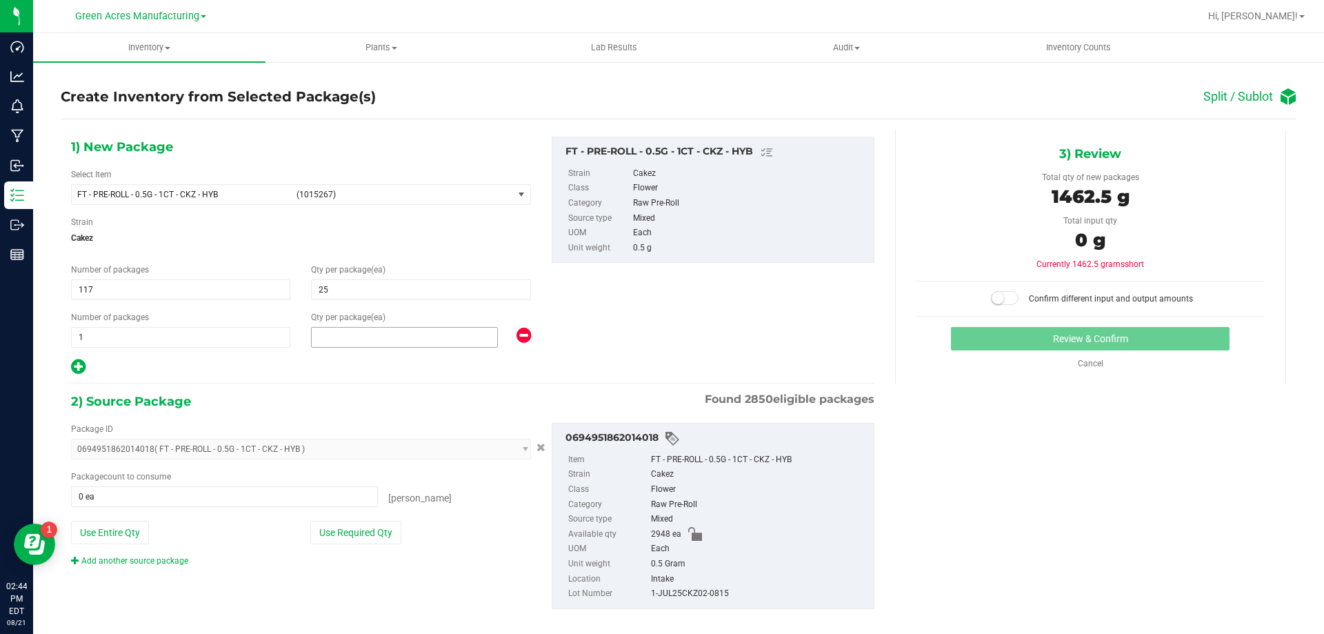
click at [331, 340] on span at bounding box center [404, 337] width 187 height 21
type input "23"
click at [365, 525] on button "Use Required Qty" at bounding box center [355, 532] width 91 height 23
type input "2948 ea"
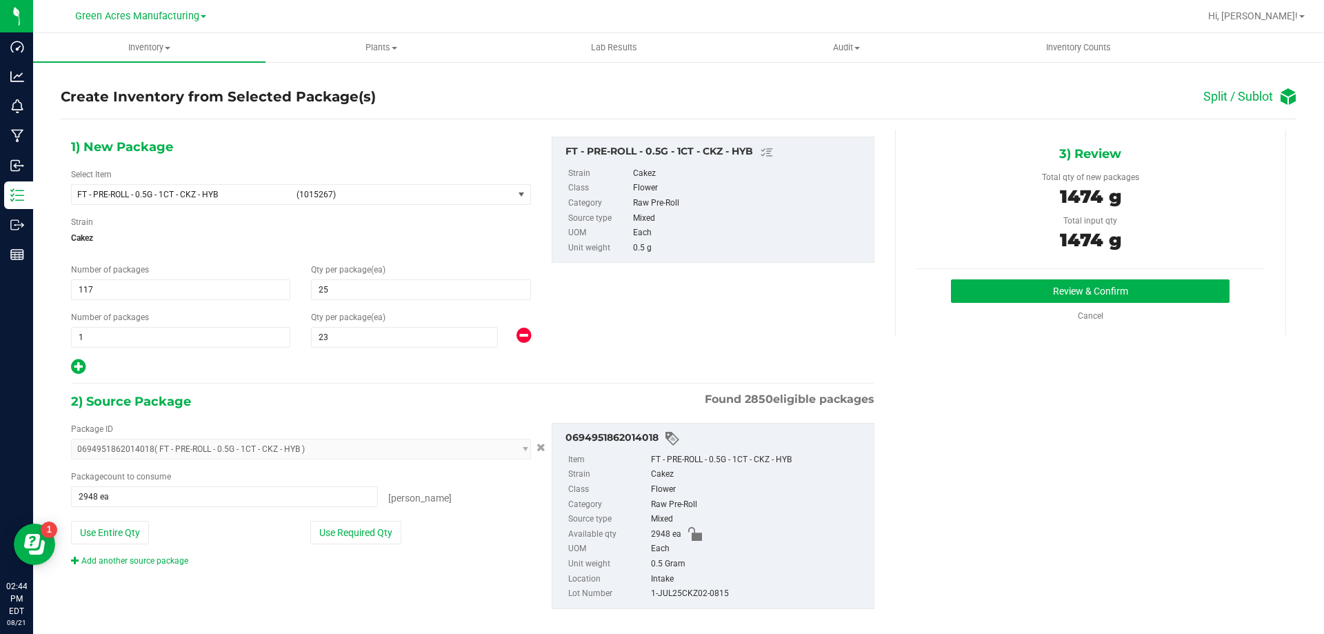
click at [1016, 304] on div "Review & Confirm Cancel" at bounding box center [1090, 300] width 348 height 43
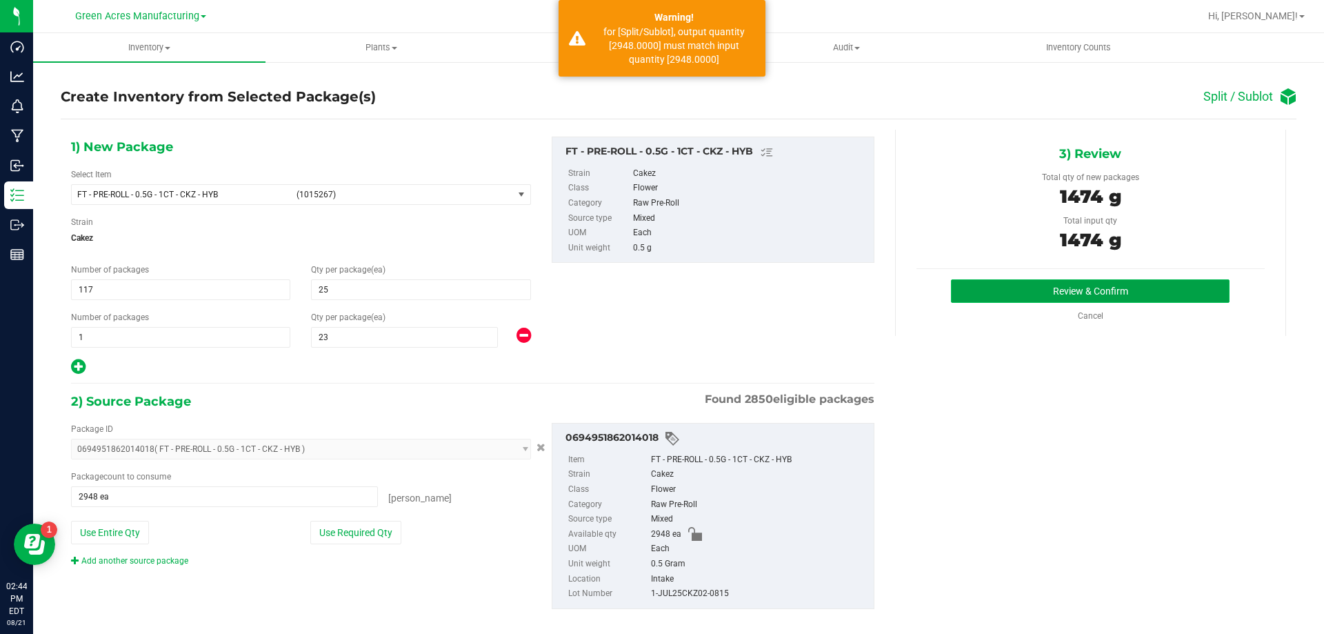
click at [1026, 297] on button "Review & Confirm" at bounding box center [1090, 290] width 279 height 23
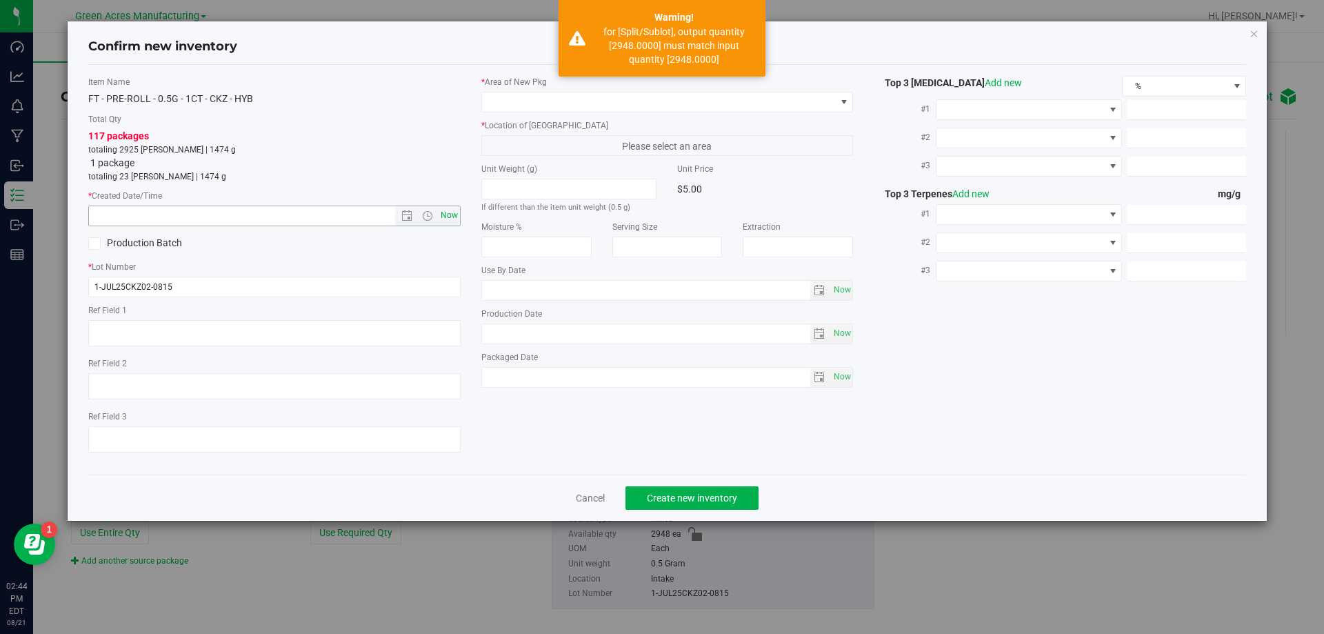
drag, startPoint x: 456, startPoint y: 230, endPoint x: 452, endPoint y: 220, distance: 10.3
click at [453, 225] on div "Item Name FT - PRE-ROLL - 0.5G - 1CT - CKZ - HYB Total Qty 117 packages totalin…" at bounding box center [274, 269] width 393 height 387
click at [452, 220] on span "Now" at bounding box center [448, 215] width 23 height 20
type input "8/21/2025 2:44 PM"
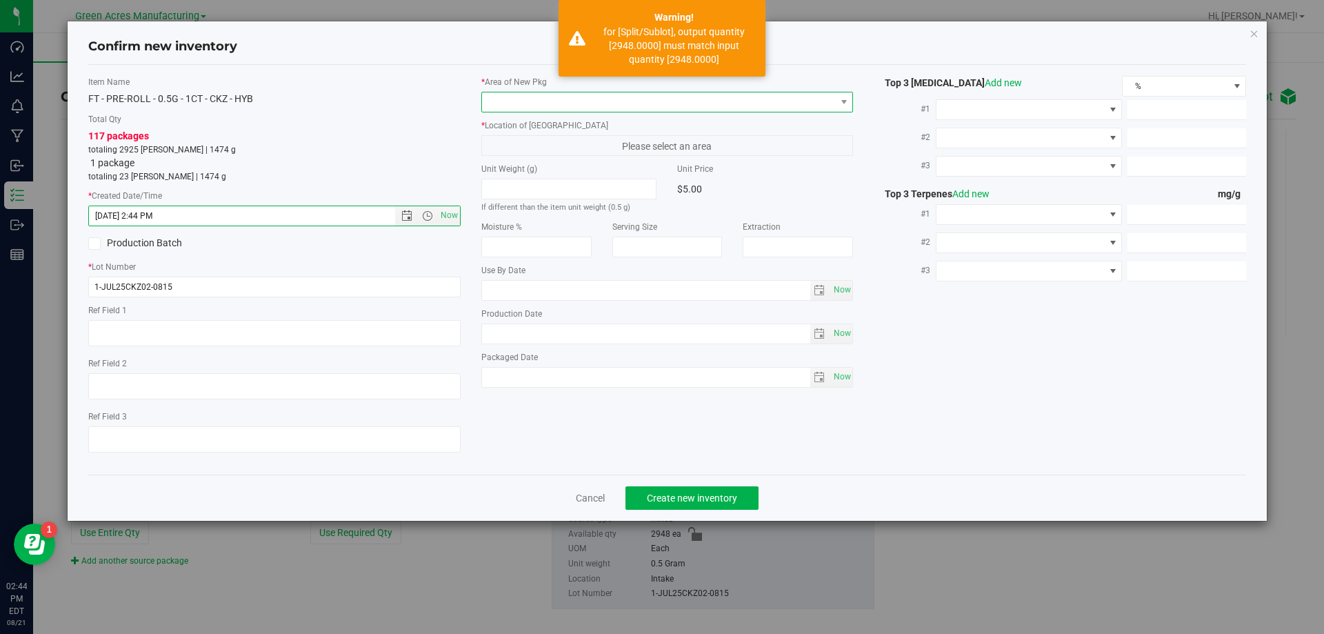
click at [615, 105] on span at bounding box center [659, 101] width 354 height 19
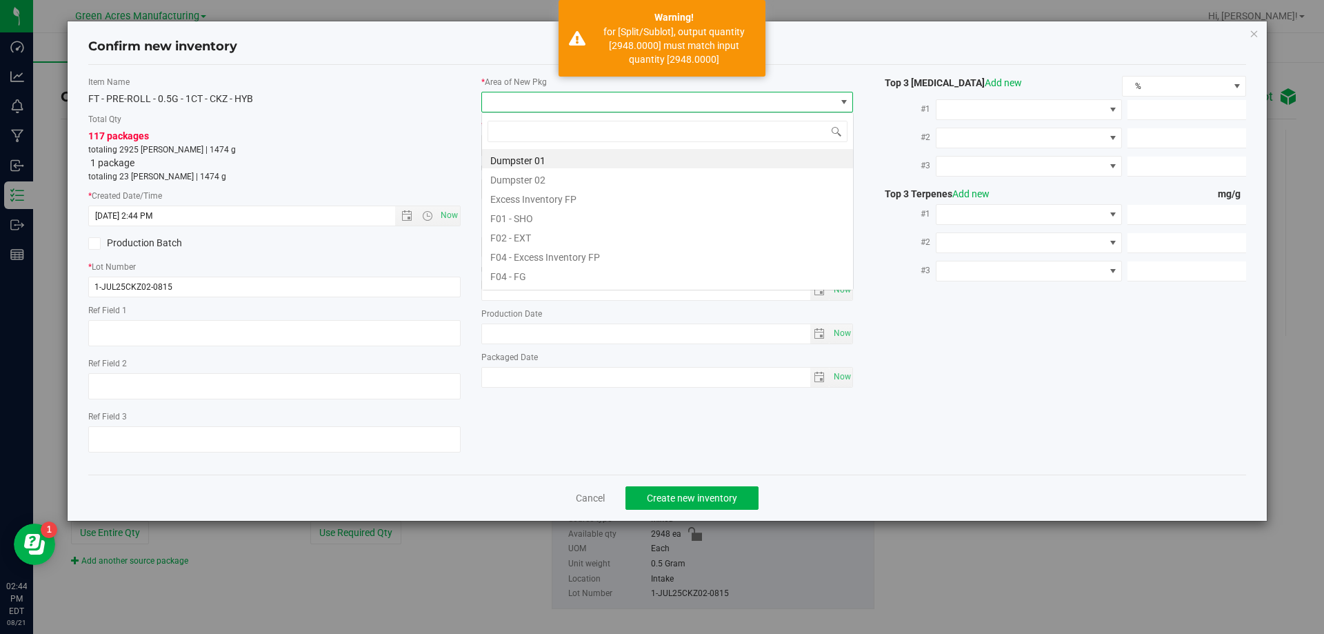
scroll to position [21, 372]
type input "vf2"
click at [559, 250] on li "VF2 - WHS" at bounding box center [667, 254] width 371 height 19
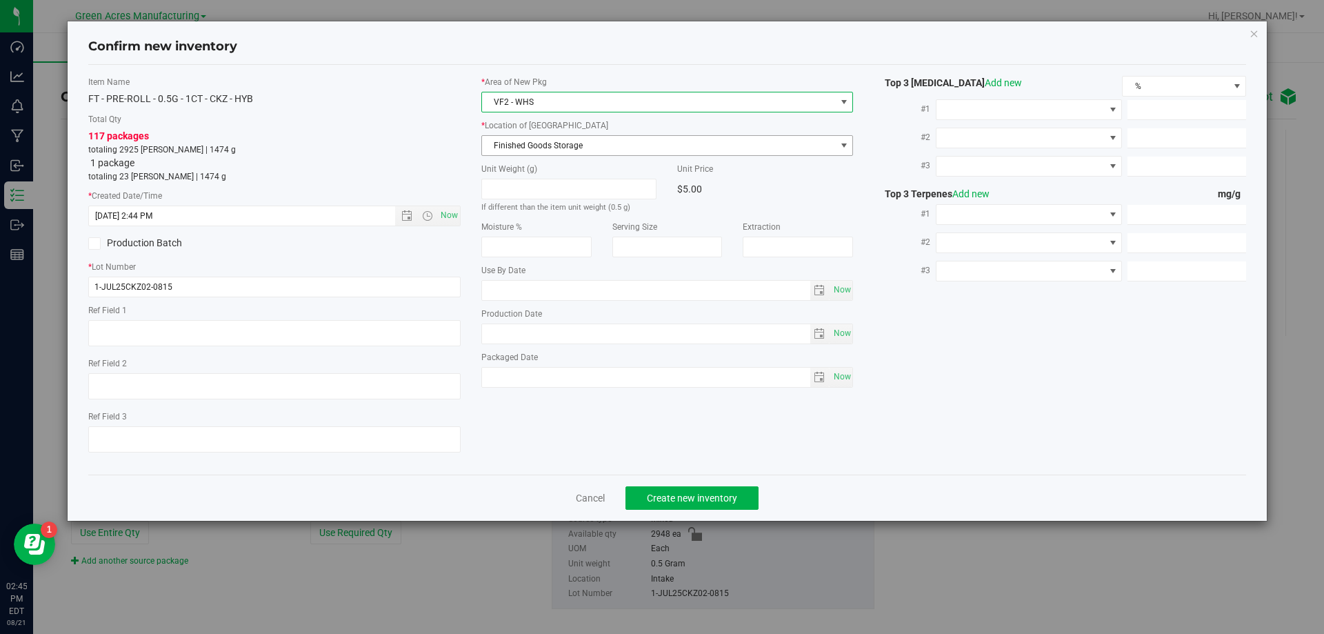
click at [610, 141] on span "Finished Goods Storage" at bounding box center [659, 145] width 354 height 19
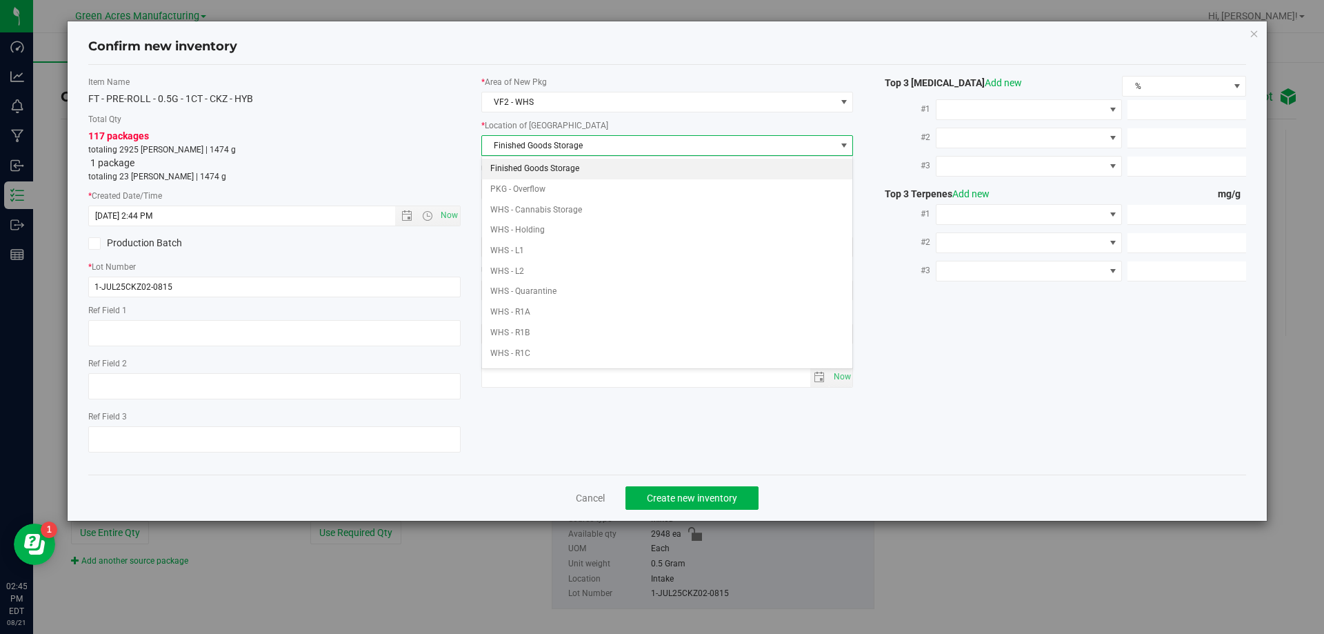
click at [600, 171] on li "Finished Goods Storage" at bounding box center [667, 169] width 371 height 21
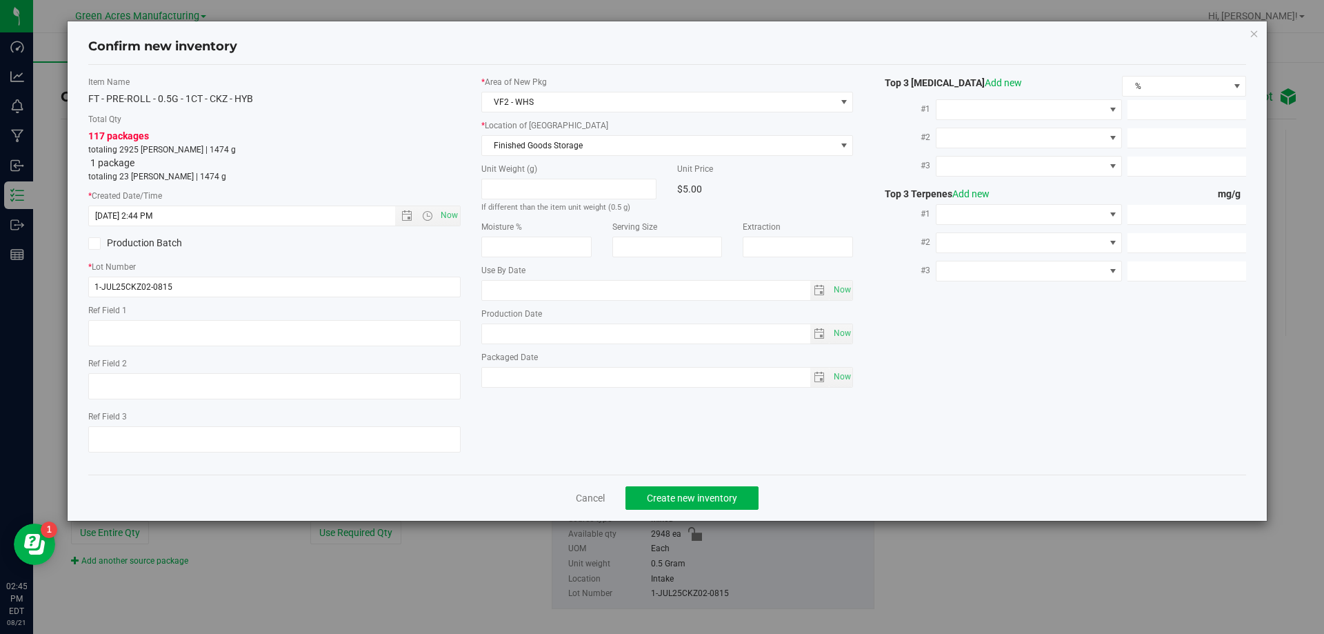
click at [669, 484] on div "Cancel Create new inventory" at bounding box center [667, 497] width 1158 height 46
click at [674, 499] on span "Create new inventory" at bounding box center [692, 497] width 90 height 11
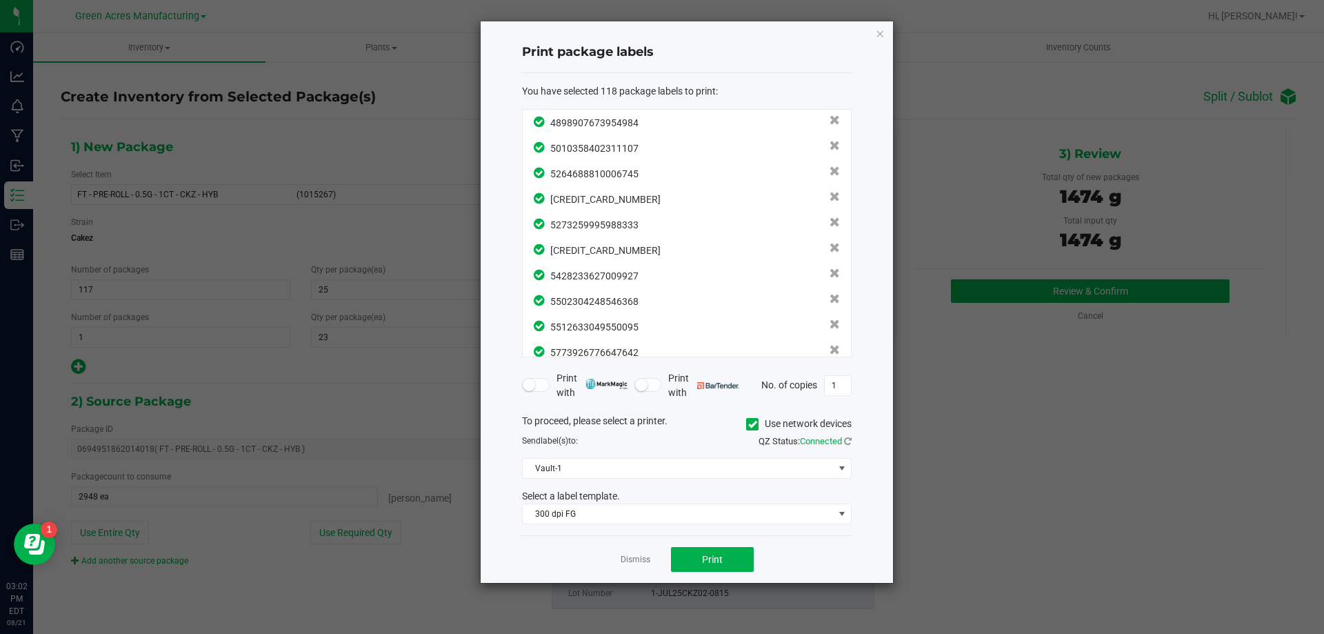
scroll to position [2775, 0]
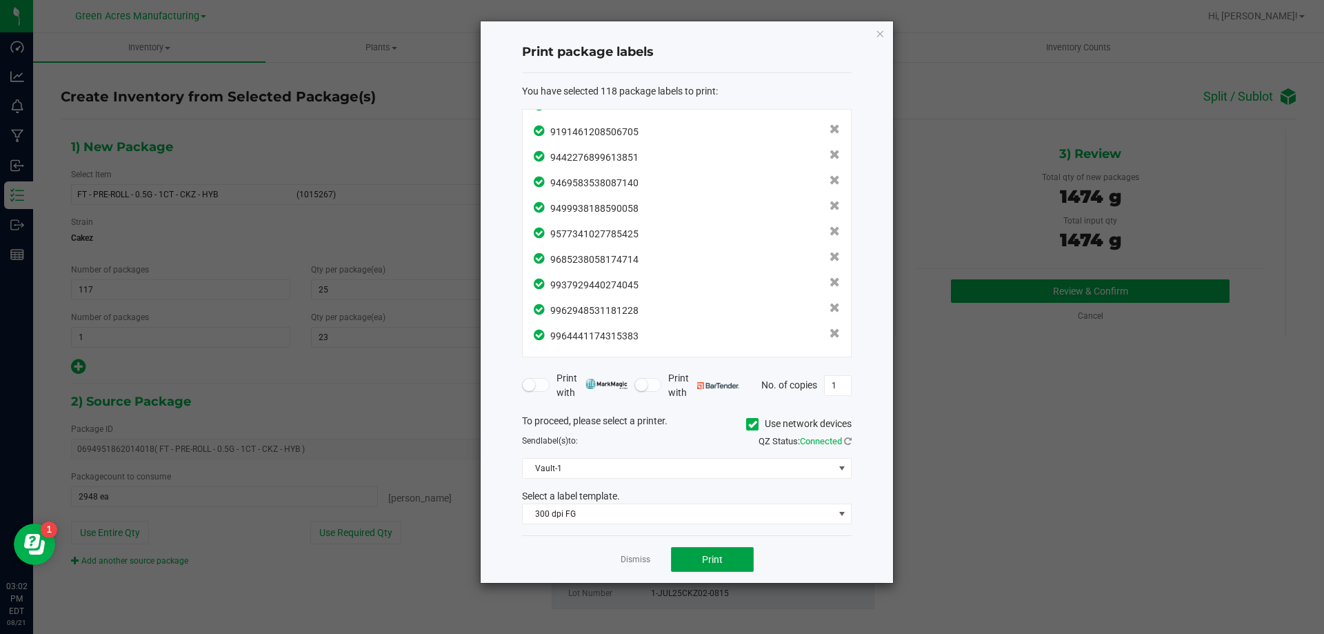
click at [730, 569] on button "Print" at bounding box center [712, 559] width 83 height 25
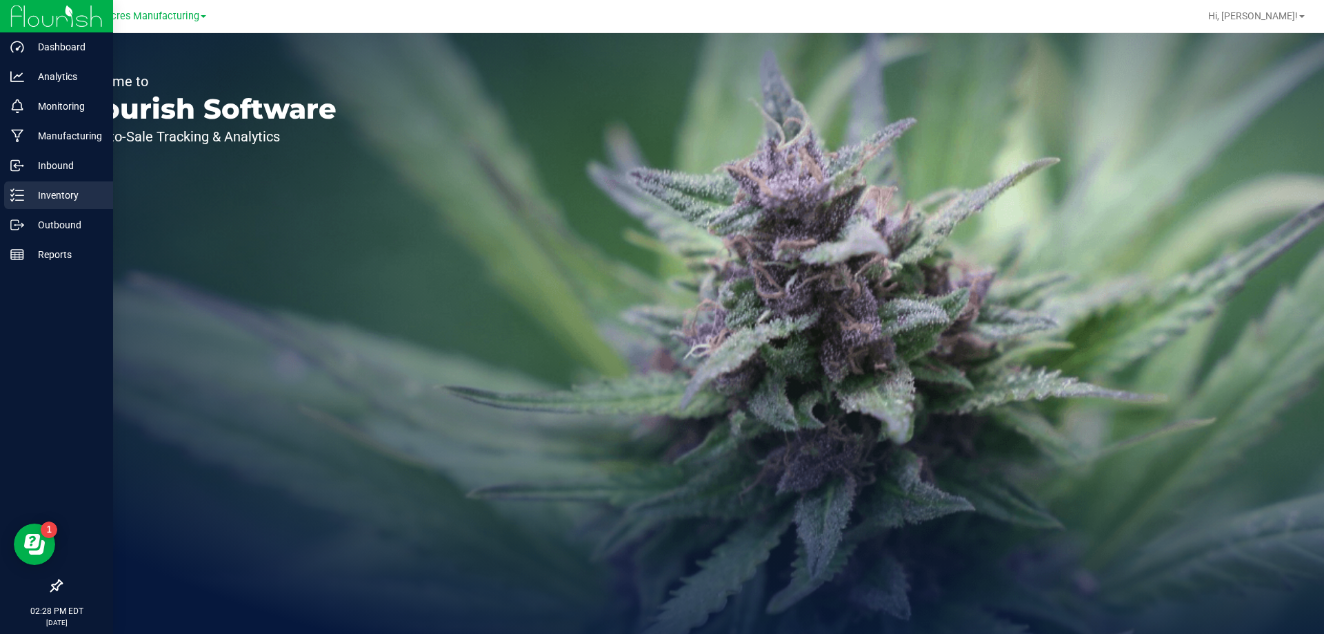
click at [21, 190] on icon at bounding box center [17, 195] width 14 height 14
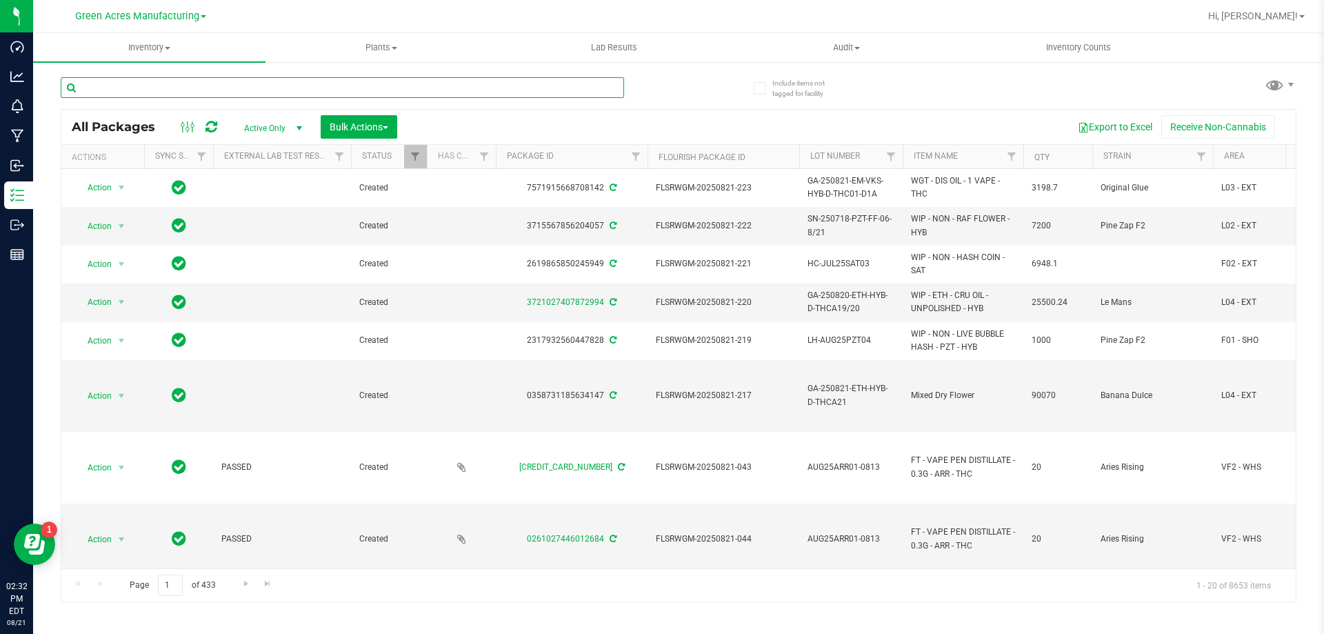
click at [396, 83] on input "text" at bounding box center [342, 87] width 563 height 21
paste input "5-JUL25CKZ02-0815"
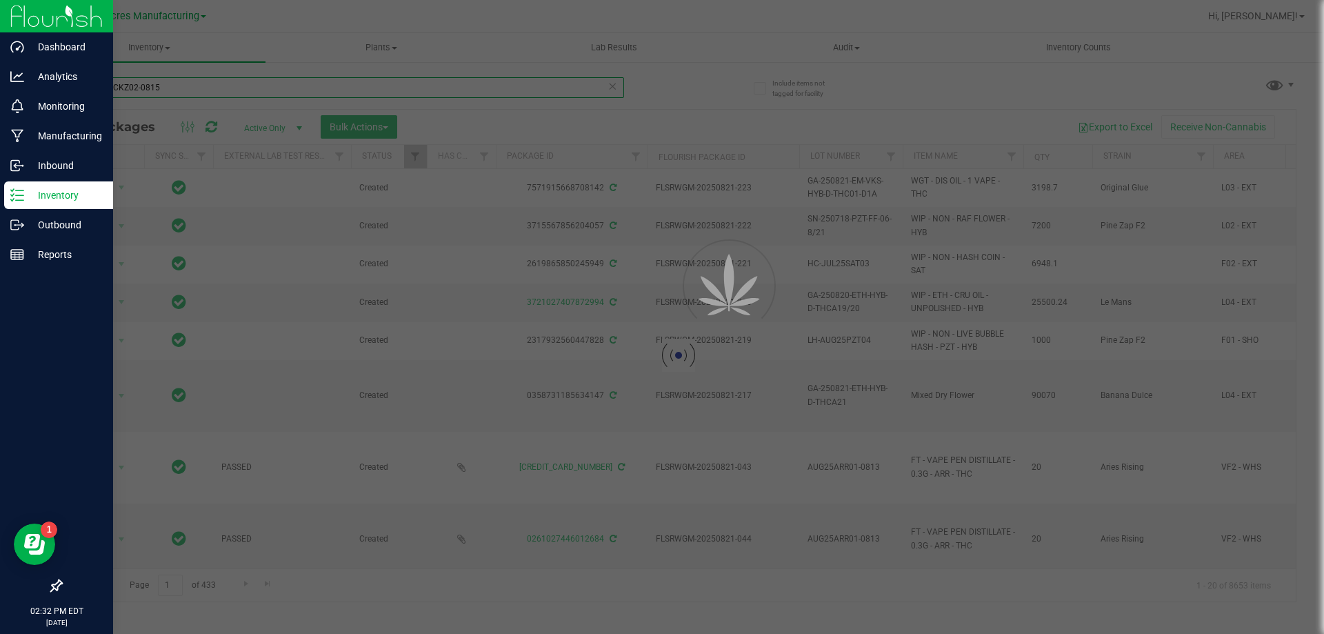
type input "5-JUL25CKZ02-0815"
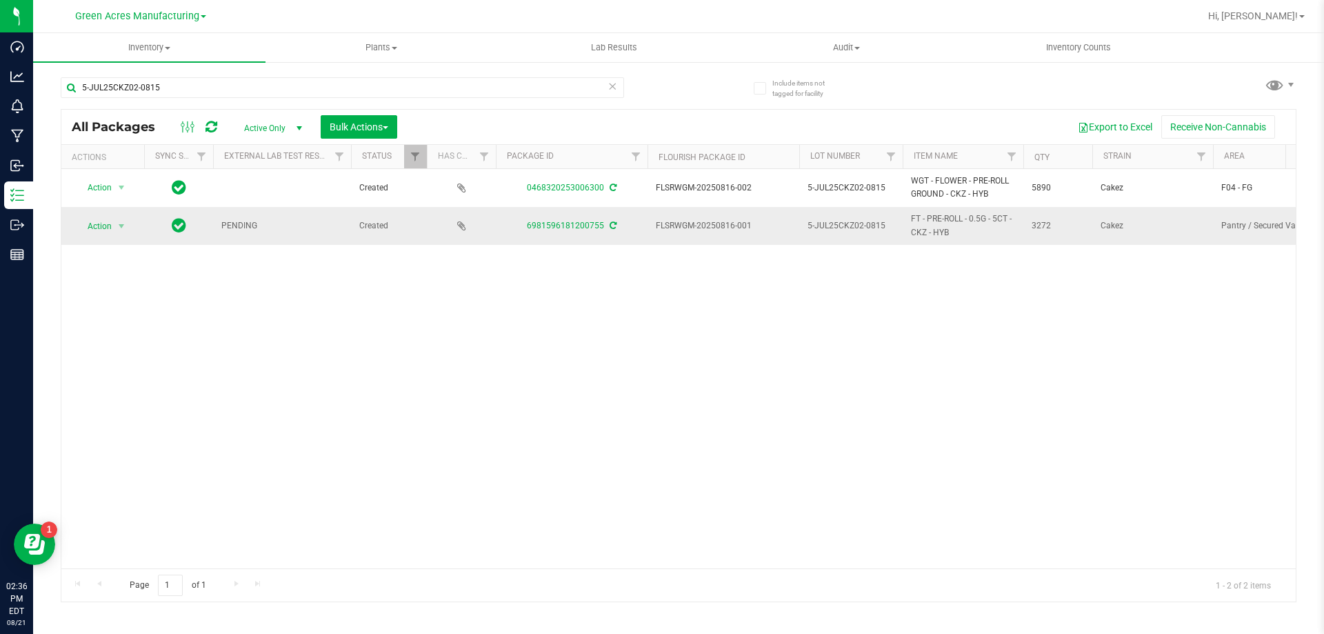
click at [613, 223] on icon at bounding box center [613, 225] width 7 height 8
click at [120, 228] on span "select" at bounding box center [121, 226] width 11 height 11
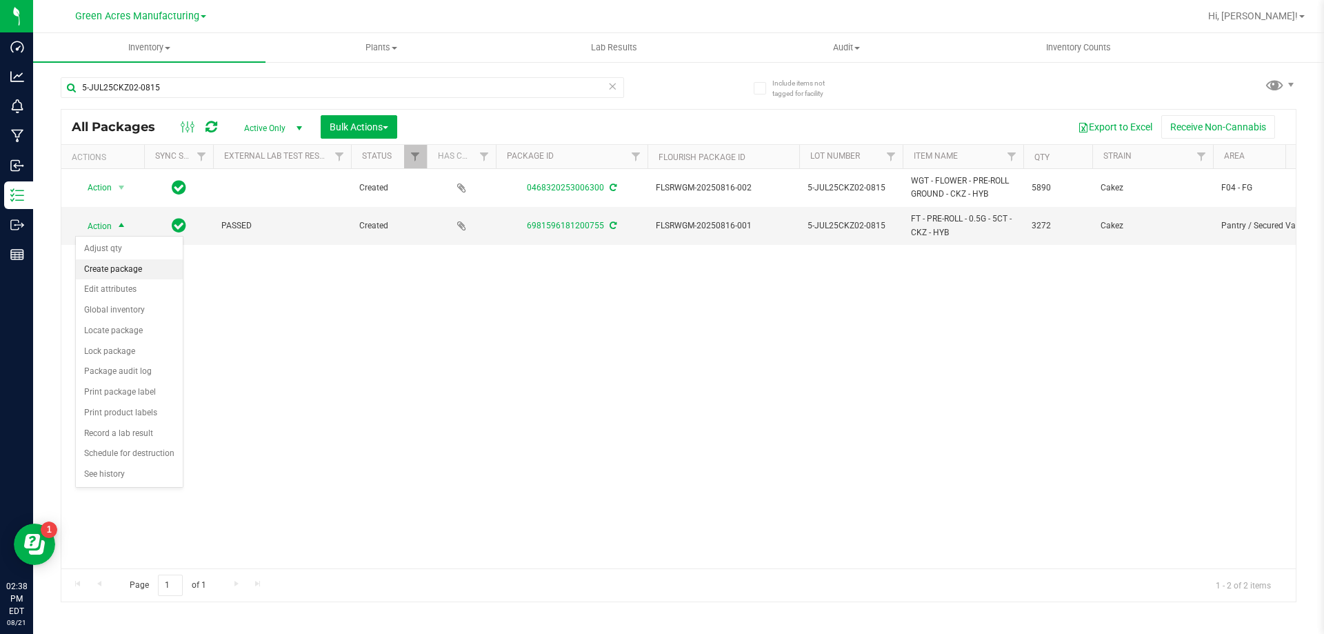
click at [125, 272] on li "Create package" at bounding box center [129, 269] width 107 height 21
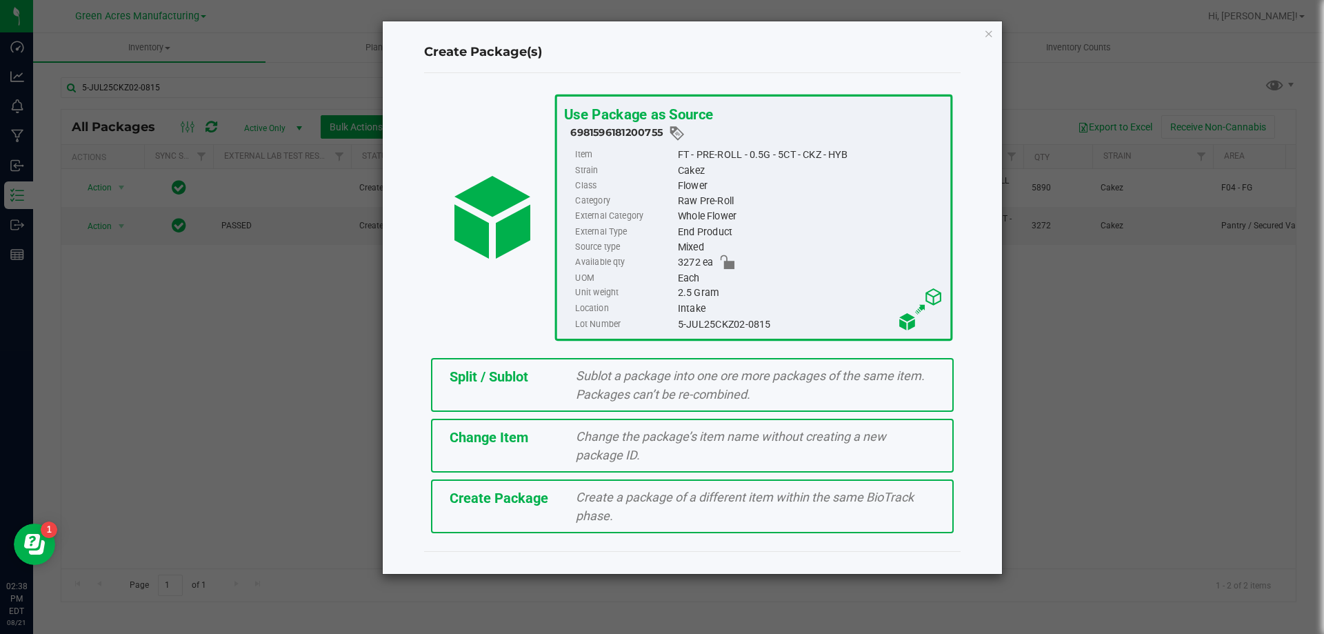
click at [483, 506] on div "Create Package" at bounding box center [502, 497] width 127 height 21
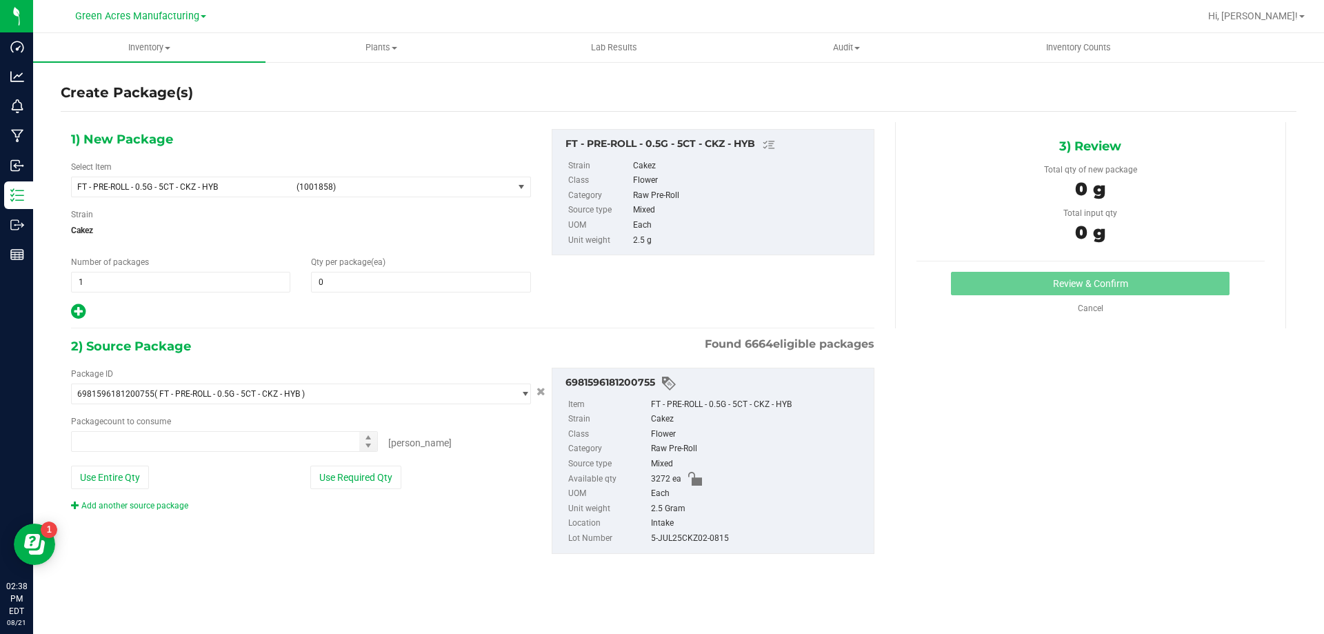
type input "0"
type input "0 ea"
click at [480, 192] on span "FT - PRE-ROLL - 0.5G - 5CT - CKZ - HYB (1001858)" at bounding box center [292, 186] width 441 height 19
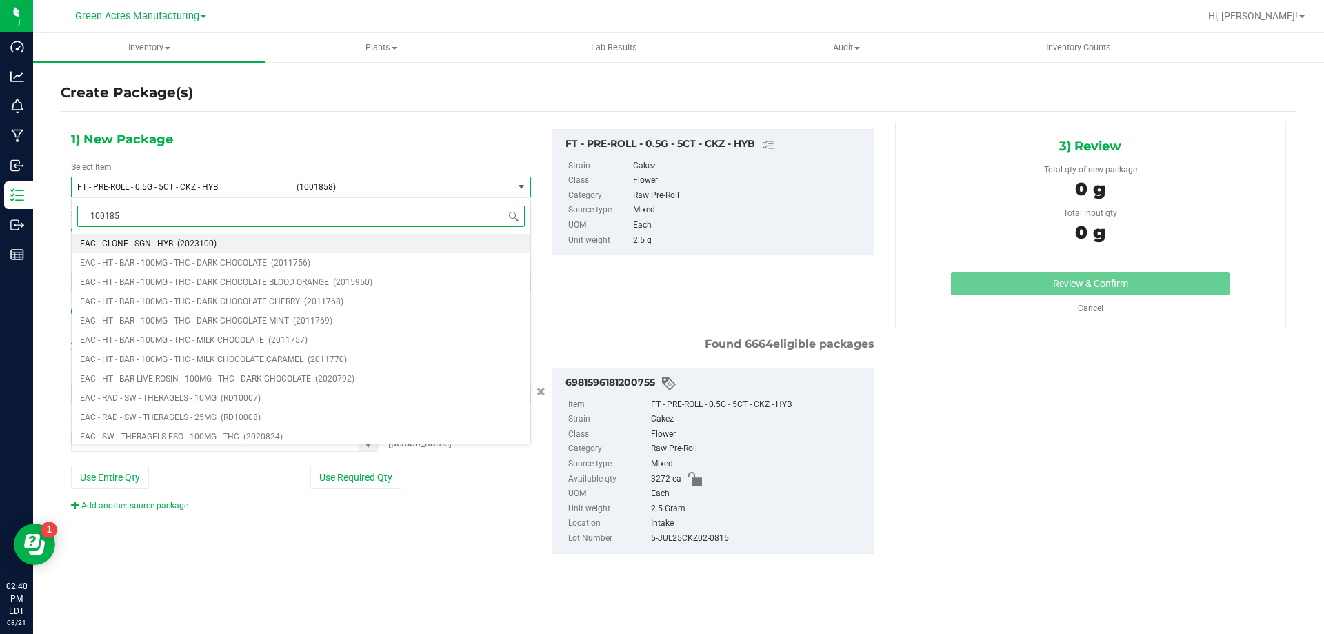
type input "1001858"
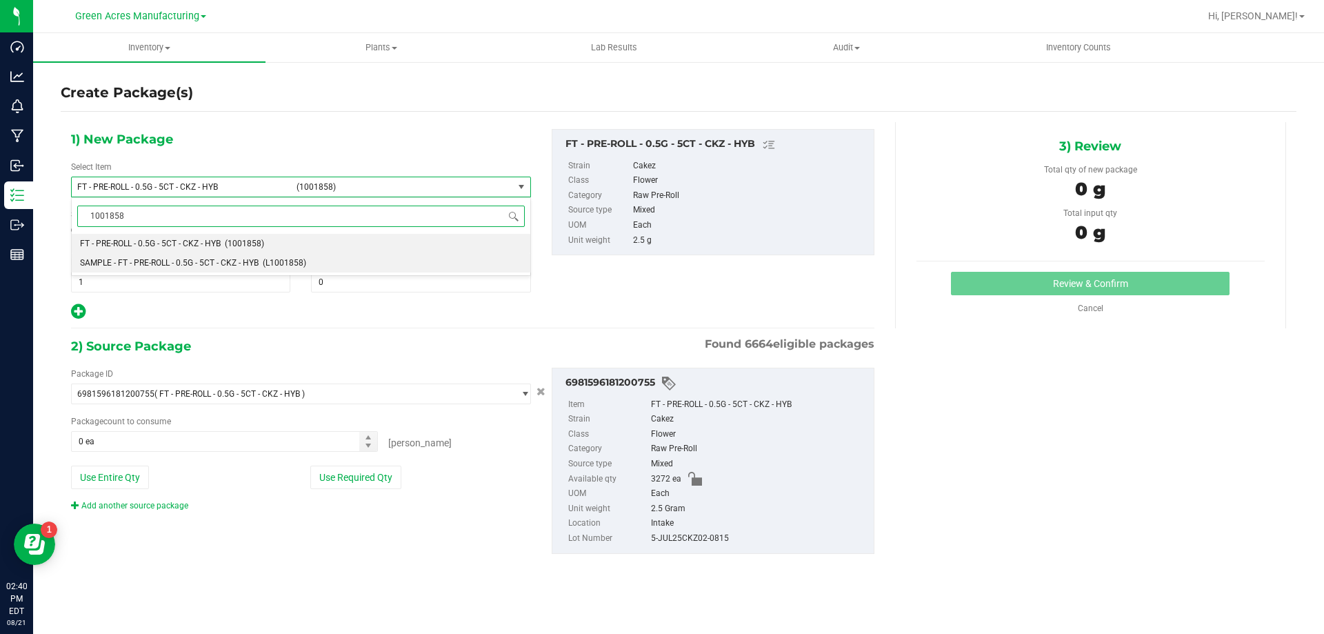
click at [427, 257] on li "SAMPLE - FT - PRE-ROLL - 0.5G - 5CT - CKZ - HYB (L1001858)" at bounding box center [301, 262] width 459 height 19
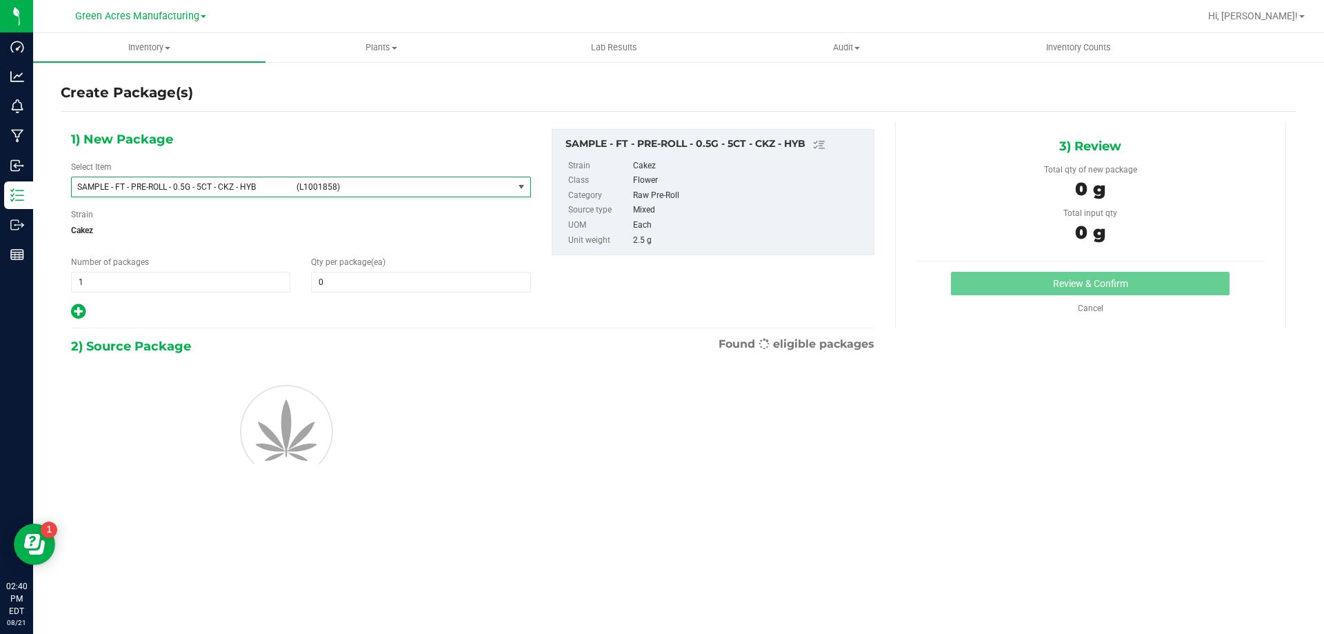
type input "0"
click at [261, 272] on span "1 1" at bounding box center [180, 282] width 219 height 21
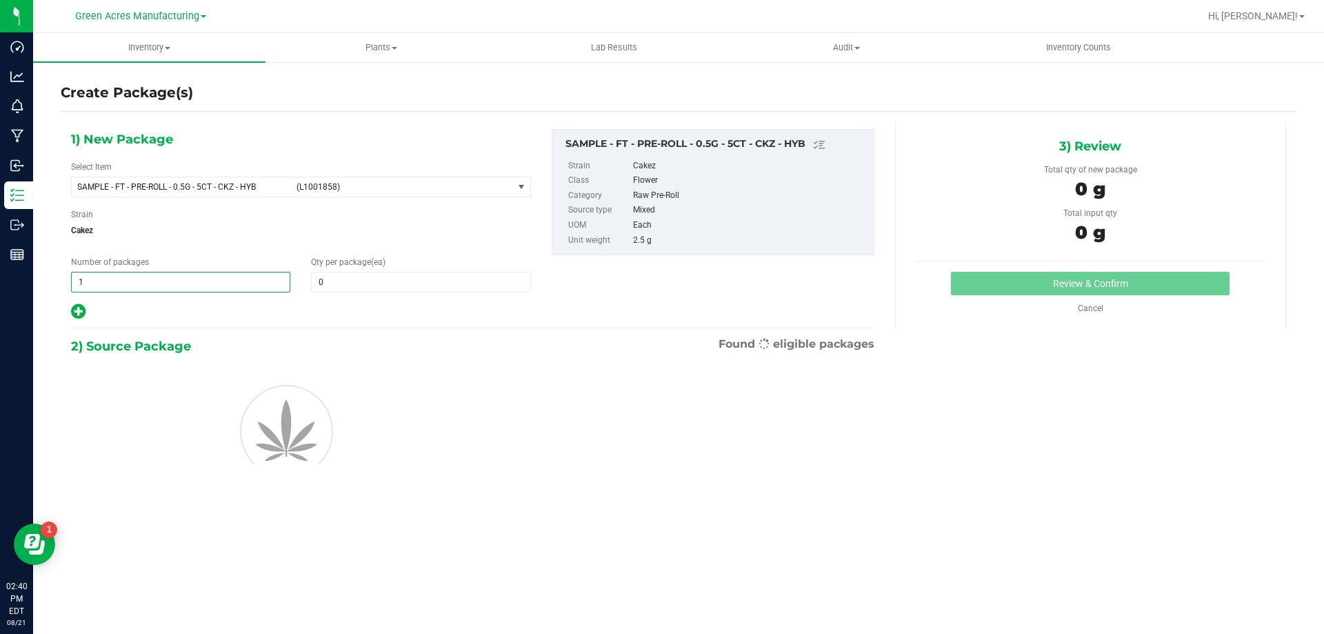
click at [250, 285] on span "1 1" at bounding box center [180, 282] width 219 height 21
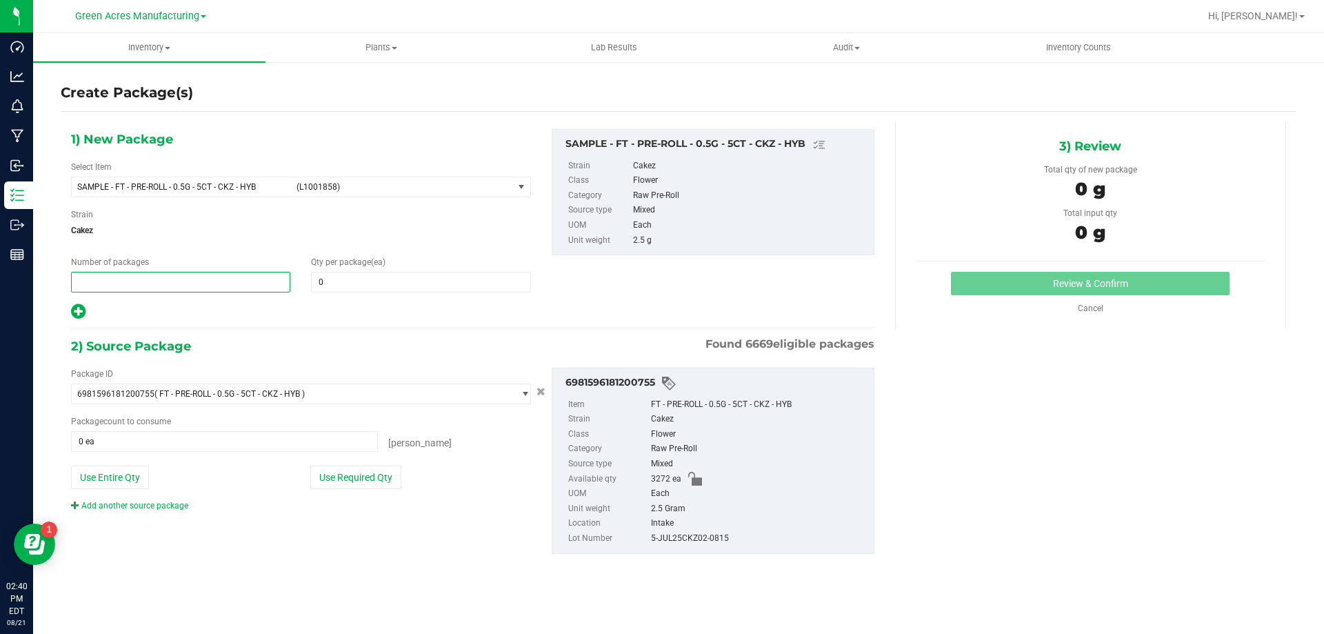
type input "2"
type input "1"
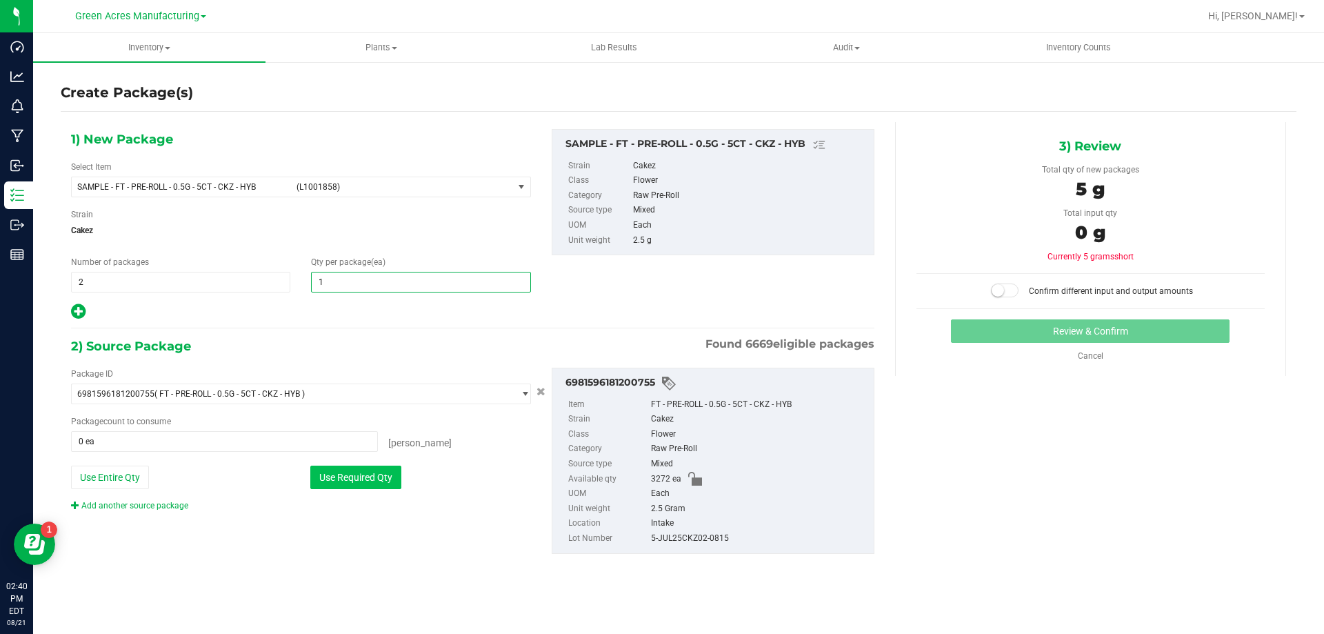
type input "1"
click at [356, 472] on button "Use Required Qty" at bounding box center [355, 476] width 91 height 23
type input "2 ea"
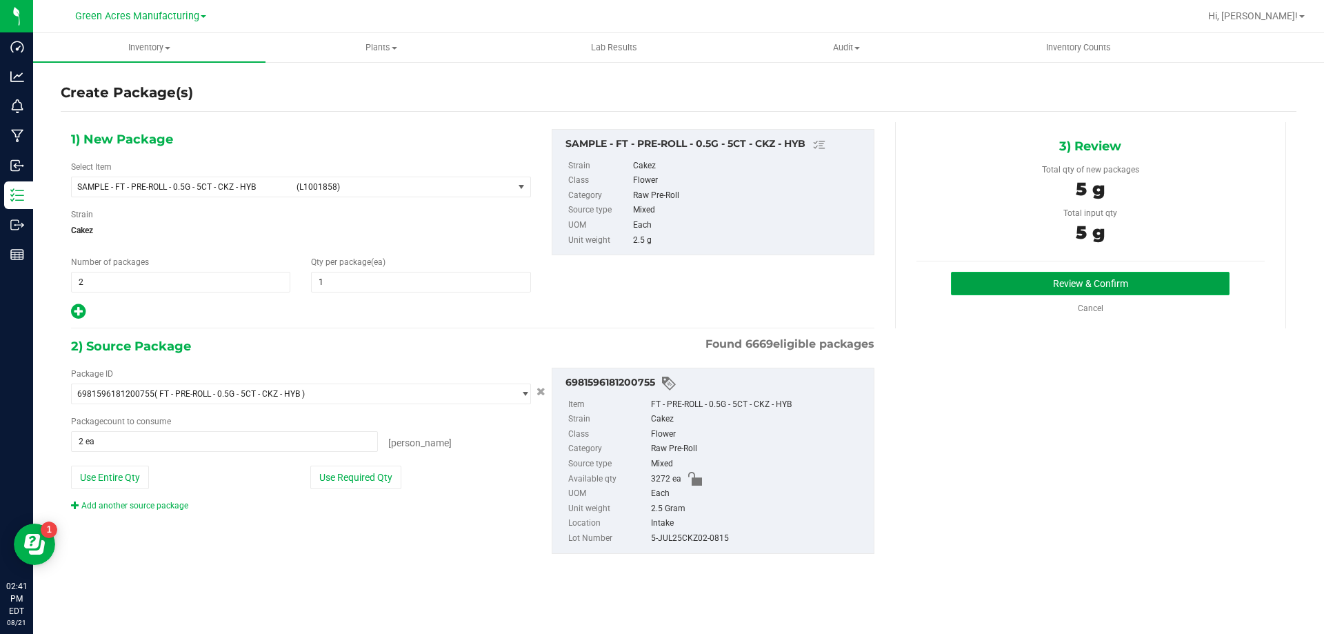
click at [973, 287] on button "Review & Confirm" at bounding box center [1090, 283] width 279 height 23
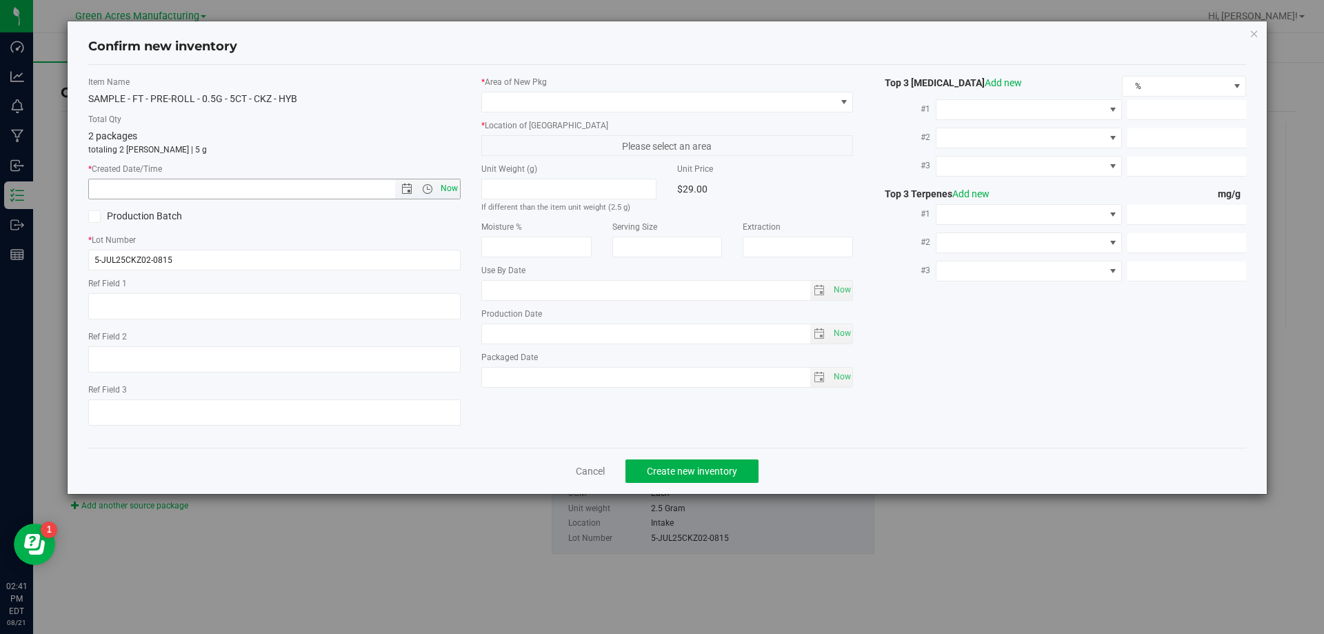
click at [455, 184] on span "Now" at bounding box center [448, 189] width 23 height 20
type input "8/21/2025 2:41 PM"
click at [610, 100] on span at bounding box center [659, 101] width 354 height 19
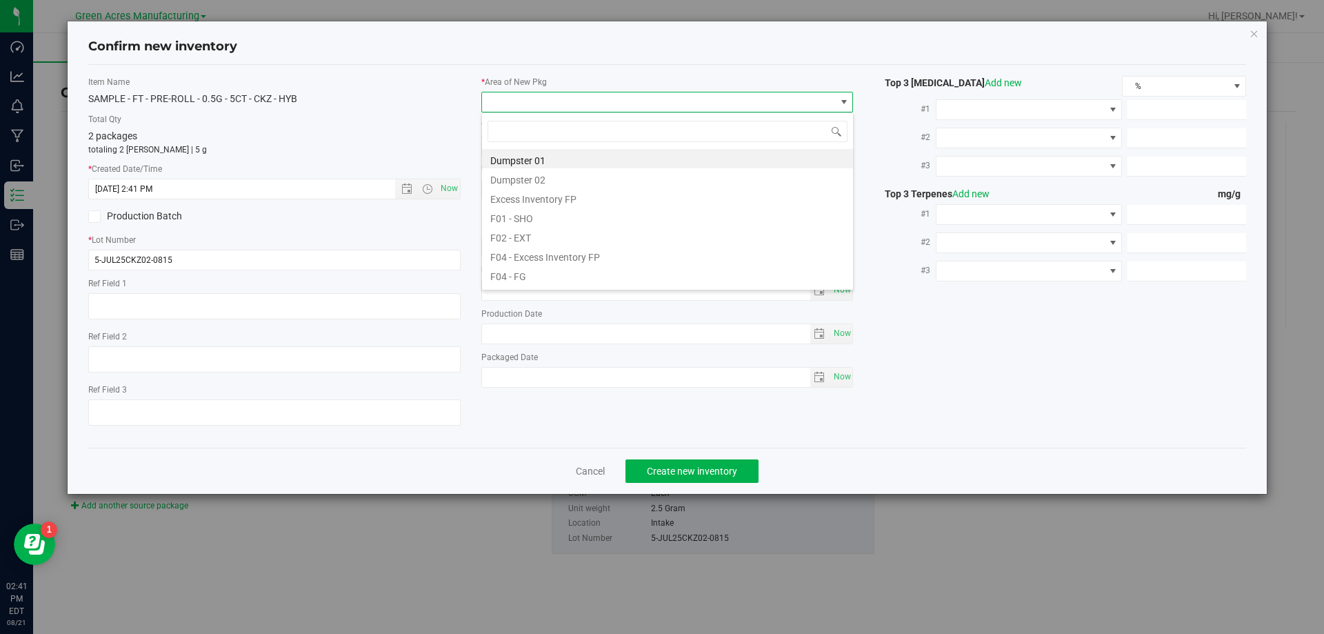
scroll to position [21, 372]
type input "pa"
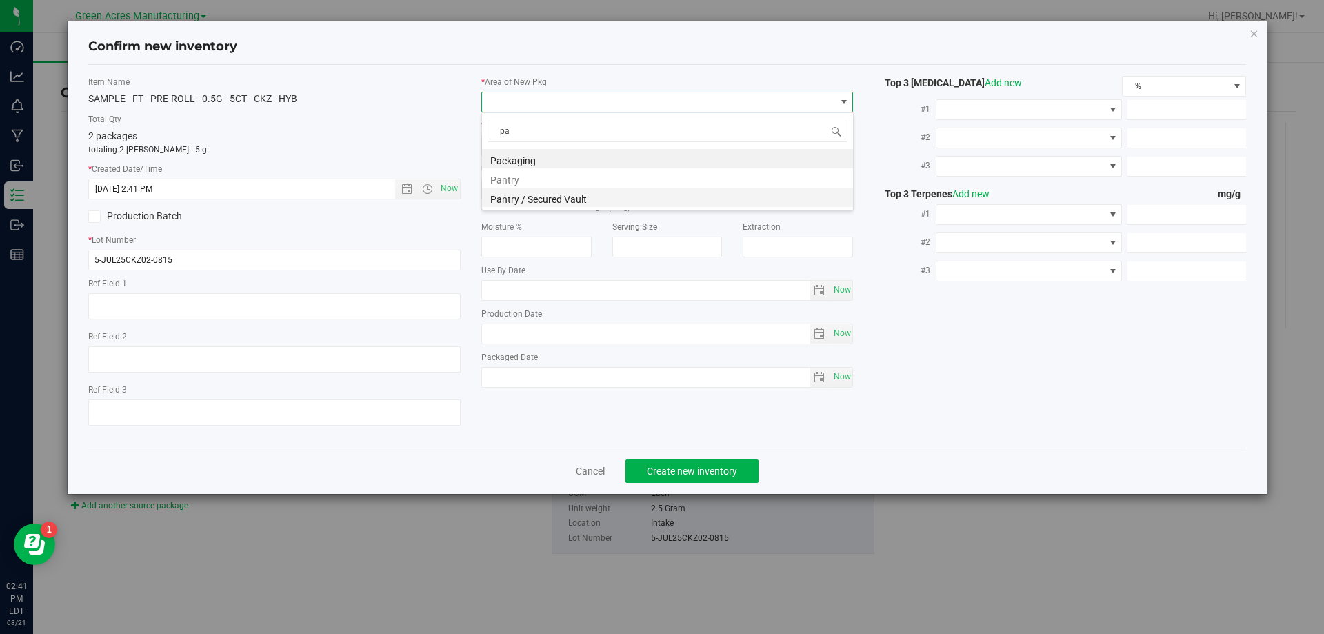
click at [572, 194] on li "Pantry / Secured Vault" at bounding box center [667, 197] width 371 height 19
click at [576, 137] on span "Freezer" at bounding box center [659, 145] width 354 height 19
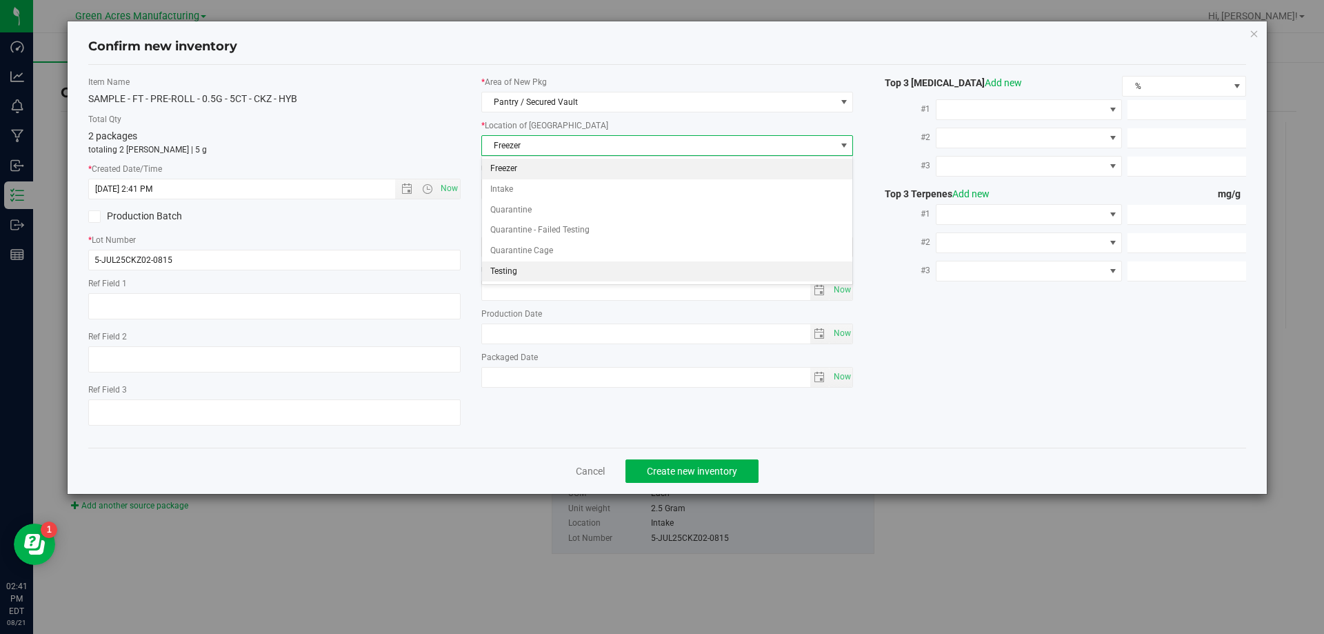
click at [529, 268] on li "Testing" at bounding box center [667, 271] width 371 height 21
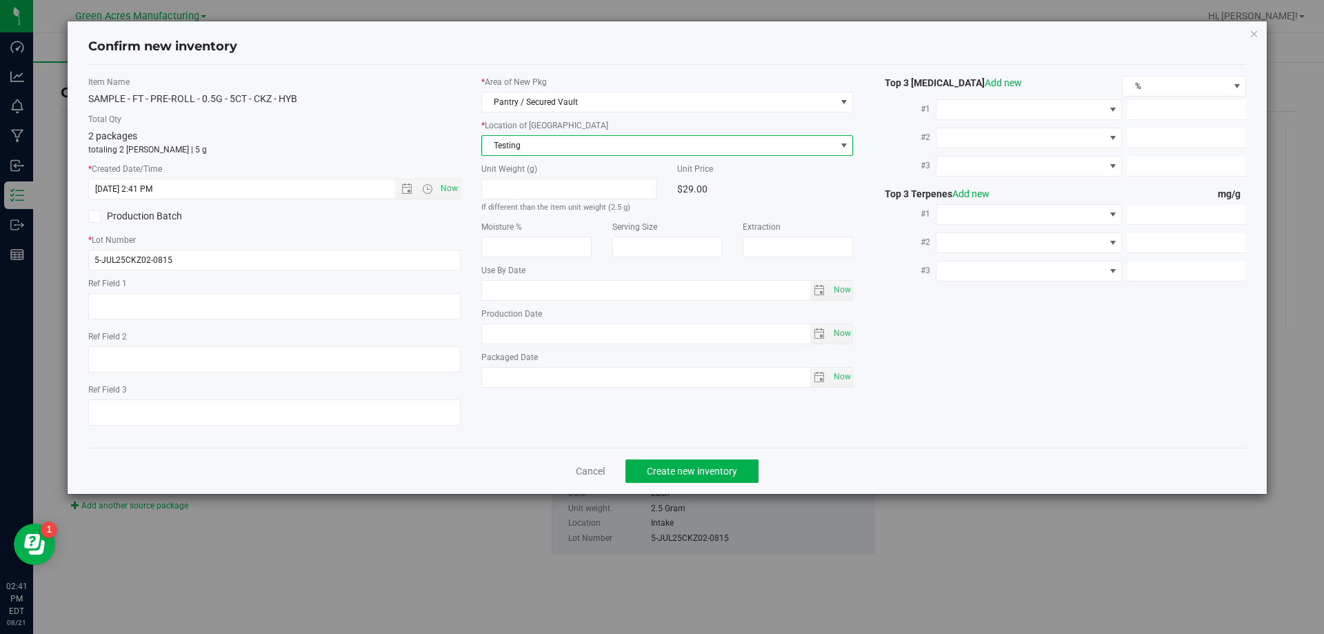
click at [574, 143] on span "Testing" at bounding box center [659, 145] width 354 height 19
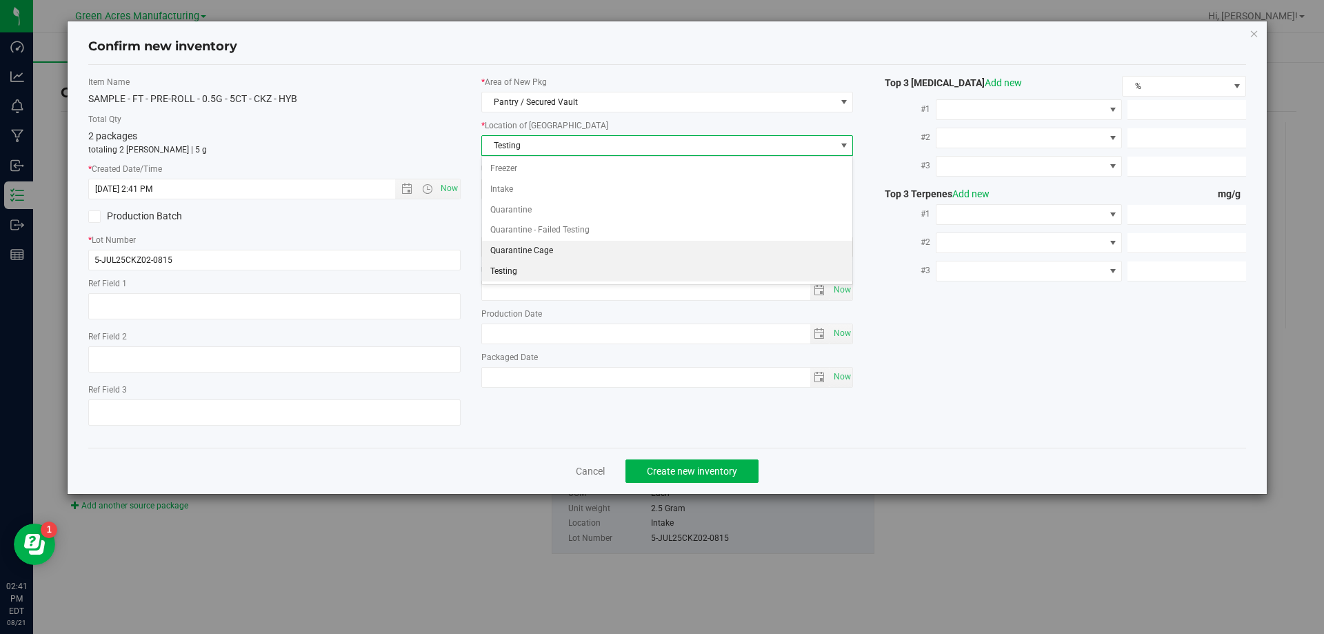
click at [554, 249] on li "Quarantine Cage" at bounding box center [667, 251] width 371 height 21
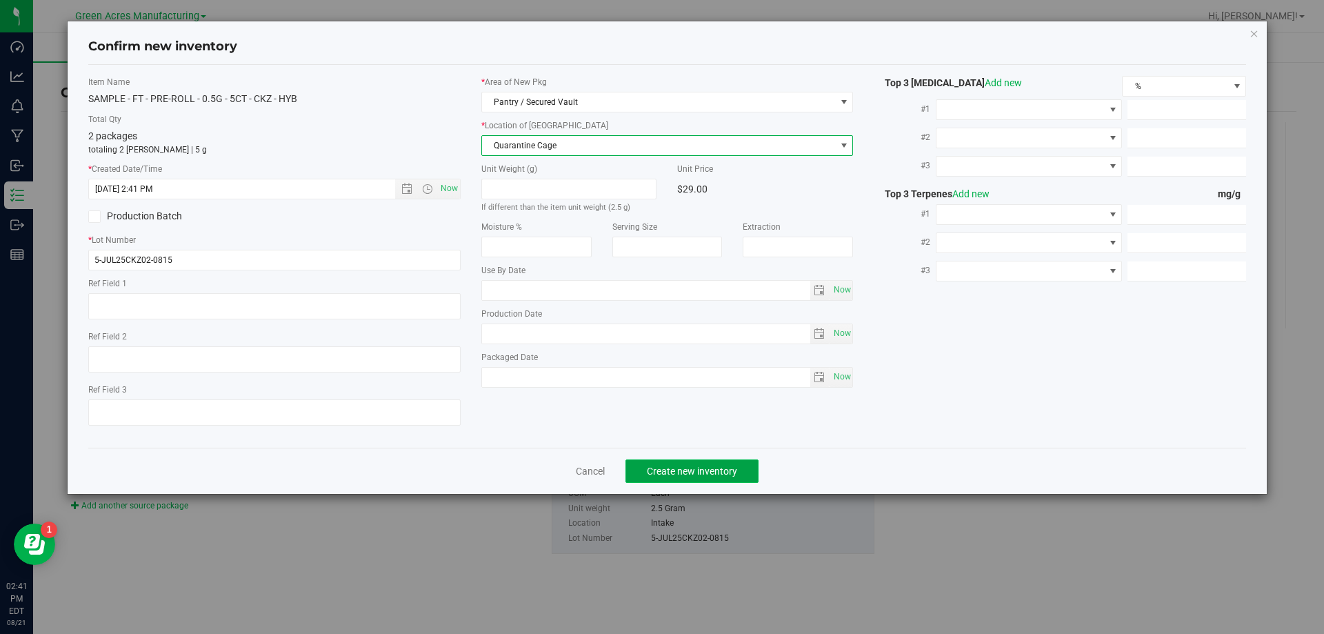
click at [691, 472] on span "Create new inventory" at bounding box center [692, 470] width 90 height 11
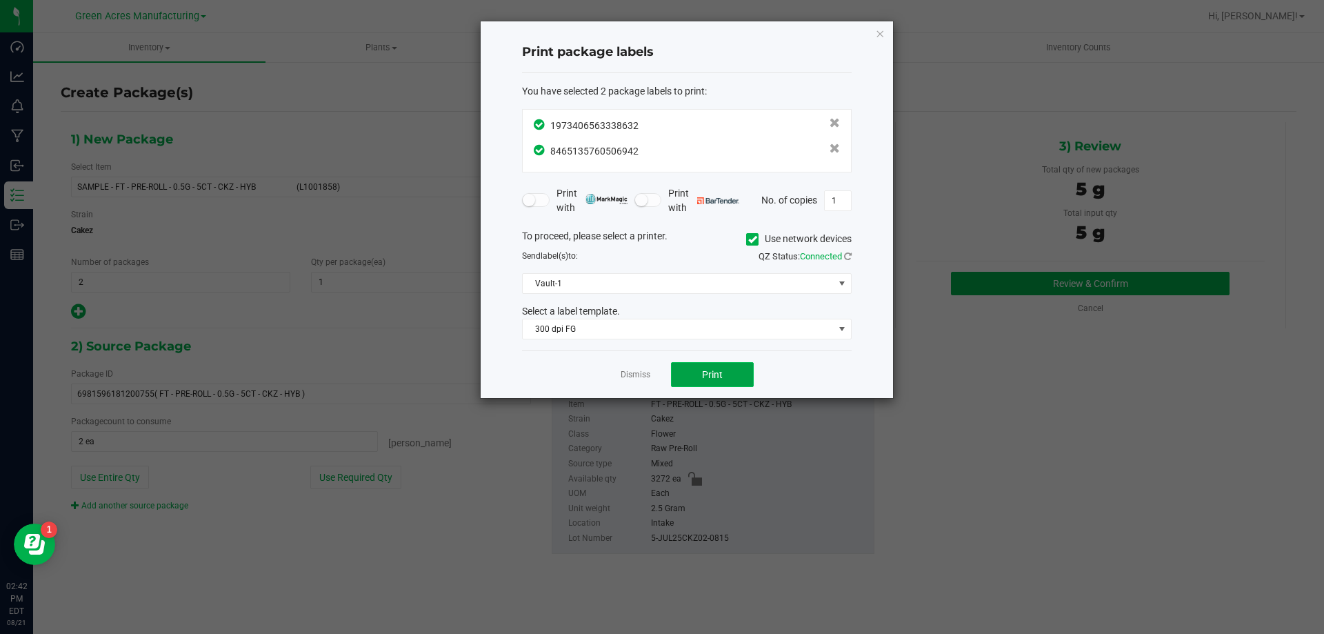
click at [694, 370] on button "Print" at bounding box center [712, 374] width 83 height 25
click at [636, 374] on div at bounding box center [687, 209] width 412 height 376
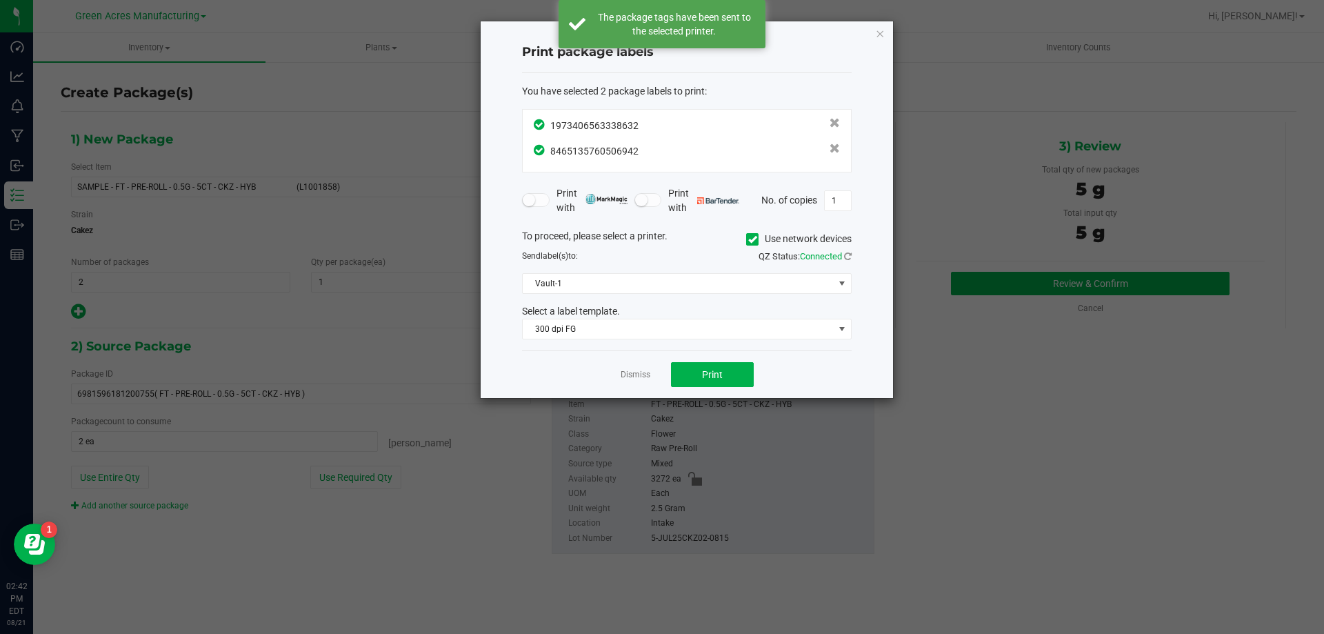
click at [636, 374] on link "Dismiss" at bounding box center [636, 375] width 30 height 12
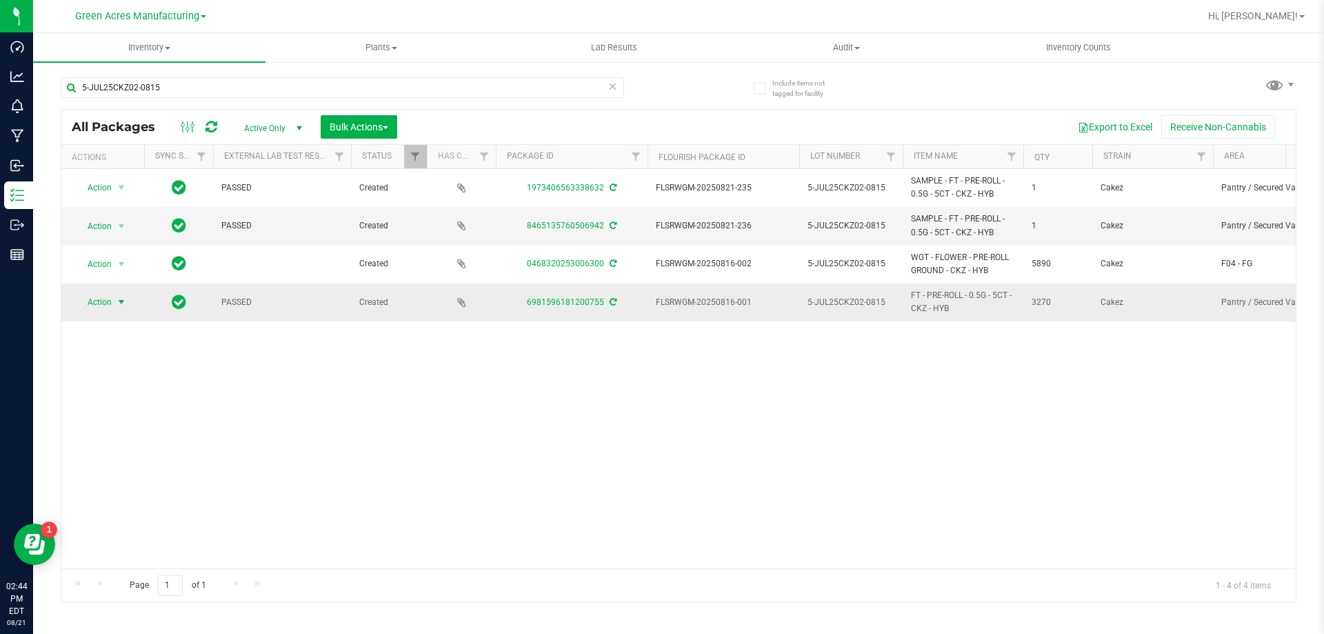
click at [121, 303] on span "select" at bounding box center [121, 301] width 11 height 11
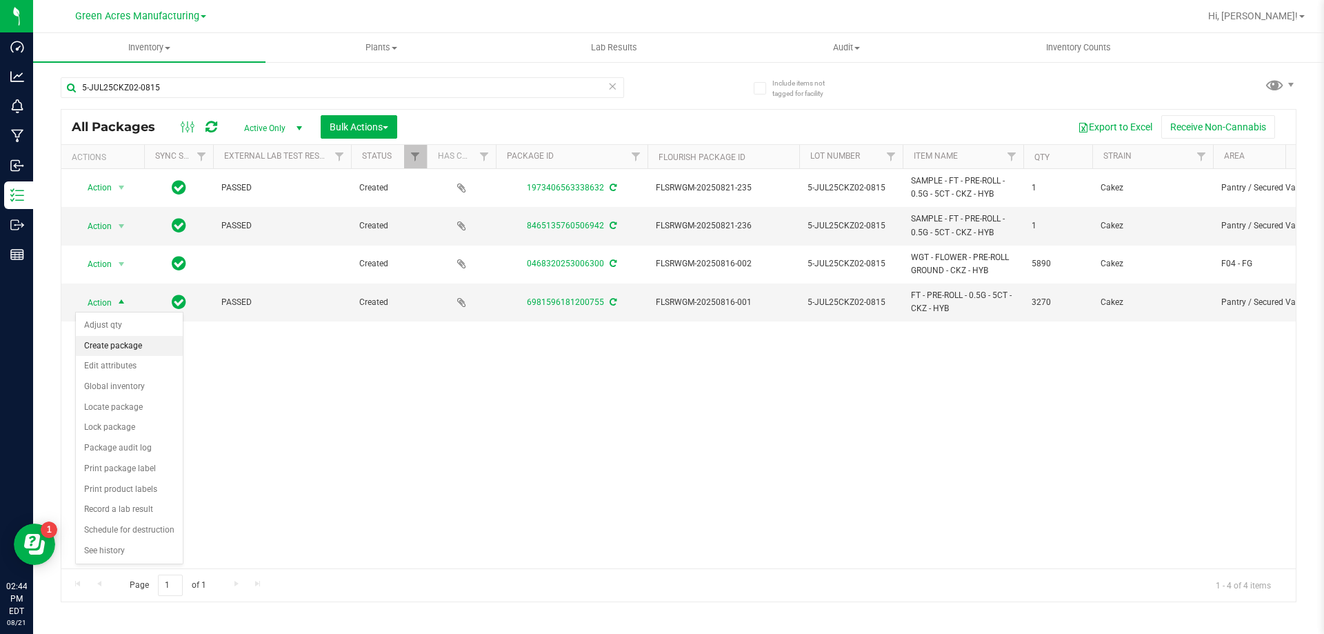
click at [134, 341] on li "Create package" at bounding box center [129, 346] width 107 height 21
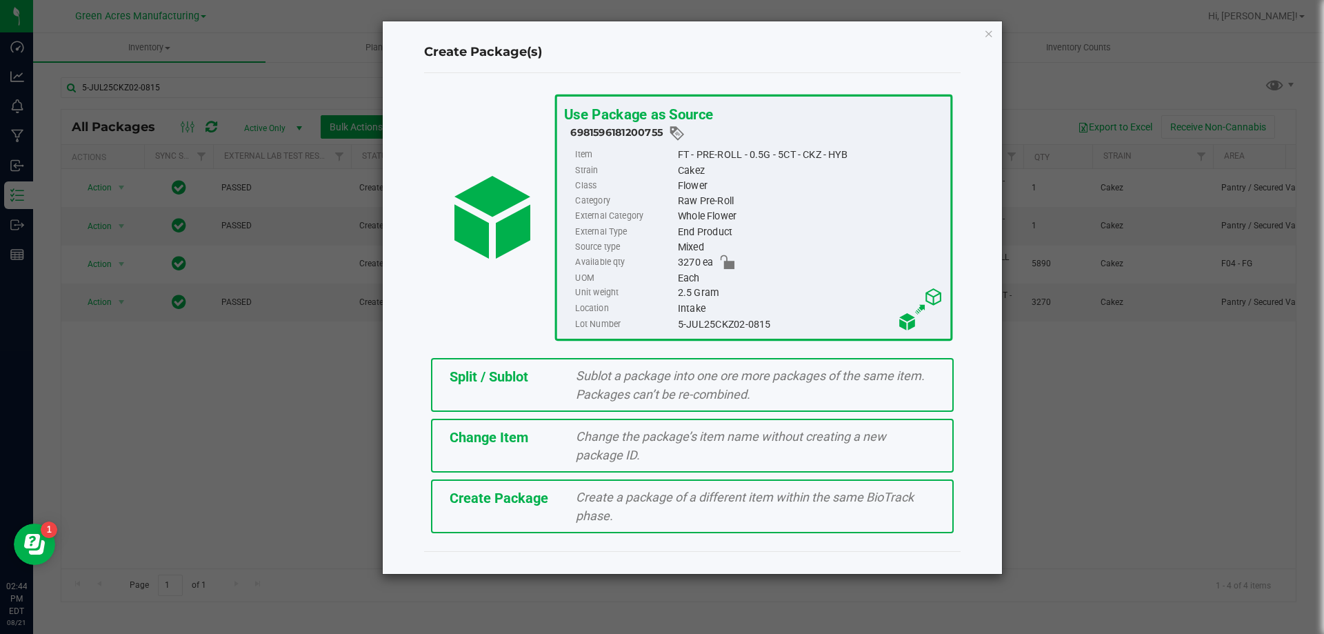
click at [454, 387] on div "Split / Sublot Sublot a package into one ore more packages of the same item. Pa…" at bounding box center [692, 385] width 523 height 54
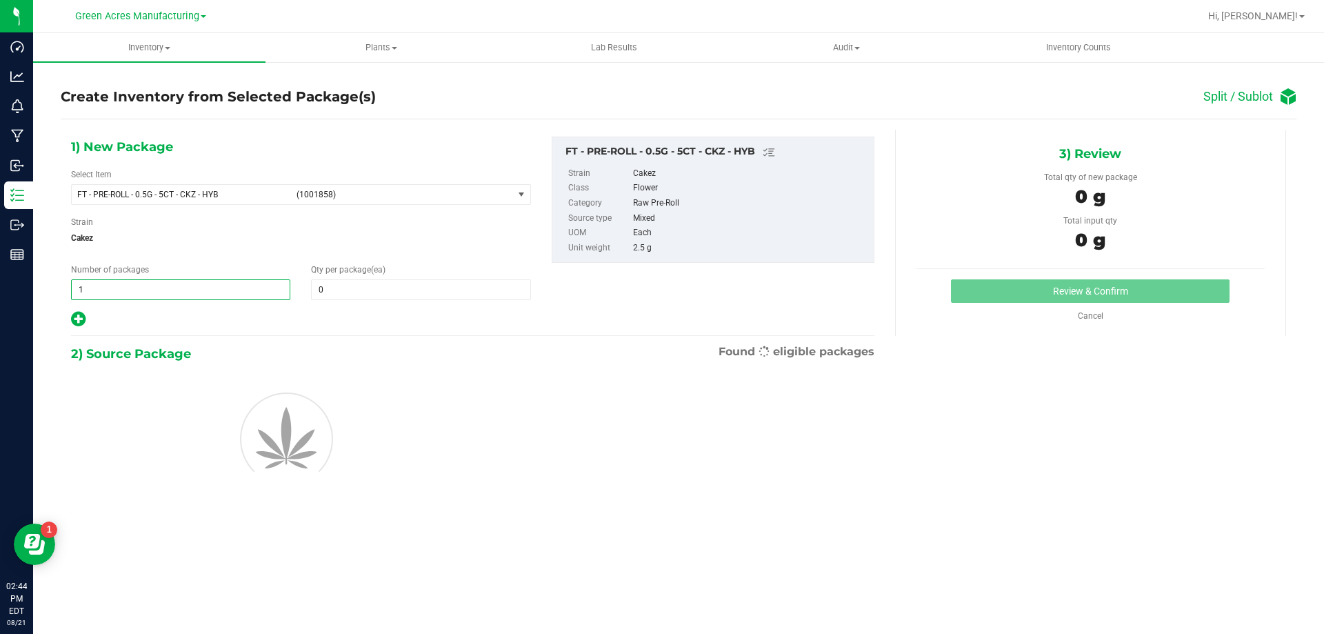
click at [220, 281] on span "1 1" at bounding box center [180, 289] width 219 height 21
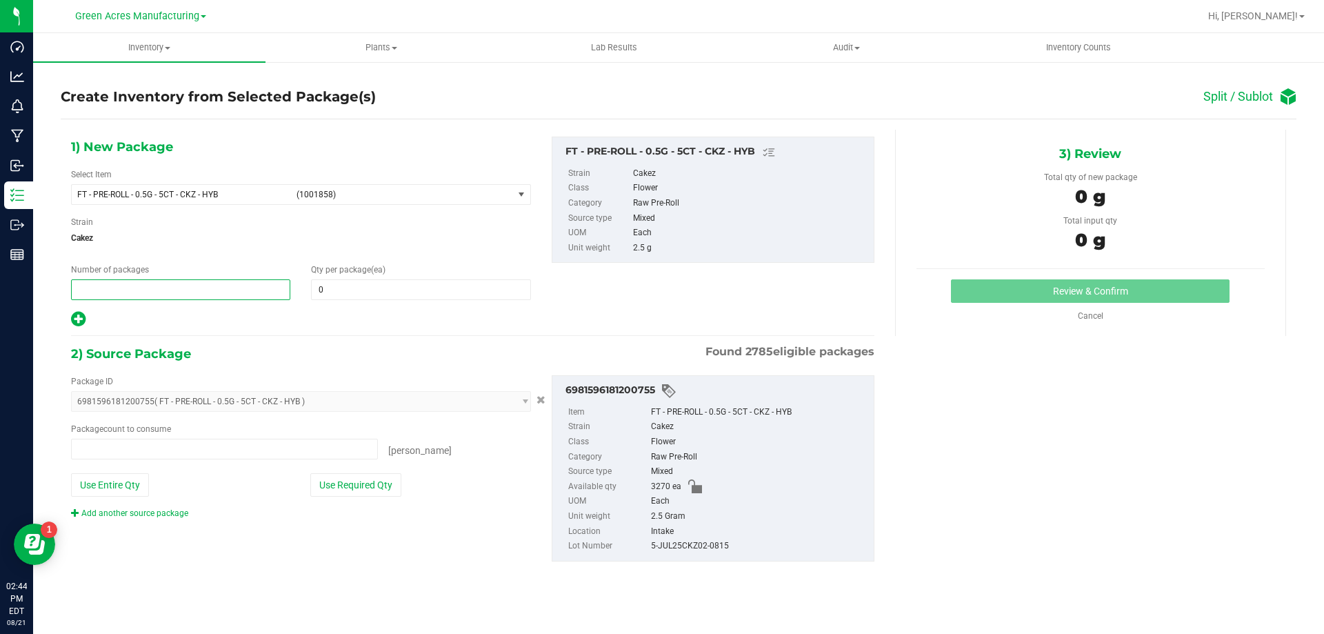
type input "0 ea"
type input "272"
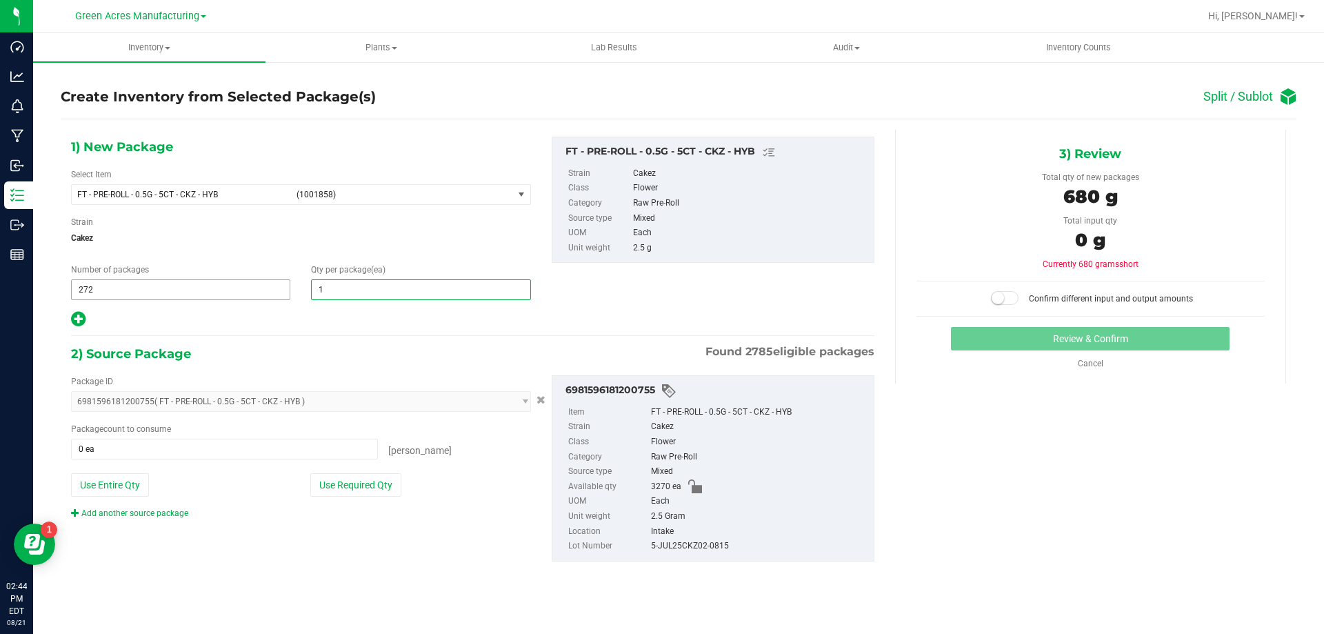
type input "12"
click at [85, 325] on icon at bounding box center [78, 318] width 14 height 17
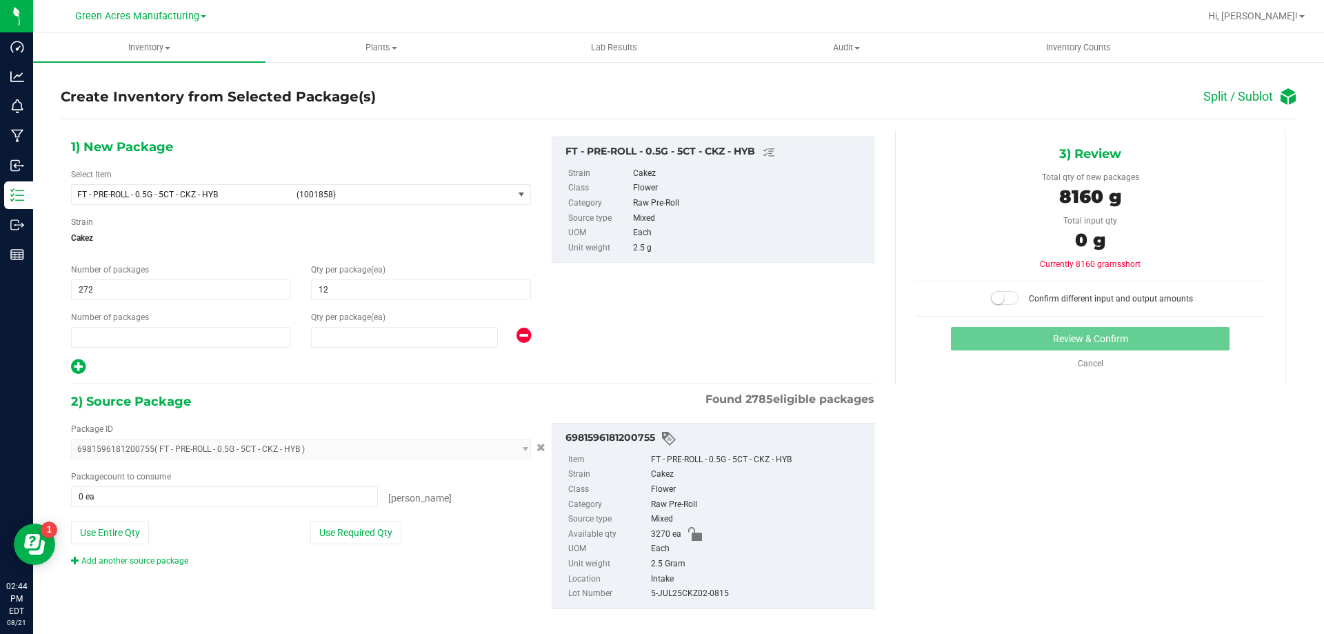
type input "12"
type input "1"
type input "0"
click at [365, 343] on span at bounding box center [404, 337] width 187 height 21
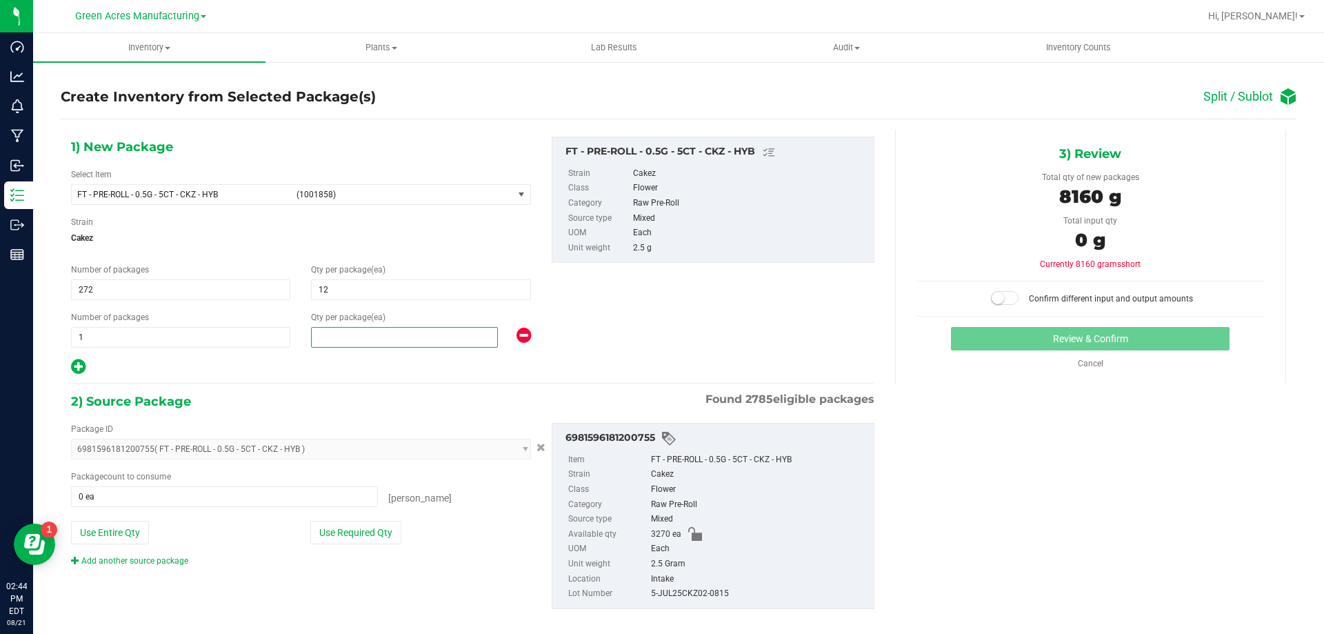
type input "6"
click at [381, 536] on button "Use Required Qty" at bounding box center [355, 532] width 91 height 23
type input "3270 ea"
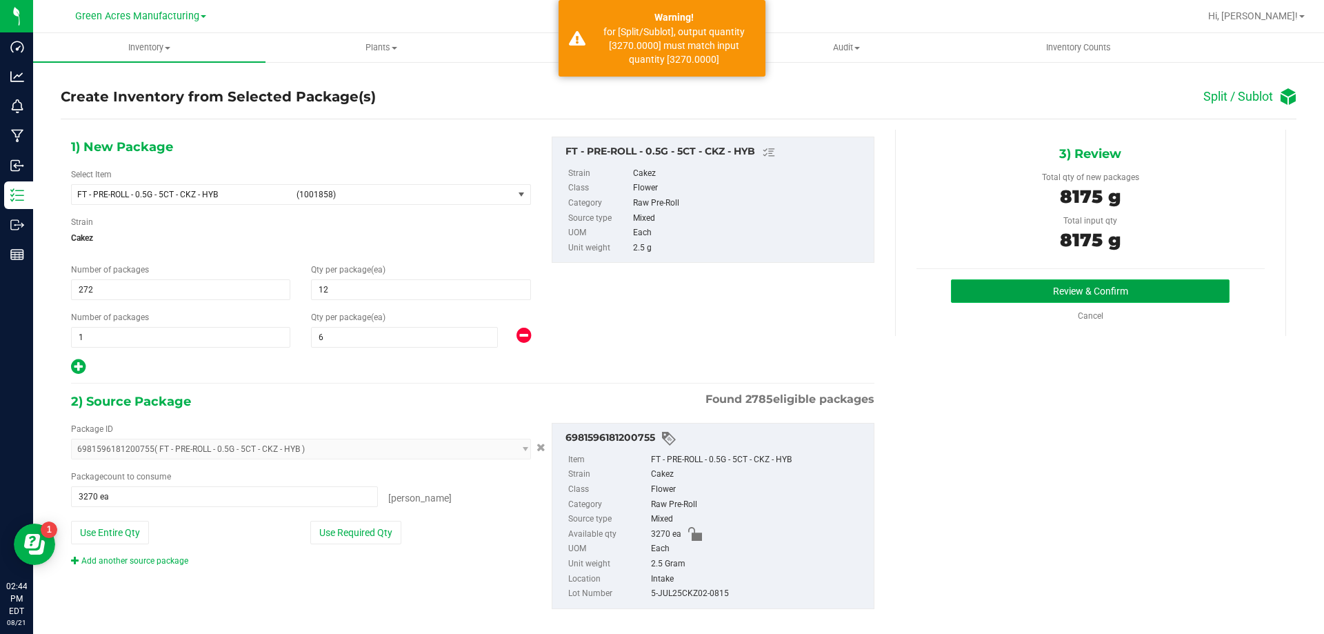
click at [1039, 294] on button "Review & Confirm" at bounding box center [1090, 290] width 279 height 23
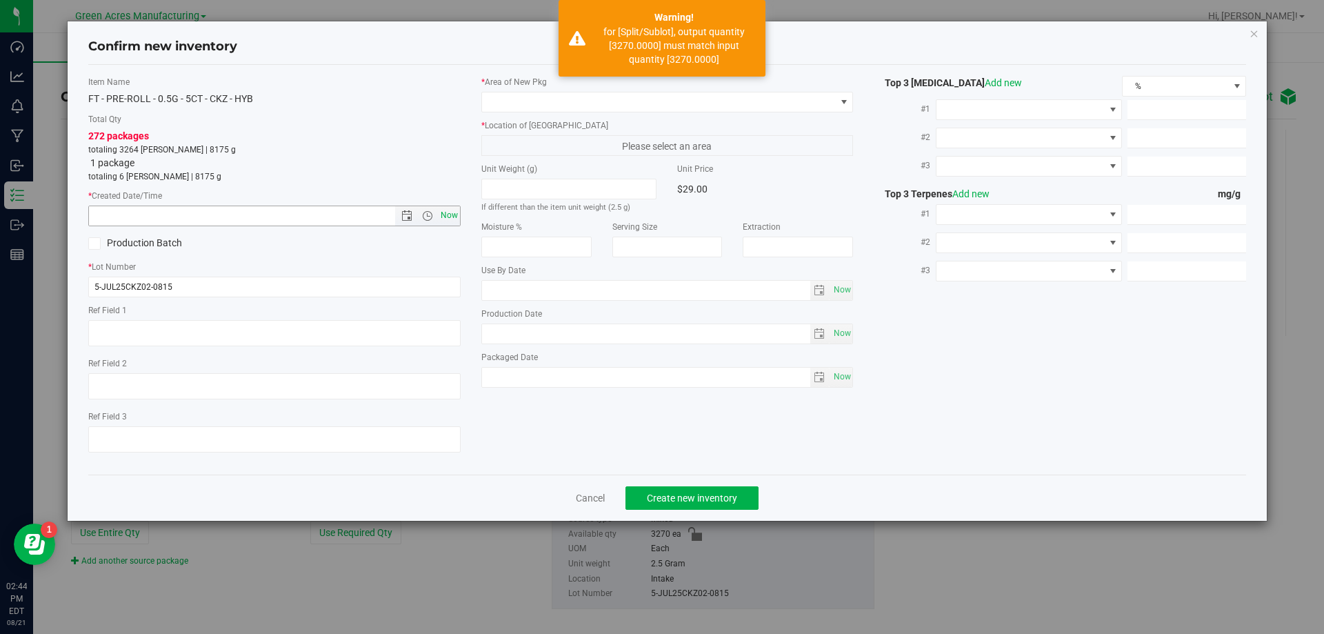
click at [454, 212] on span "Now" at bounding box center [448, 215] width 23 height 20
type input "8/21/2025 2:44 PM"
click at [724, 81] on label "* Area of New Pkg" at bounding box center [667, 82] width 372 height 12
click at [723, 97] on span at bounding box center [659, 101] width 354 height 19
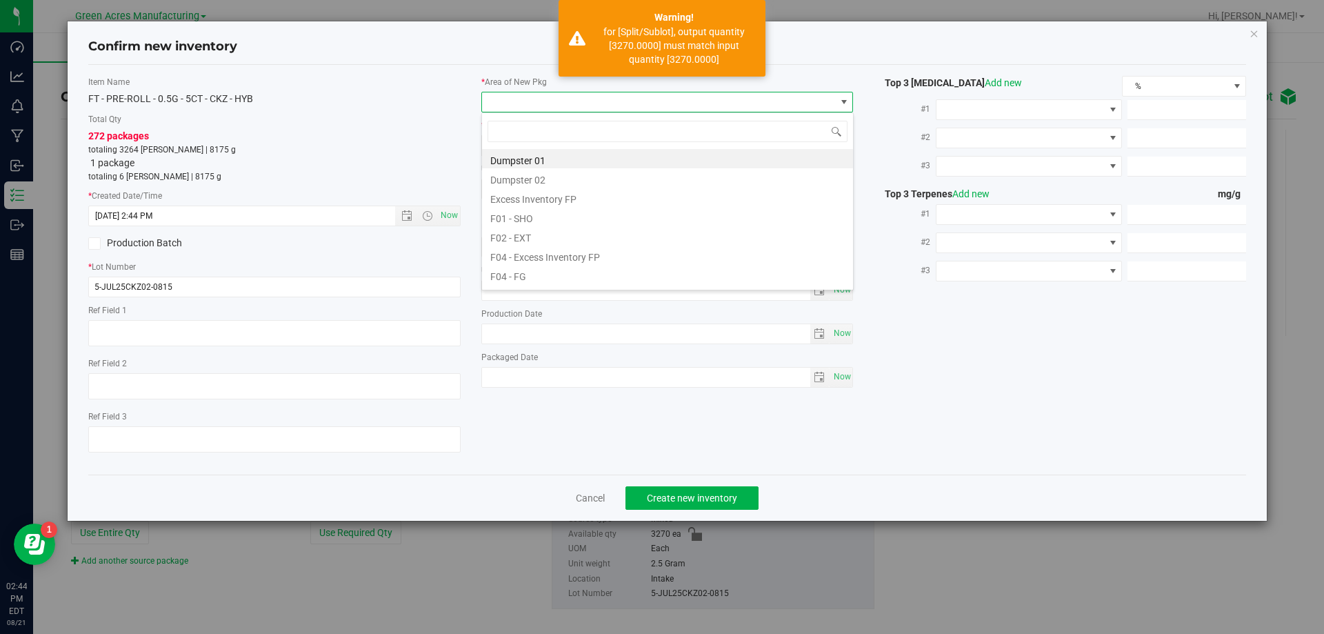
scroll to position [21, 372]
type input "vf2"
click at [552, 261] on li "VF2 - WHS" at bounding box center [667, 254] width 371 height 19
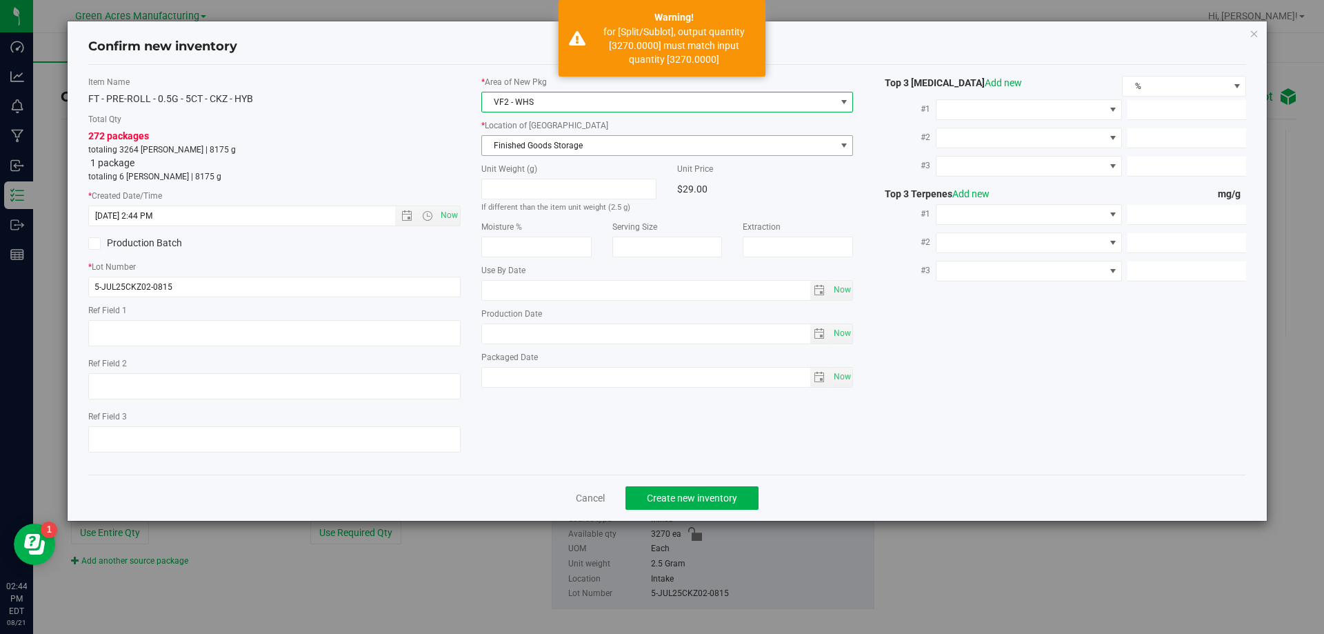
click at [692, 139] on span "Finished Goods Storage" at bounding box center [659, 145] width 354 height 19
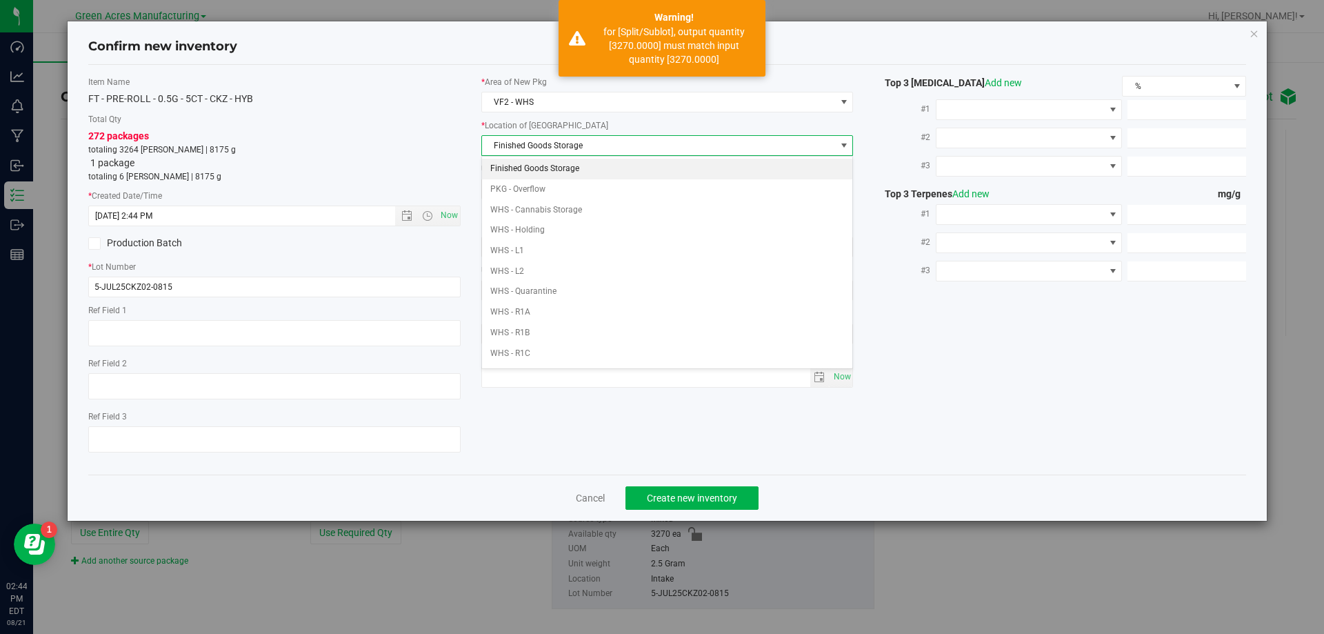
click at [621, 172] on li "Finished Goods Storage" at bounding box center [667, 169] width 371 height 21
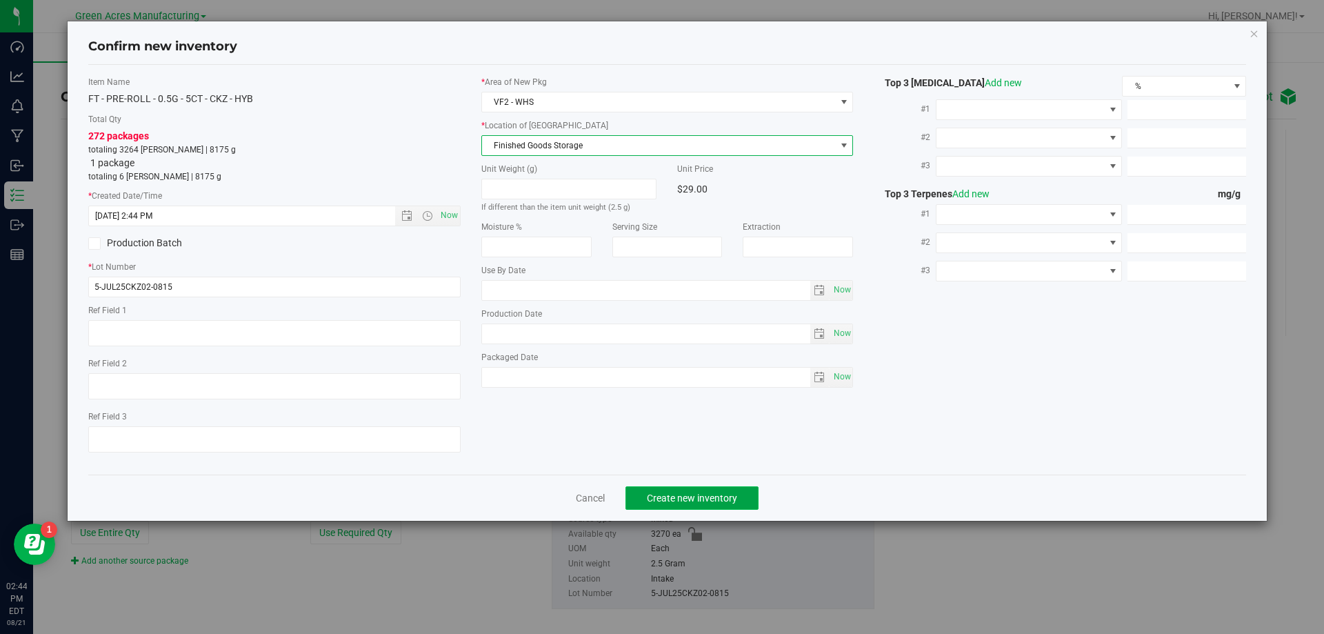
click at [696, 496] on span "Create new inventory" at bounding box center [692, 497] width 90 height 11
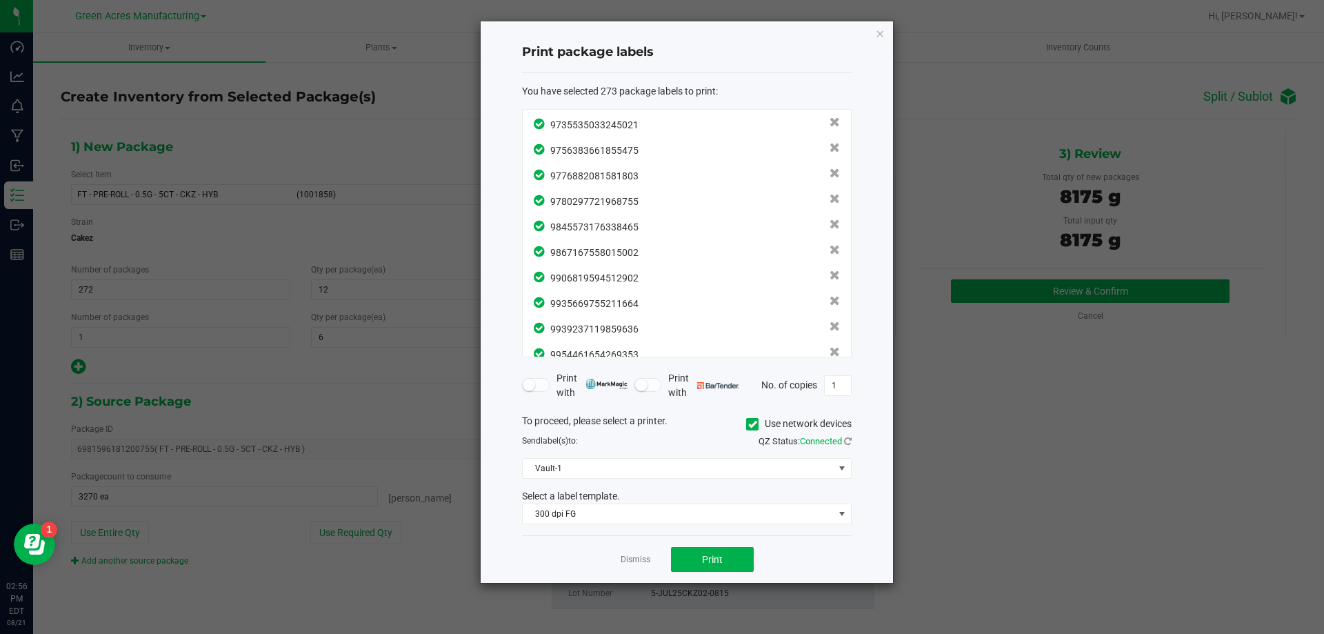
scroll to position [6729, 0]
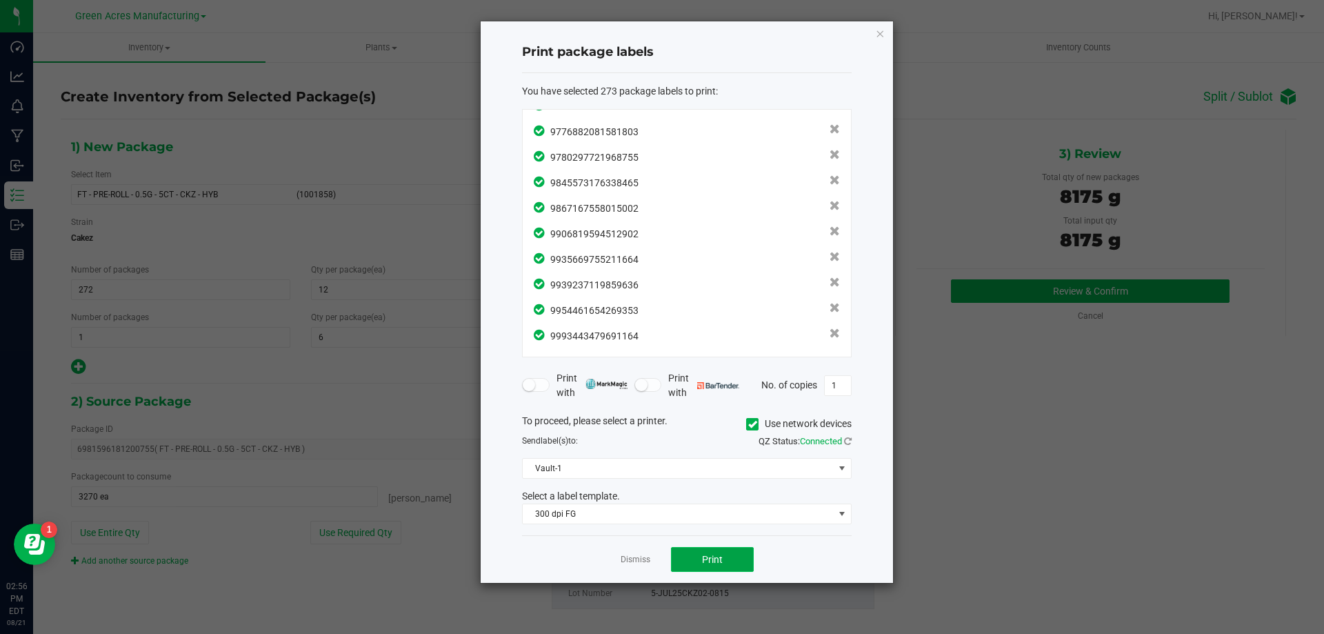
click at [720, 565] on span "Print" at bounding box center [712, 559] width 21 height 11
click at [635, 565] on link "Dismiss" at bounding box center [636, 560] width 30 height 12
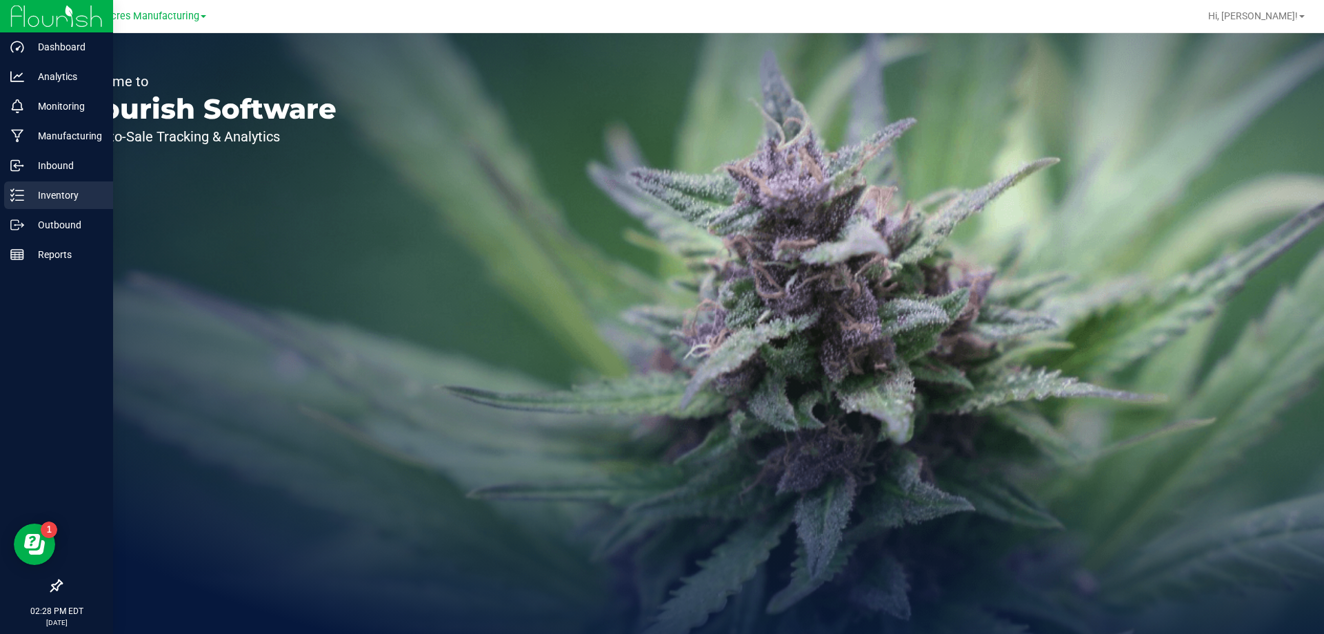
click at [22, 194] on icon at bounding box center [17, 195] width 14 height 14
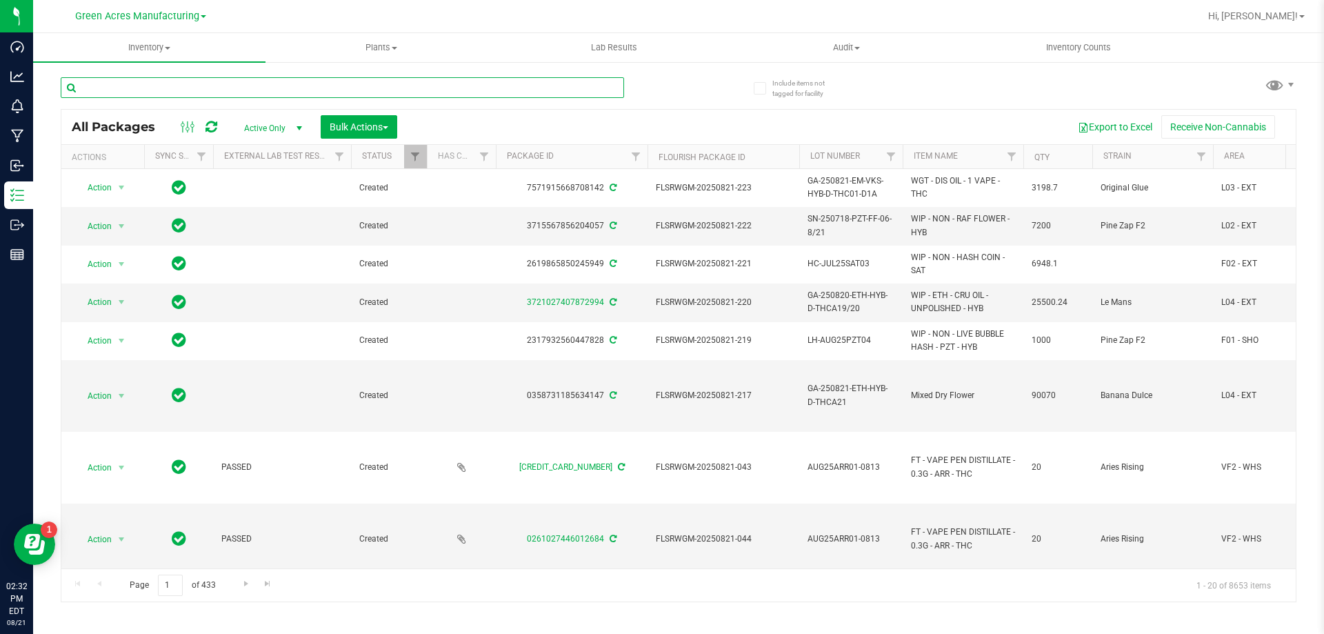
click at [360, 93] on input "text" at bounding box center [342, 87] width 563 height 21
paste input "5-APR25LMN02-0814"
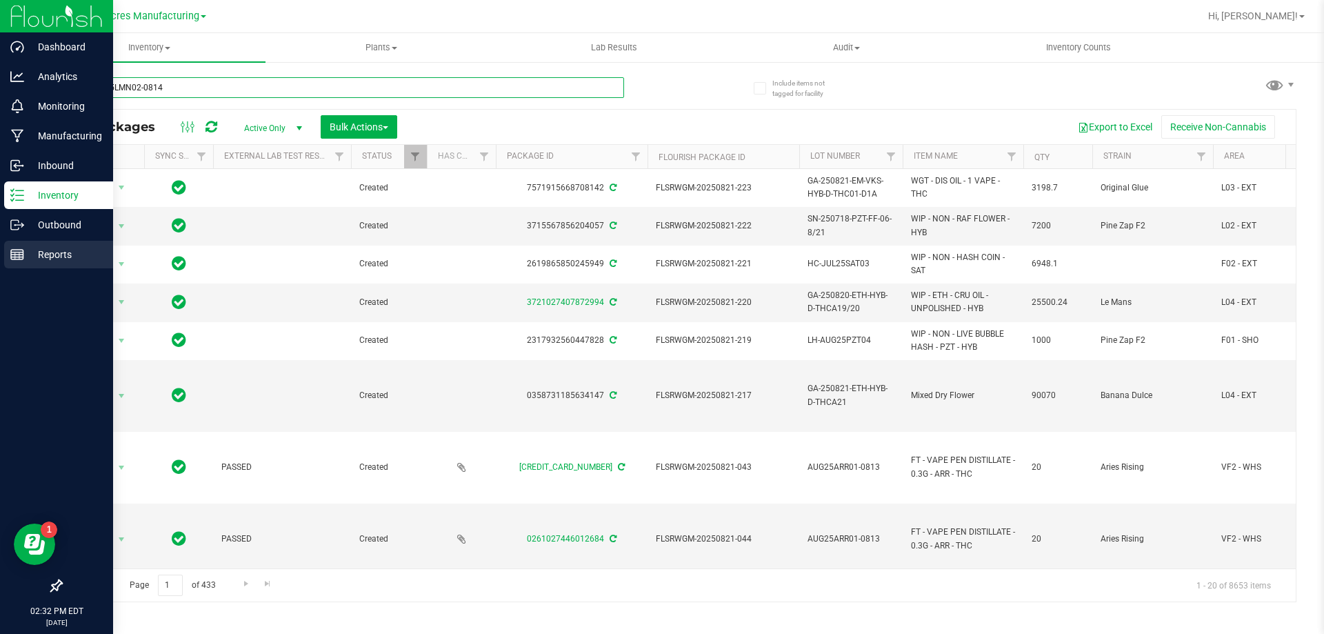
type input "5-APR25LMN02-0814"
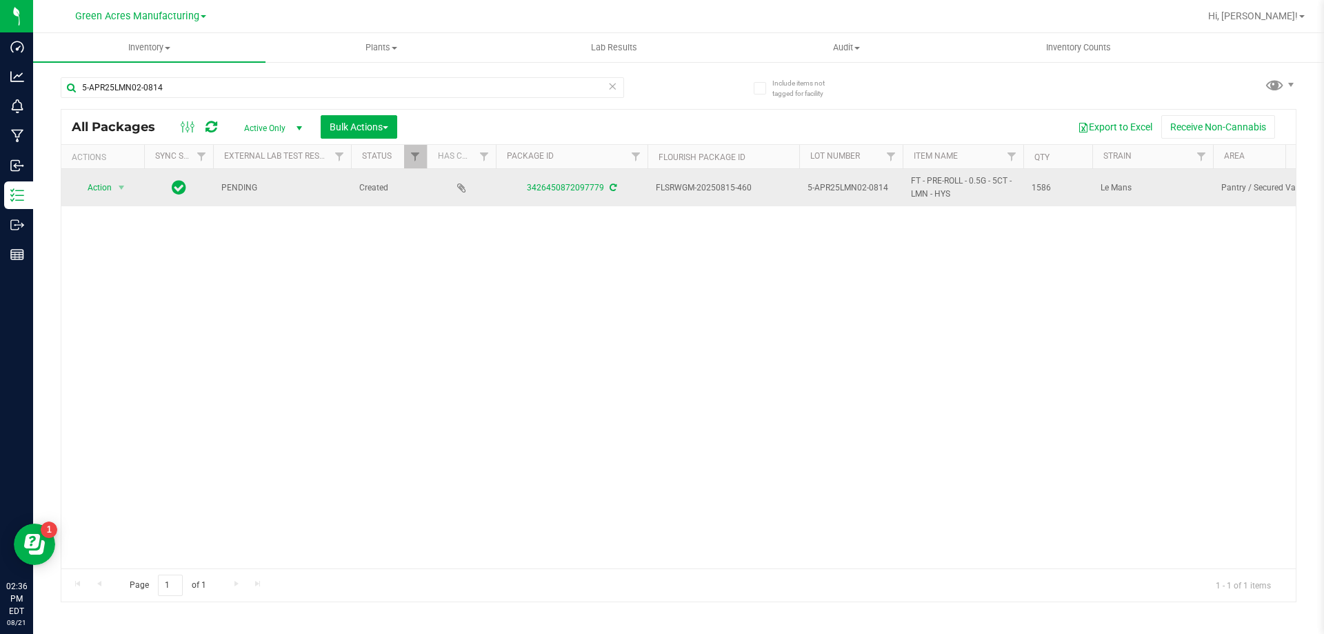
click at [612, 190] on icon at bounding box center [613, 187] width 7 height 8
click at [113, 182] on span "select" at bounding box center [121, 187] width 17 height 19
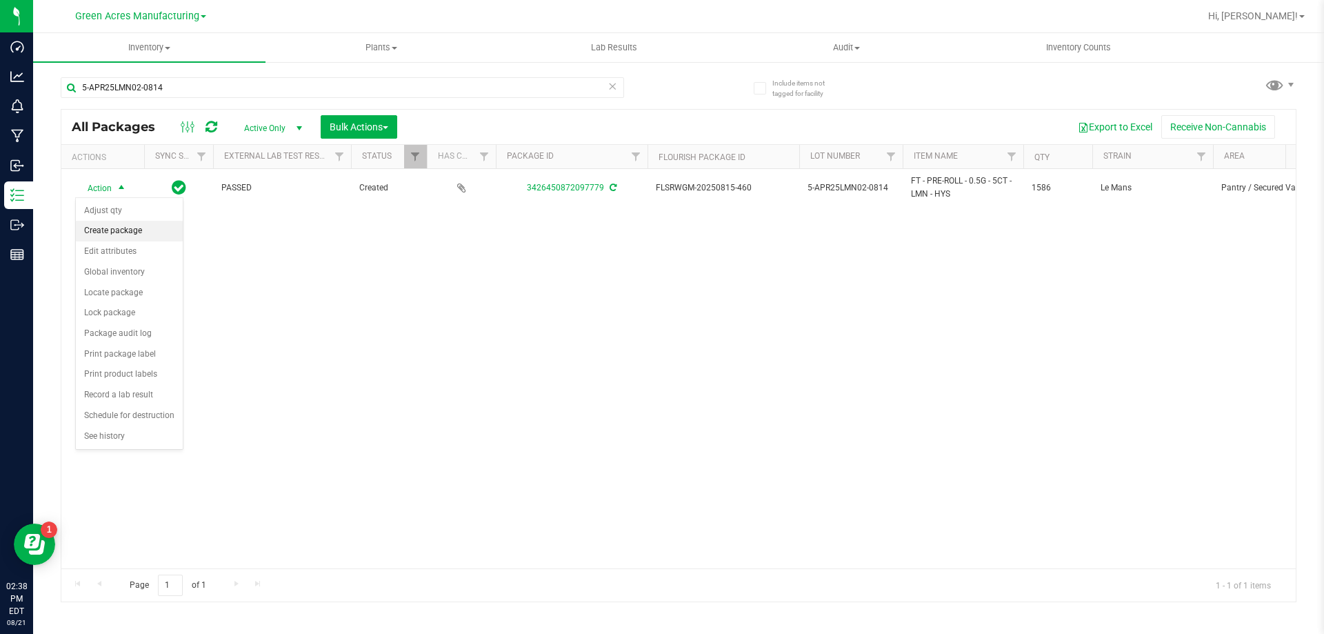
click at [117, 230] on li "Create package" at bounding box center [129, 231] width 107 height 21
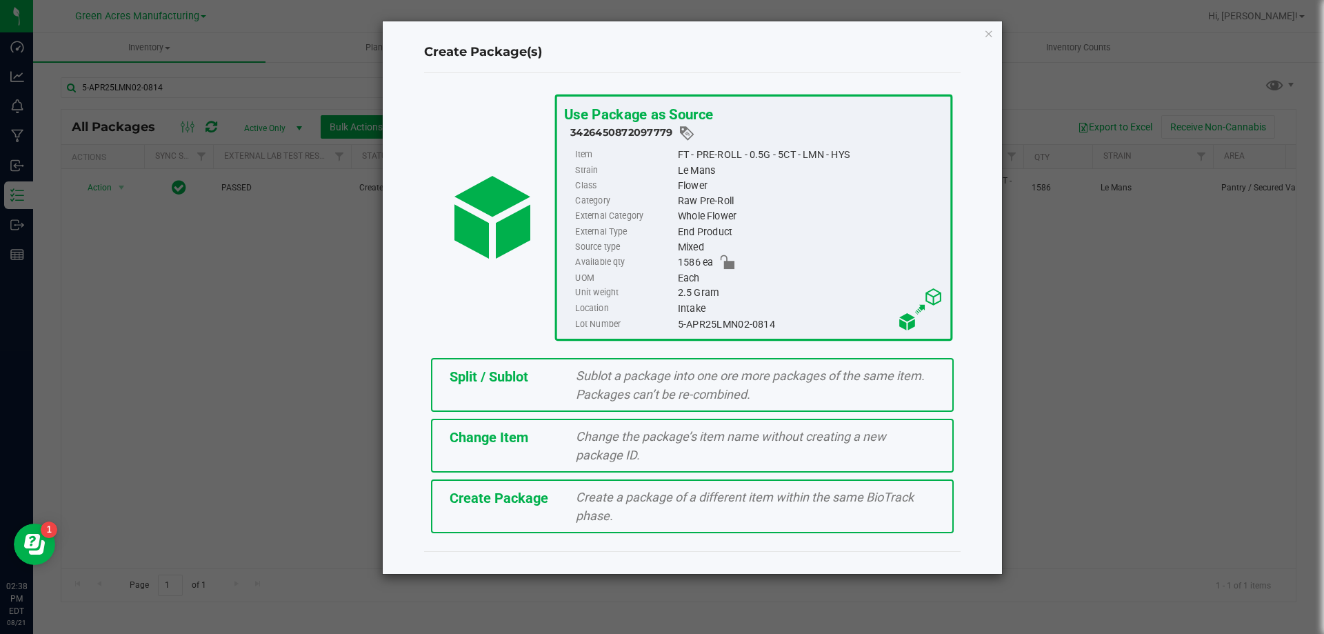
click at [518, 519] on div "Create Package Create a package of a different item within the same BioTrack ph…" at bounding box center [692, 506] width 523 height 54
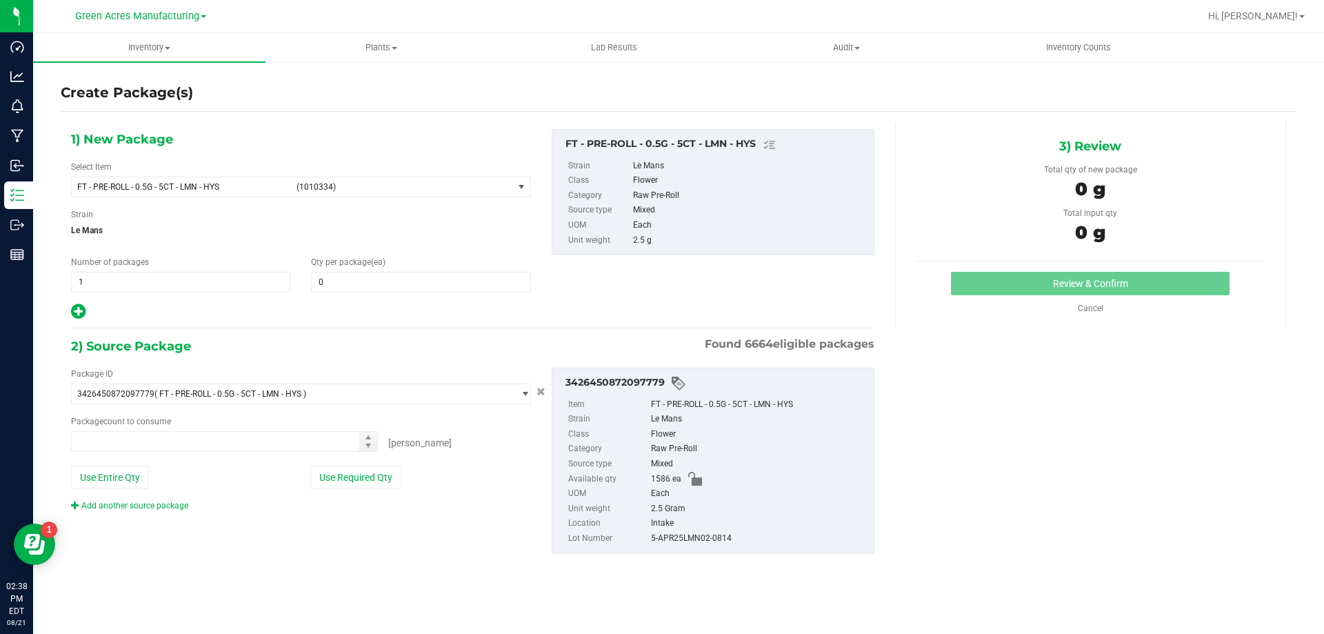
type input "0"
type input "0 ea"
click at [390, 180] on span "FT - PRE-ROLL - 0.5G - 5CT - LMN - HYS (1010334)" at bounding box center [292, 186] width 441 height 19
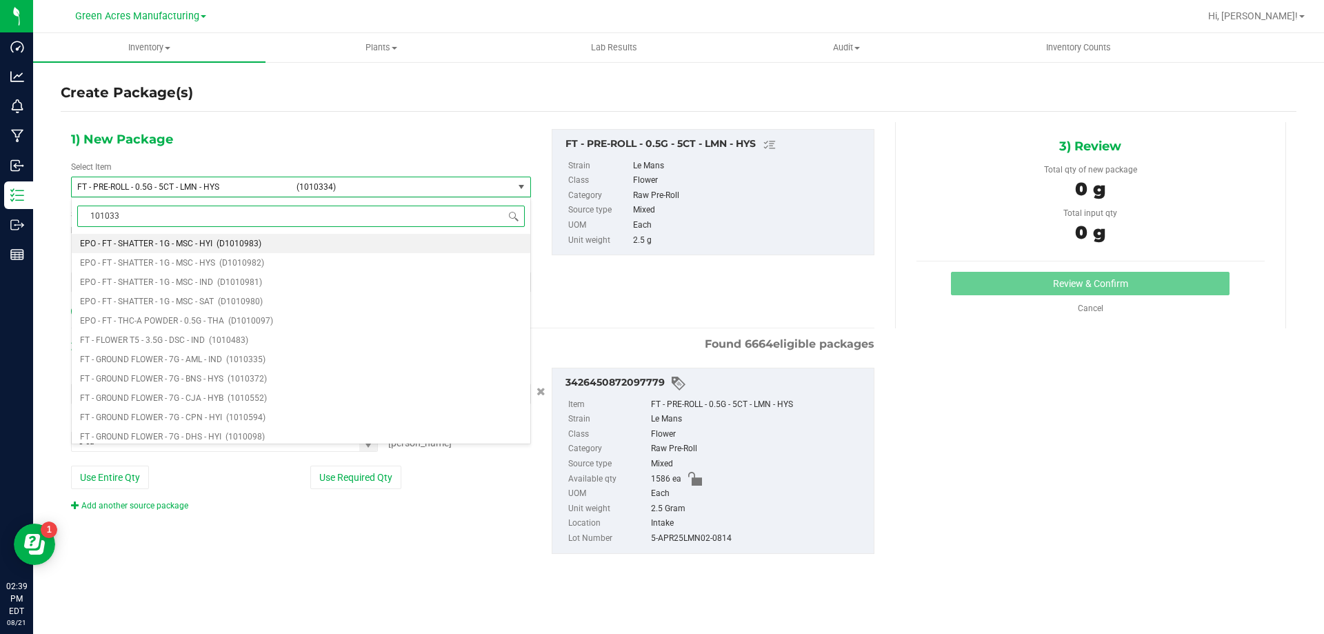
type input "1010334"
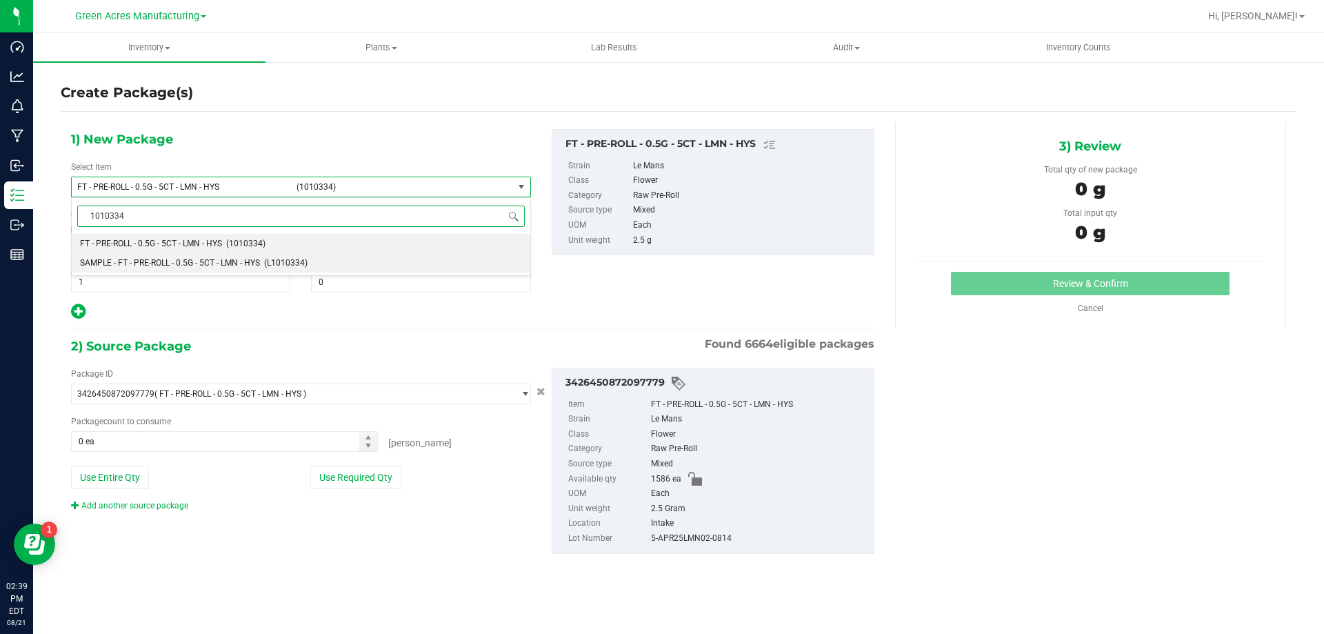
click at [285, 271] on li "SAMPLE - FT - PRE-ROLL - 0.5G - 5CT - LMN - HYS (L1010334)" at bounding box center [301, 262] width 459 height 19
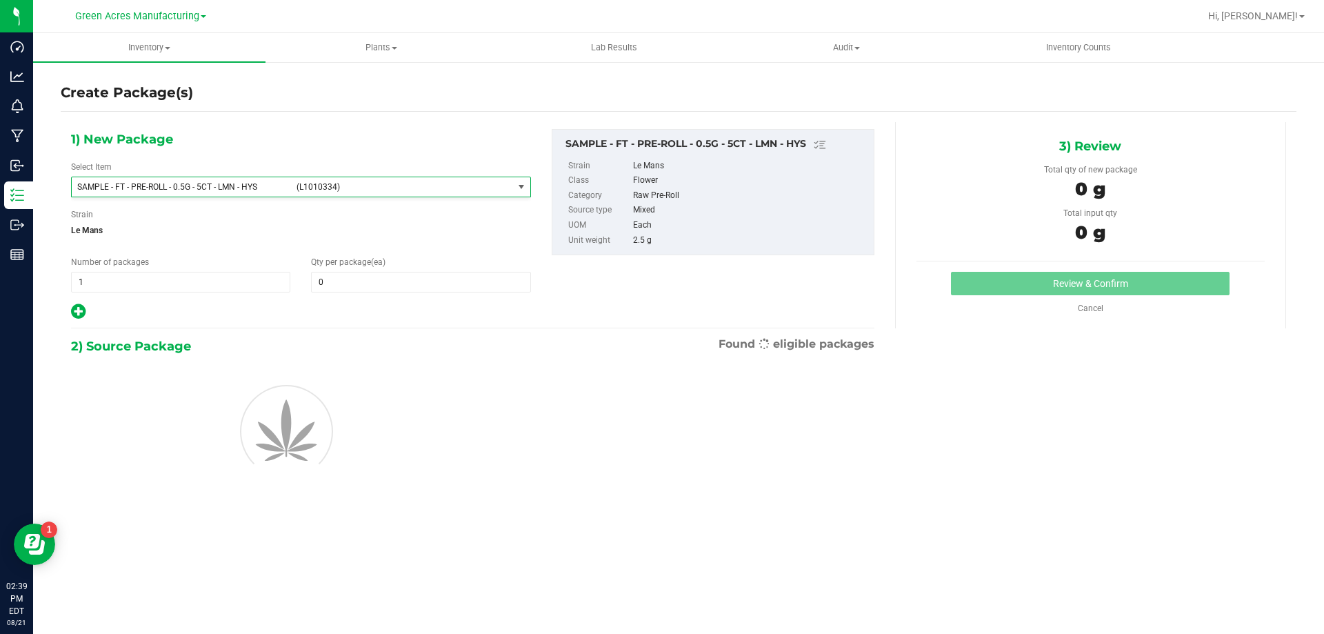
type input "0"
click at [278, 276] on span "1 1" at bounding box center [180, 282] width 219 height 21
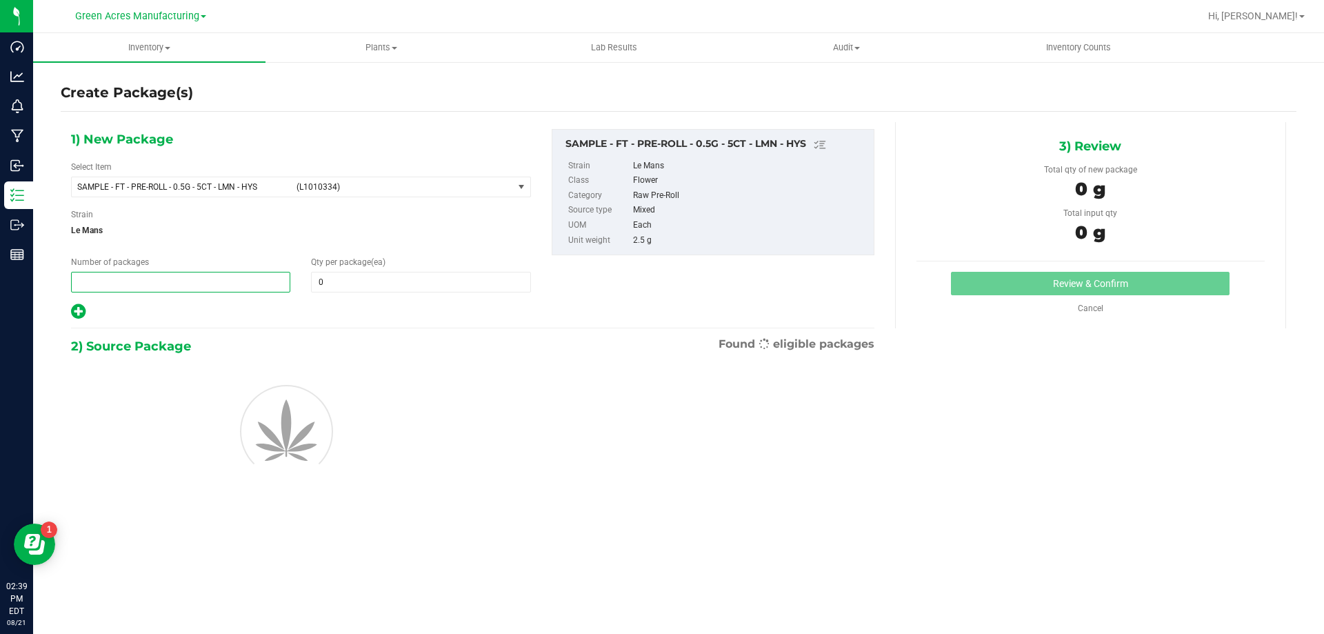
type input "2"
type input "1"
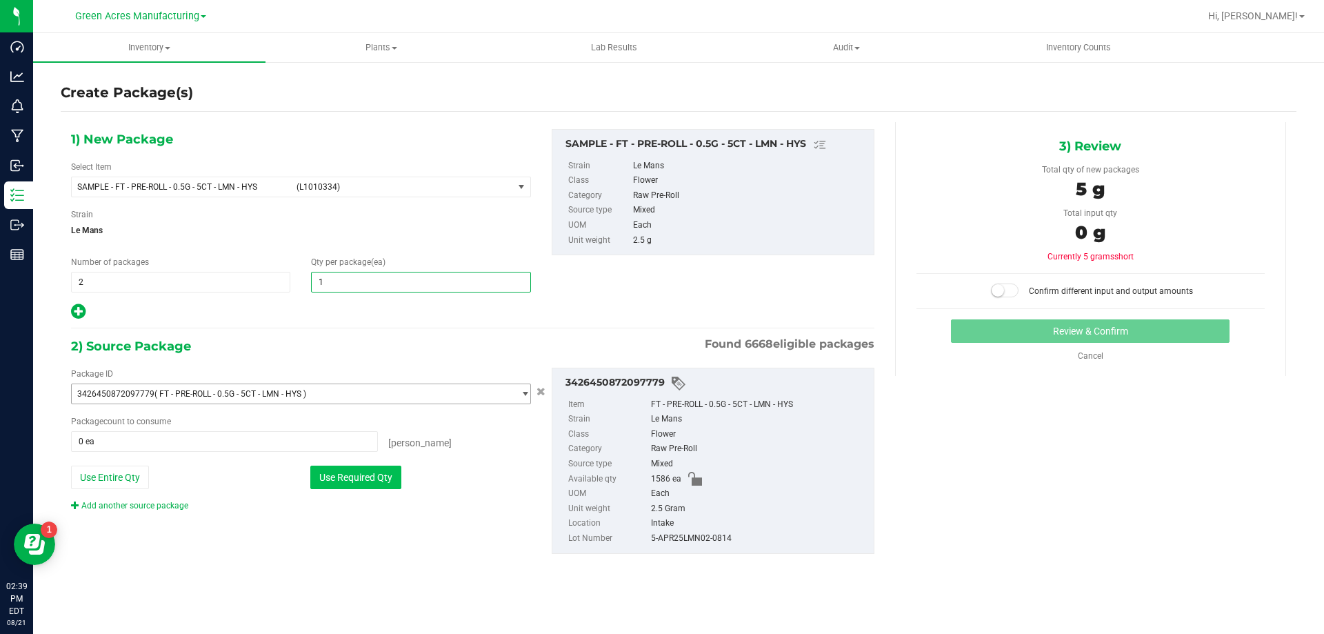
type input "1"
click at [396, 472] on button "Use Required Qty" at bounding box center [355, 476] width 91 height 23
type input "2 ea"
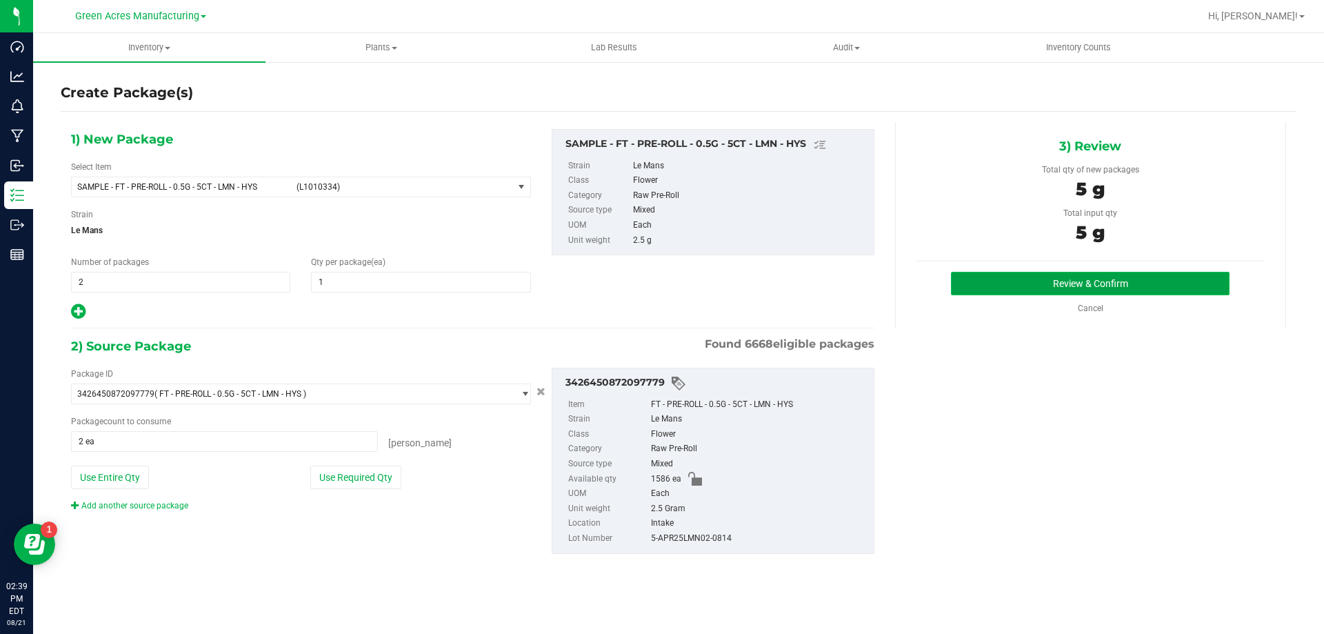
click at [991, 285] on button "Review & Confirm" at bounding box center [1090, 283] width 279 height 23
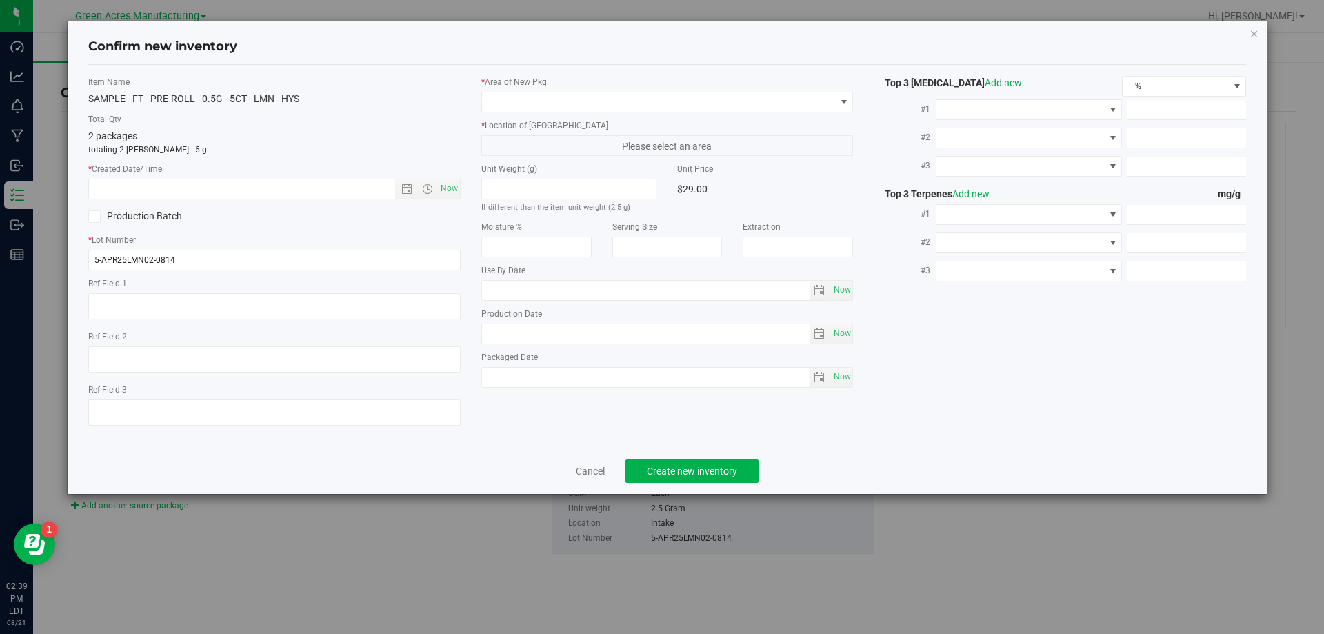
type textarea "PR"
type textarea "19.6%/2.13% Terps"
type textarea ".4"
click at [456, 185] on span "Now" at bounding box center [448, 189] width 23 height 20
type input "[DATE] 2:39 PM"
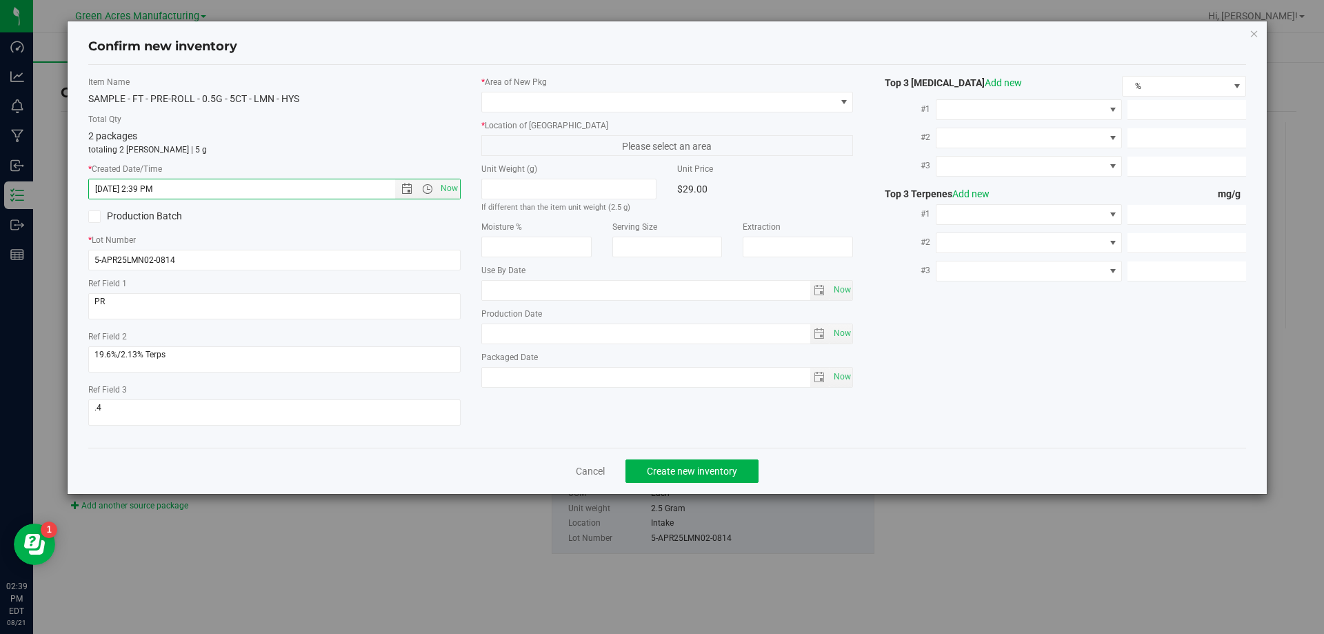
click at [583, 117] on div "* Area of New Pkg * Location of New Pkg Please select an area Unit Weight (g) I…" at bounding box center [667, 235] width 393 height 319
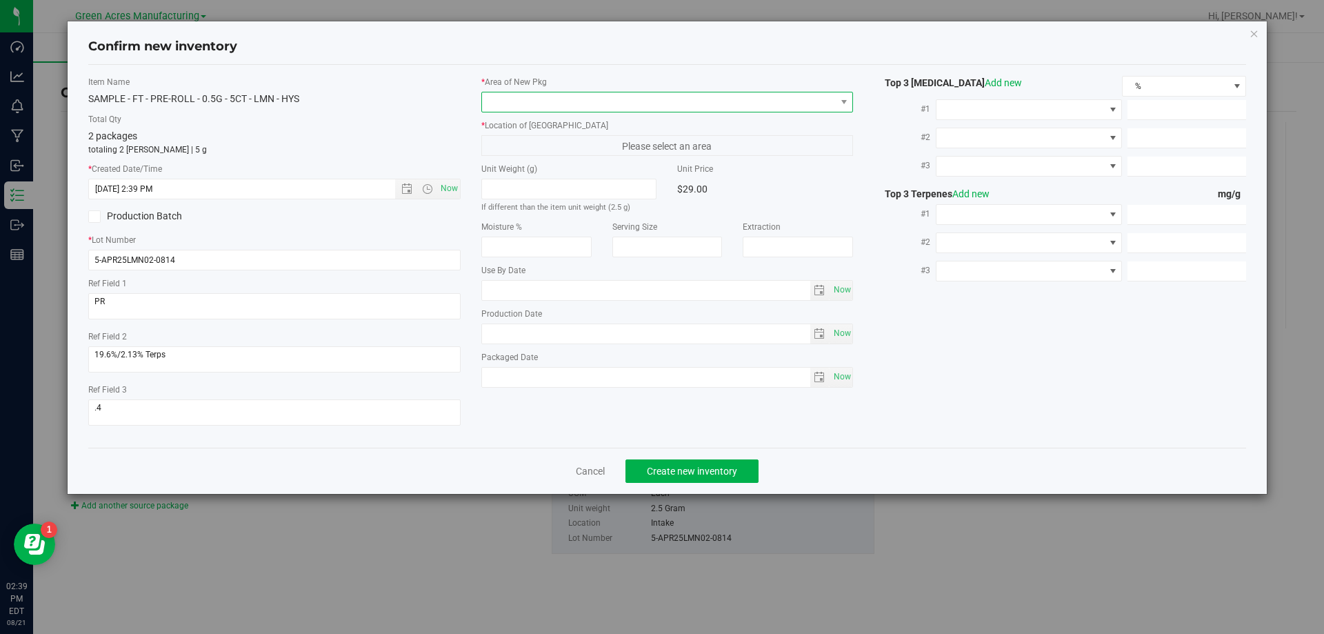
click at [578, 109] on span at bounding box center [659, 101] width 354 height 19
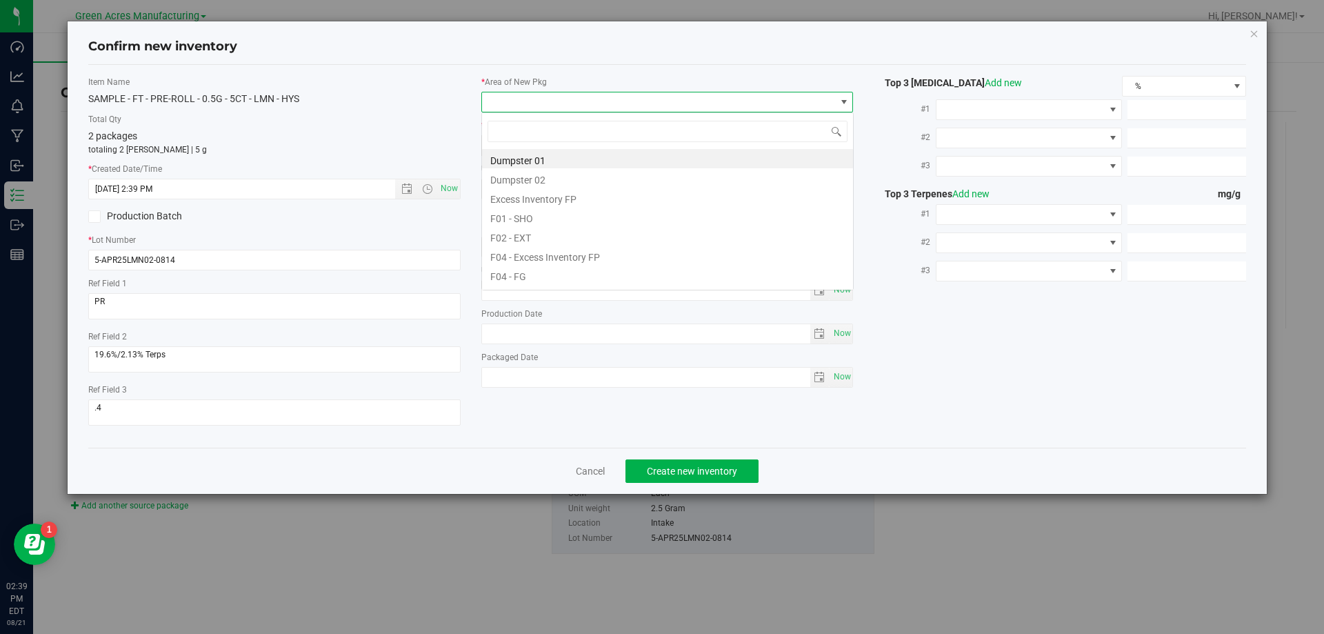
scroll to position [21, 372]
type input "pa"
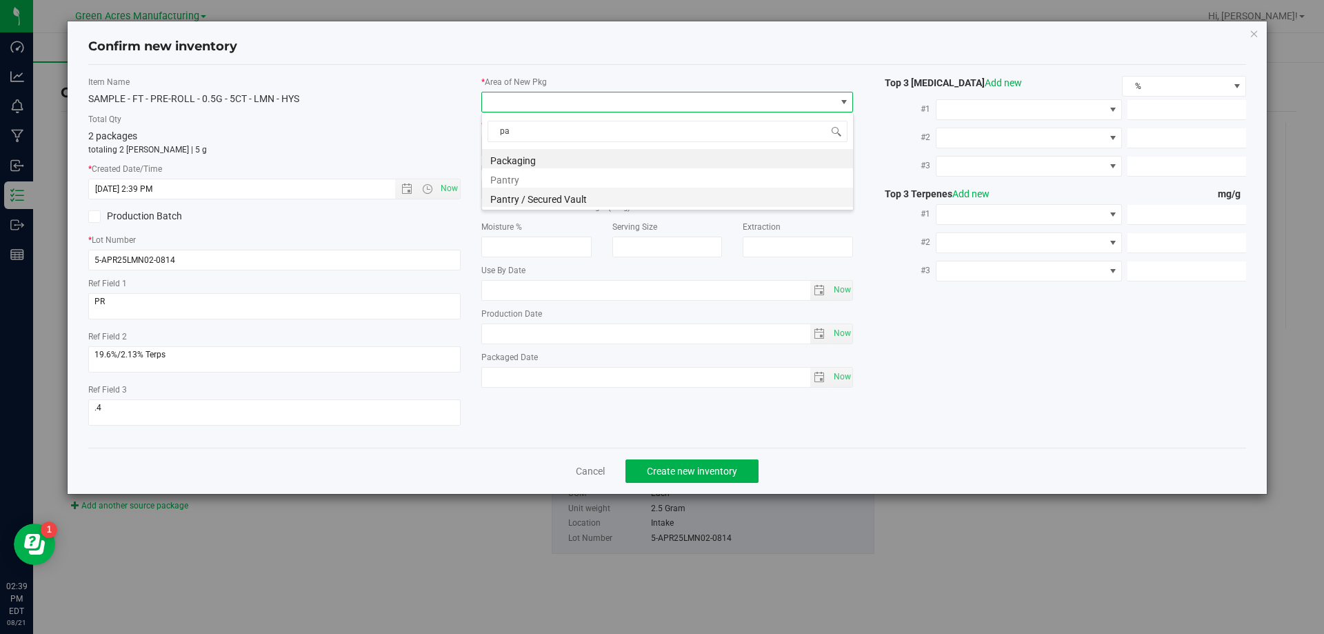
click at [561, 201] on li "Pantry / Secured Vault" at bounding box center [667, 197] width 371 height 19
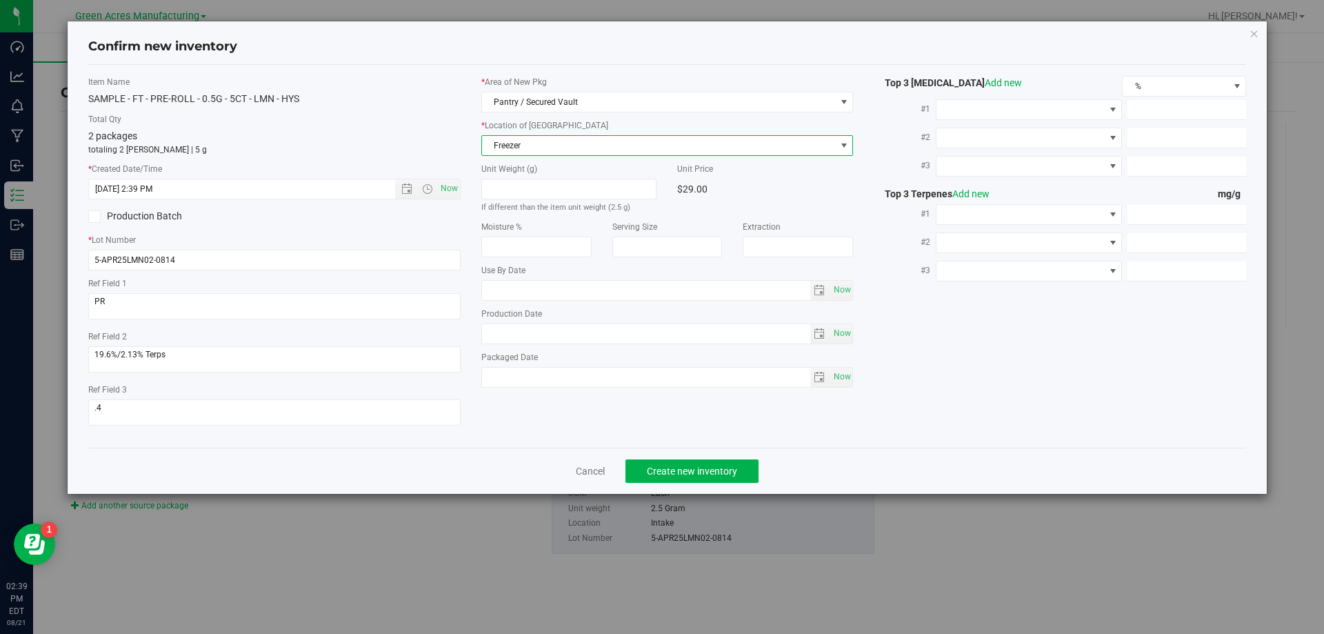
click at [583, 149] on span "Freezer" at bounding box center [659, 145] width 354 height 19
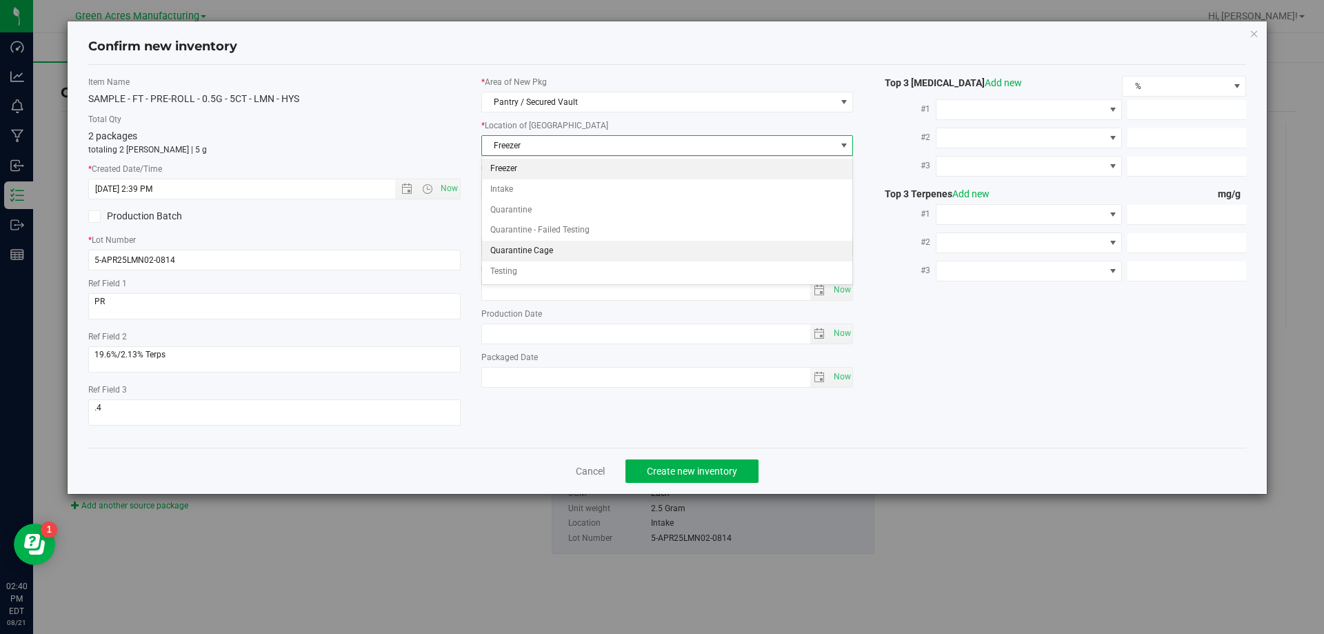
click at [563, 259] on li "Quarantine Cage" at bounding box center [667, 251] width 371 height 21
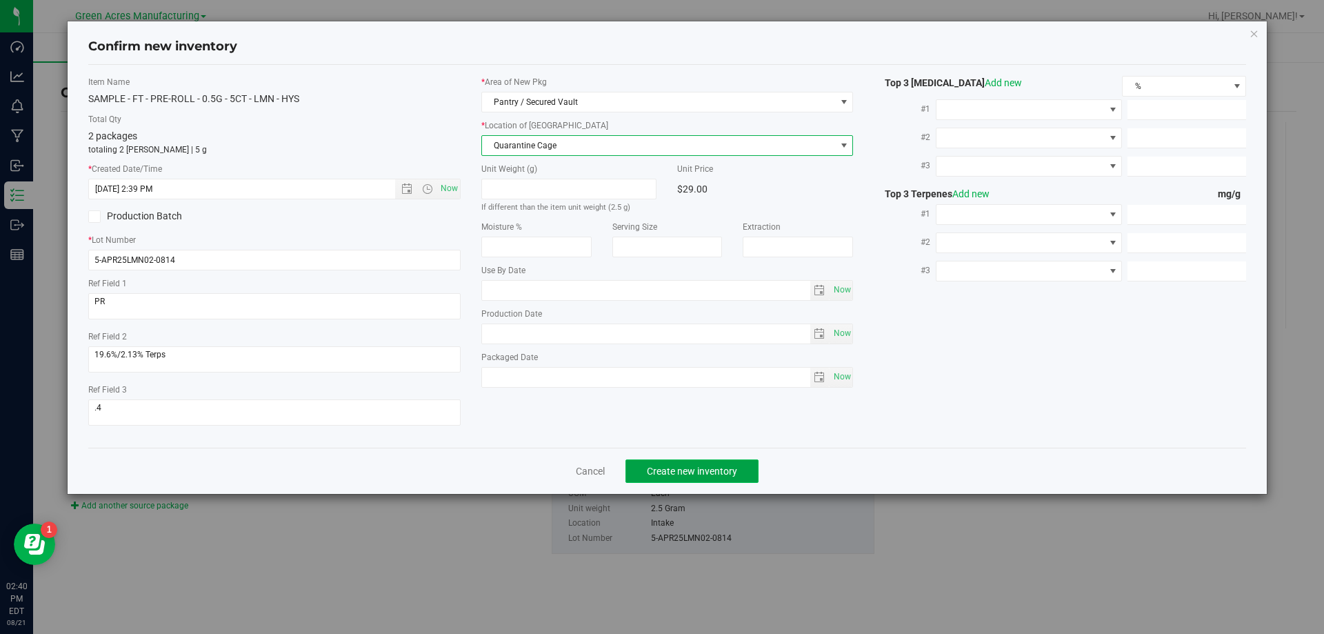
click at [686, 465] on span "Create new inventory" at bounding box center [692, 470] width 90 height 11
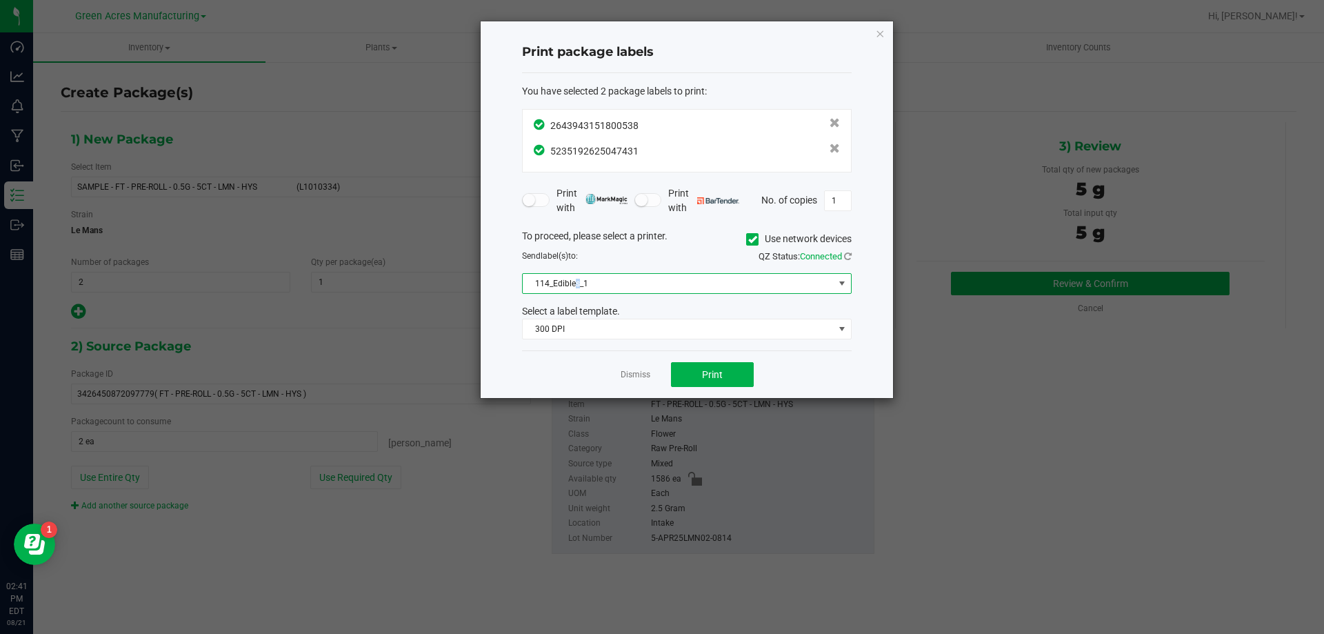
click at [577, 276] on span "114_Edibles_1" at bounding box center [678, 283] width 311 height 19
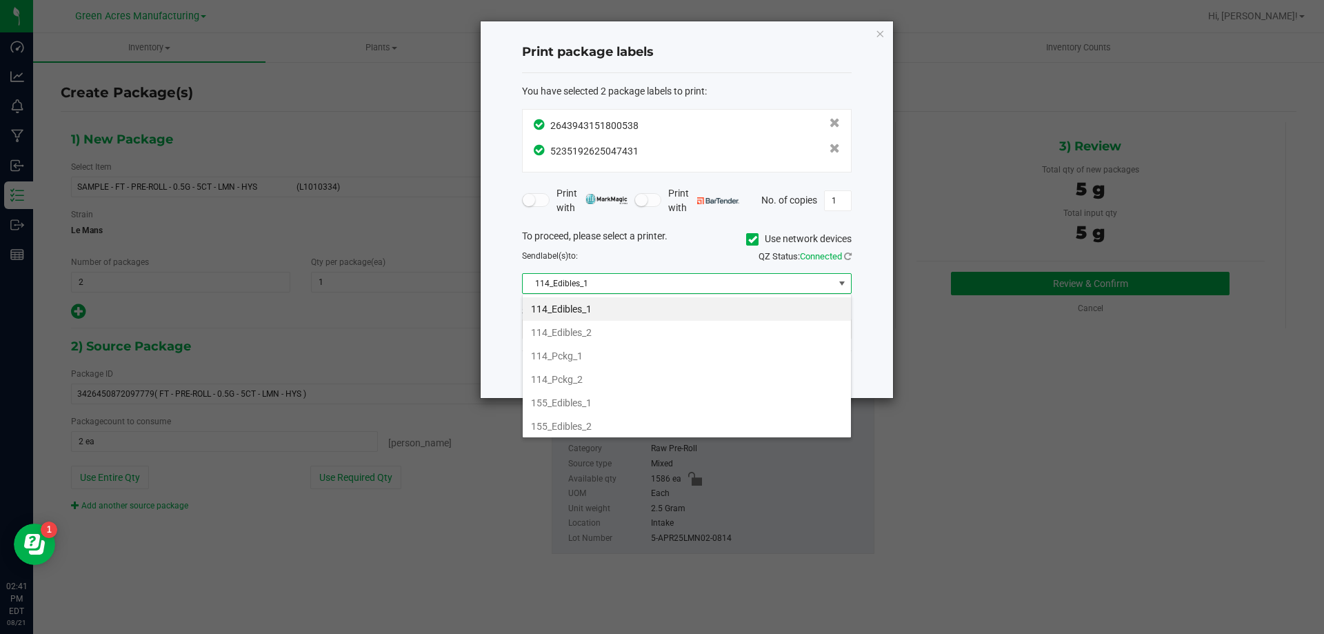
scroll to position [472, 0]
click at [588, 419] on li "Vault-1" at bounding box center [687, 423] width 328 height 23
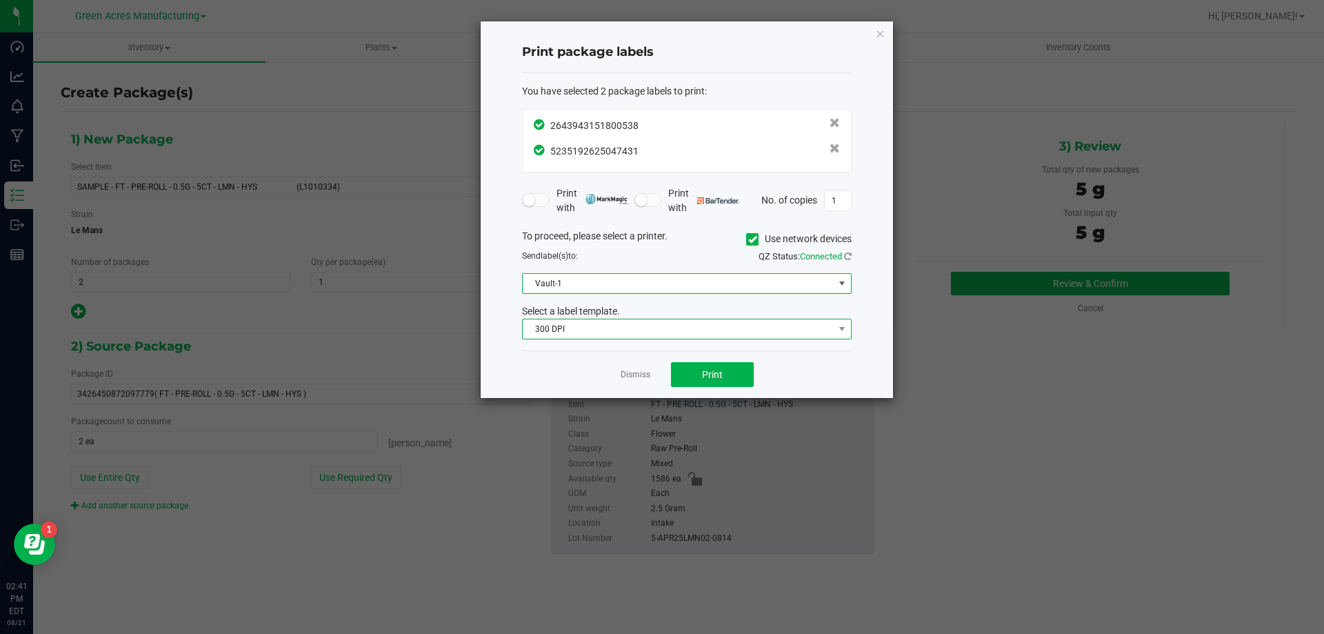
click at [627, 339] on span "300 DPI" at bounding box center [687, 329] width 330 height 21
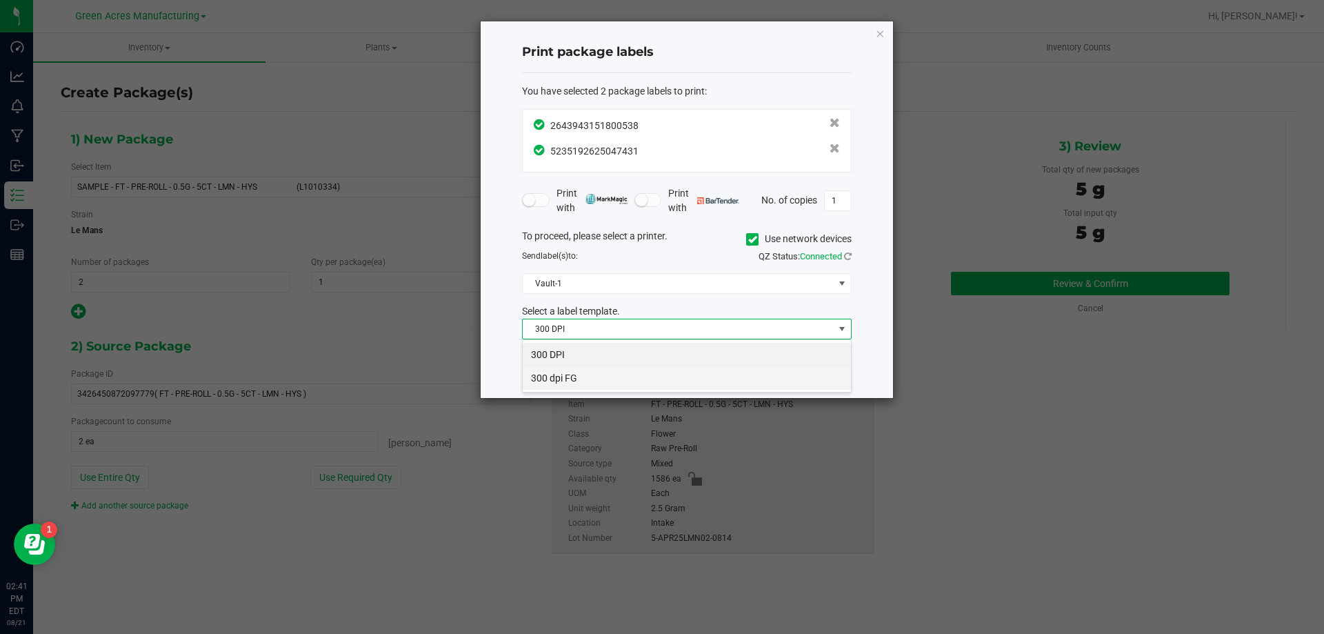
click at [617, 383] on li "300 dpi FG" at bounding box center [687, 377] width 328 height 23
click at [685, 374] on button "Print" at bounding box center [712, 374] width 83 height 25
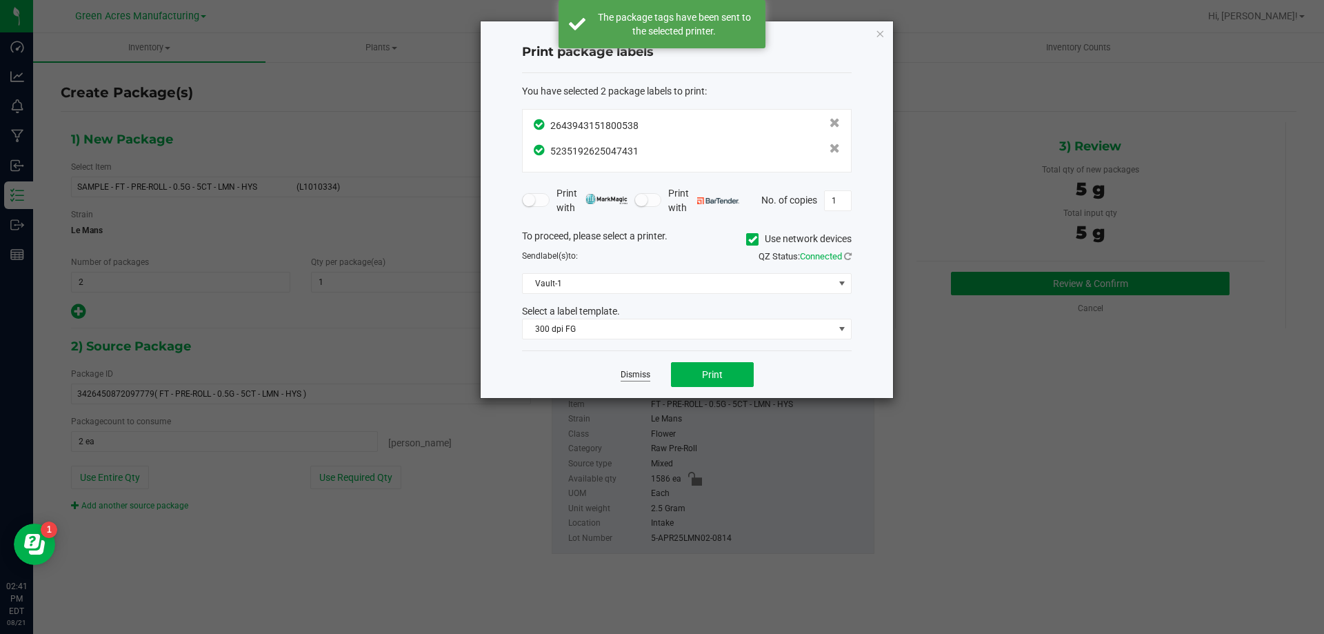
click at [636, 379] on link "Dismiss" at bounding box center [636, 375] width 30 height 12
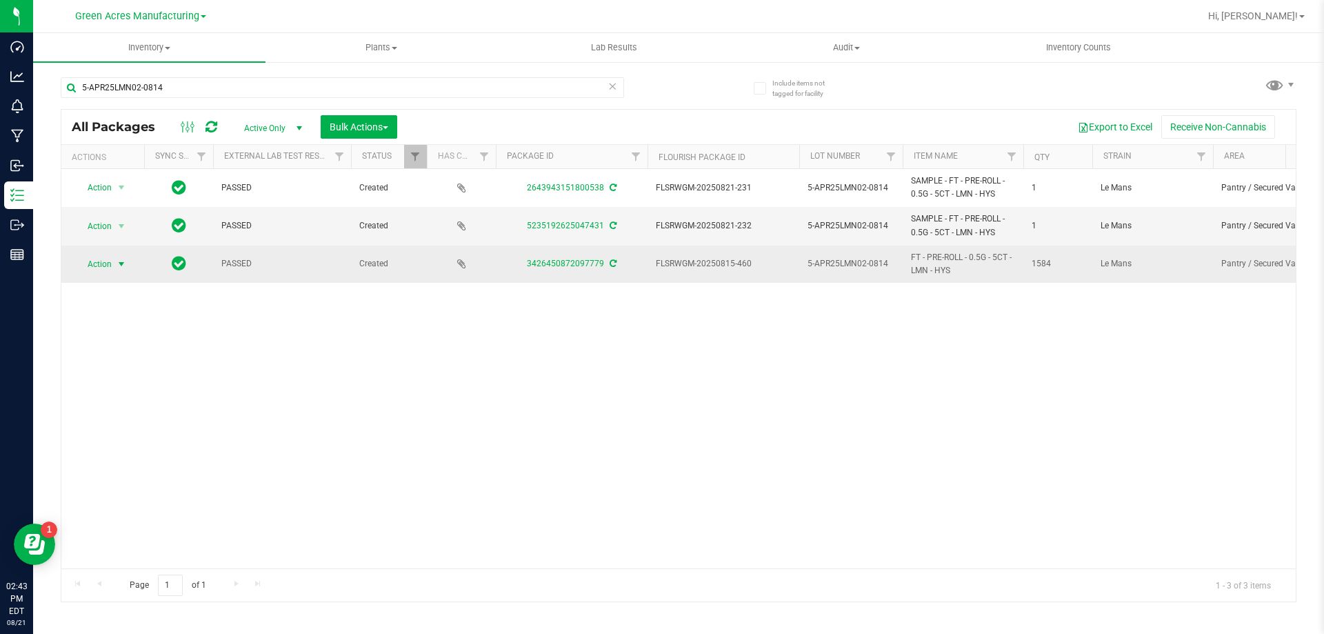
click at [115, 259] on span "select" at bounding box center [121, 263] width 17 height 19
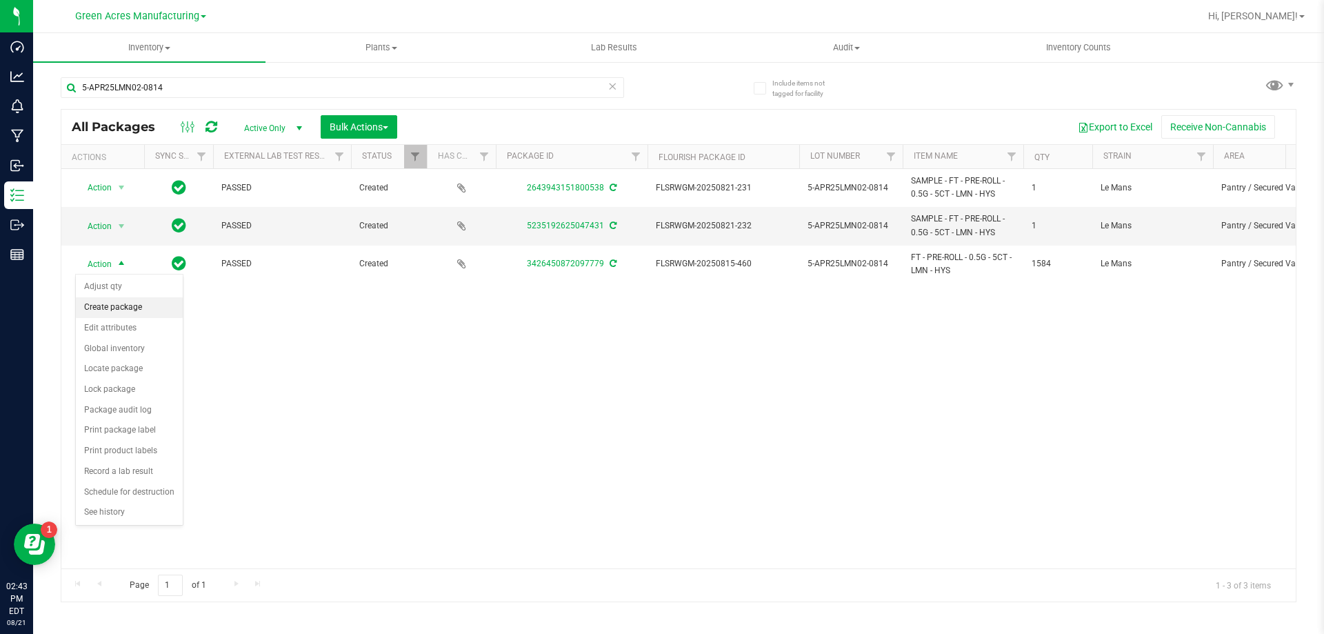
click at [129, 312] on li "Create package" at bounding box center [129, 307] width 107 height 21
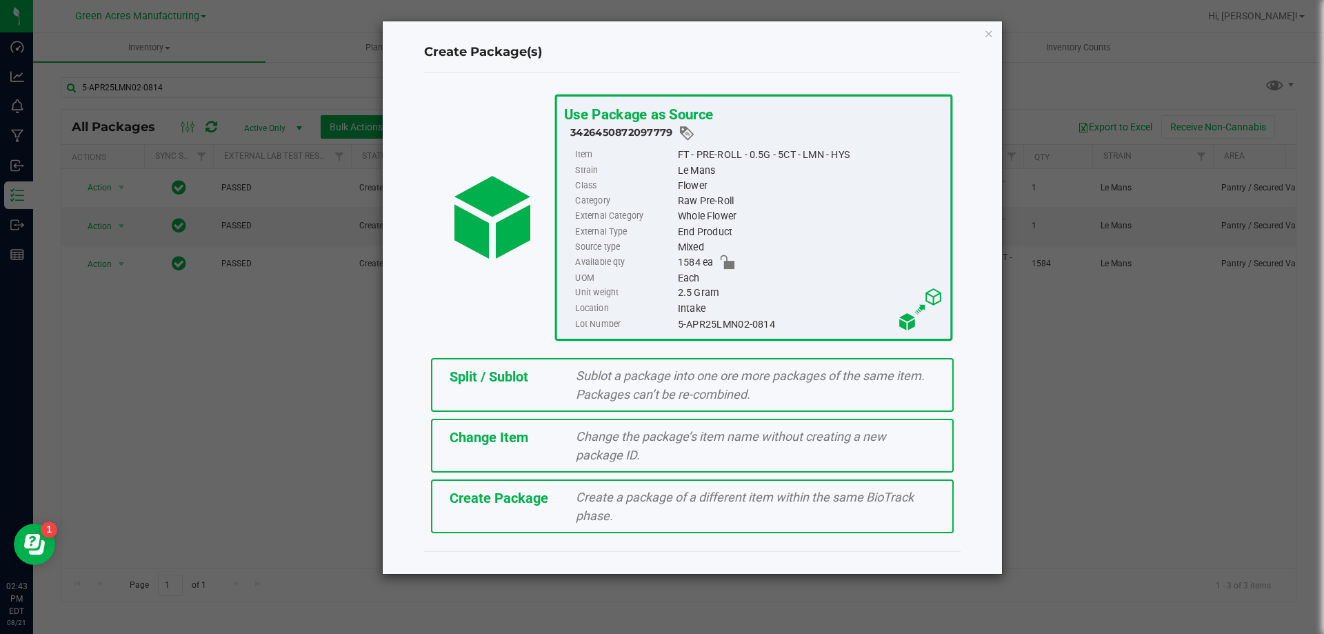
click at [445, 385] on div "Split / Sublot" at bounding box center [502, 376] width 127 height 21
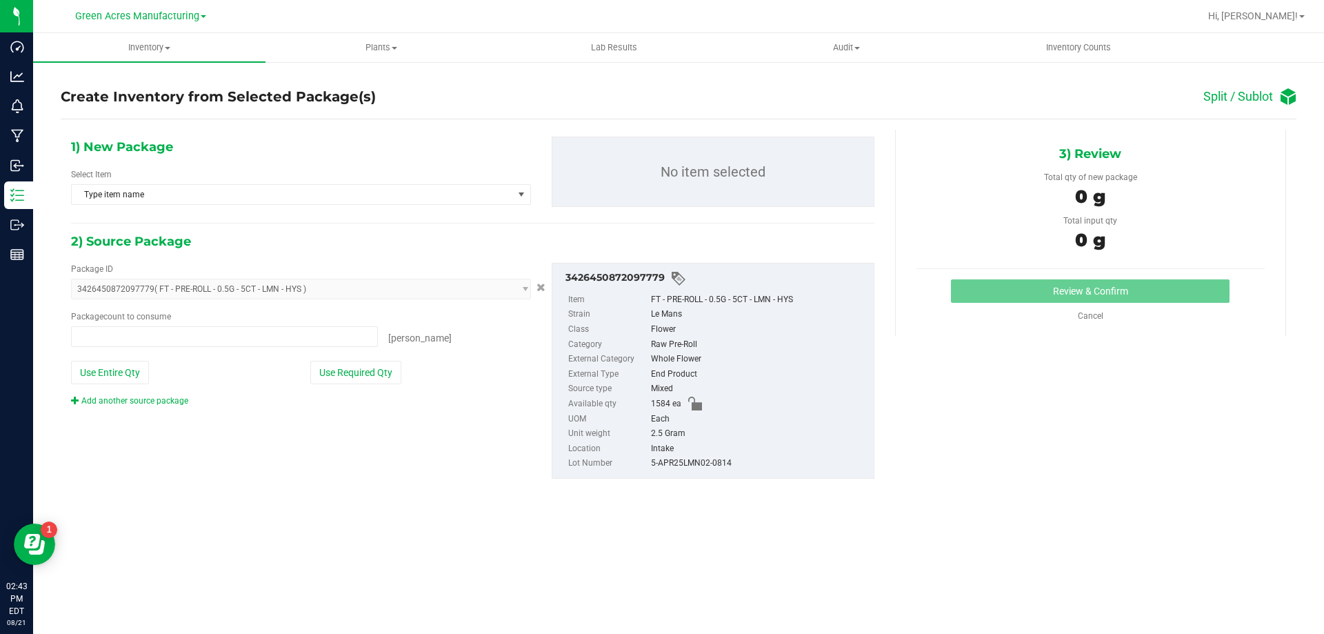
type input "0 ea"
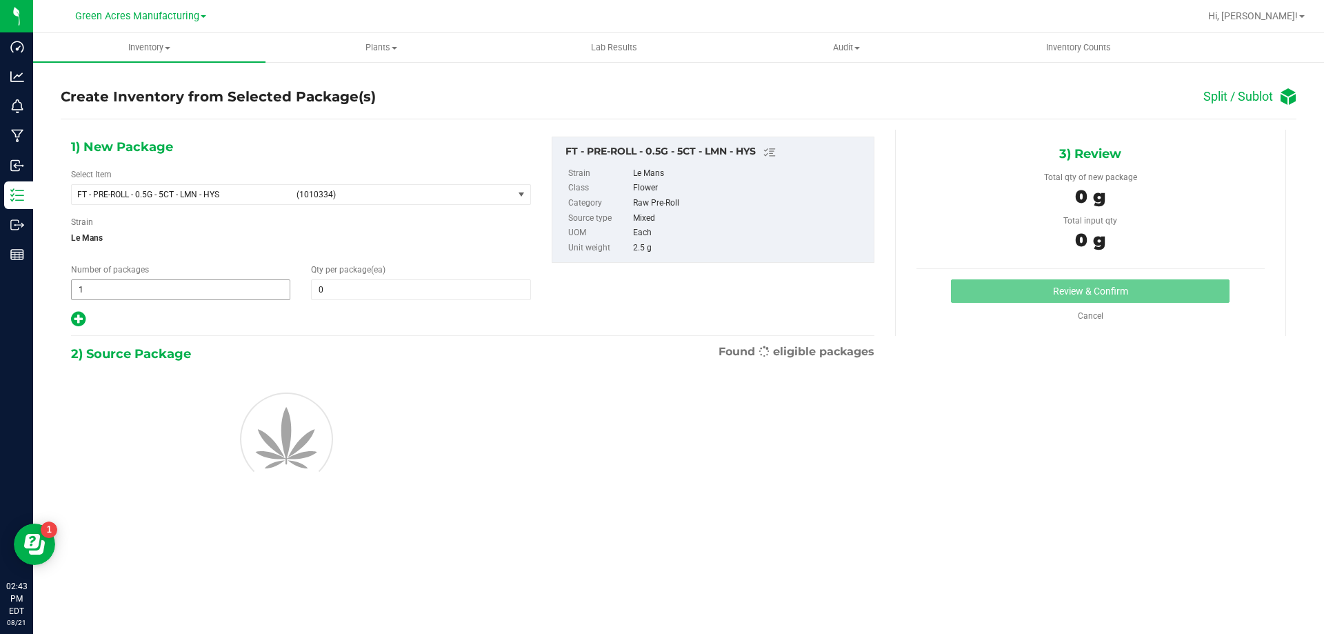
click at [244, 292] on input "1" at bounding box center [181, 289] width 218 height 19
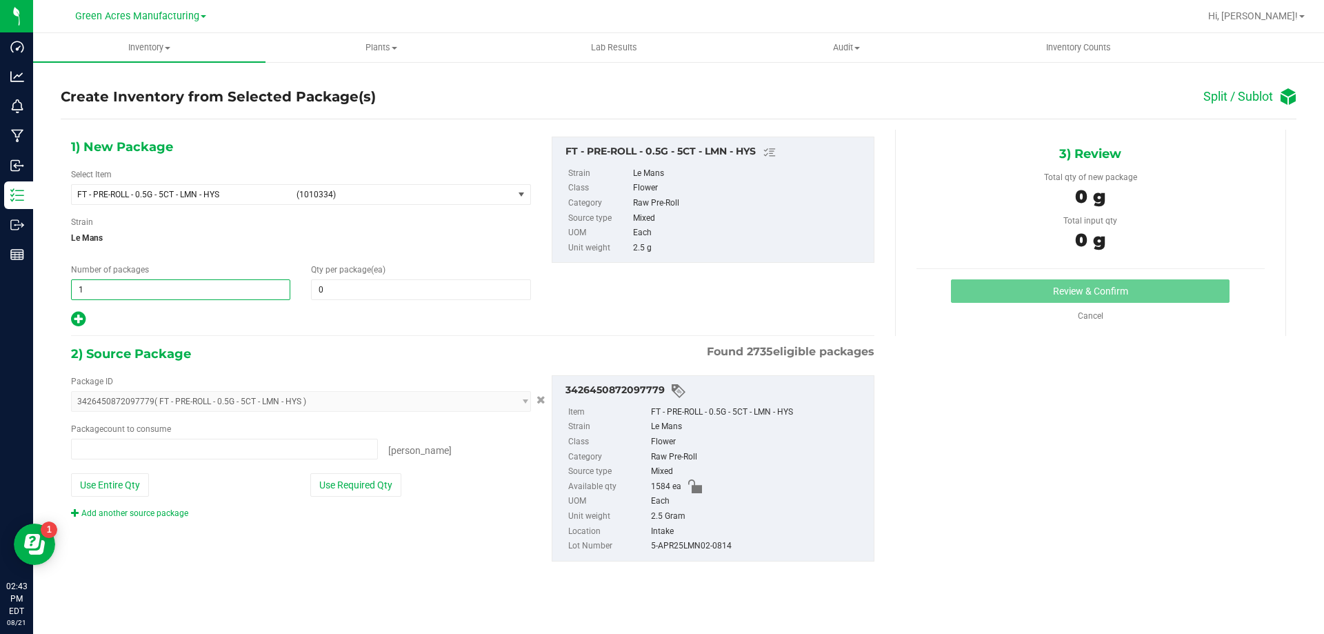
type input "0 ea"
type input "132"
type input "12"
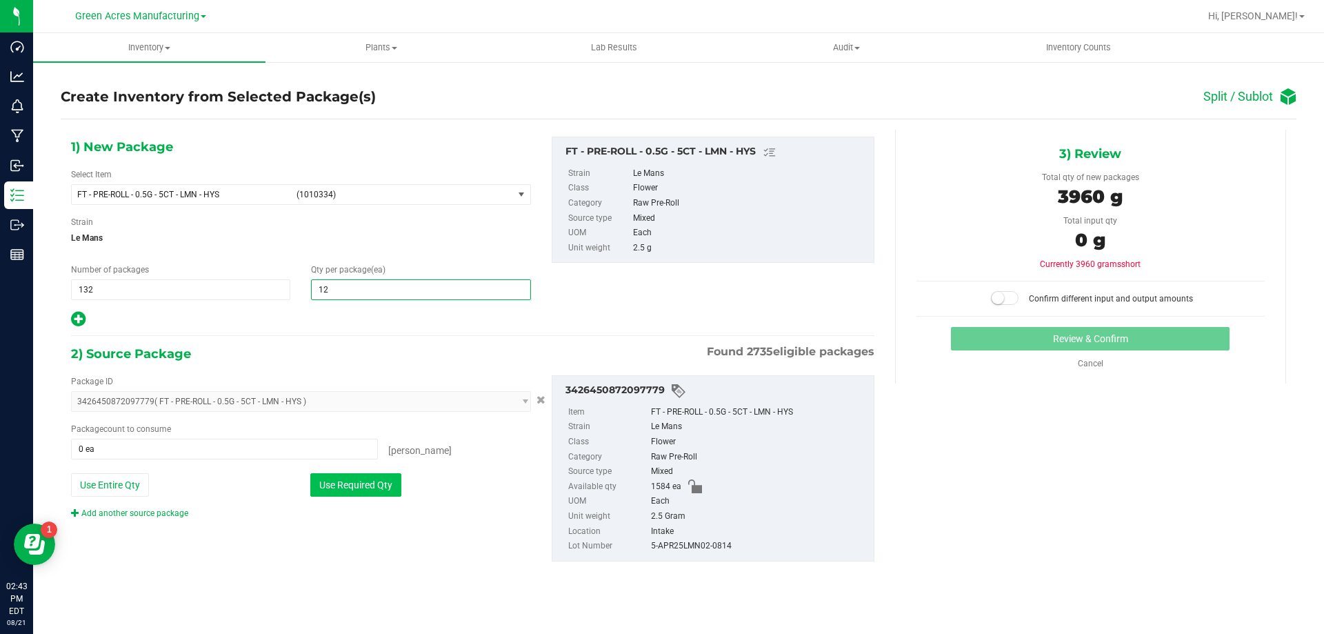
type input "12"
click at [334, 476] on button "Use Required Qty" at bounding box center [355, 484] width 91 height 23
type input "1584 ea"
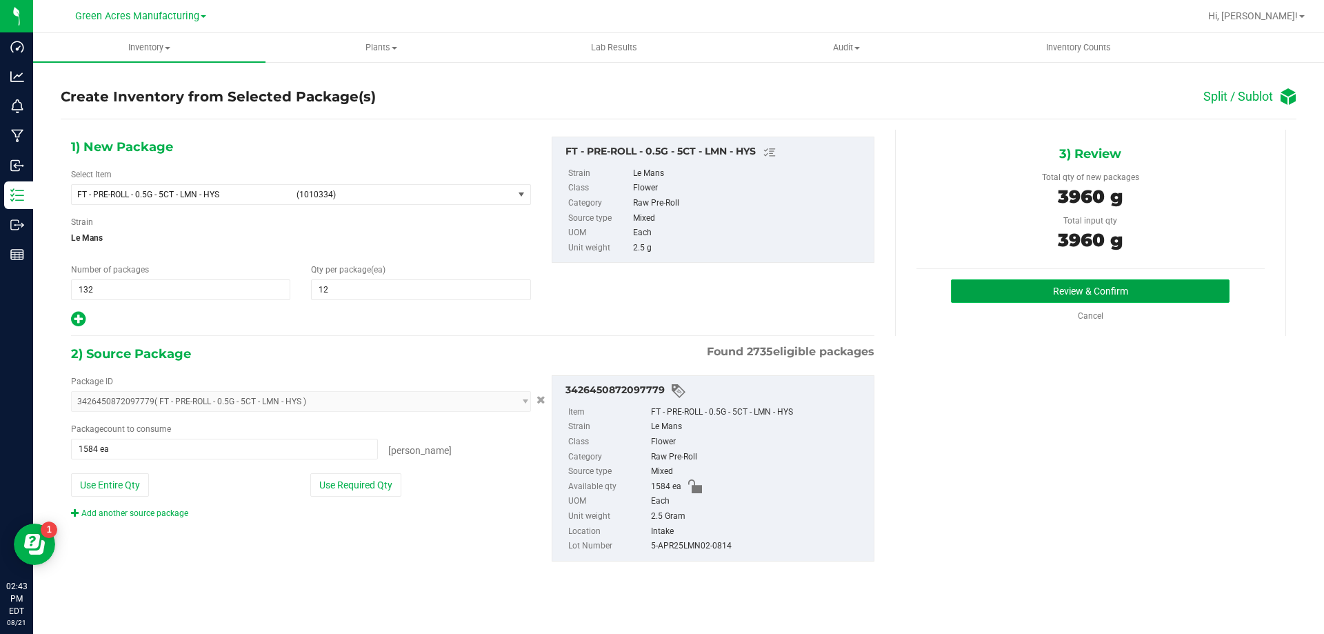
click at [1038, 294] on button "Review & Confirm" at bounding box center [1090, 290] width 279 height 23
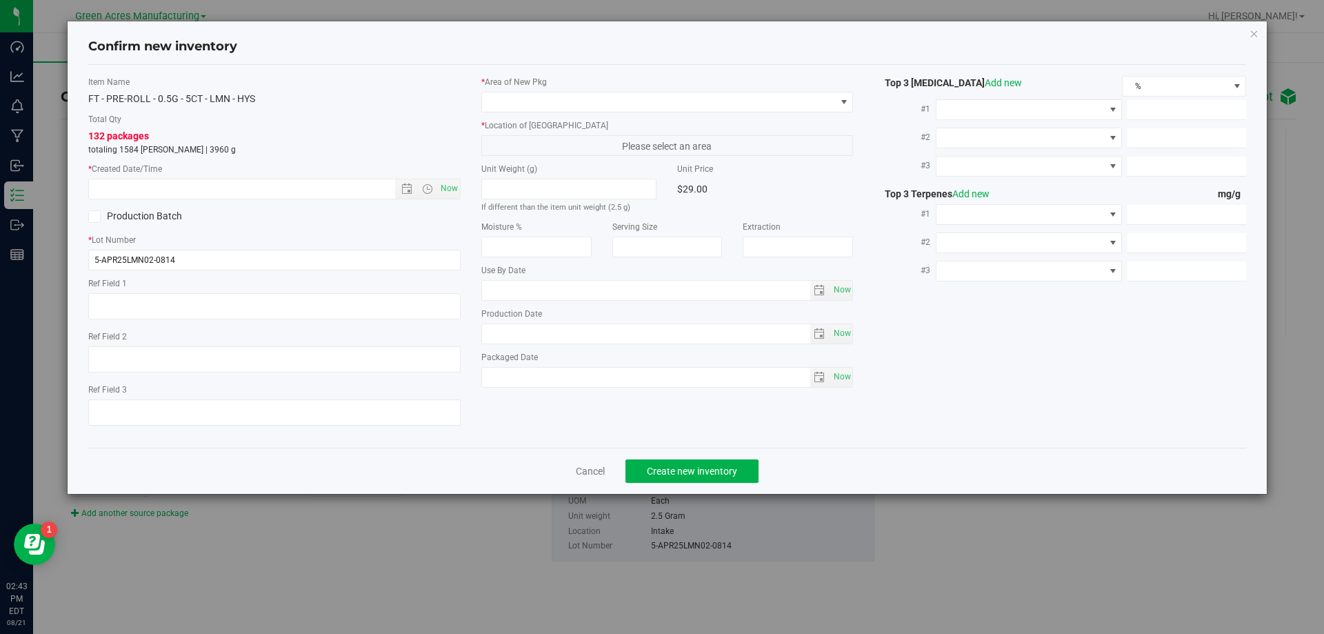
type textarea "PR"
type textarea "19.6%/2.13% Terps"
type textarea ".4"
click at [457, 185] on span "Now" at bounding box center [448, 189] width 23 height 20
type input "[DATE] 2:43 PM"
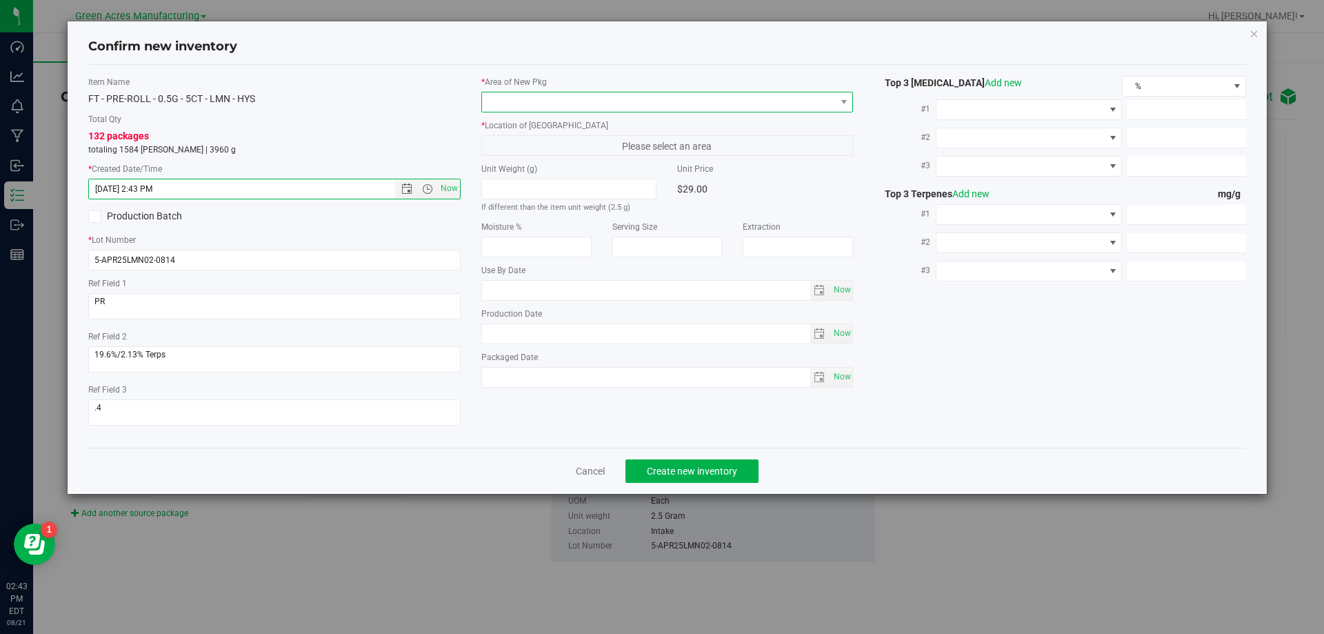
click at [643, 110] on span at bounding box center [659, 101] width 354 height 19
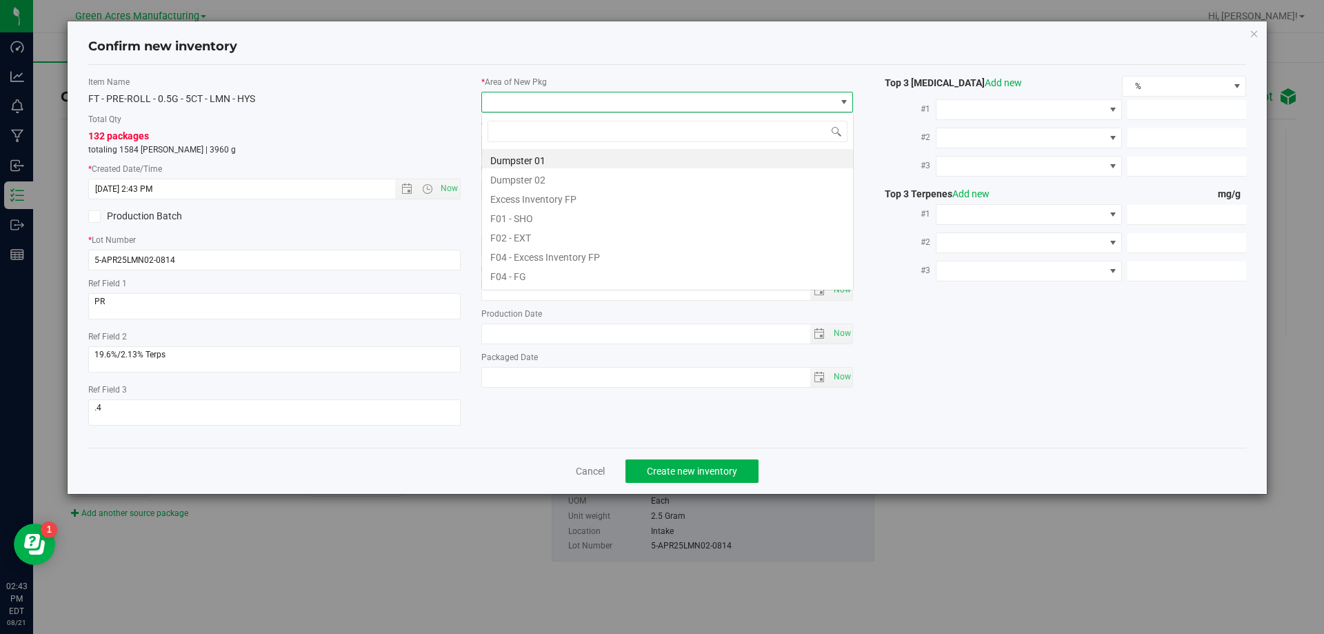
scroll to position [21, 372]
type input "vf2"
click at [574, 245] on li "VF2 - WHS" at bounding box center [667, 254] width 371 height 19
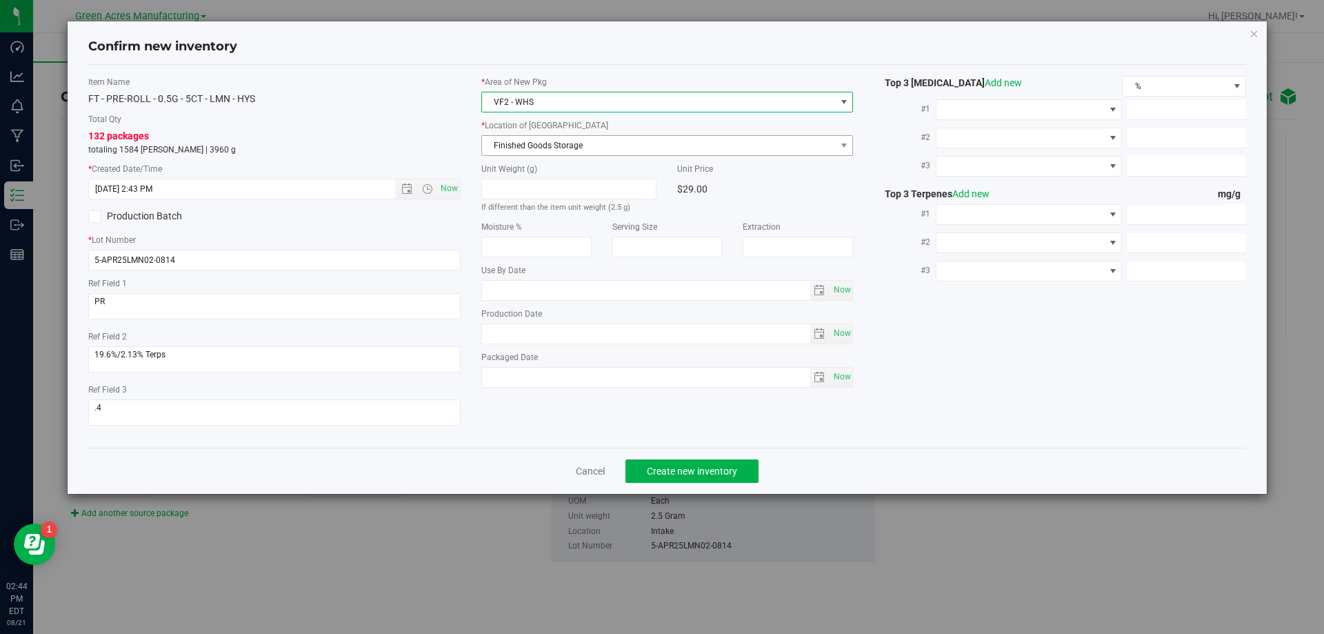
click at [612, 155] on span "Finished Goods Storage" at bounding box center [667, 145] width 372 height 21
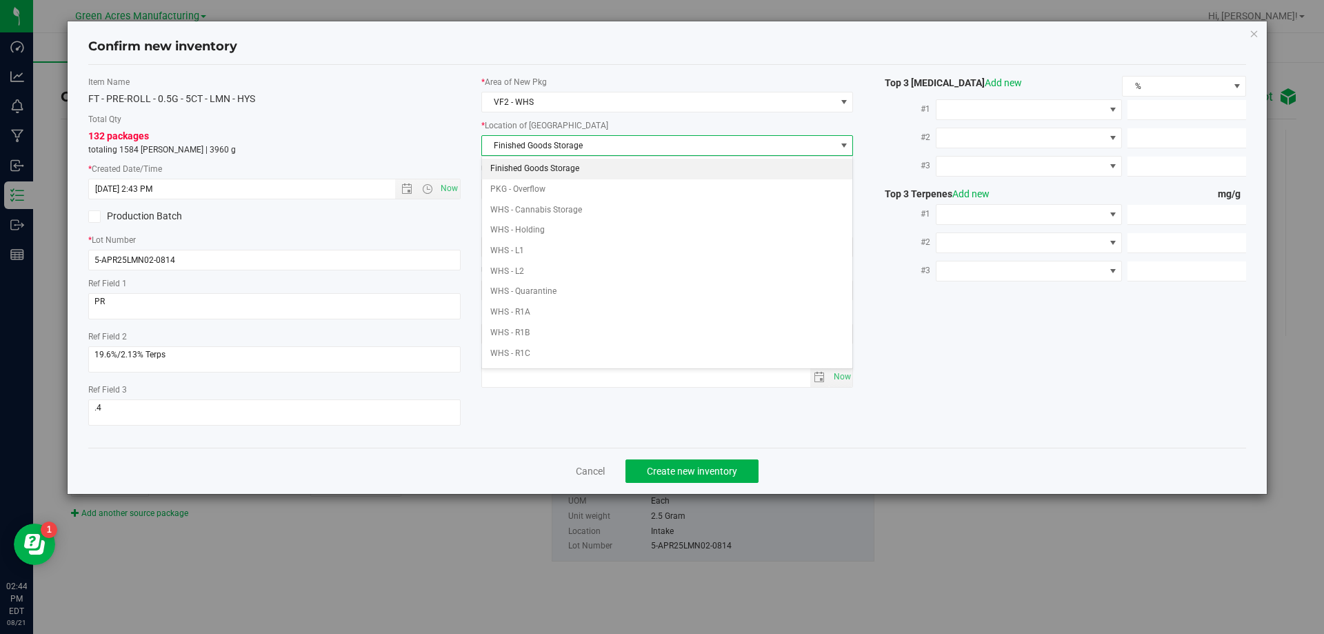
click at [594, 173] on li "Finished Goods Storage" at bounding box center [667, 169] width 371 height 21
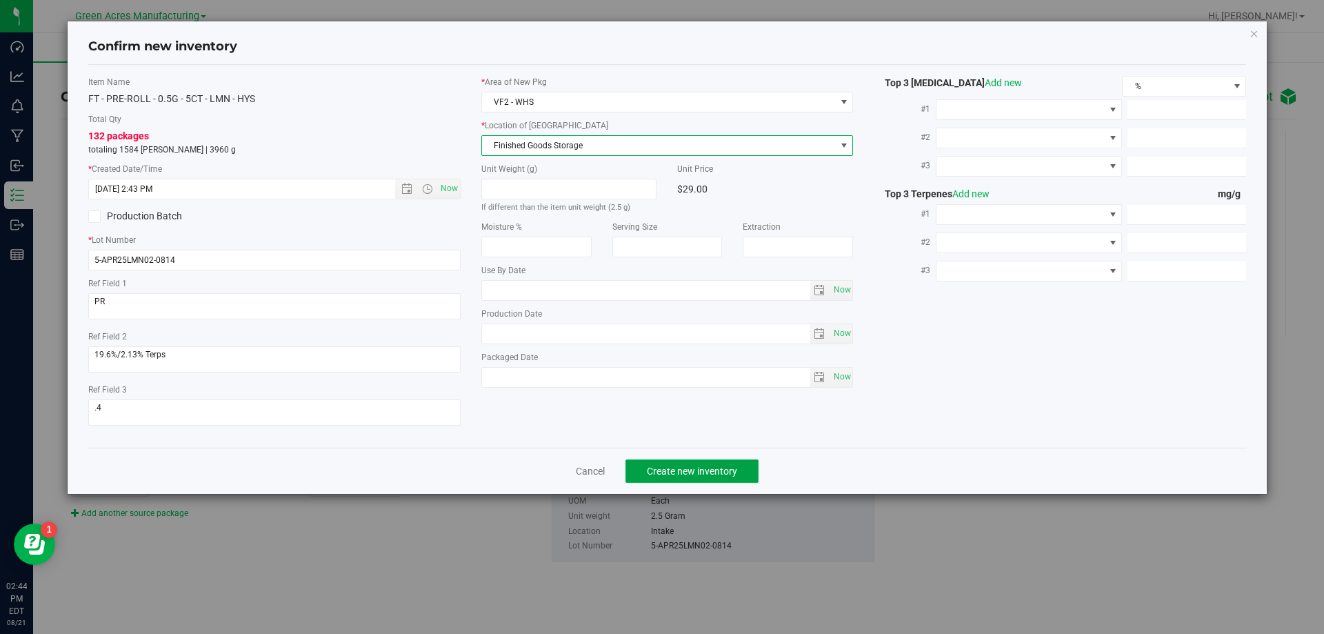
click at [682, 472] on span "Create new inventory" at bounding box center [692, 470] width 90 height 11
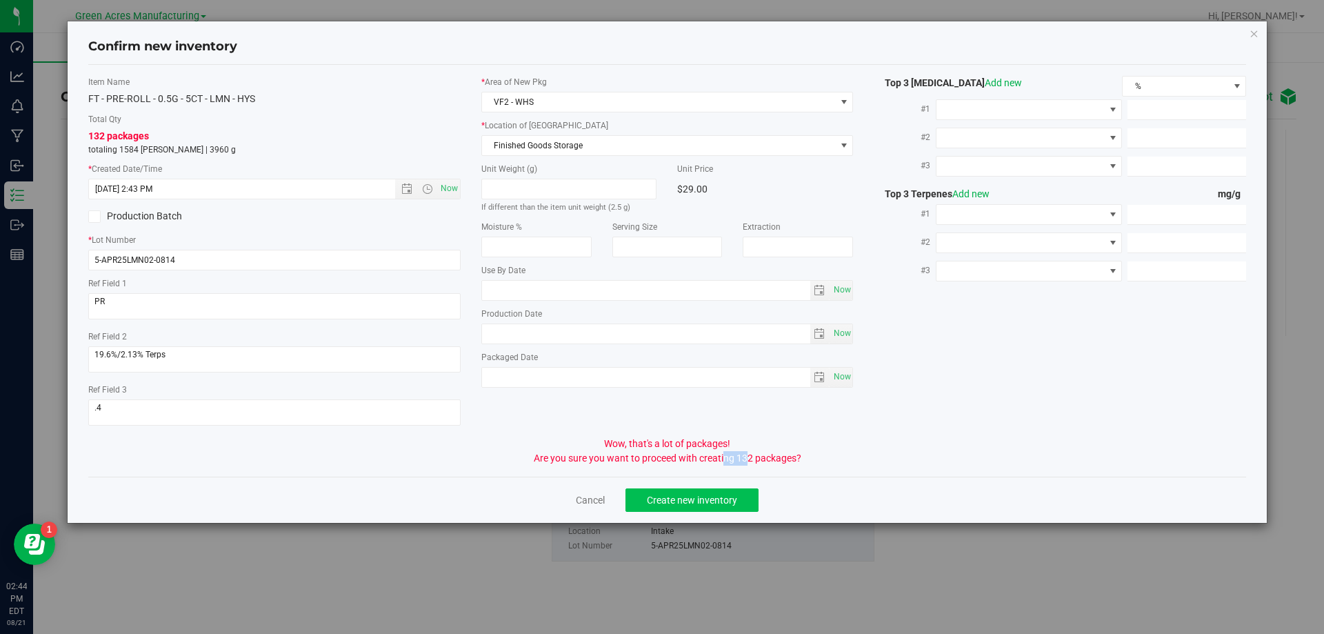
drag, startPoint x: 682, startPoint y: 472, endPoint x: 690, endPoint y: 496, distance: 25.5
click at [684, 485] on div "Confirm new inventory Item Name FT - PRE-ROLL - 0.5G - 5CT - LMN - HYS Total Qt…" at bounding box center [668, 271] width 1200 height 501
click at [690, 496] on span "Create new inventory" at bounding box center [692, 499] width 90 height 11
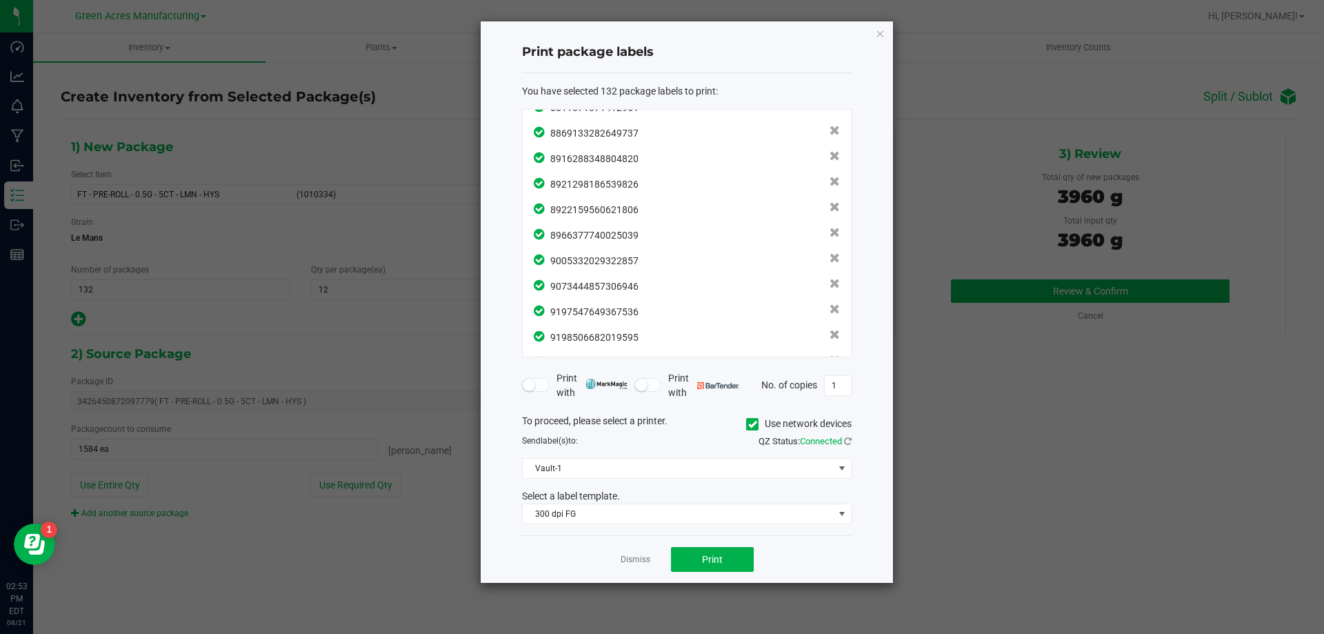
scroll to position [3132, 0]
click at [732, 556] on button "Print" at bounding box center [712, 559] width 83 height 25
click at [645, 558] on link "Dismiss" at bounding box center [636, 560] width 30 height 12
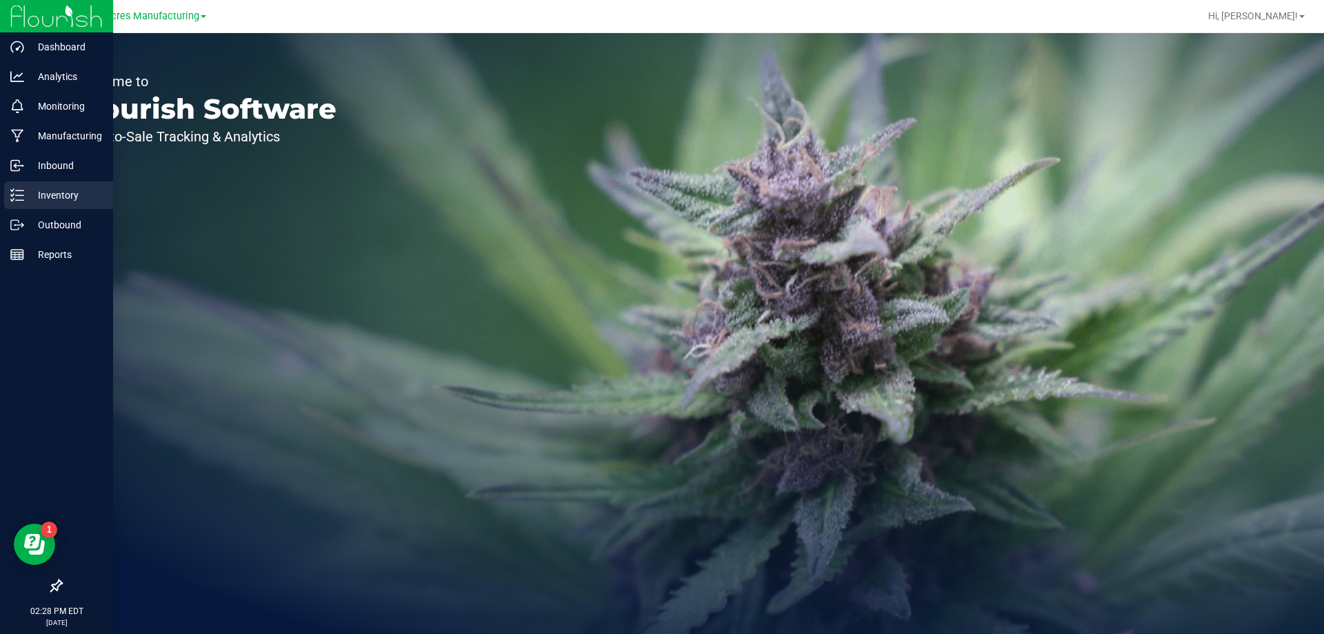
click at [21, 195] on line at bounding box center [20, 195] width 8 height 0
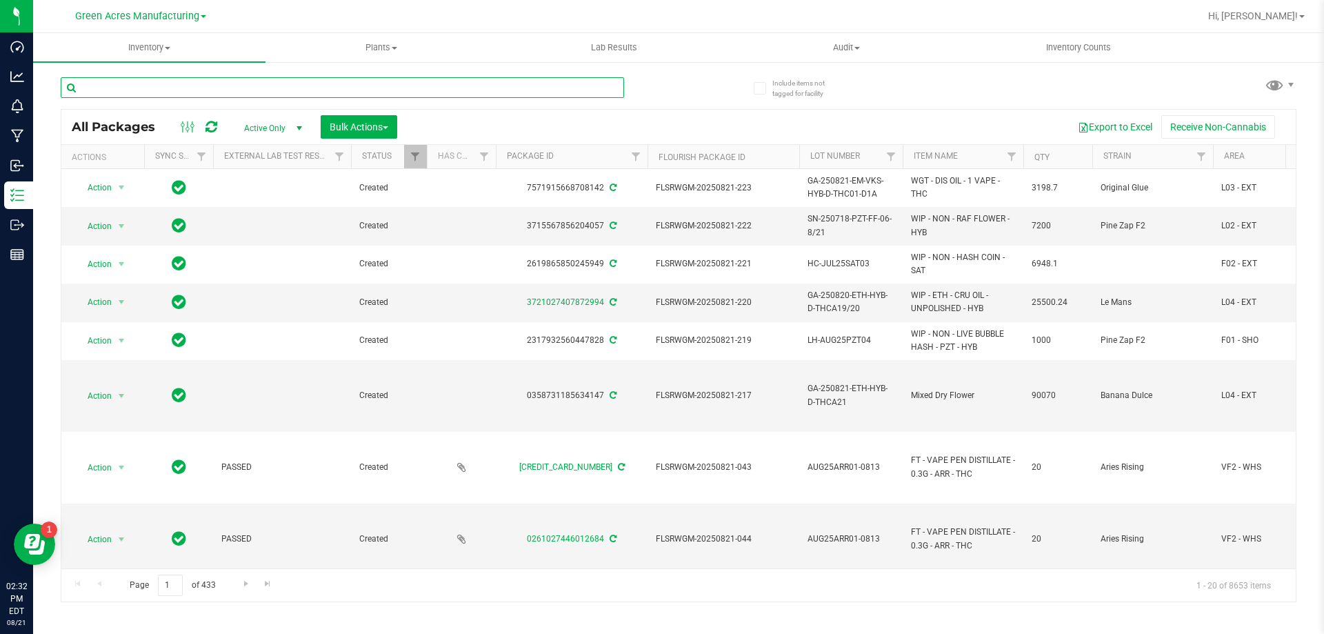
click at [279, 86] on input "text" at bounding box center [342, 87] width 563 height 21
paste input "W-AUG25PKT01-0815"
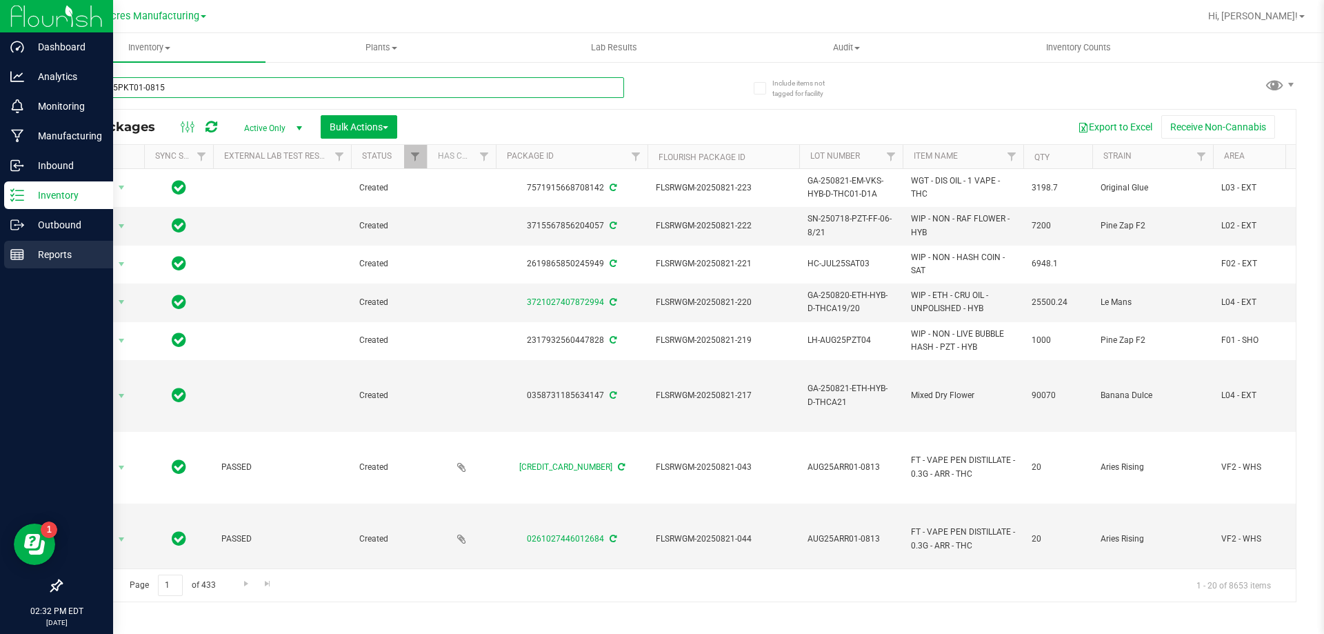
type input "W-AUG25PKT01-0815"
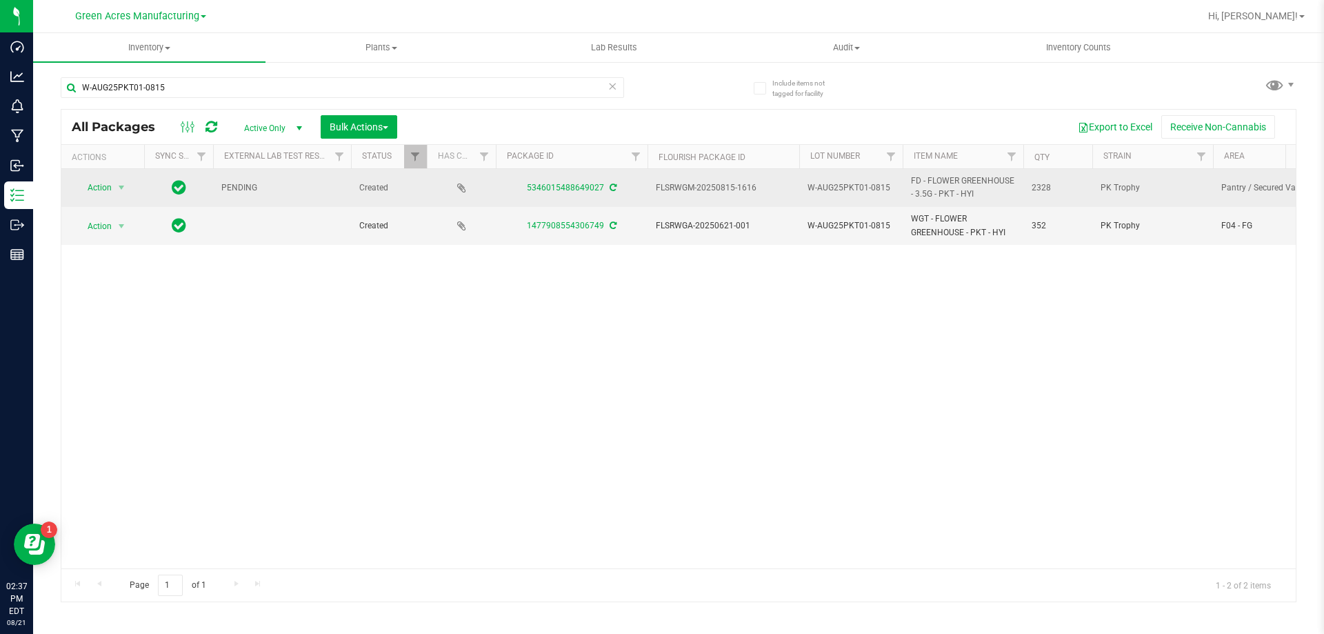
click at [612, 192] on div "5346015488649027" at bounding box center [572, 187] width 156 height 13
click at [612, 187] on icon at bounding box center [613, 187] width 7 height 8
click at [83, 189] on span "Action" at bounding box center [93, 187] width 37 height 19
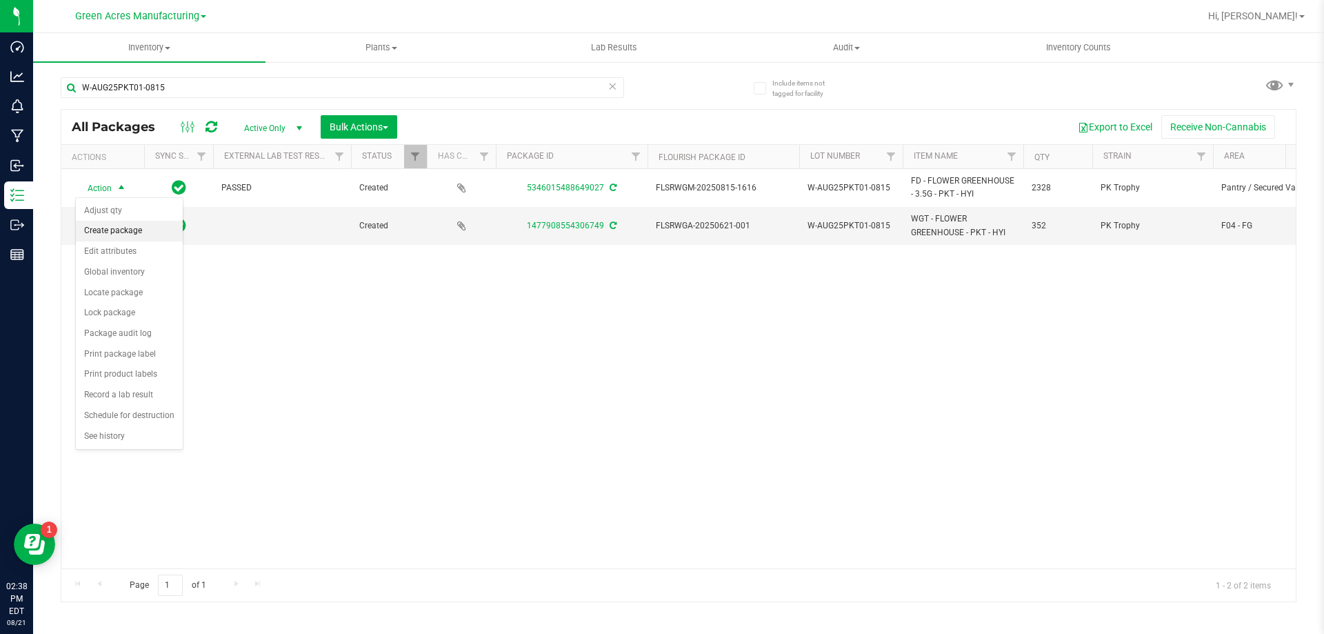
click at [110, 227] on li "Create package" at bounding box center [129, 231] width 107 height 21
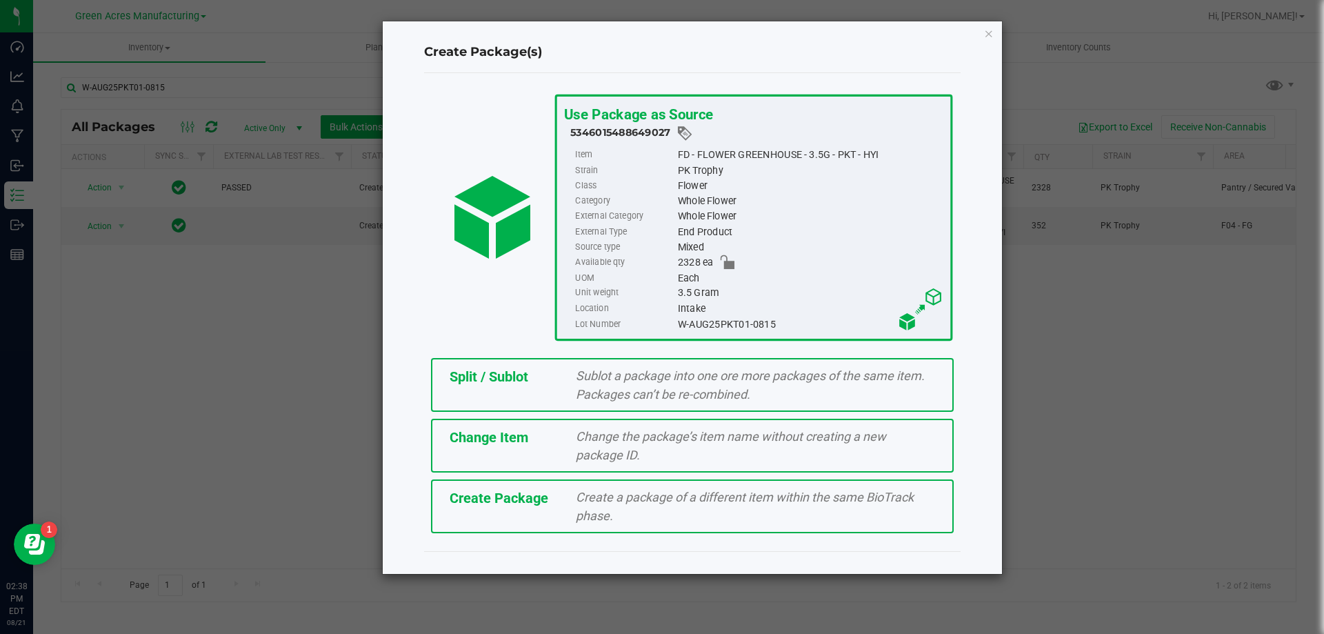
click at [466, 501] on span "Create Package" at bounding box center [499, 498] width 99 height 17
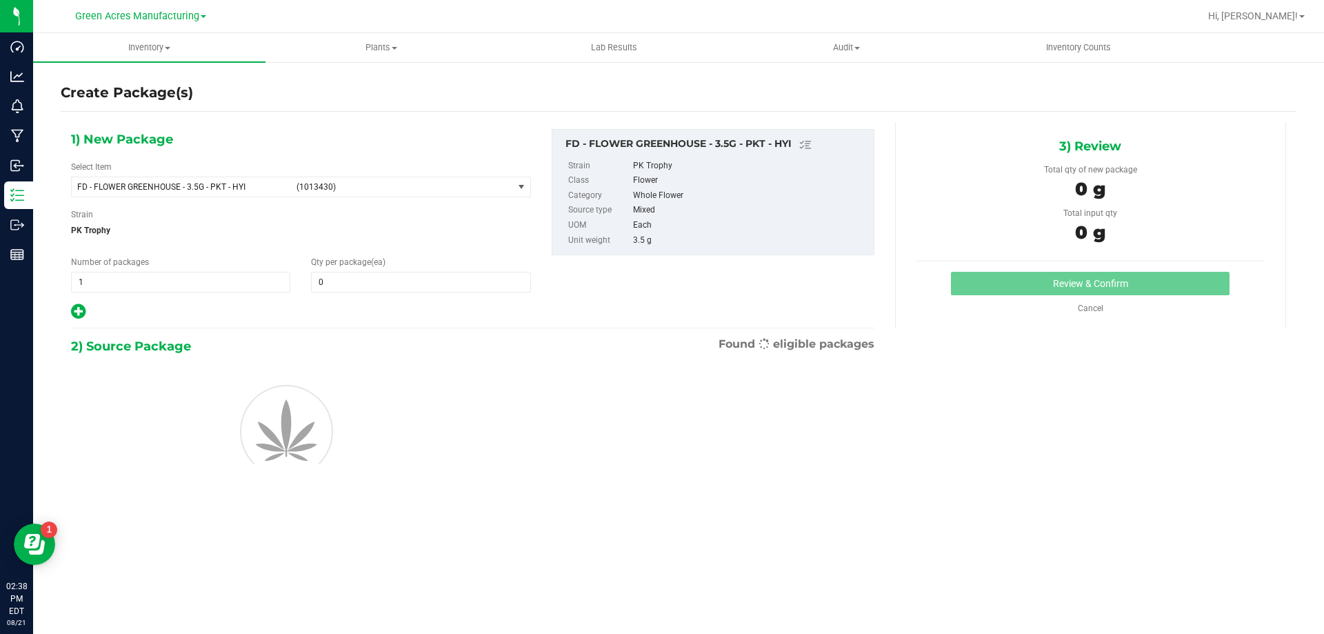
type input "0"
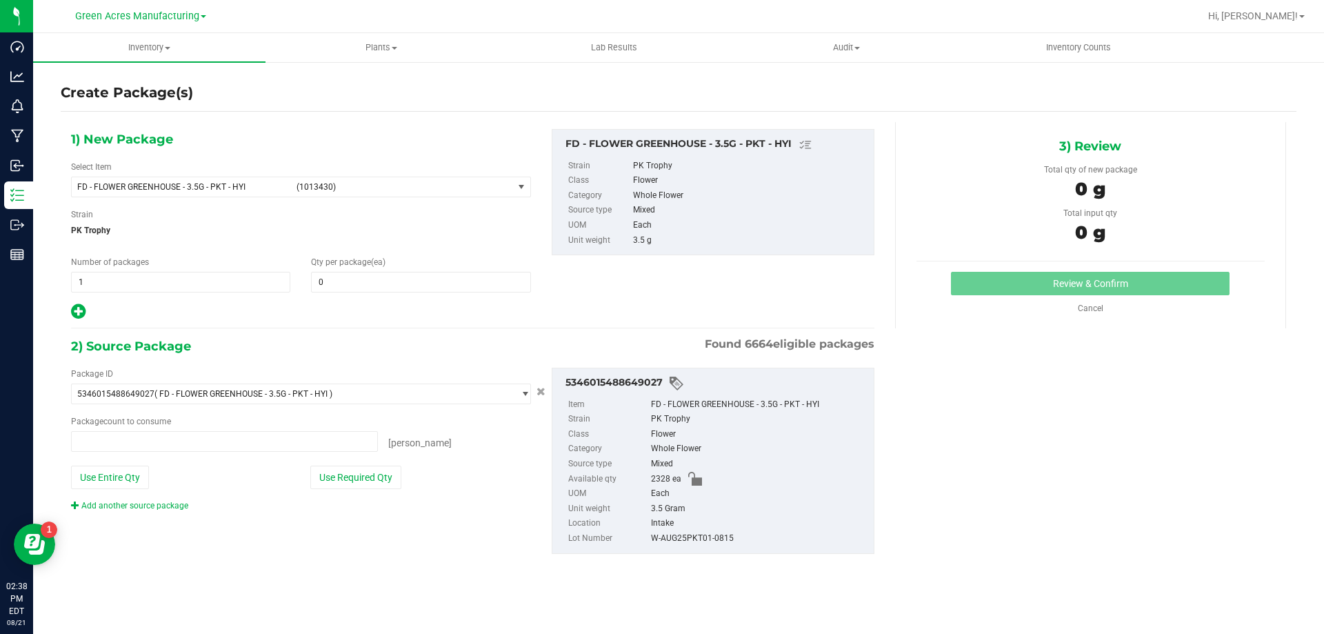
type input "0 ea"
click at [354, 187] on span "(1013430)" at bounding box center [401, 187] width 211 height 10
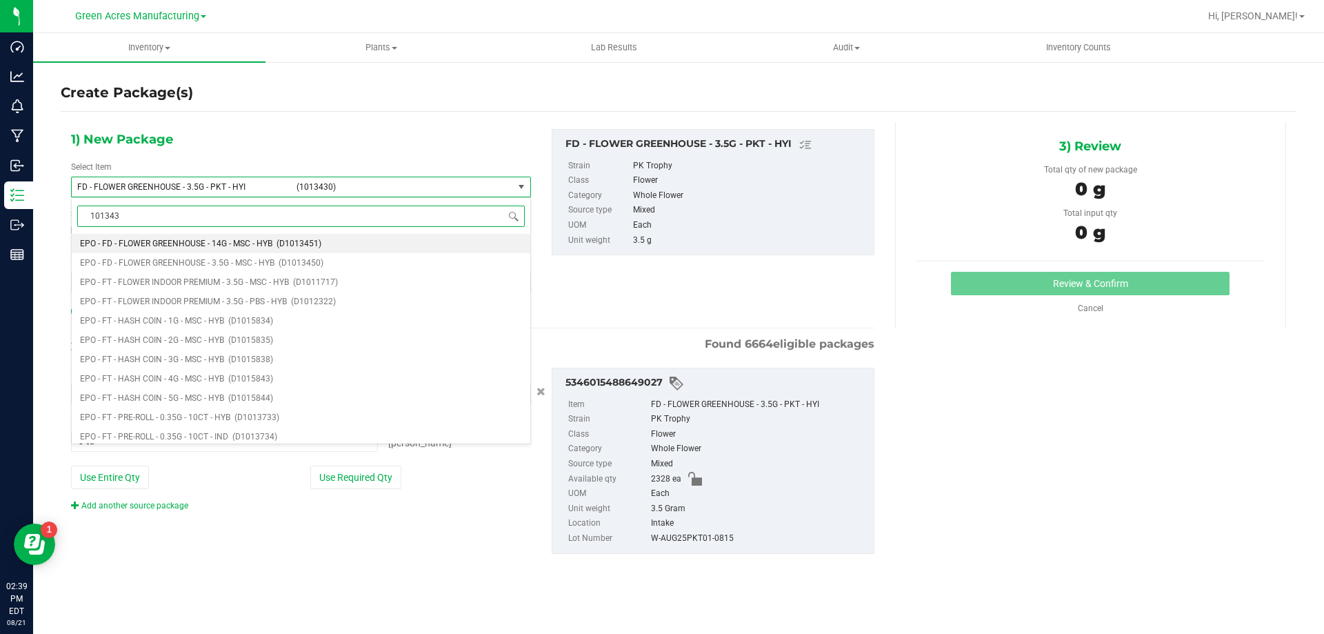
type input "1013430"
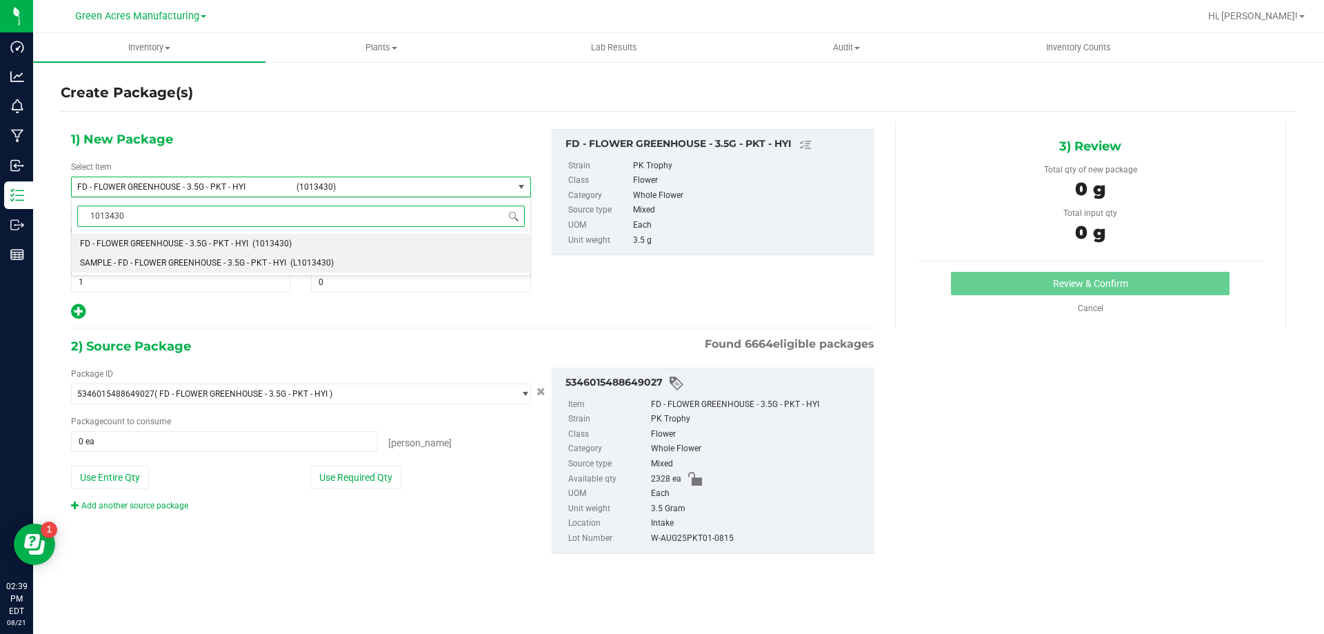
click at [305, 256] on li "SAMPLE - FD - FLOWER GREENHOUSE - 3.5G - PKT - HYI (L1013430)" at bounding box center [301, 262] width 459 height 19
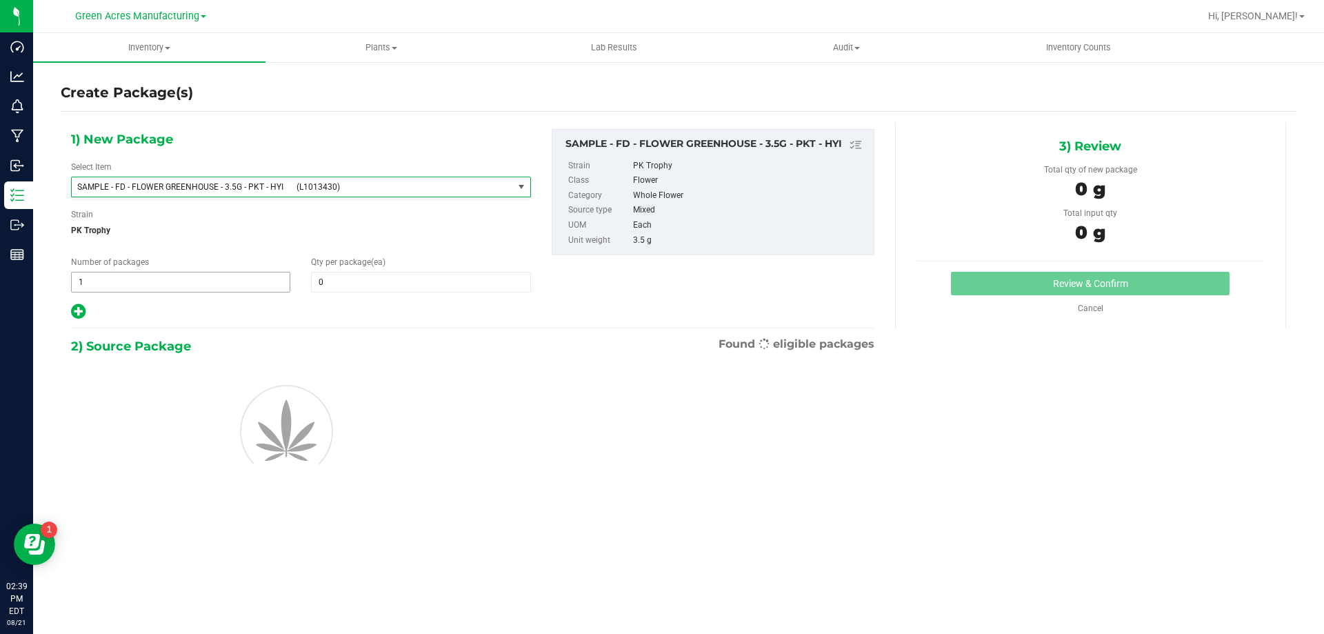
type input "0"
click at [248, 279] on span "1 1" at bounding box center [180, 282] width 219 height 21
type input "2"
type input "1"
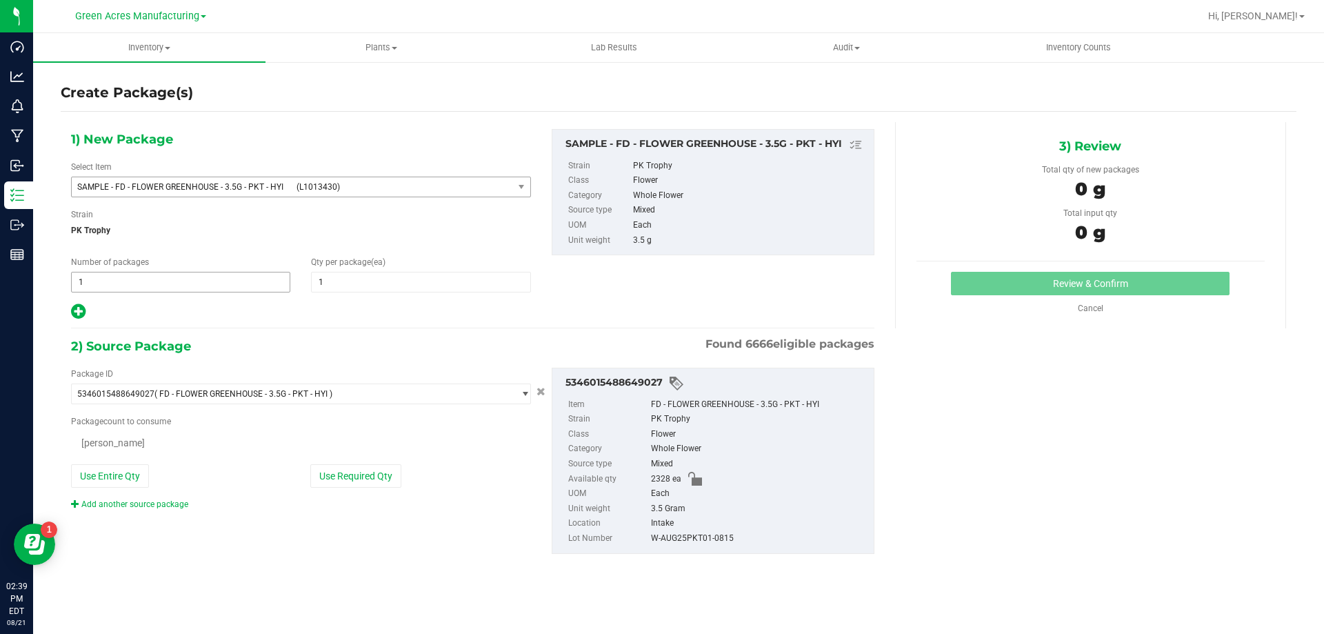
type input "2"
type input "1"
type input "0 ea"
type input "1"
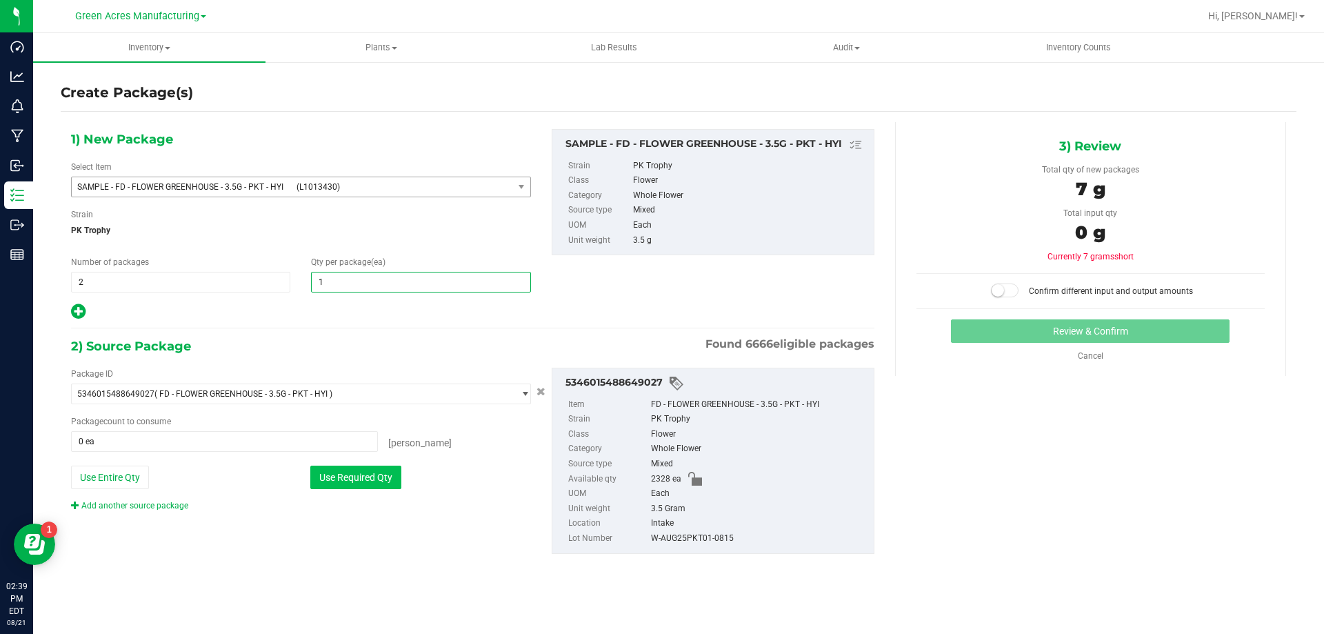
type input "1"
click at [355, 483] on button "Use Required Qty" at bounding box center [355, 476] width 91 height 23
type input "2 ea"
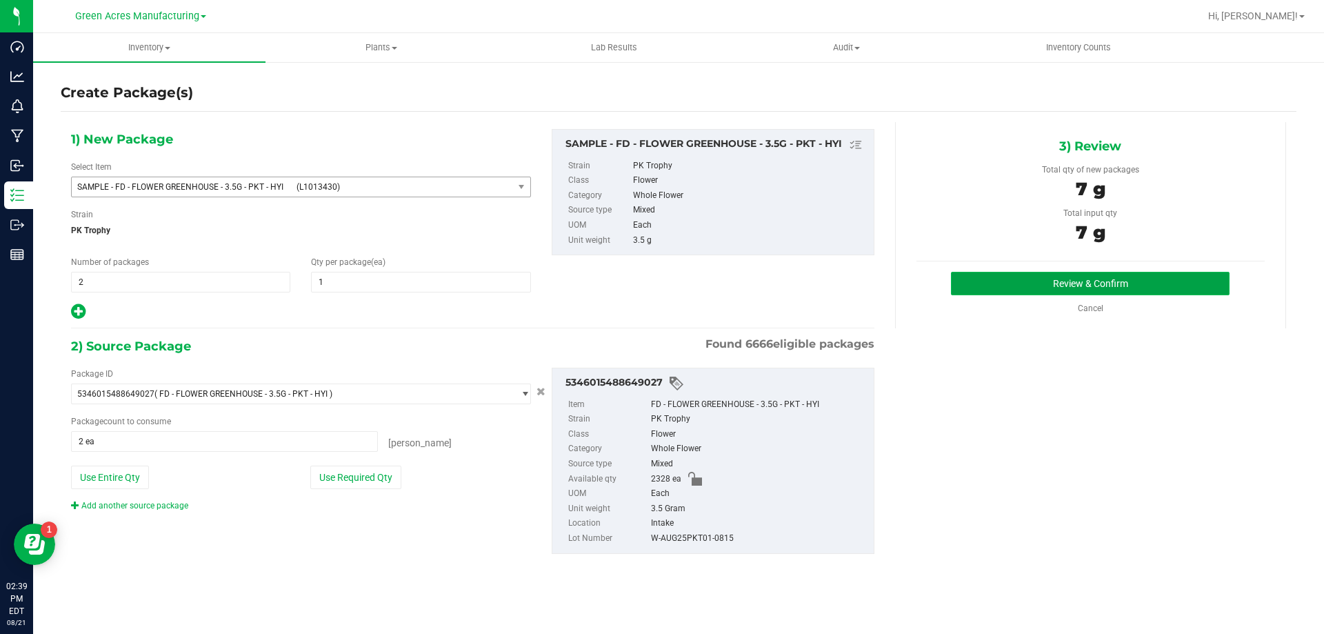
click at [1059, 284] on button "Review & Confirm" at bounding box center [1090, 283] width 279 height 23
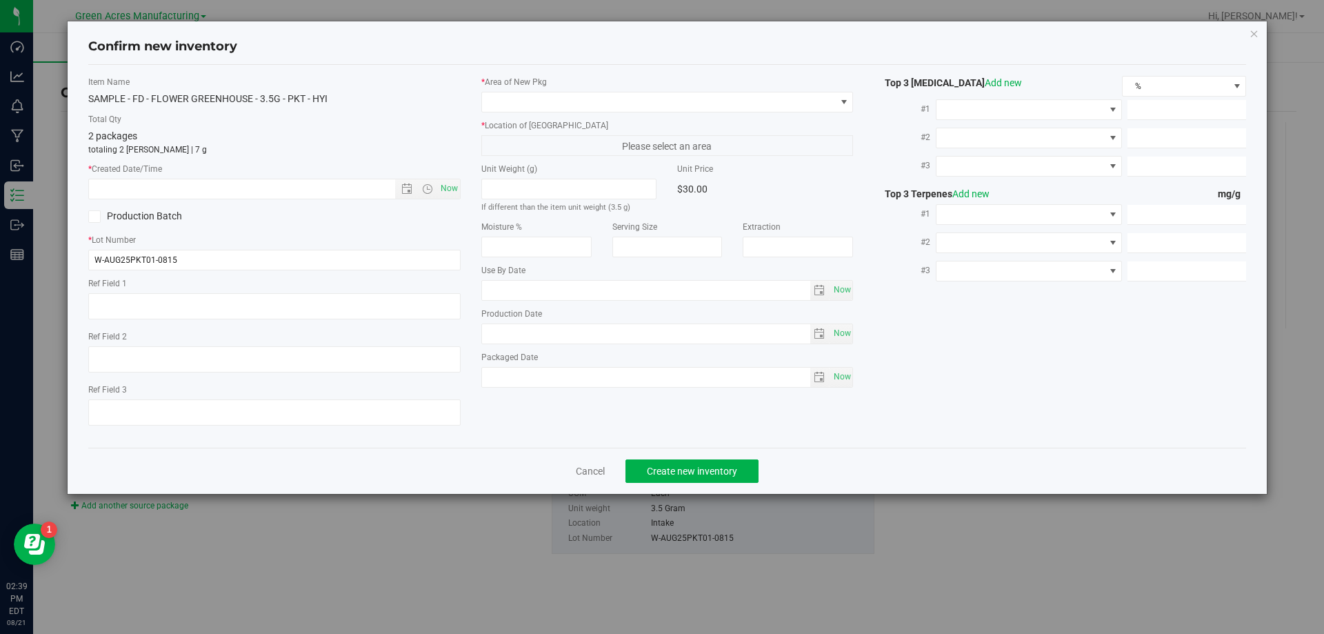
type textarea "DEP"
click at [448, 195] on span "Now" at bounding box center [448, 189] width 23 height 20
type input "[DATE] 2:39 PM"
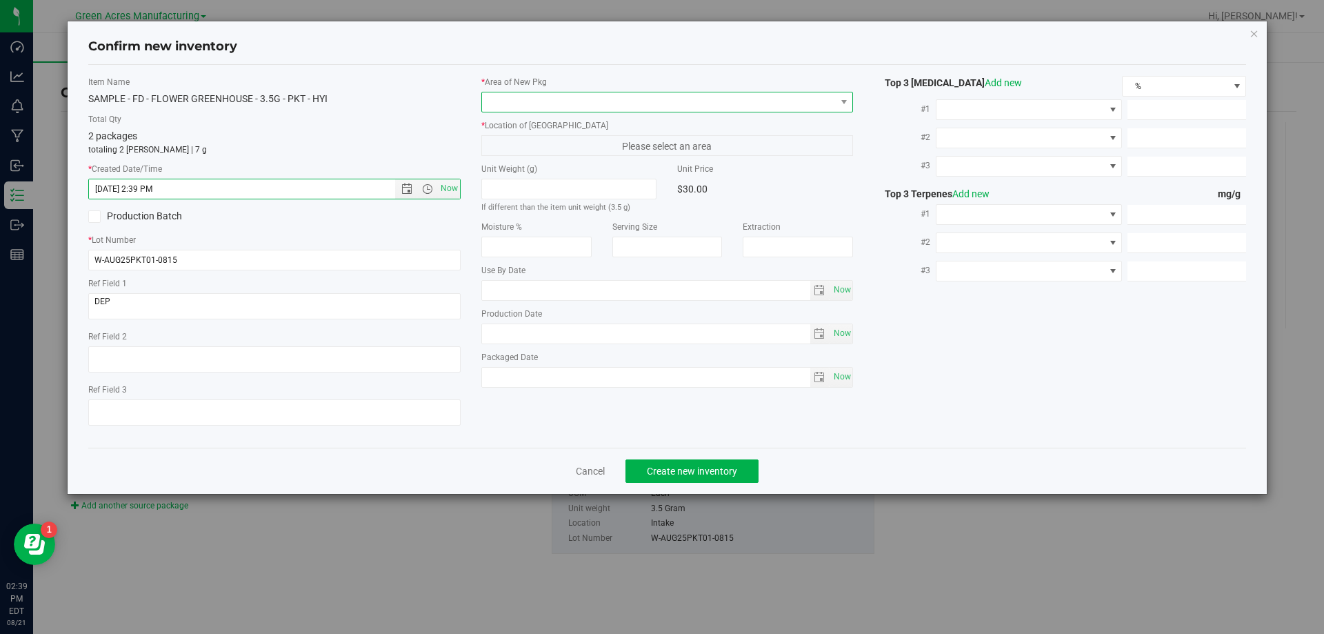
click at [625, 107] on span at bounding box center [659, 101] width 354 height 19
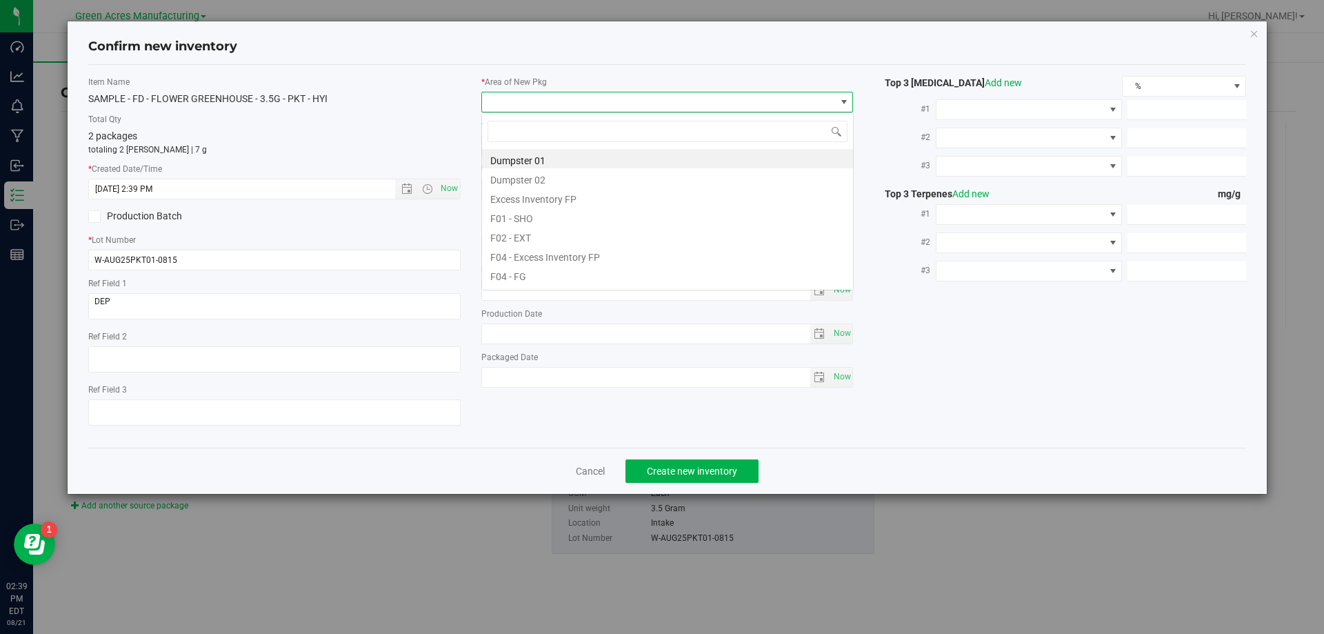
scroll to position [21, 372]
type input "pa"
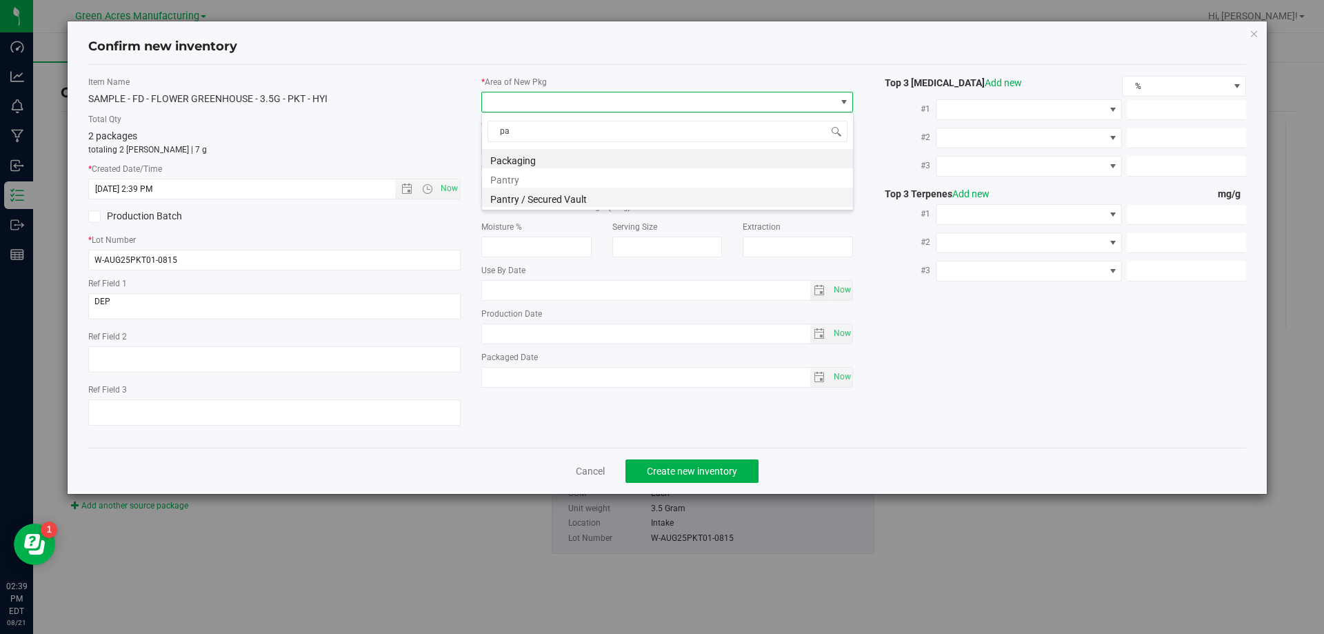
click at [599, 203] on li "Pantry / Secured Vault" at bounding box center [667, 197] width 371 height 19
click at [616, 148] on span "Freezer" at bounding box center [659, 145] width 354 height 19
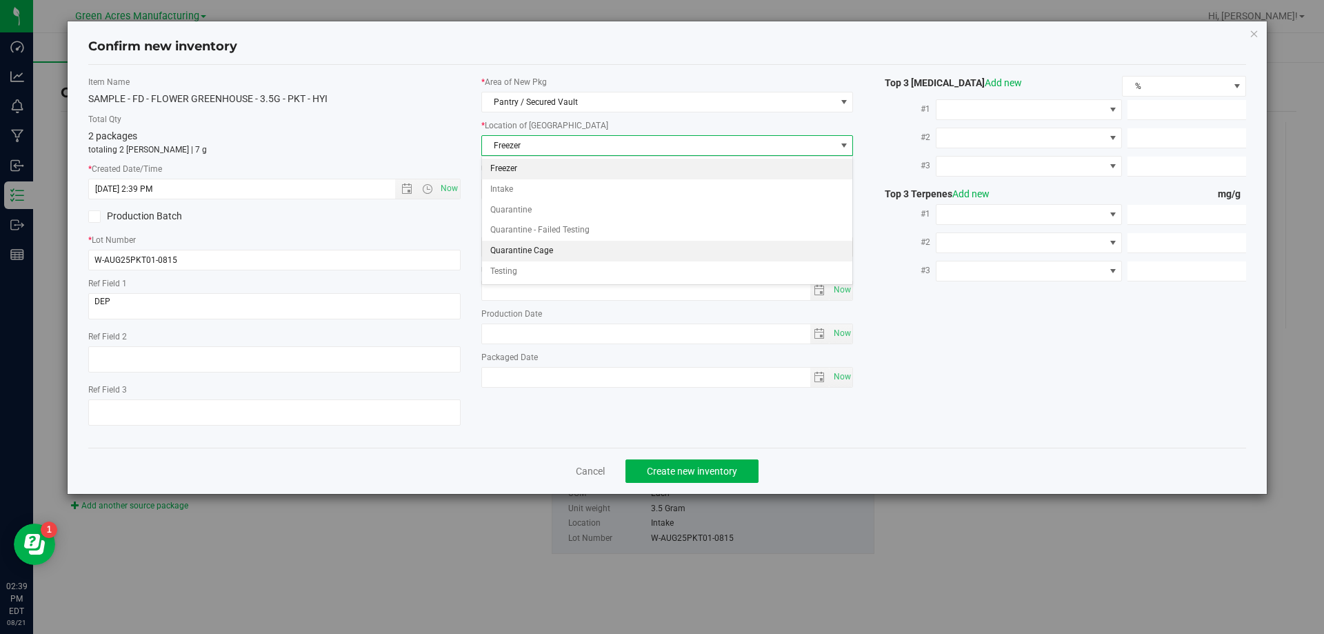
click at [552, 243] on li "Quarantine Cage" at bounding box center [667, 251] width 371 height 21
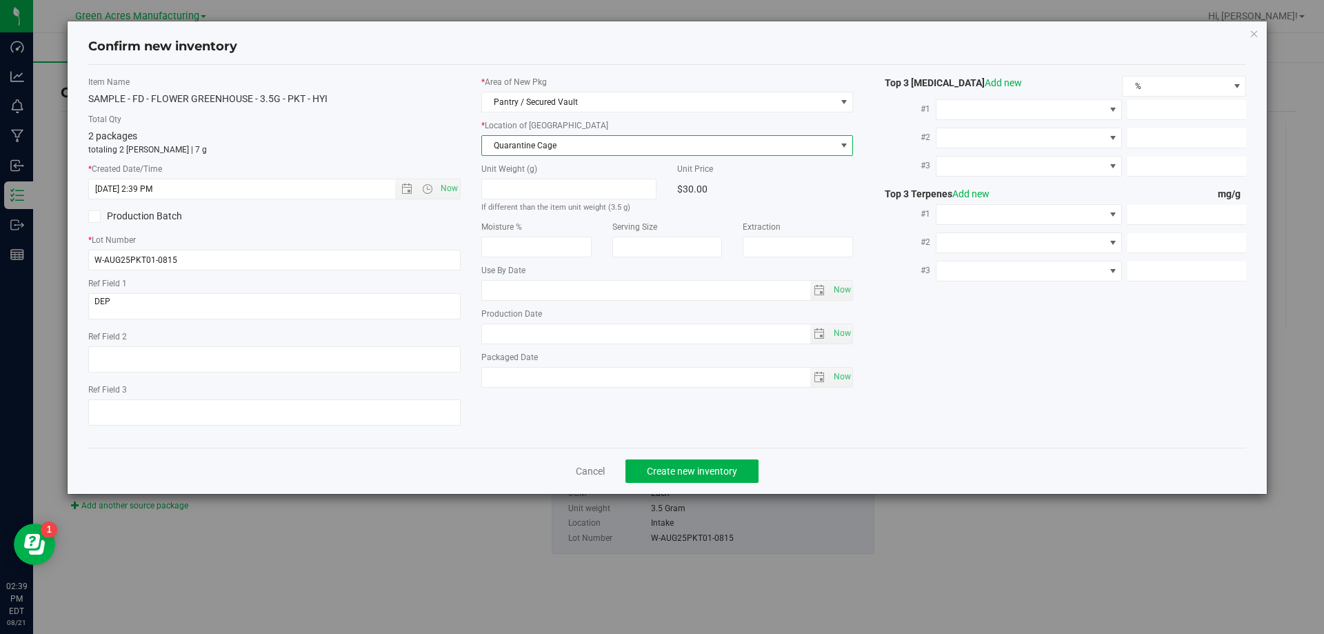
click at [678, 454] on div "Cancel Create new inventory" at bounding box center [667, 470] width 1158 height 46
click at [678, 465] on span "Create new inventory" at bounding box center [692, 470] width 90 height 11
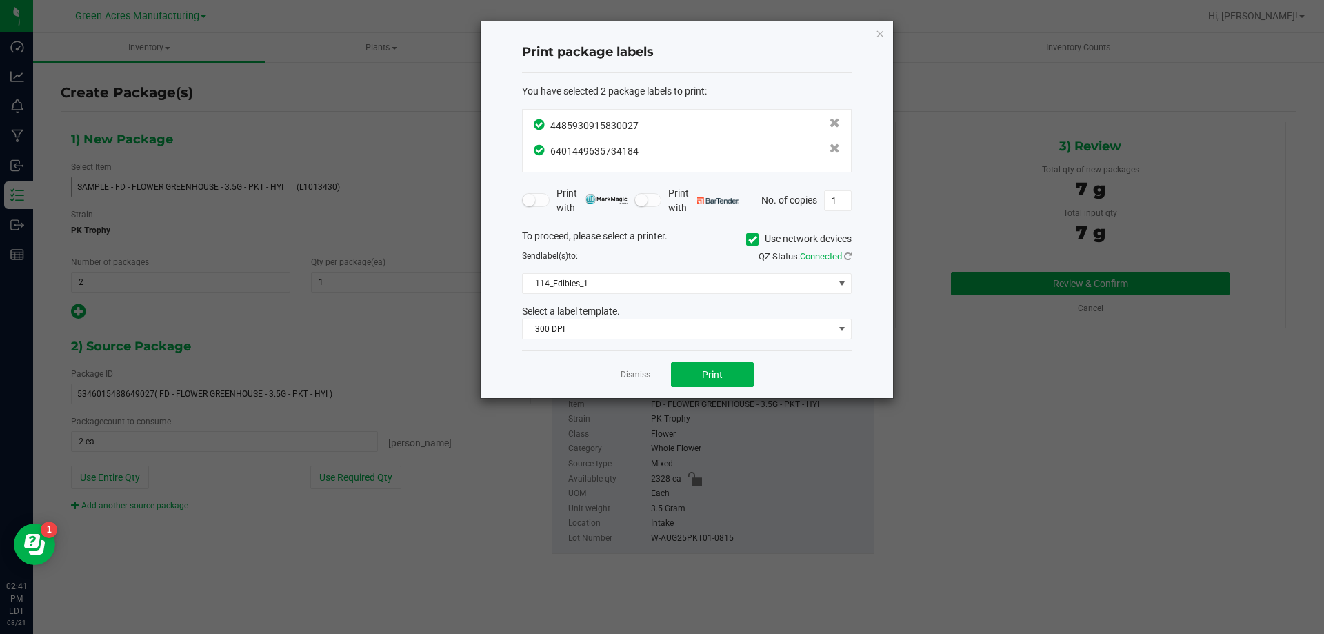
click at [594, 303] on div "To proceed, please select a printer. Use network devices Send label(s) to: QZ S…" at bounding box center [687, 284] width 330 height 111
click at [598, 295] on div "To proceed, please select a printer. Use network devices Send label(s) to: QZ S…" at bounding box center [687, 284] width 330 height 111
click at [602, 287] on span "114_Edibles_1" at bounding box center [678, 283] width 311 height 19
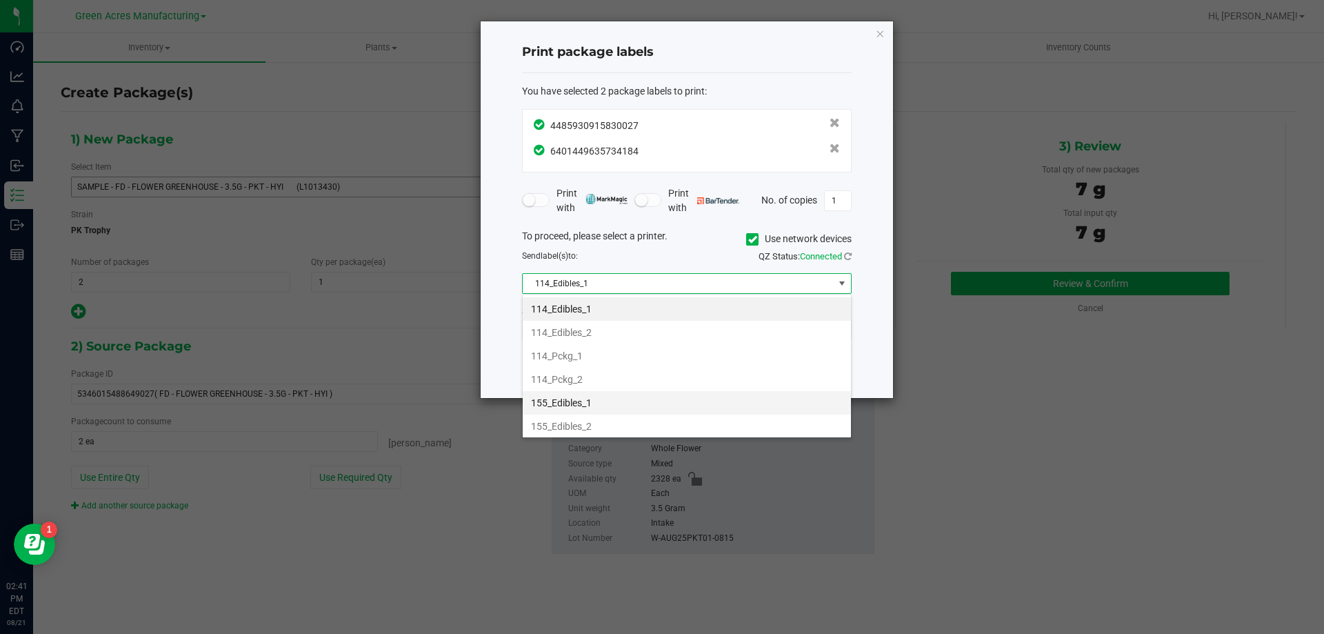
scroll to position [472, 0]
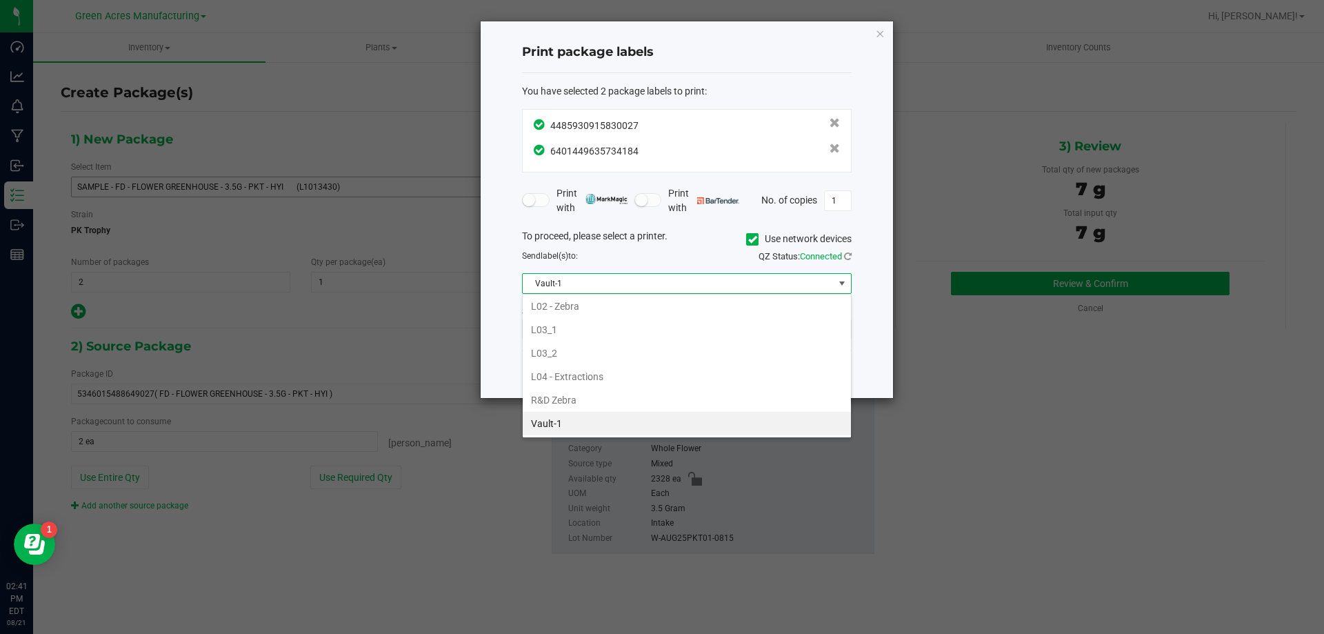
click at [583, 412] on li "Vault-1" at bounding box center [687, 423] width 328 height 23
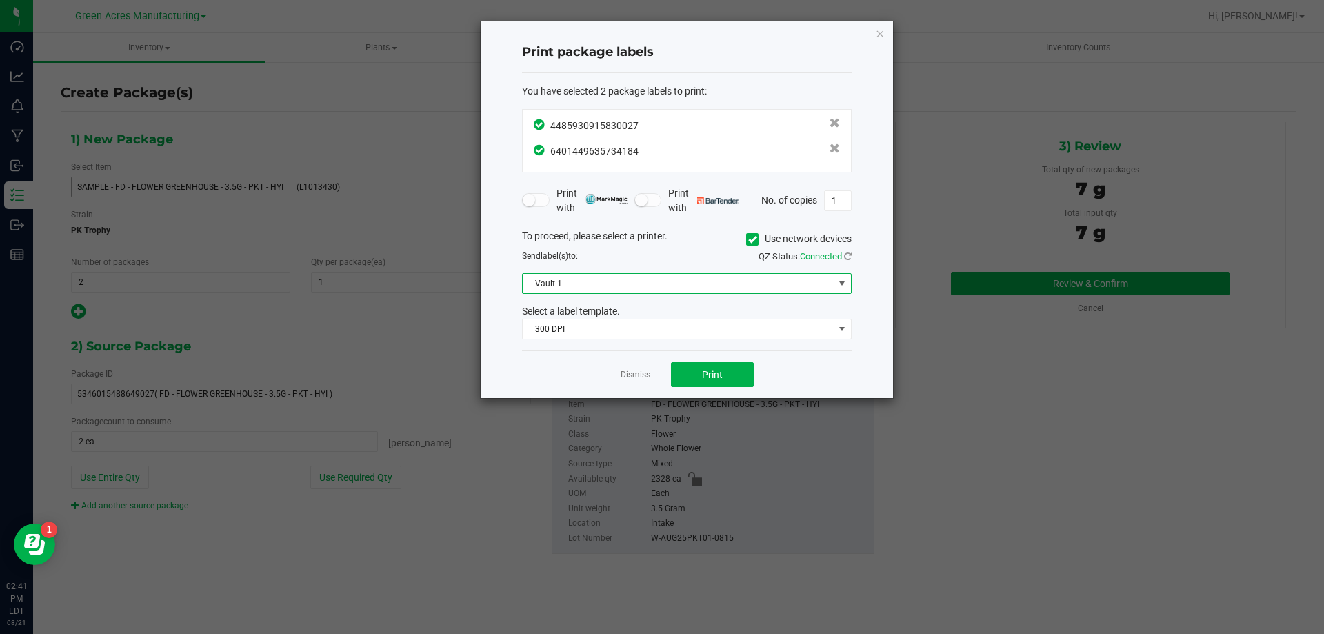
click at [608, 314] on div "Select a label template." at bounding box center [687, 311] width 350 height 14
click at [610, 325] on span "300 DPI" at bounding box center [678, 328] width 311 height 19
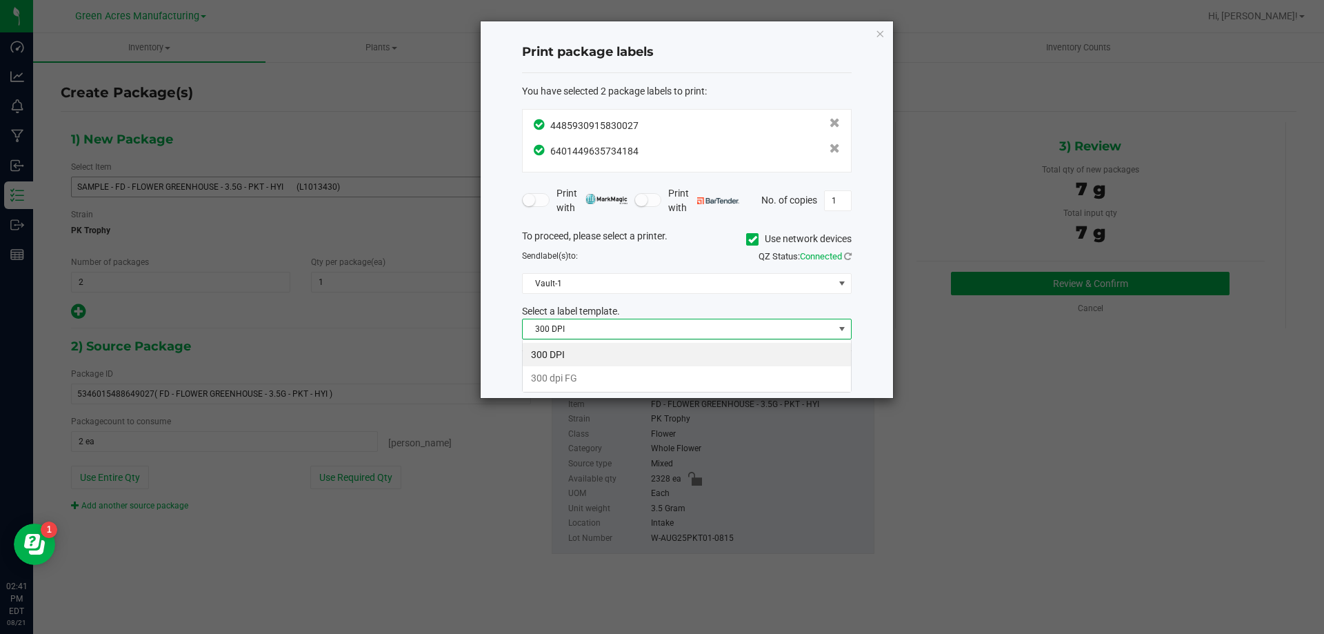
scroll to position [21, 330]
click at [597, 368] on li "300 dpi FG" at bounding box center [687, 377] width 328 height 23
click at [709, 369] on span "Print" at bounding box center [712, 374] width 21 height 11
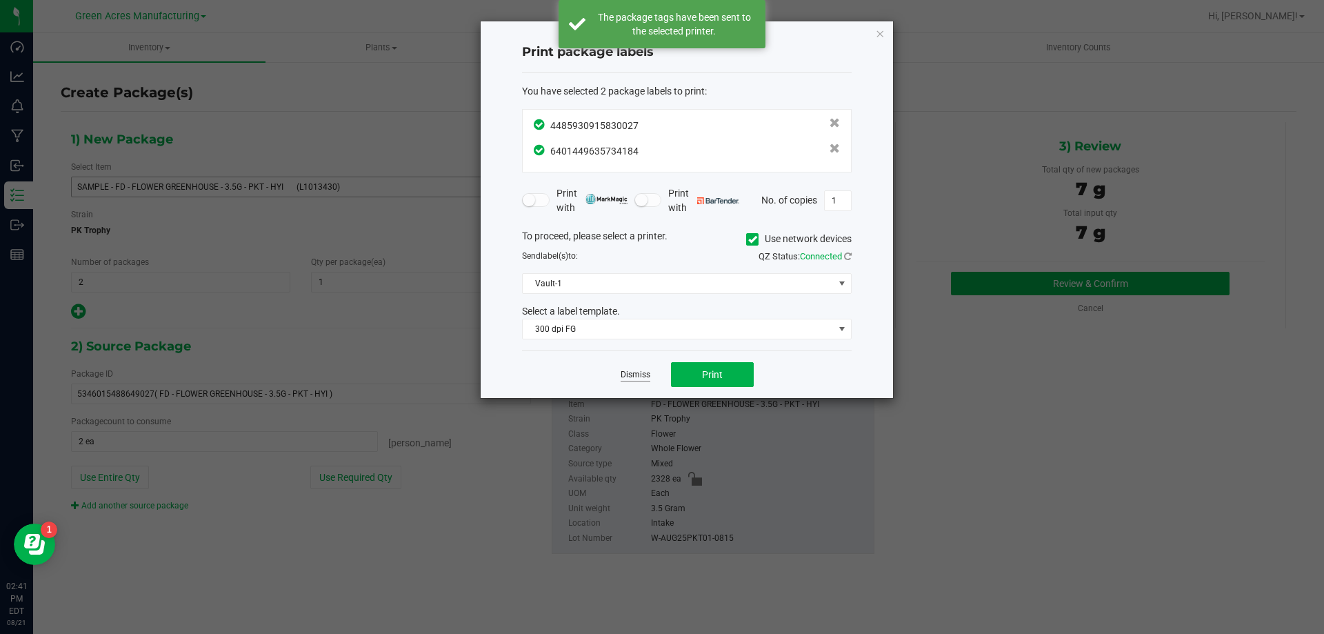
click at [634, 373] on link "Dismiss" at bounding box center [636, 375] width 30 height 12
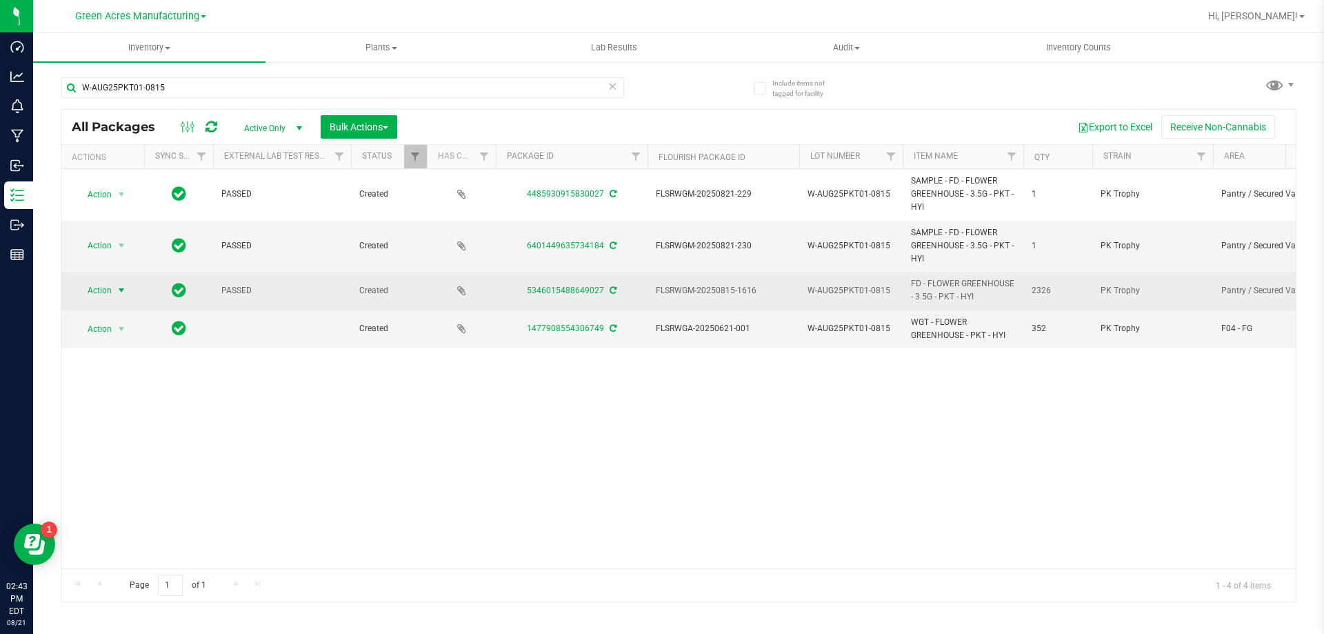
click at [114, 292] on span "select" at bounding box center [121, 290] width 17 height 19
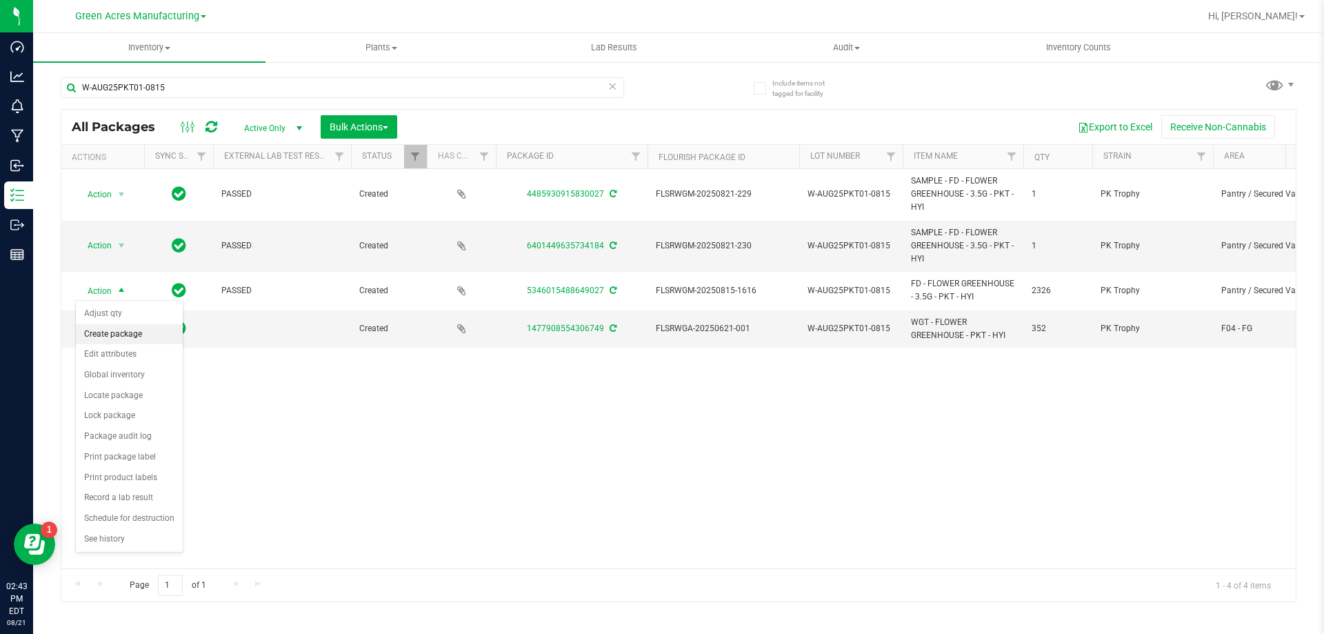
click at [122, 333] on li "Create package" at bounding box center [129, 334] width 107 height 21
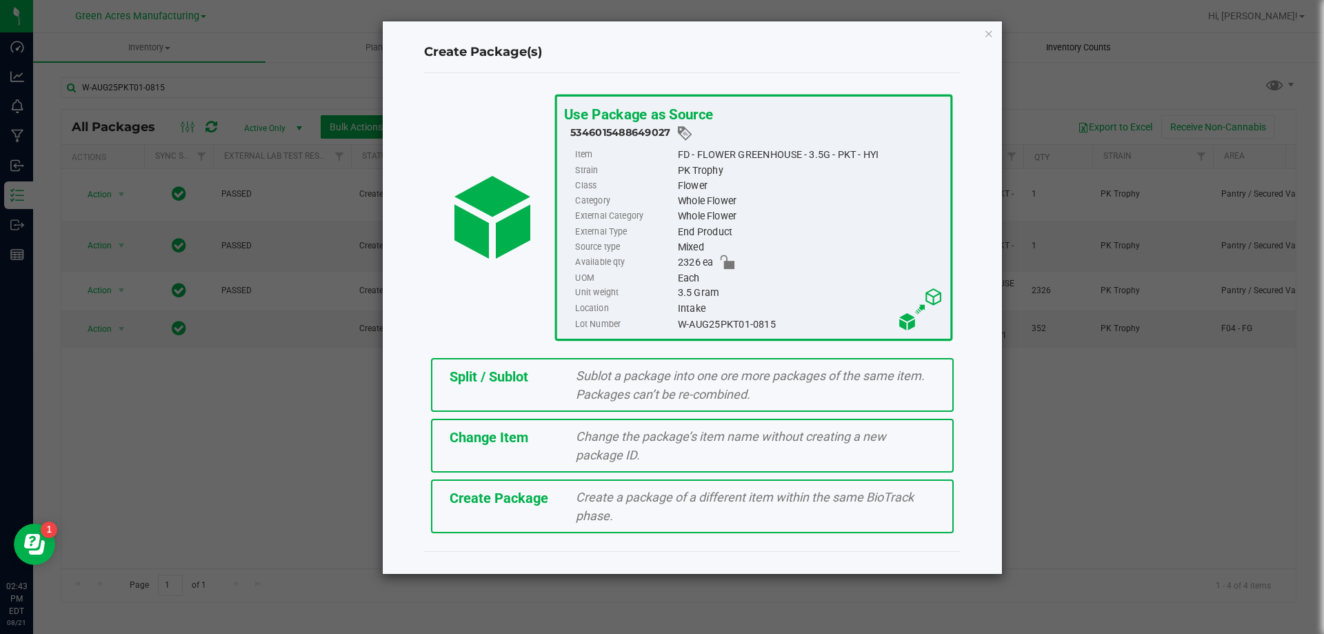
click at [987, 34] on icon "button" at bounding box center [989, 33] width 10 height 17
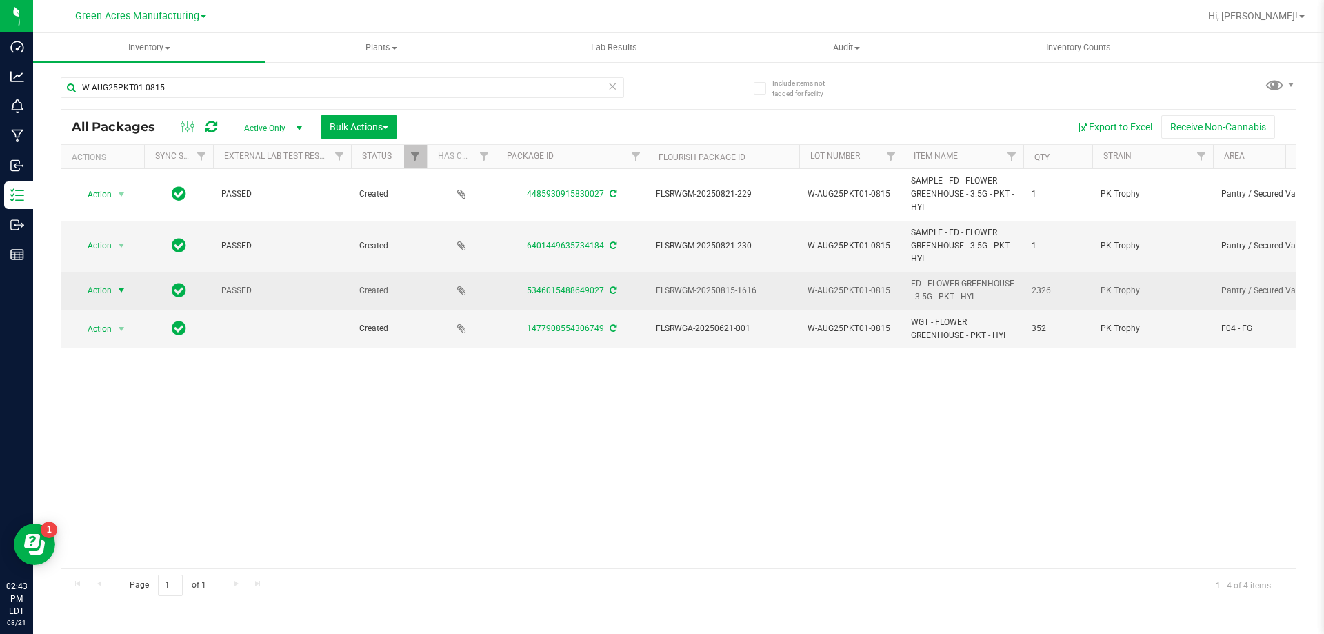
click at [118, 293] on span "select" at bounding box center [121, 290] width 11 height 11
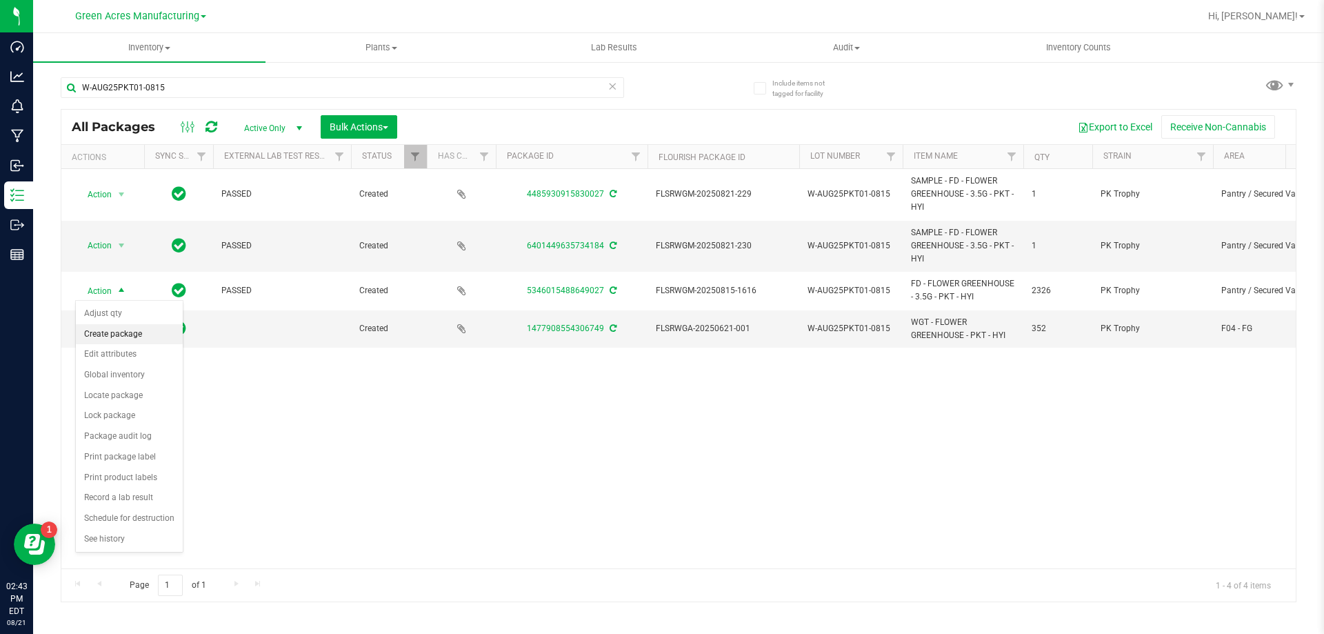
click at [123, 331] on li "Create package" at bounding box center [129, 334] width 107 height 21
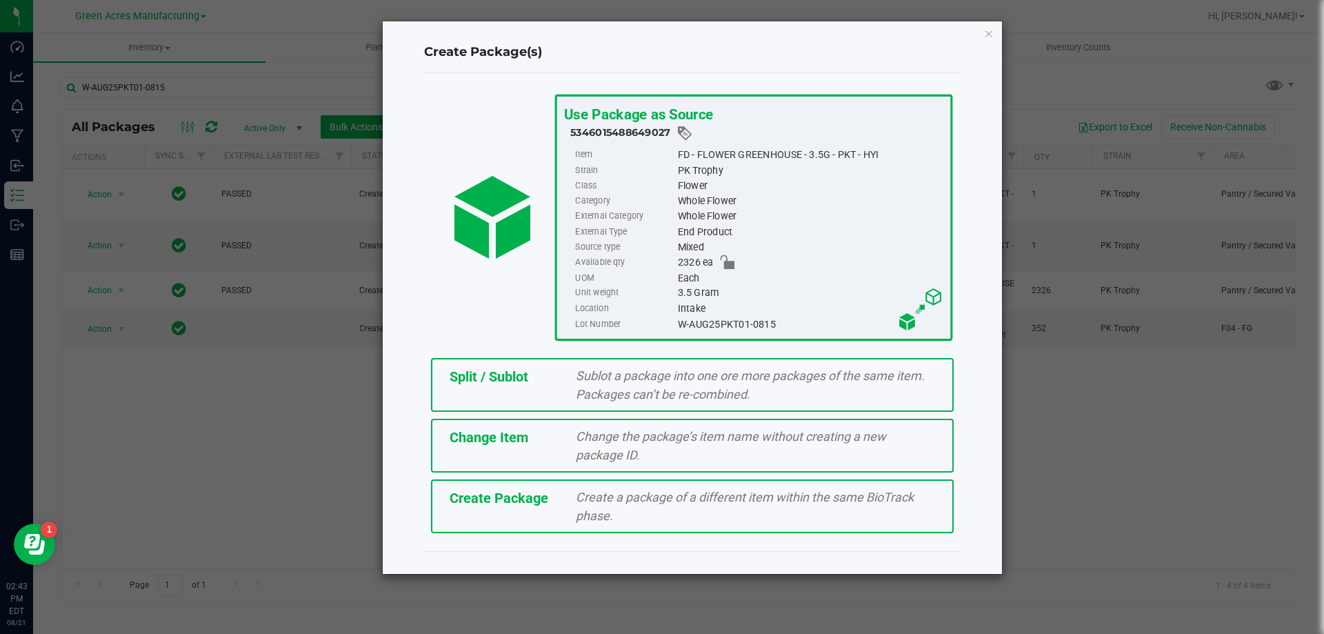
click at [469, 372] on span "Split / Sublot" at bounding box center [489, 376] width 79 height 17
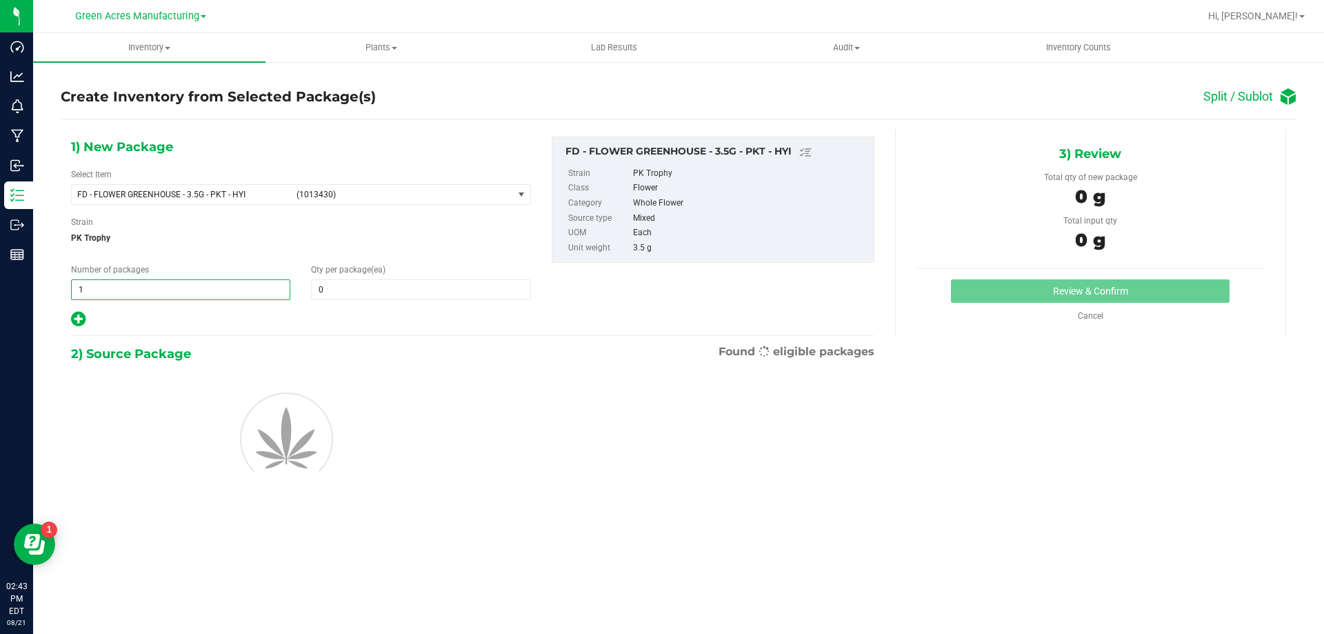
click at [263, 285] on span "1 1" at bounding box center [180, 289] width 219 height 21
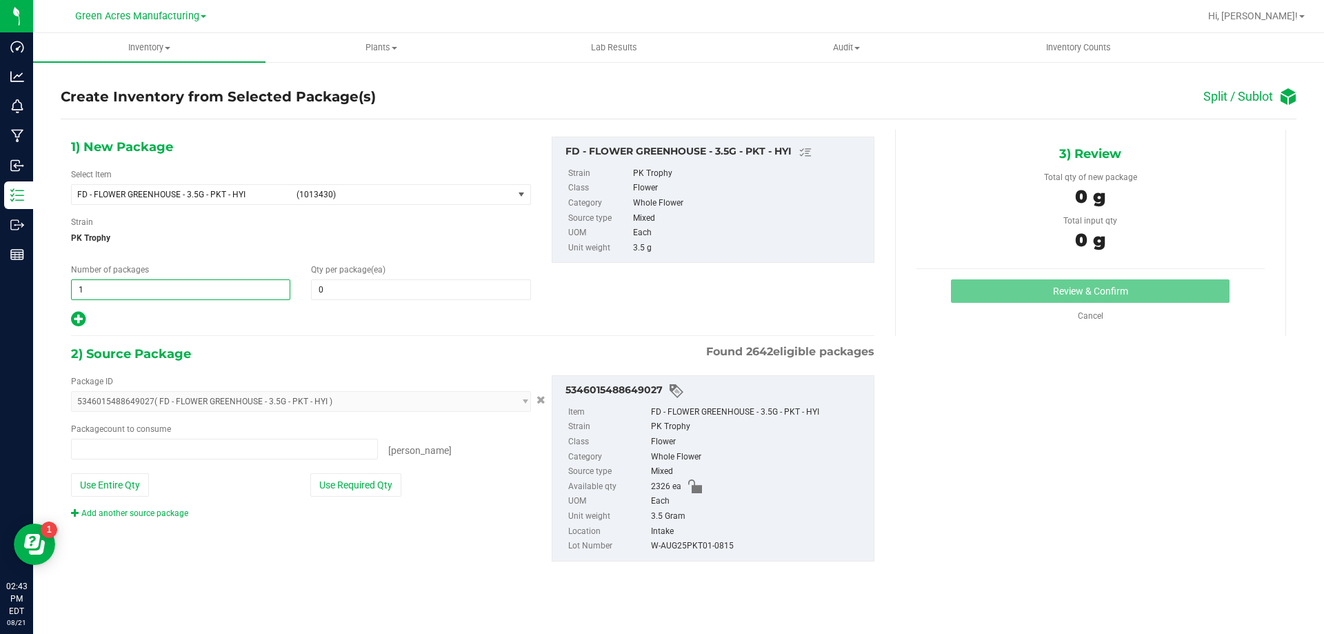
type input "0 ea"
type input "116"
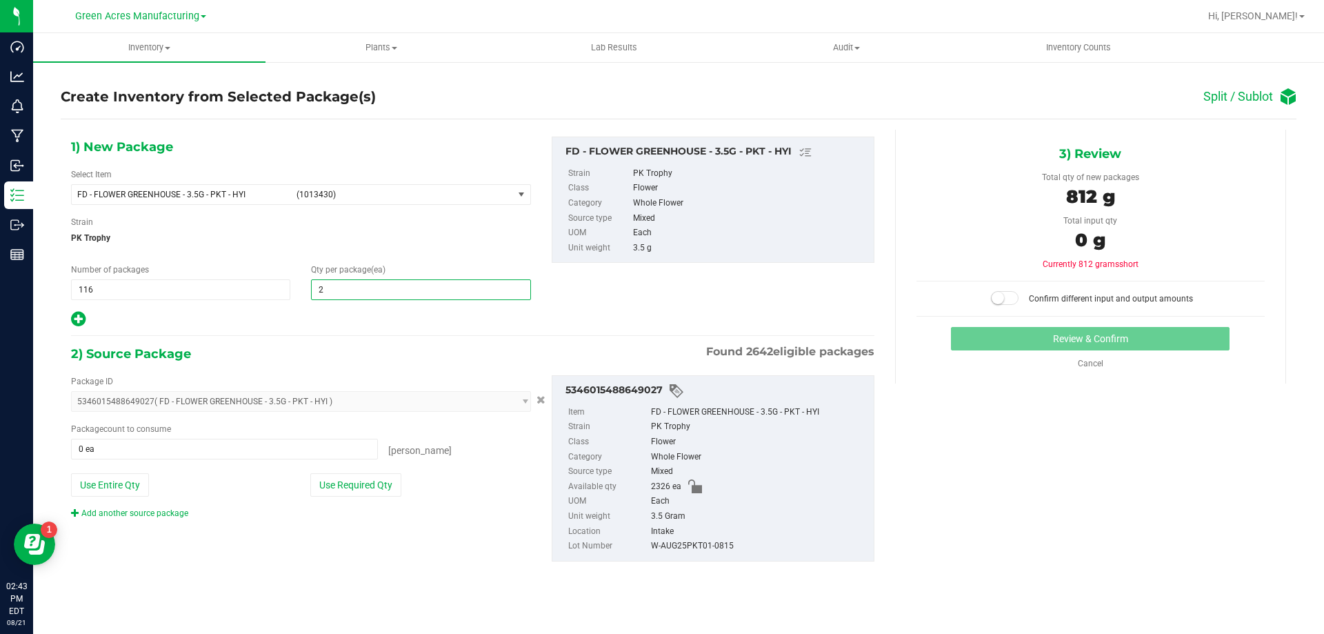
type input "20"
click at [84, 314] on icon at bounding box center [78, 318] width 14 height 17
type input "20"
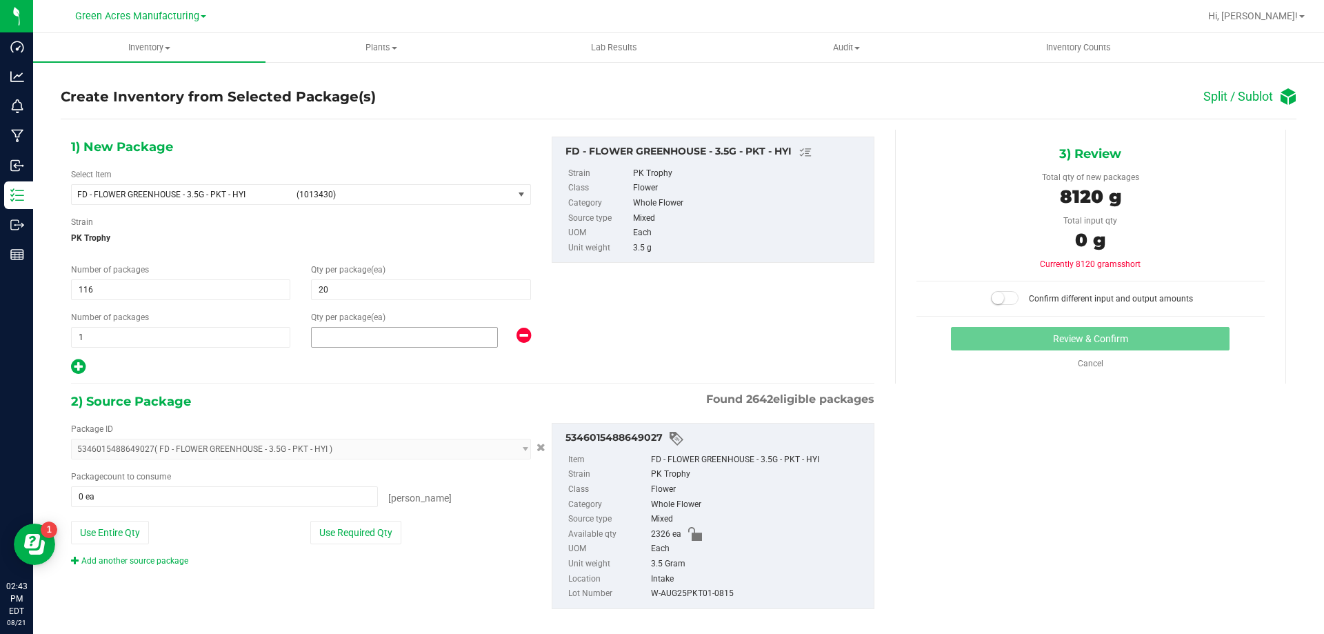
click at [385, 345] on span at bounding box center [404, 337] width 187 height 21
type input "6"
click at [372, 529] on button "Use Required Qty" at bounding box center [355, 532] width 91 height 23
type input "2326 ea"
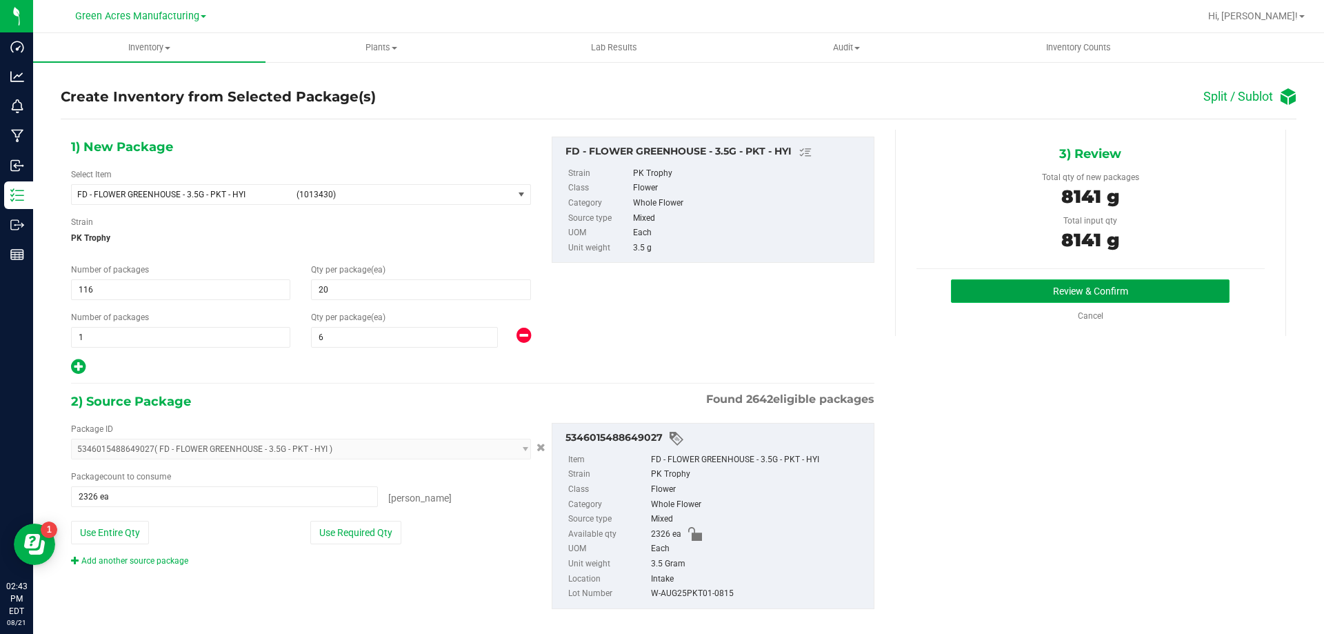
click at [1068, 284] on button "Review & Confirm" at bounding box center [1090, 290] width 279 height 23
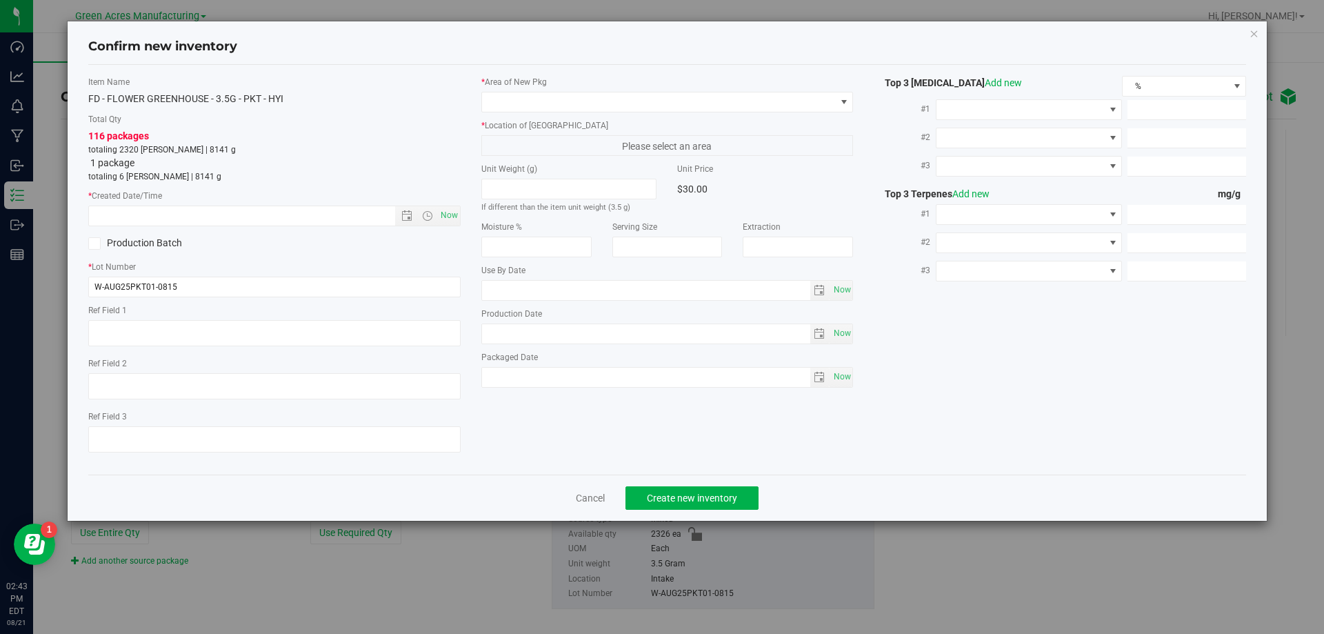
type textarea "DEP"
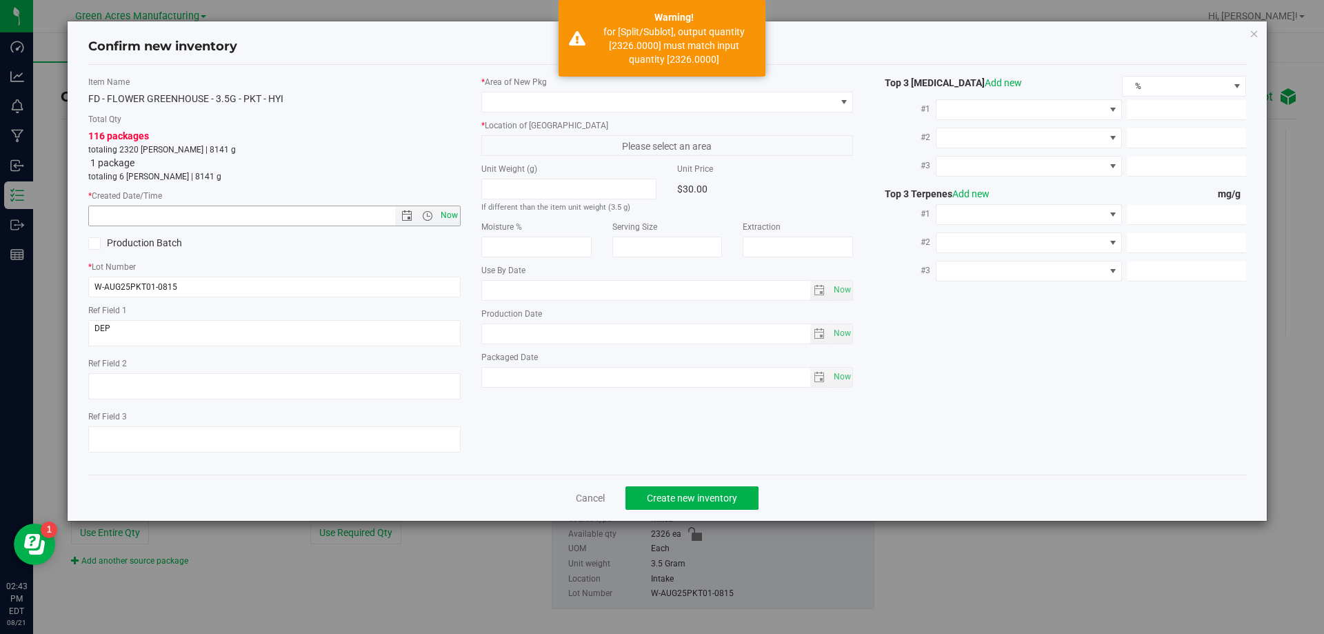
click at [454, 210] on span "Now" at bounding box center [448, 215] width 23 height 20
type input "[DATE] 2:43 PM"
click at [645, 105] on span at bounding box center [659, 101] width 354 height 19
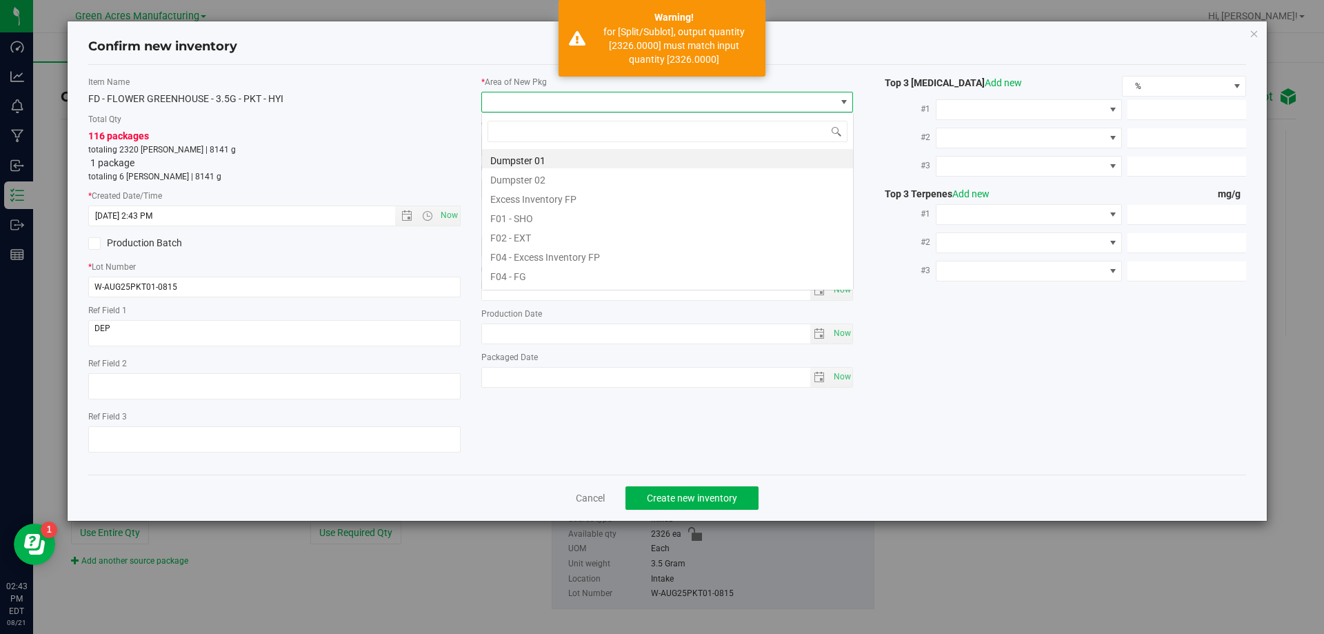
scroll to position [21, 372]
type input "vf2"
click at [591, 254] on li "VF2 - WHS" at bounding box center [667, 254] width 371 height 19
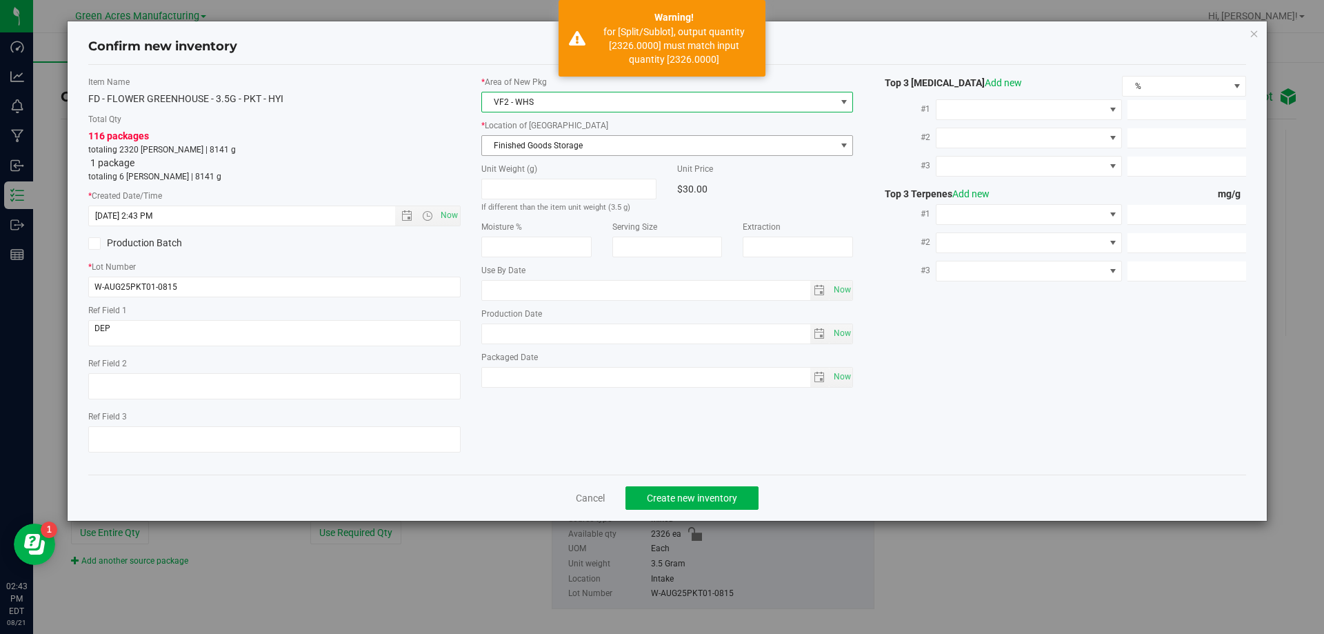
click at [654, 140] on span "Finished Goods Storage" at bounding box center [659, 145] width 354 height 19
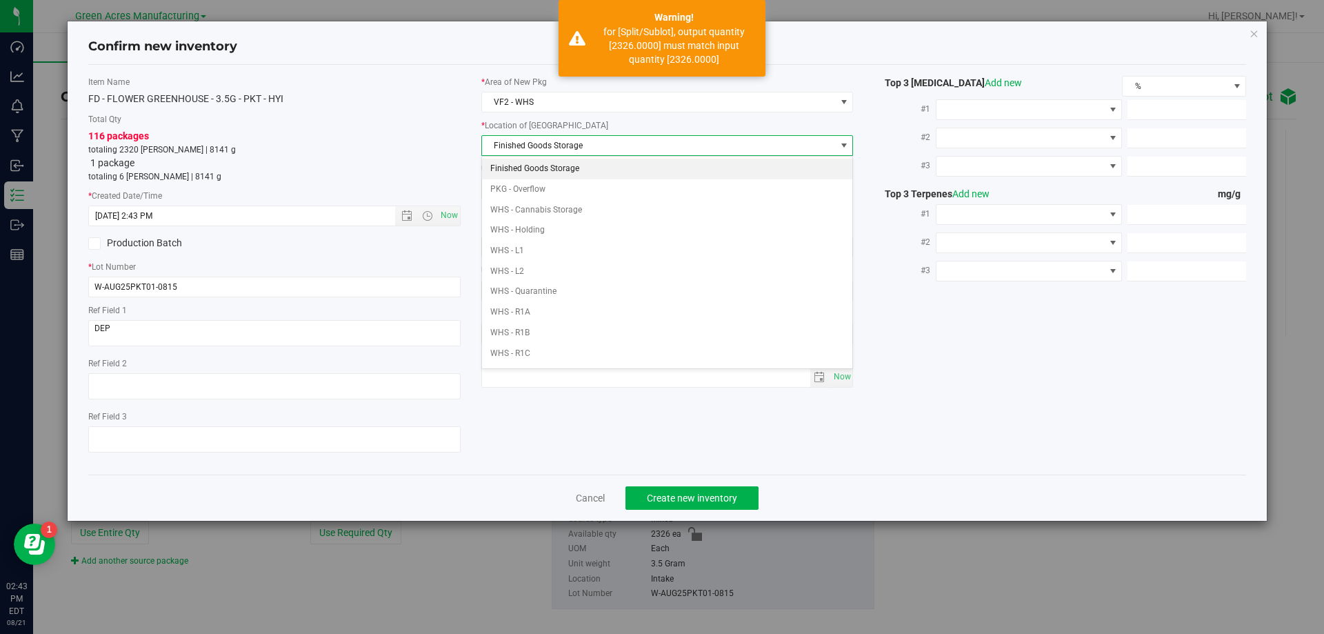
click at [646, 170] on li "Finished Goods Storage" at bounding box center [667, 169] width 371 height 21
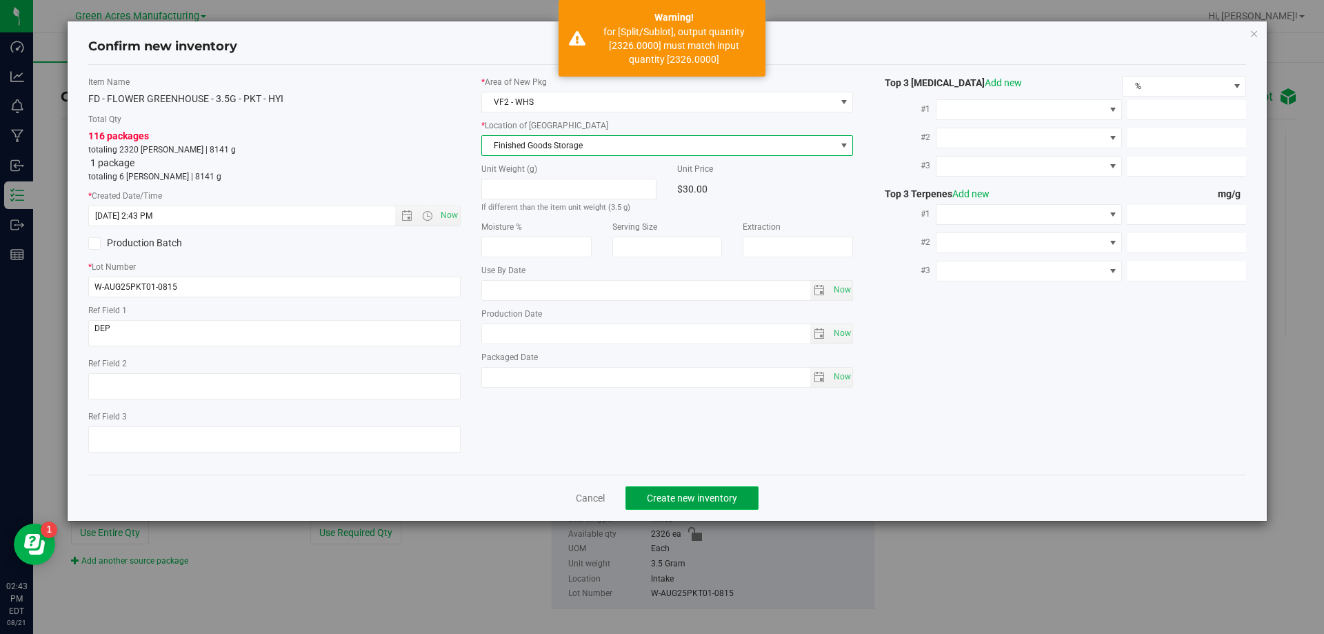
click at [672, 492] on span "Create new inventory" at bounding box center [692, 497] width 90 height 11
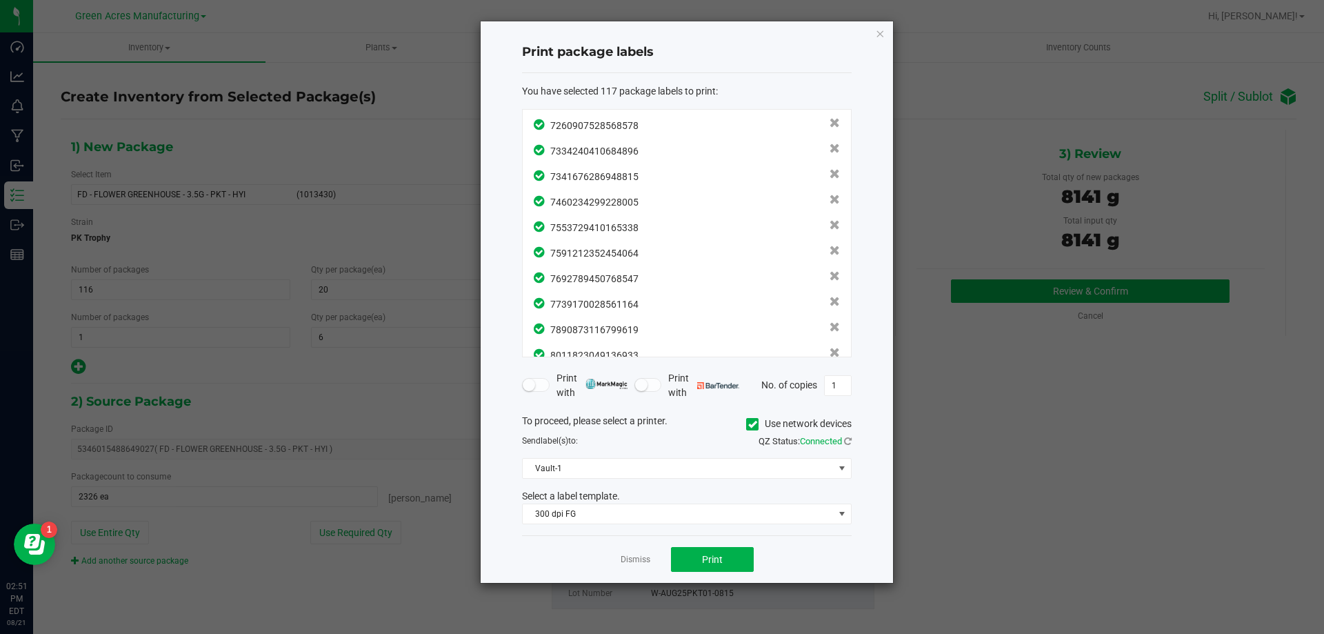
scroll to position [2749, 0]
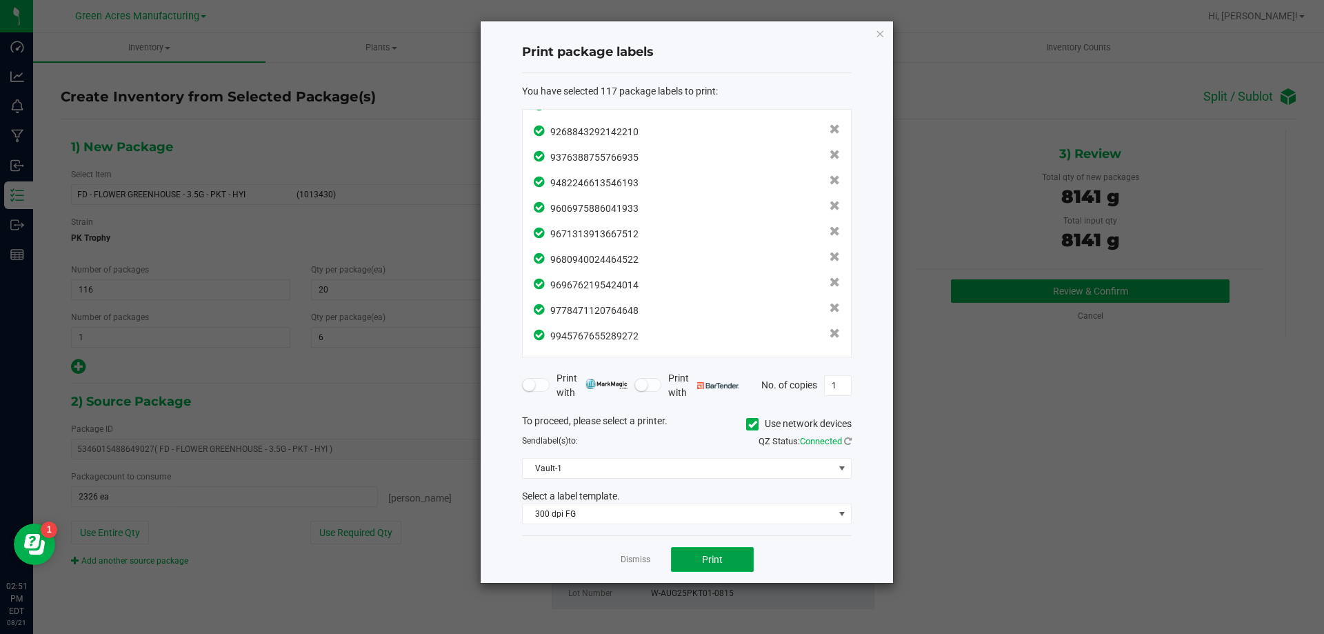
click at [723, 553] on button "Print" at bounding box center [712, 559] width 83 height 25
click at [646, 562] on link "Dismiss" at bounding box center [636, 560] width 30 height 12
